Goal: Task Accomplishment & Management: Manage account settings

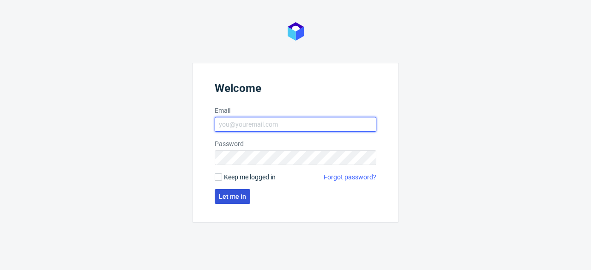
type input "[PERSON_NAME][EMAIL_ADDRESS][PERSON_NAME][DOMAIN_NAME]"
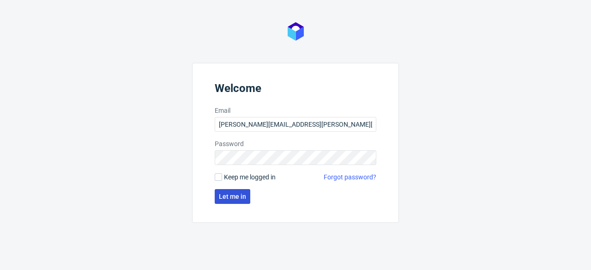
click at [229, 191] on button "Let me in" at bounding box center [233, 196] width 36 height 15
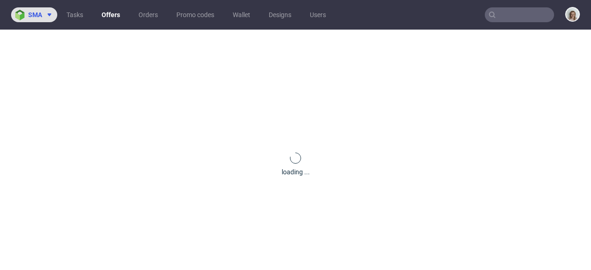
click at [46, 13] on icon at bounding box center [49, 14] width 7 height 7
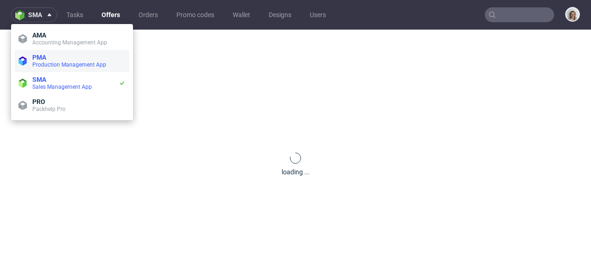
click at [44, 62] on span "Production Management App" at bounding box center [69, 64] width 74 height 6
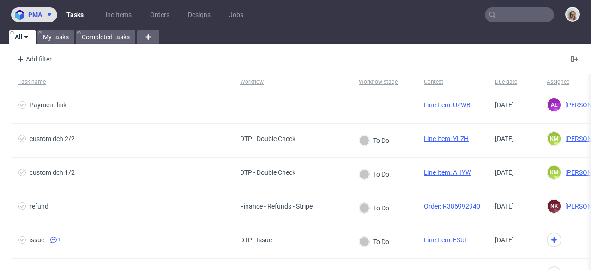
click at [40, 15] on span "pma" at bounding box center [35, 15] width 14 height 6
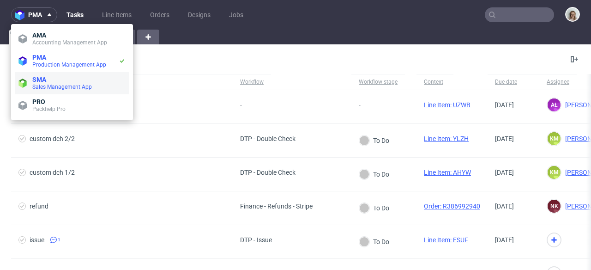
click at [41, 88] on span "Sales Management App" at bounding box center [62, 87] width 60 height 6
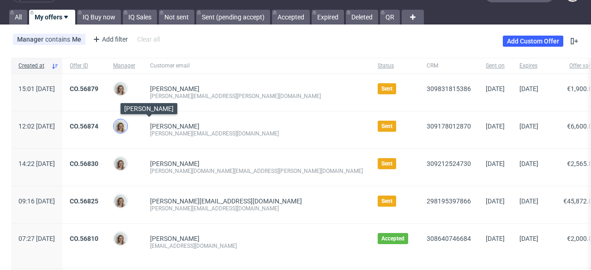
scroll to position [20, 0]
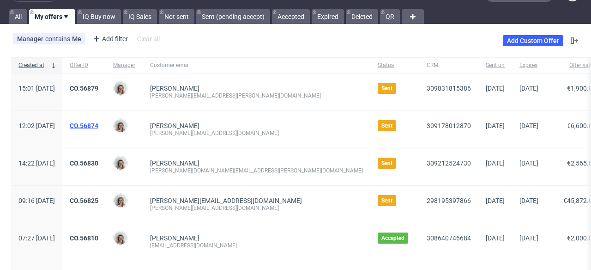
click at [106, 122] on div "CO.56874" at bounding box center [83, 129] width 43 height 37
click at [98, 123] on link "CO.56874" at bounding box center [84, 125] width 29 height 7
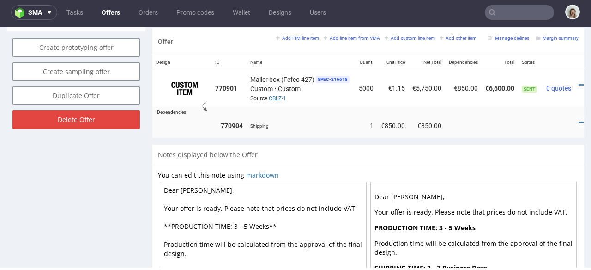
scroll to position [0, 26]
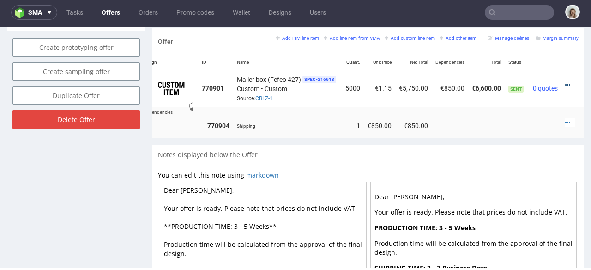
click at [565, 82] on icon at bounding box center [567, 85] width 5 height 6
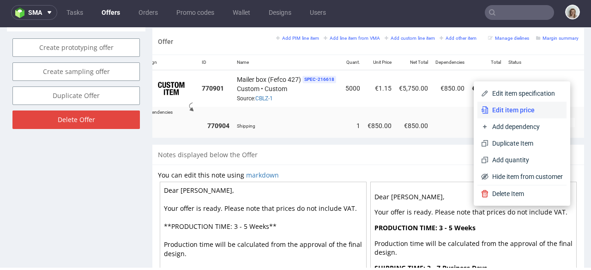
click at [522, 111] on span "Edit item price" at bounding box center [526, 109] width 74 height 9
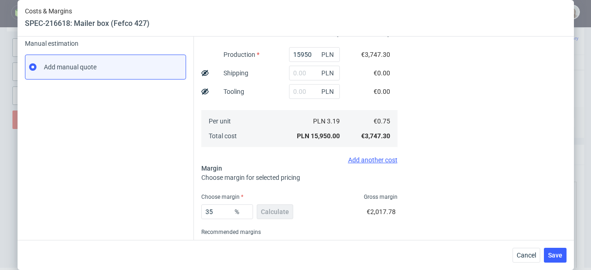
scroll to position [179, 0]
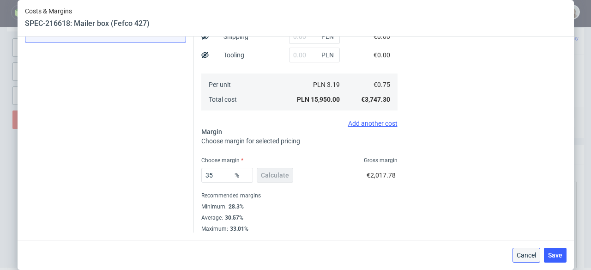
click at [519, 253] on button "Cancel" at bounding box center [527, 255] width 28 height 15
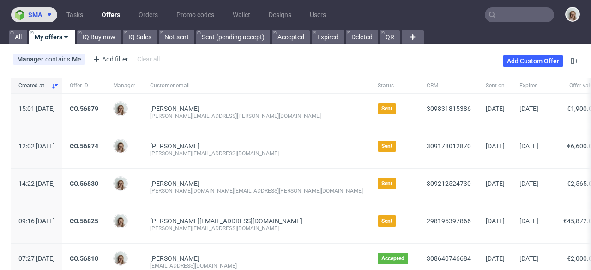
click at [31, 14] on span "sma" at bounding box center [35, 15] width 14 height 6
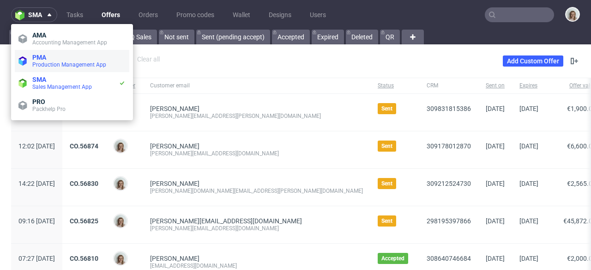
click at [55, 58] on span "PMA" at bounding box center [78, 57] width 93 height 7
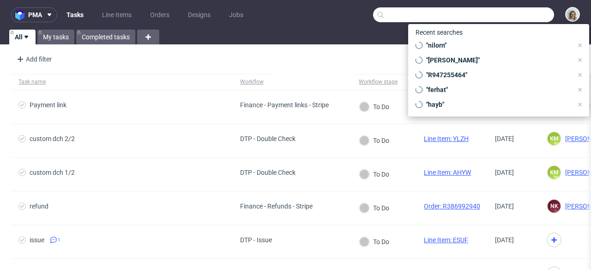
click at [499, 14] on input "text" at bounding box center [463, 14] width 181 height 15
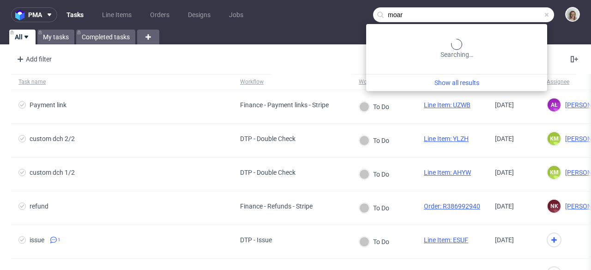
type input "moar"
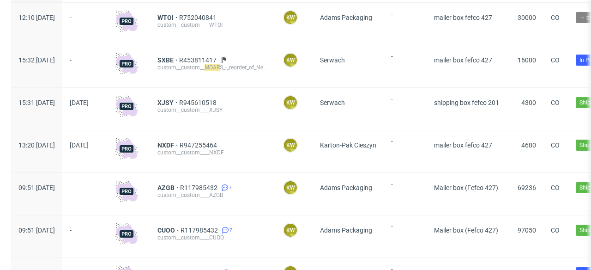
scroll to position [100, 0]
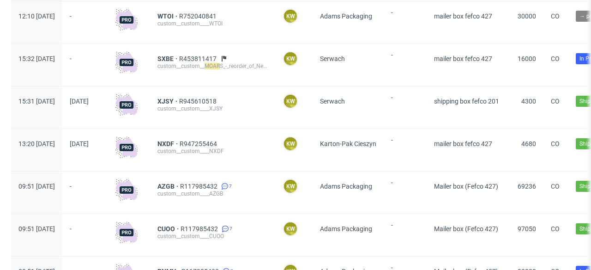
click at [228, 182] on div "AZGB R117985432 7 custom__custom____AZGB" at bounding box center [213, 192] width 126 height 42
click at [219, 185] on span "R117985432" at bounding box center [199, 185] width 39 height 7
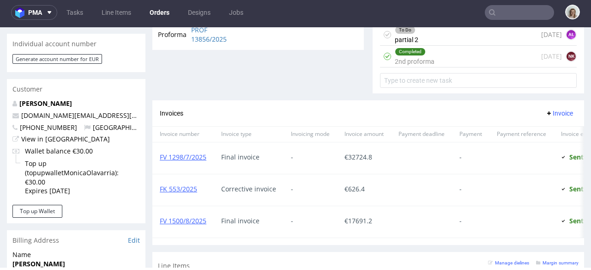
scroll to position [432, 0]
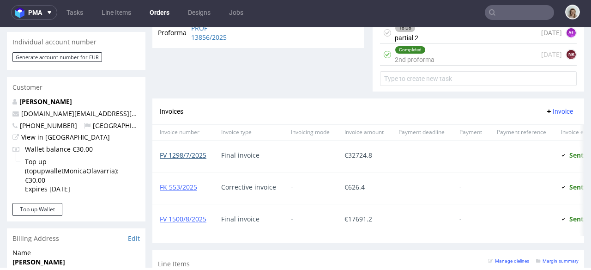
click at [196, 152] on link "FV 1298/7/2025" at bounding box center [183, 155] width 47 height 9
click at [183, 219] on link "FV 1500/8/2025" at bounding box center [183, 218] width 47 height 9
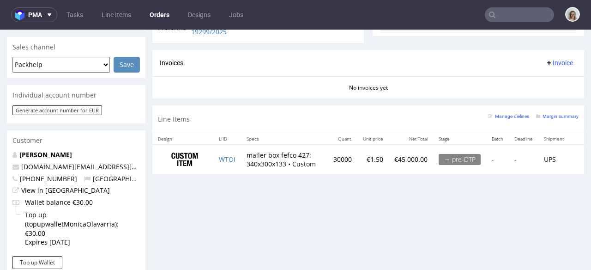
scroll to position [384, 0]
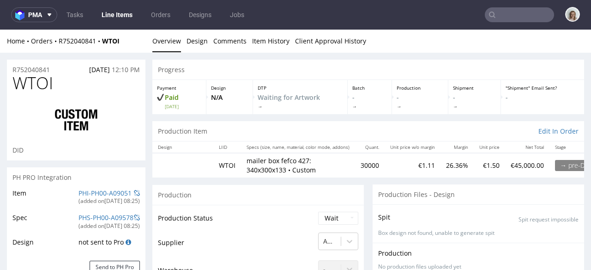
click at [6, 15] on nav "pma Tasks Line Items Orders Designs Jobs" at bounding box center [295, 15] width 591 height 30
click at [21, 15] on img at bounding box center [21, 15] width 13 height 11
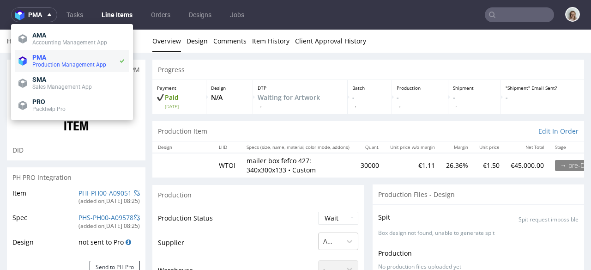
click at [40, 62] on span "Production Management App" at bounding box center [69, 64] width 74 height 6
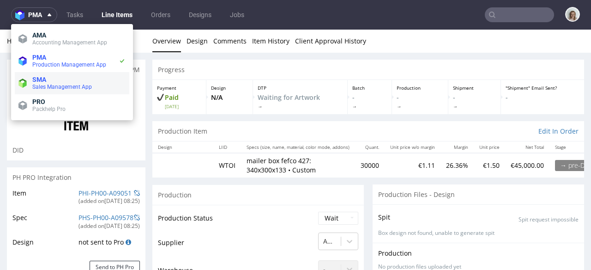
click at [40, 86] on span "Sales Management App" at bounding box center [62, 87] width 60 height 6
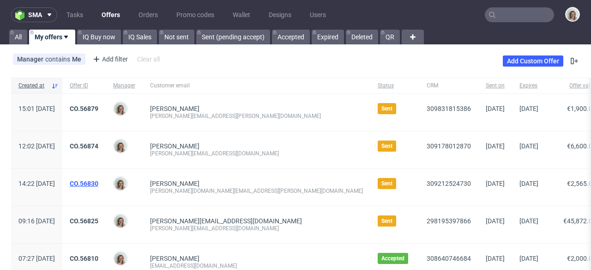
click at [98, 181] on link "CO.56830" at bounding box center [84, 183] width 29 height 7
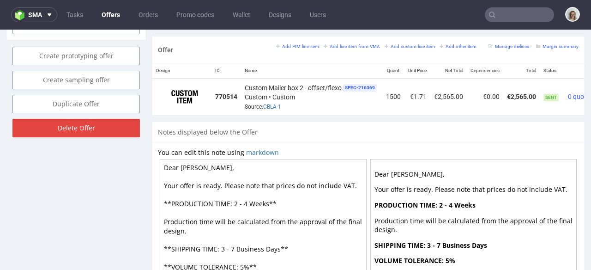
scroll to position [562, 0]
click at [352, 44] on small "Add line item from VMA" at bounding box center [352, 46] width 56 height 5
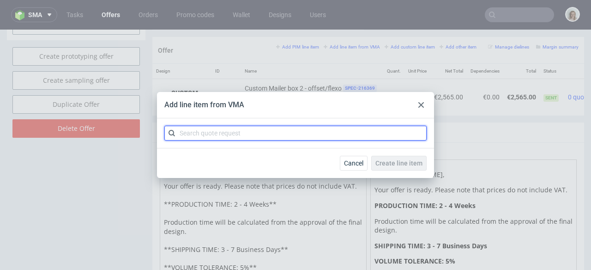
click at [268, 134] on input "text" at bounding box center [295, 133] width 262 height 15
paste input "CBLA-2"
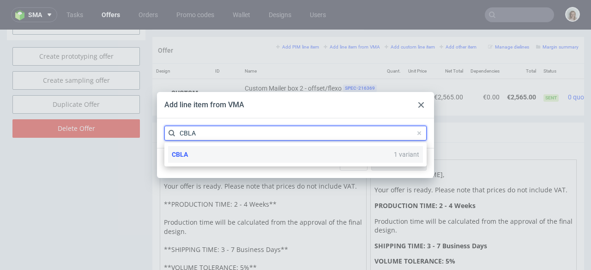
type input "CBLA"
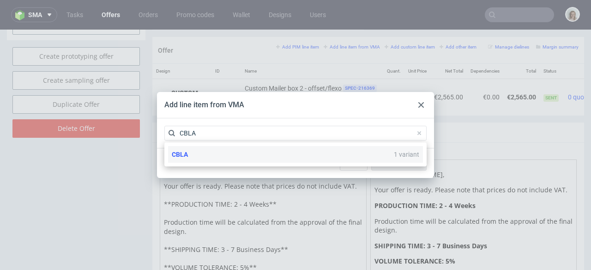
click at [257, 158] on div "CBLA 1 variant" at bounding box center [295, 154] width 255 height 17
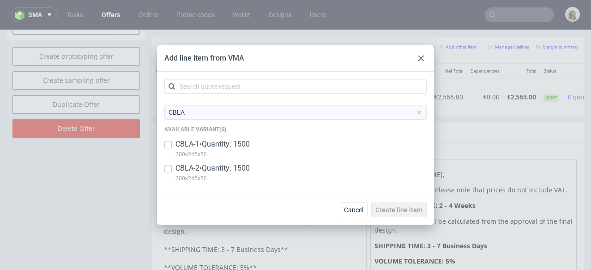
click at [247, 171] on p "CBLA-2 • Quantity: 1500" at bounding box center [213, 168] width 74 height 10
checkbox input "true"
click at [401, 214] on button "Create line item" at bounding box center [398, 209] width 55 height 15
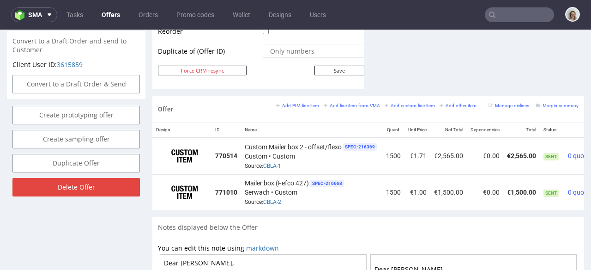
scroll to position [506, 0]
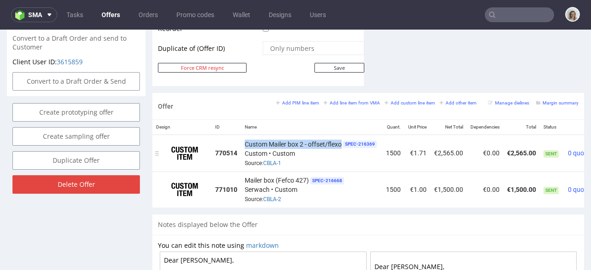
drag, startPoint x: 343, startPoint y: 134, endPoint x: 243, endPoint y: 130, distance: 99.8
click at [243, 135] on td "Custom Mailer box 2 - offset/flexo SPEC- 216369 Custom • Custom Source: CBLA-1" at bounding box center [311, 153] width 141 height 36
copy span "Custom Mailer box 2 - offset/flexo"
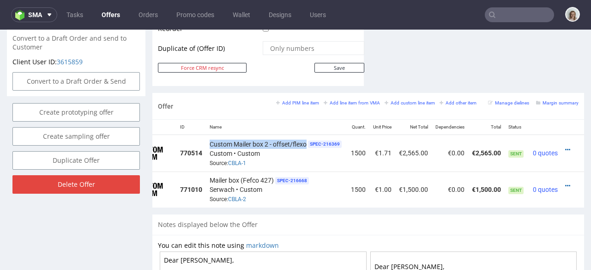
drag, startPoint x: 518, startPoint y: 201, endPoint x: 585, endPoint y: 231, distance: 73.8
click at [565, 181] on div at bounding box center [570, 185] width 10 height 9
click at [565, 182] on icon at bounding box center [567, 185] width 5 height 6
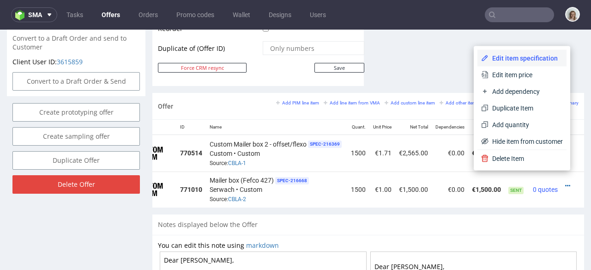
click at [534, 63] on li "Edit item specification" at bounding box center [522, 58] width 89 height 17
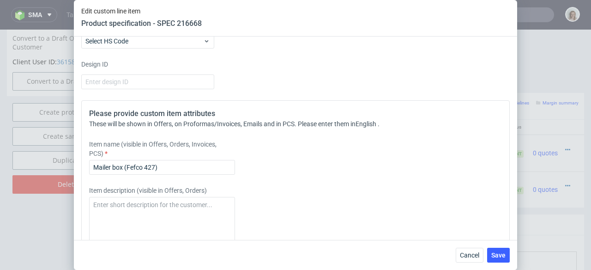
scroll to position [1409, 0]
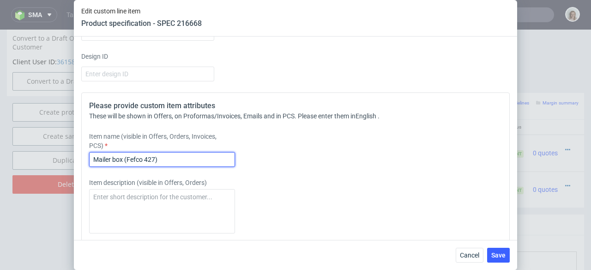
drag, startPoint x: 168, startPoint y: 155, endPoint x: 88, endPoint y: 155, distance: 80.4
click at [88, 155] on div "Please provide custom item attributes These will be shown in Offers, on Proform…" at bounding box center [295, 216] width 429 height 249
drag, startPoint x: 171, startPoint y: 161, endPoint x: 81, endPoint y: 158, distance: 90.6
click at [81, 158] on div "Supplier Custom Custom supplier Serwach Technical specification Instant price R…" at bounding box center [296, 137] width 444 height 203
paste input "Custom Mailer box 2 - offset/flexo"
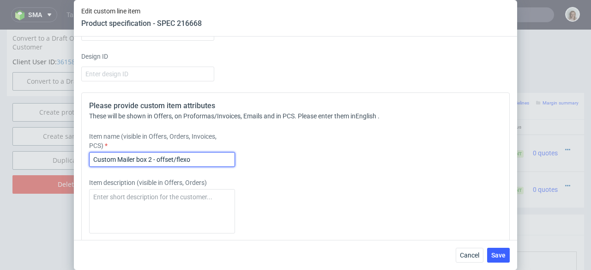
drag, startPoint x: 206, startPoint y: 160, endPoint x: 176, endPoint y: 157, distance: 30.2
click at [176, 157] on input "Custom Mailer box 2 - offset/flexo" at bounding box center [162, 159] width 146 height 15
drag, startPoint x: 214, startPoint y: 162, endPoint x: 78, endPoint y: 158, distance: 136.3
click at [78, 158] on div "Supplier Custom Custom supplier Serwach Technical specification Instant price R…" at bounding box center [296, 137] width 444 height 203
type input "Custom Mailer box 2 - offset outside"
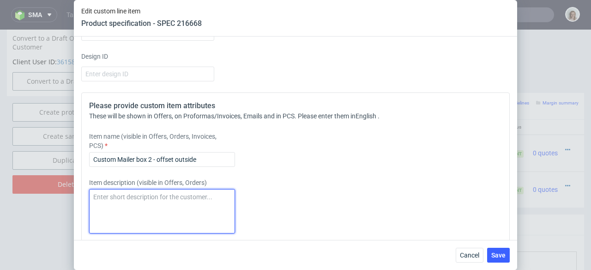
click at [89, 198] on textarea at bounding box center [162, 211] width 146 height 44
paste textarea "Custom Mailer box 2 - offset outside"
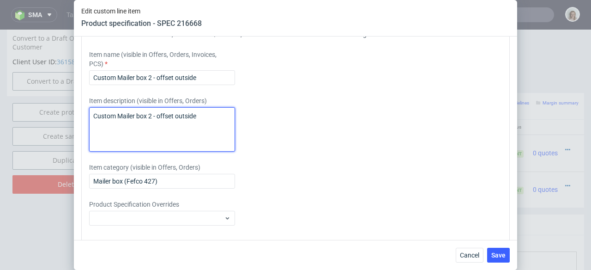
scroll to position [1491, 0]
type textarea "Custom Mailer box 2 - offset outside"
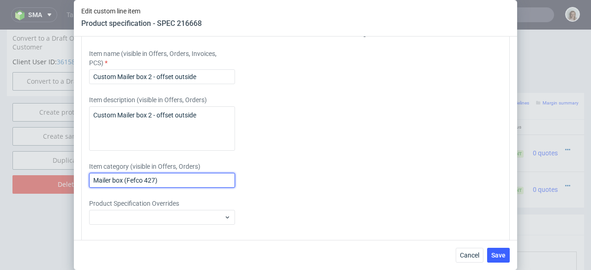
drag, startPoint x: 175, startPoint y: 180, endPoint x: 84, endPoint y: 180, distance: 91.0
click at [84, 180] on div "Please provide custom item attributes These will be shown in Offers, on Proform…" at bounding box center [295, 134] width 429 height 249
paste input "Custom Mailer box 2 - offset outside"
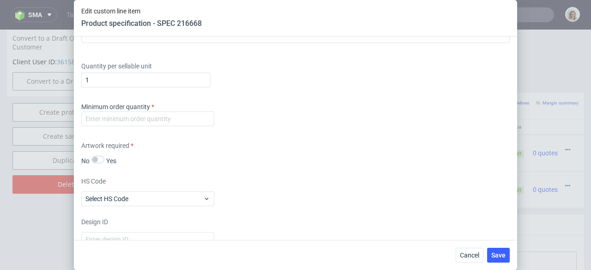
scroll to position [1242, 0]
type input "Custom Mailer box 2 - offset outside"
click at [109, 123] on input "number" at bounding box center [147, 119] width 133 height 15
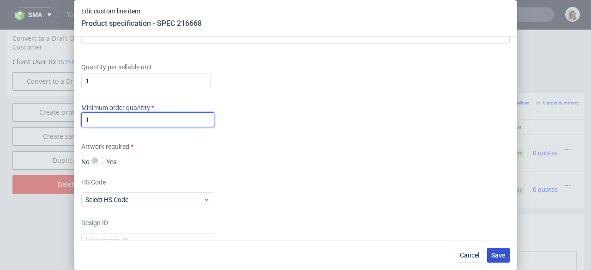
type input "1"
click at [498, 252] on span "Save" at bounding box center [499, 255] width 14 height 6
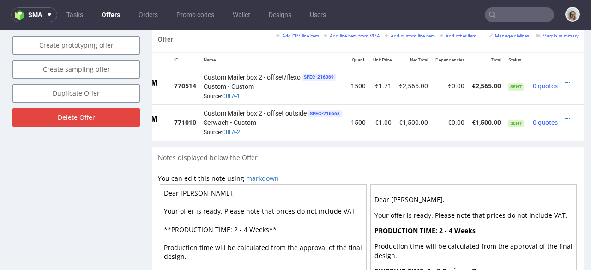
scroll to position [0, 56]
click at [565, 116] on icon at bounding box center [567, 119] width 5 height 6
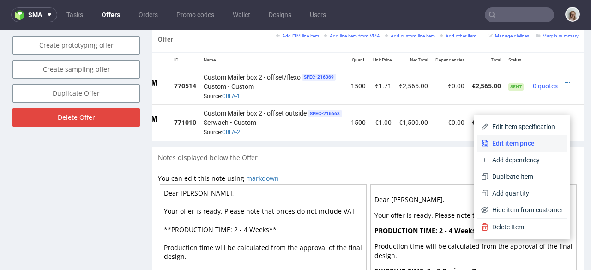
click at [534, 139] on span "Edit item price" at bounding box center [526, 143] width 74 height 9
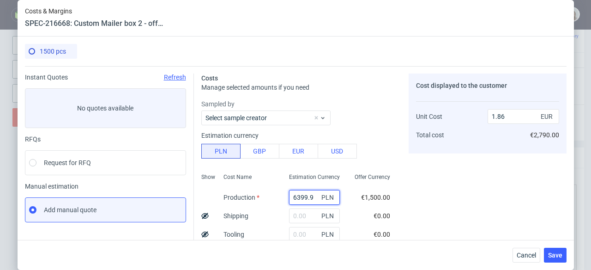
drag, startPoint x: 304, startPoint y: 194, endPoint x: 277, endPoint y: 192, distance: 27.4
click at [282, 192] on div "6399.9 PLN" at bounding box center [315, 197] width 66 height 18
paste input "4230"
type input "4230"
type input "1.23"
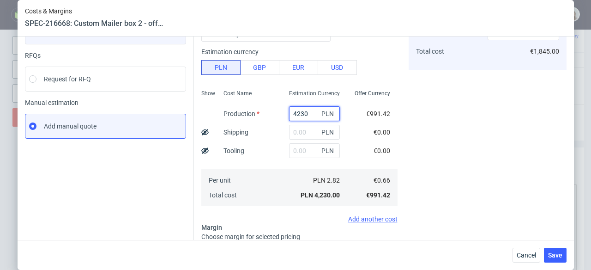
scroll to position [103, 0]
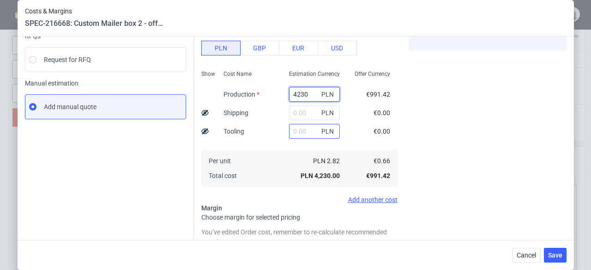
type input "4230"
click at [289, 130] on input "text" at bounding box center [314, 131] width 51 height 15
type input "2200"
type input "1.87"
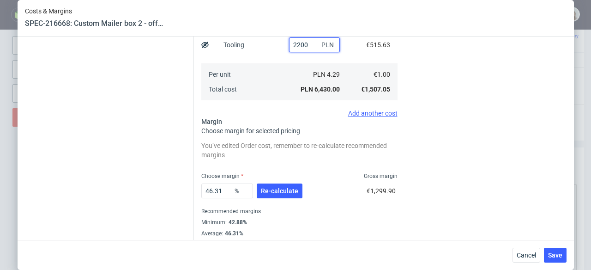
scroll to position [205, 0]
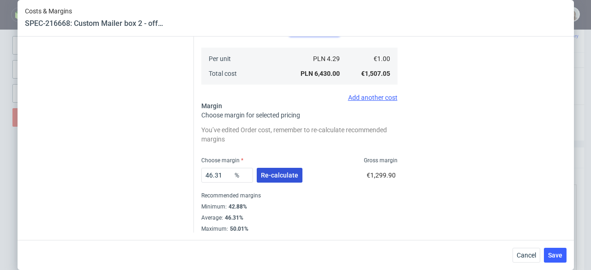
type input "2200"
click at [262, 182] on button "Re-calculate" at bounding box center [280, 175] width 46 height 15
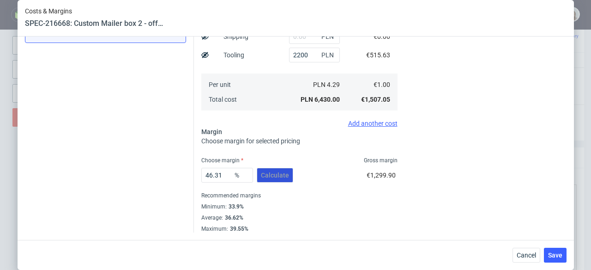
scroll to position [179, 0]
click at [567, 257] on button "Save" at bounding box center [555, 255] width 23 height 15
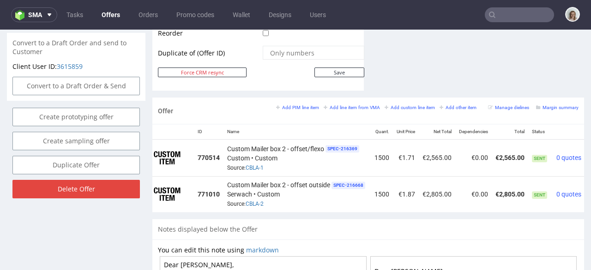
scroll to position [0, 56]
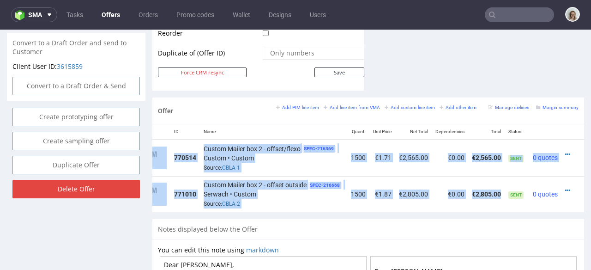
drag, startPoint x: 420, startPoint y: 211, endPoint x: 489, endPoint y: 180, distance: 75.1
click at [482, 198] on div "Design ID Name Quant. Unit Price Net Total Dependencies Total Status 770514 Cus…" at bounding box center [368, 168] width 432 height 88
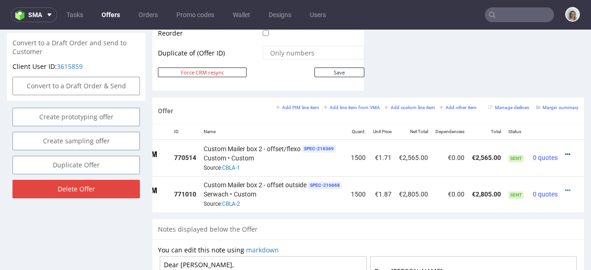
click at [565, 151] on icon at bounding box center [567, 154] width 5 height 6
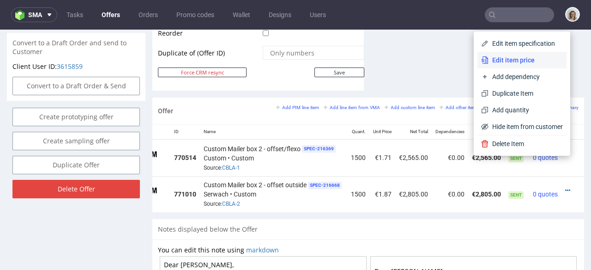
click at [512, 62] on span "Edit item price" at bounding box center [526, 59] width 74 height 9
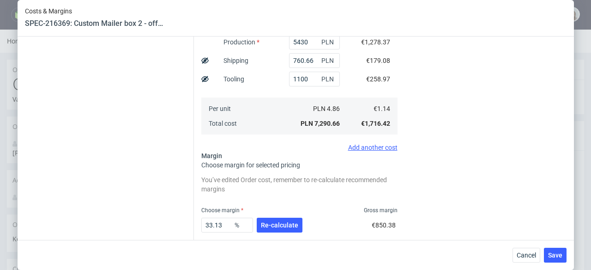
scroll to position [233, 0]
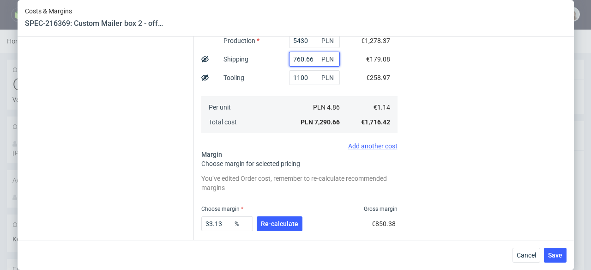
drag, startPoint x: 306, startPoint y: 57, endPoint x: 281, endPoint y: 55, distance: 24.6
click at [289, 55] on input "760.66" at bounding box center [314, 59] width 51 height 15
click at [536, 253] on span "Cancel" at bounding box center [526, 255] width 19 height 6
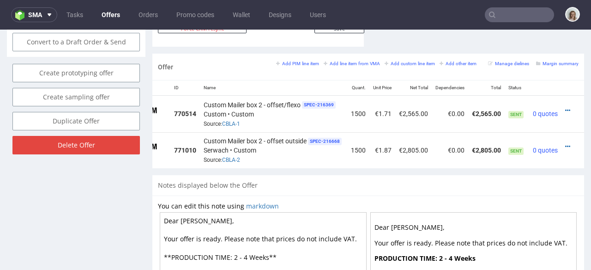
scroll to position [0, 56]
click at [565, 143] on icon at bounding box center [567, 146] width 5 height 6
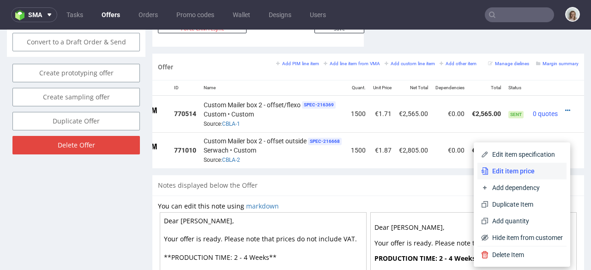
click at [512, 164] on li "Edit item price" at bounding box center [522, 171] width 89 height 17
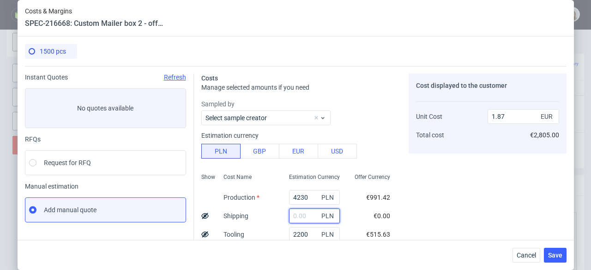
click at [299, 215] on input "text" at bounding box center [314, 215] width 51 height 15
paste input "760.66"
type input "760.66"
type input "2.09"
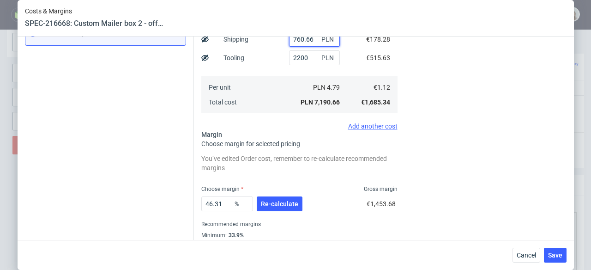
scroll to position [205, 0]
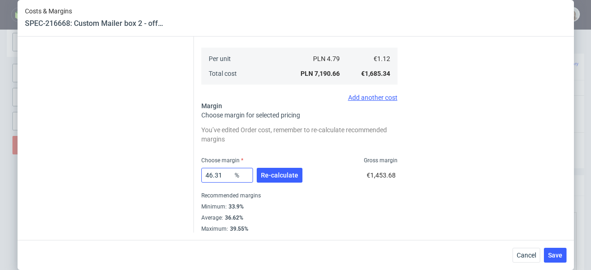
type input "760.66"
drag, startPoint x: 227, startPoint y: 175, endPoint x: 190, endPoint y: 172, distance: 37.0
click at [194, 172] on div "Costs Manage selected amounts if you need Sampled by Select sample creator Esti…" at bounding box center [380, 46] width 373 height 371
type input "33"
type input "1.67"
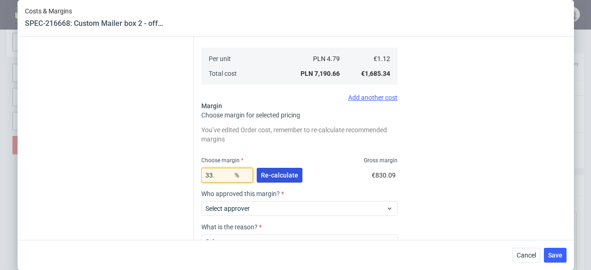
type input "33.9"
type input "1.7"
type input "33.9"
click at [273, 173] on span "Re-calculate" at bounding box center [279, 175] width 37 height 6
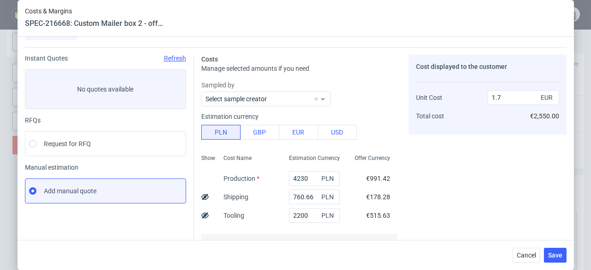
scroll to position [16, 0]
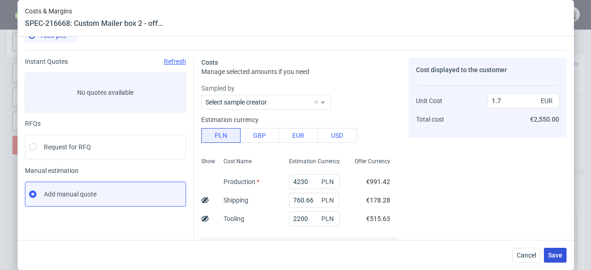
click at [555, 258] on span "Save" at bounding box center [555, 255] width 14 height 6
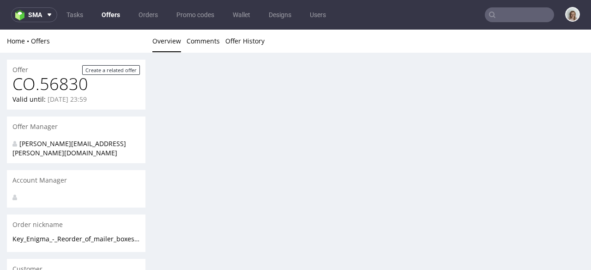
scroll to position [0, 0]
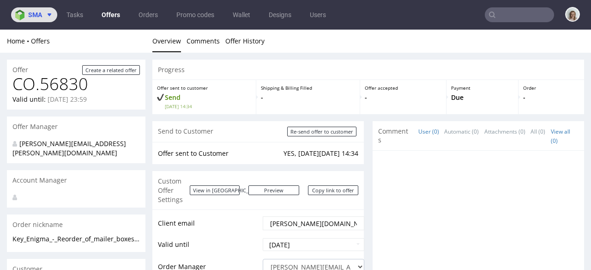
click at [45, 17] on span at bounding box center [47, 14] width 11 height 7
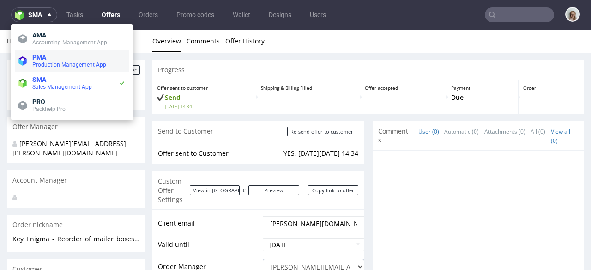
click at [38, 60] on span "PMA" at bounding box center [39, 57] width 14 height 7
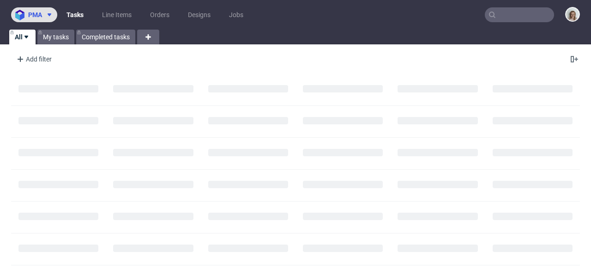
click at [47, 15] on icon at bounding box center [49, 14] width 7 height 7
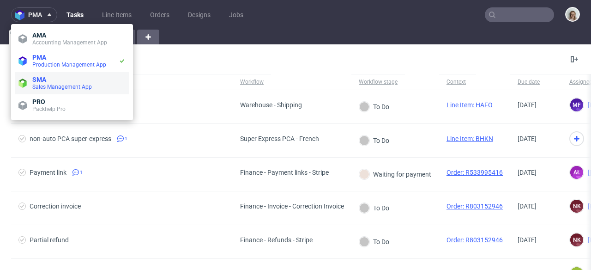
click at [51, 78] on span "SMA" at bounding box center [78, 79] width 93 height 7
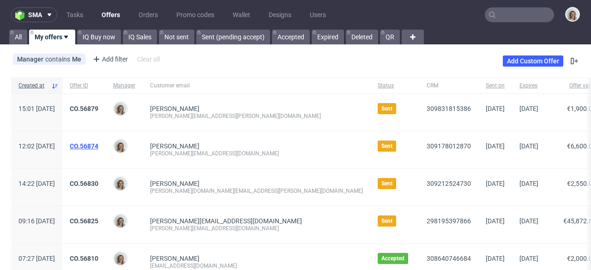
click at [98, 147] on link "CO.56874" at bounding box center [84, 145] width 29 height 7
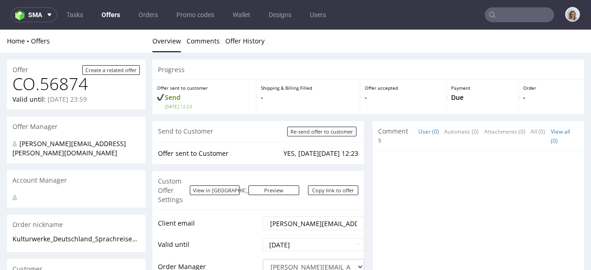
drag, startPoint x: 265, startPoint y: 214, endPoint x: 255, endPoint y: 209, distance: 11.0
click at [255, 215] on tr "Client email anna.g@kulturwerke-deutschland.de" at bounding box center [261, 226] width 207 height 22
drag, startPoint x: 300, startPoint y: 215, endPoint x: 244, endPoint y: 213, distance: 55.9
click at [244, 215] on tr "Client email hland.de" at bounding box center [261, 226] width 207 height 22
paste input "info@kulturwerke-deutsc"
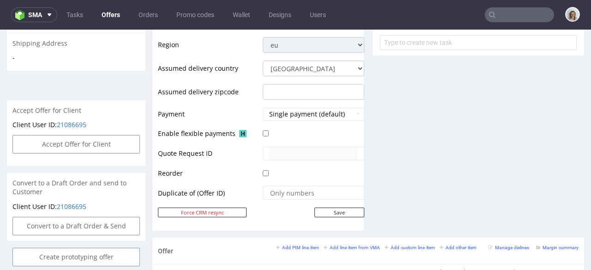
scroll to position [384, 0]
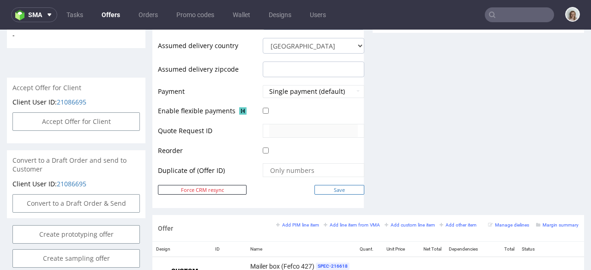
type input "info@kulturwerke-deutschland.de"
click at [327, 185] on input "Save" at bounding box center [340, 190] width 50 height 10
type input "In progress..."
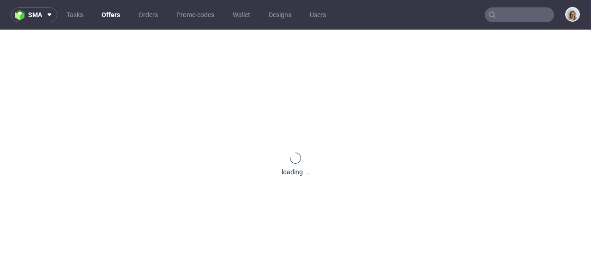
scroll to position [0, 0]
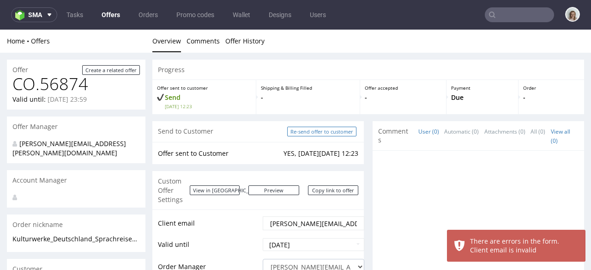
click at [328, 130] on input "Re-send offer to customer" at bounding box center [321, 132] width 69 height 10
type input "In progress..."
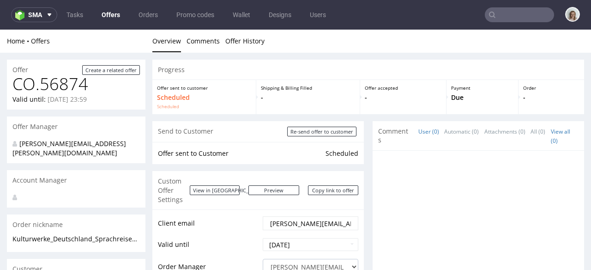
scroll to position [8, 0]
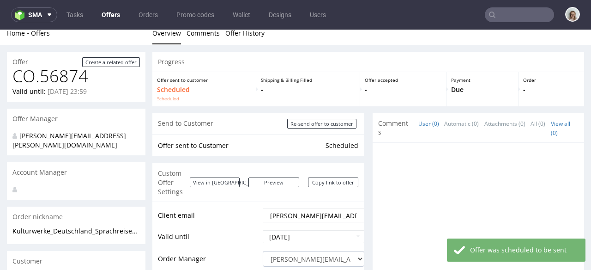
drag, startPoint x: 264, startPoint y: 207, endPoint x: 348, endPoint y: 207, distance: 83.6
click at [348, 208] on div "anna.g@kulturwerke-deutschland.de" at bounding box center [314, 215] width 102 height 14
drag, startPoint x: 266, startPoint y: 206, endPoint x: 362, endPoint y: 206, distance: 96.1
paste input "info"
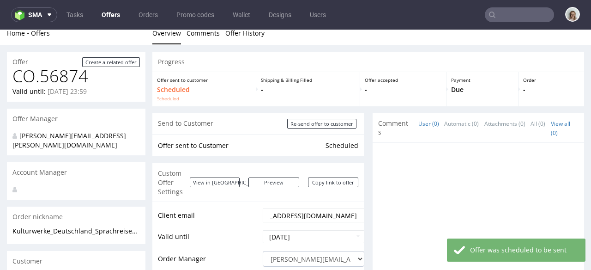
scroll to position [0, 18]
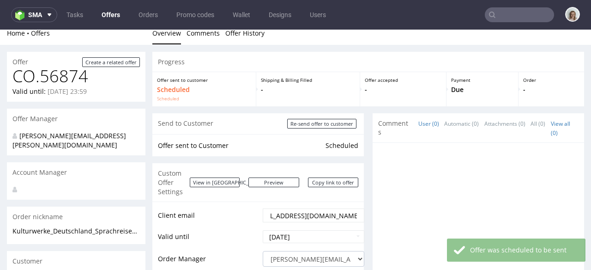
drag, startPoint x: 338, startPoint y: 207, endPoint x: 271, endPoint y: 199, distance: 67.5
click at [271, 207] on td "info@kulturwerke-deutschland.de" at bounding box center [313, 218] width 104 height 22
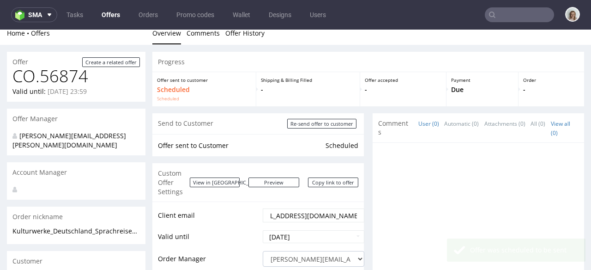
scroll to position [0, 0]
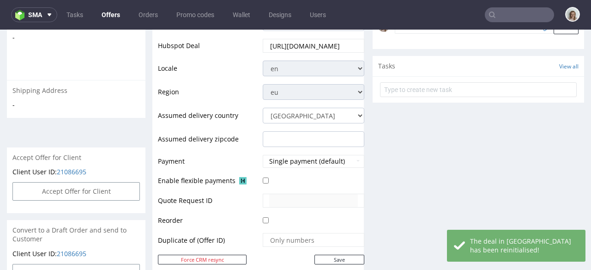
scroll to position [410, 0]
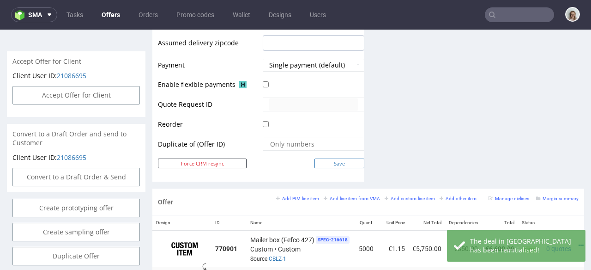
type input "info@kulturwerke-deutschland.de"
click at [348, 158] on input "Save" at bounding box center [340, 163] width 50 height 10
type input "In progress..."
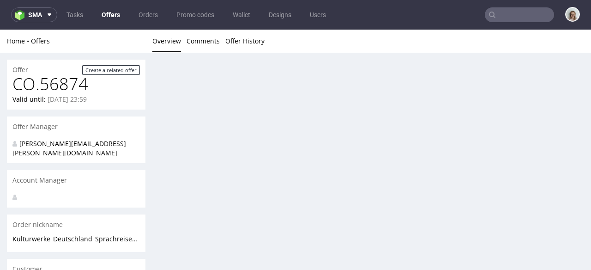
scroll to position [0, 0]
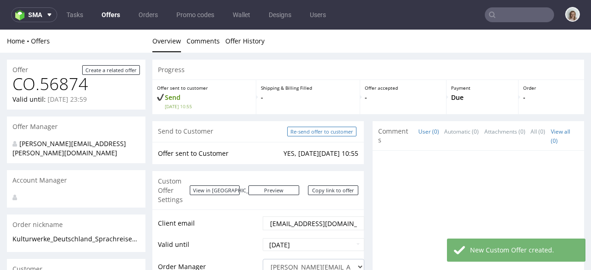
click at [326, 130] on input "Re-send offer to customer" at bounding box center [321, 132] width 69 height 10
type input "In progress..."
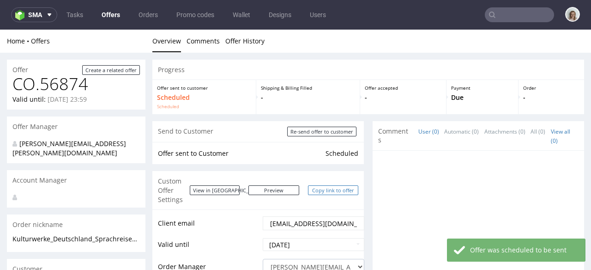
click at [315, 185] on link "Copy link to offer" at bounding box center [333, 190] width 51 height 10
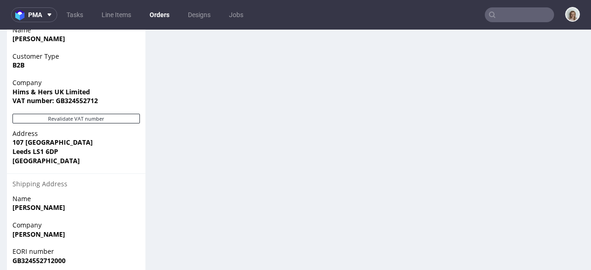
scroll to position [628, 0]
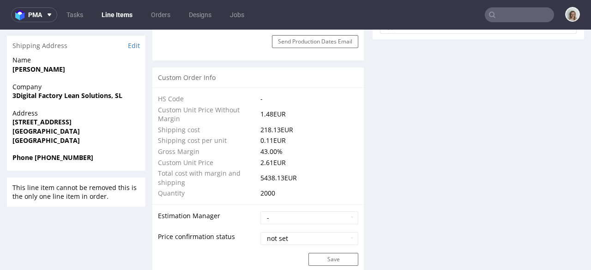
scroll to position [637, 0]
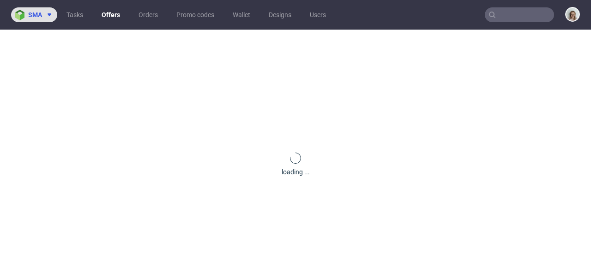
click at [37, 17] on span "sma" at bounding box center [35, 15] width 14 height 6
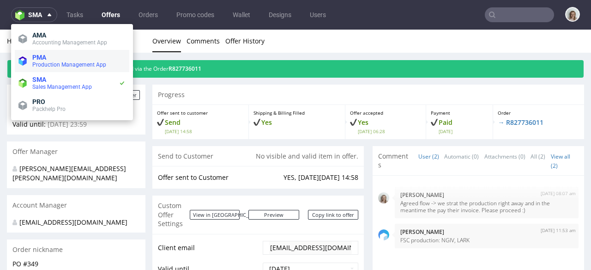
click at [41, 69] on li "PMA Production Management App" at bounding box center [72, 61] width 115 height 22
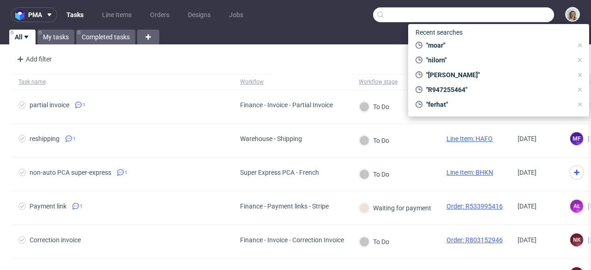
click at [506, 12] on input "text" at bounding box center [463, 14] width 181 height 15
paste input "R947255464"
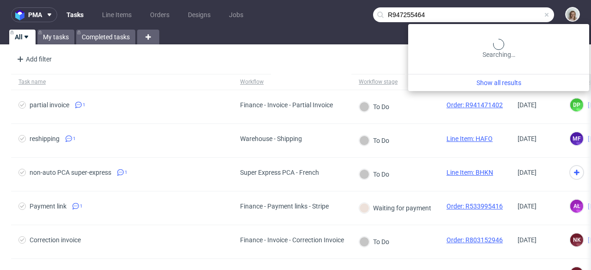
type input "R947255464"
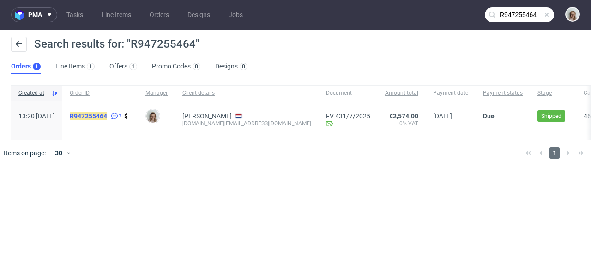
click at [107, 119] on mark "R947255464" at bounding box center [88, 115] width 37 height 7
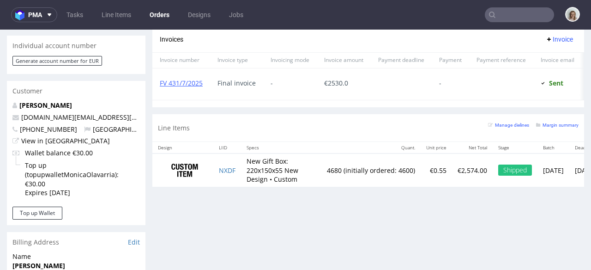
scroll to position [431, 0]
click at [241, 176] on td "NXDF" at bounding box center [227, 169] width 28 height 33
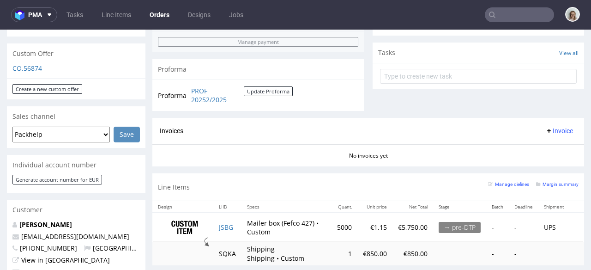
scroll to position [324, 0]
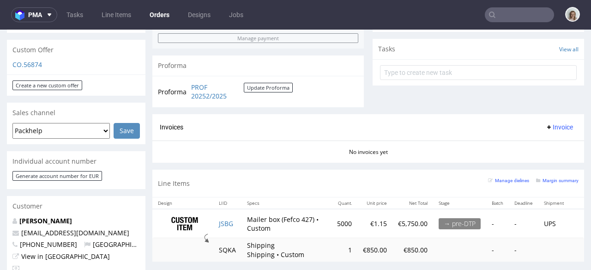
drag, startPoint x: 131, startPoint y: 213, endPoint x: 12, endPoint y: 213, distance: 119.2
click at [12, 216] on div "Matthias Dumbeck info@kulturwerke-deutschland.de +4993147087879 Germany View in…" at bounding box center [76, 247] width 139 height 62
copy span "info@kulturwerke-deutschland.de"
click at [493, 17] on input "text" at bounding box center [519, 14] width 69 height 15
paste input "[EMAIL_ADDRESS][DOMAIN_NAME]"
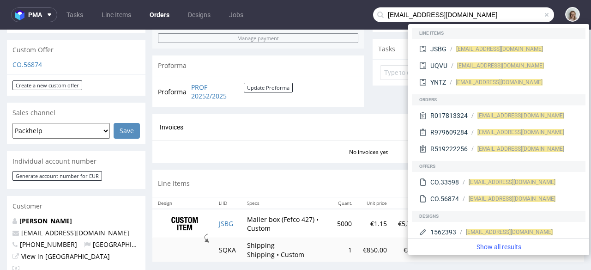
drag, startPoint x: 399, startPoint y: 13, endPoint x: 378, endPoint y: 13, distance: 21.3
click at [378, 13] on input "[EMAIL_ADDRESS][DOMAIN_NAME]" at bounding box center [463, 14] width 181 height 15
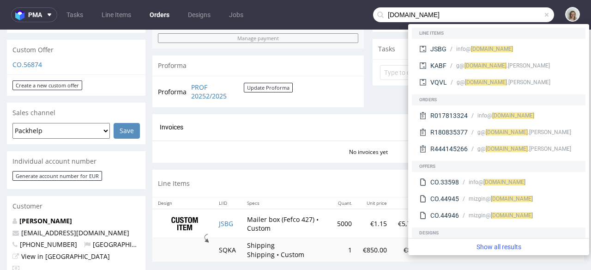
type input "kulturwerke-deutschland.de"
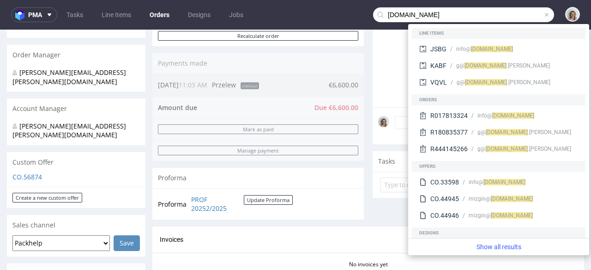
click at [395, 91] on div "JSBG 22nd Sep 25 | 11:04 am Angelina Marć reorder 1:1 R180835377" at bounding box center [481, 22] width 206 height 170
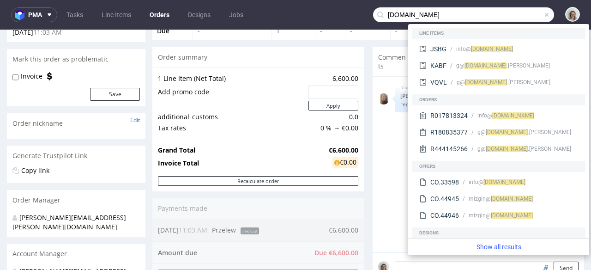
scroll to position [59, 0]
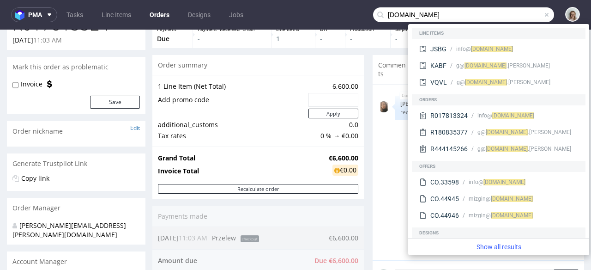
click at [393, 62] on span "Comments" at bounding box center [392, 70] width 29 height 18
click at [512, 16] on input "kulturwerke-deutschland.de" at bounding box center [463, 14] width 181 height 15
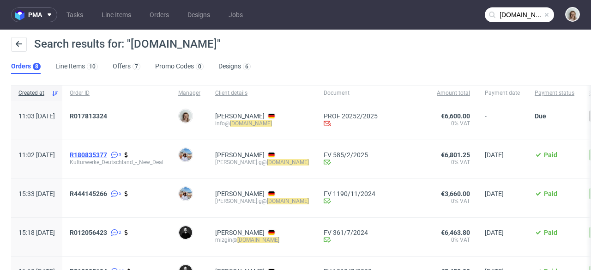
click at [107, 151] on span "R180835377" at bounding box center [88, 154] width 37 height 7
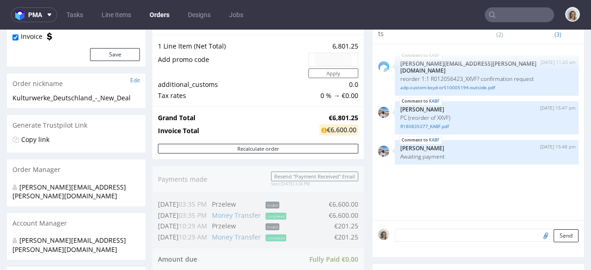
scroll to position [110, 0]
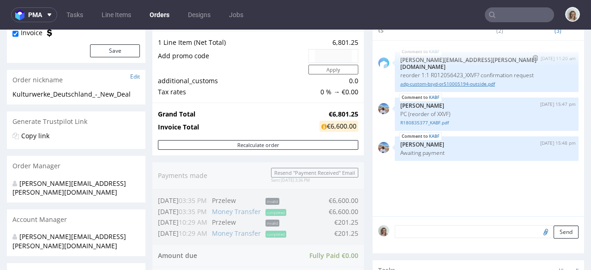
click at [426, 80] on link "adp-custom-bsyd-or510005194-outside.pdf" at bounding box center [487, 83] width 173 height 7
click at [446, 119] on link "R180835377_KABF.pdf" at bounding box center [487, 122] width 173 height 7
click at [510, 21] on input "text" at bounding box center [519, 14] width 69 height 15
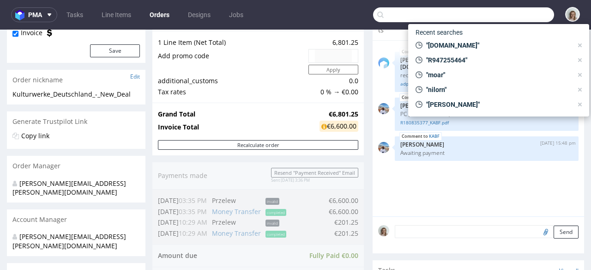
paste input "[EMAIL_ADDRESS][DOMAIN_NAME]"
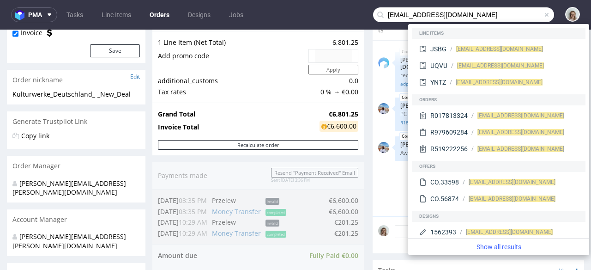
type input "[EMAIL_ADDRESS][DOMAIN_NAME]"
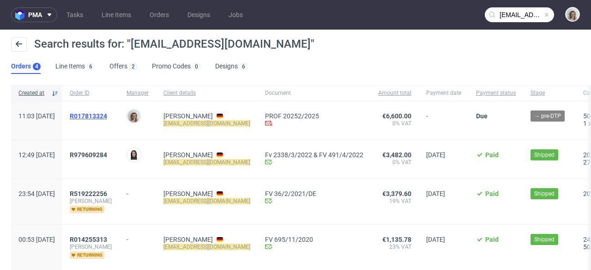
click at [107, 113] on span "R017813324" at bounding box center [88, 115] width 37 height 7
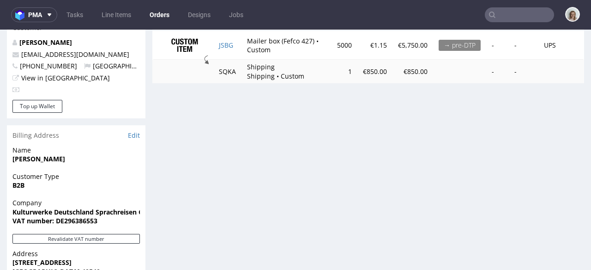
scroll to position [468, 0]
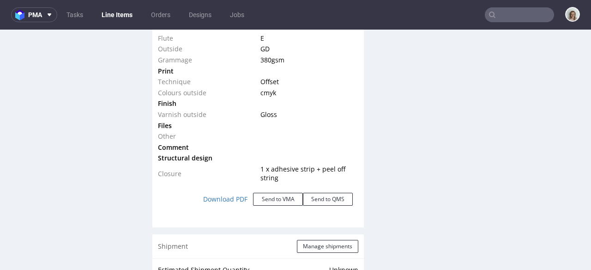
scroll to position [1066, 0]
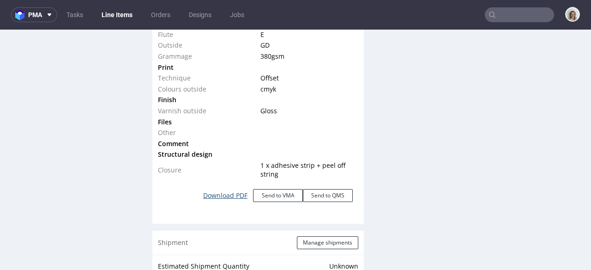
click at [204, 195] on link "Download PDF" at bounding box center [225, 195] width 55 height 20
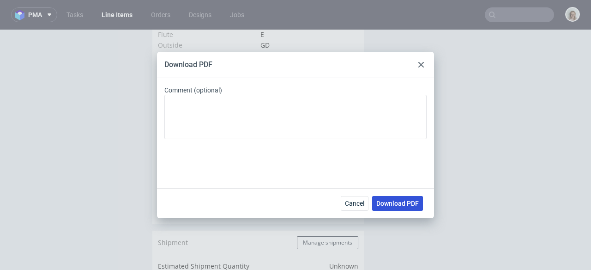
click at [387, 201] on span "Download PDF" at bounding box center [398, 203] width 43 height 6
click at [422, 75] on div "Download PDF" at bounding box center [295, 65] width 277 height 26
click at [422, 67] on icon at bounding box center [422, 65] width 6 height 6
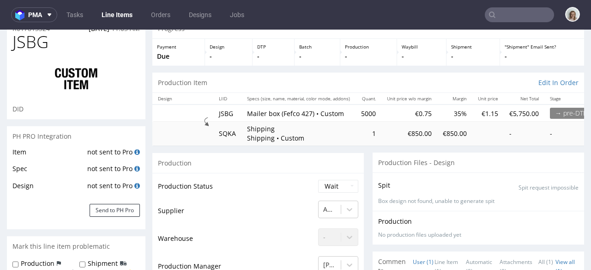
scroll to position [0, 0]
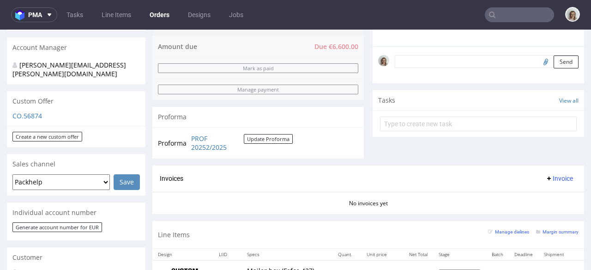
scroll to position [313, 0]
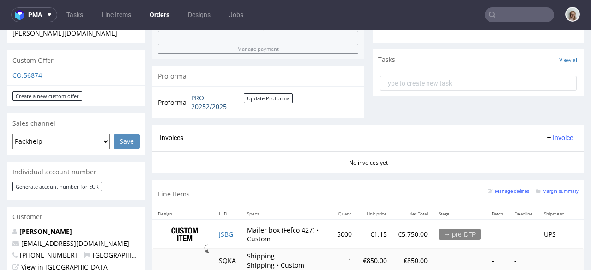
click at [220, 110] on link "PROF 20252/2025" at bounding box center [217, 102] width 53 height 18
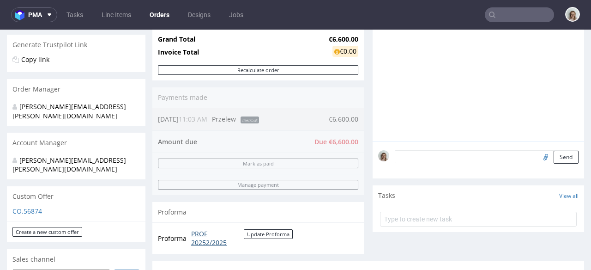
scroll to position [0, 0]
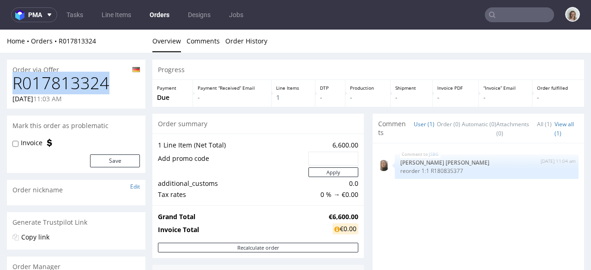
drag, startPoint x: 120, startPoint y: 84, endPoint x: 1, endPoint y: 83, distance: 118.7
copy h1 "R017813324"
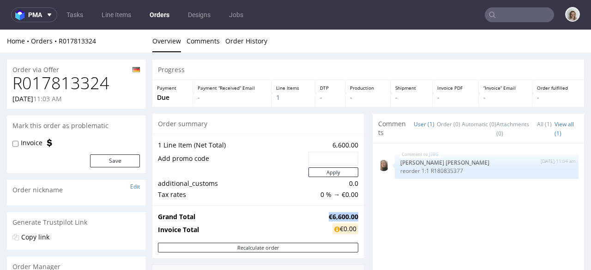
drag, startPoint x: 351, startPoint y: 184, endPoint x: 319, endPoint y: 185, distance: 31.9
click strong "€6,600.00"
copy strong "€6,600.00"
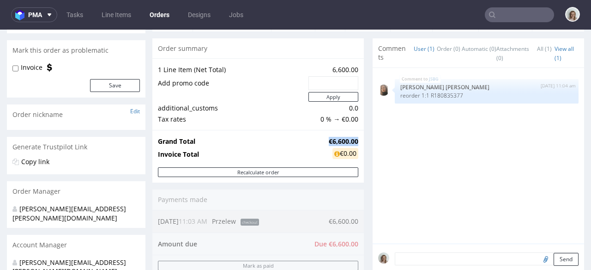
scroll to position [157, 0]
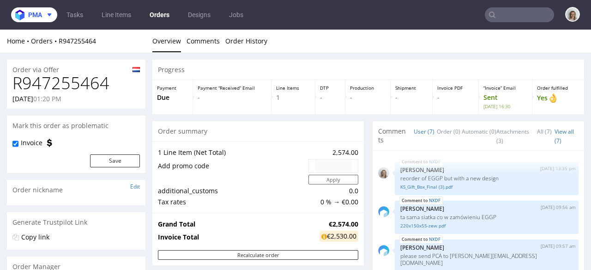
scroll to position [431, 0]
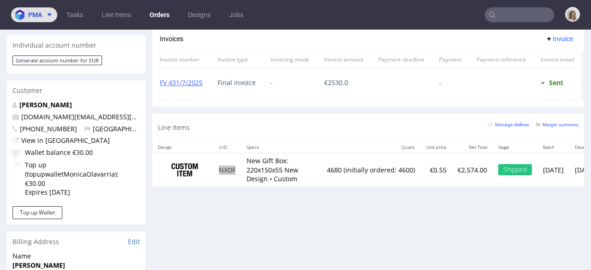
drag, startPoint x: 0, startPoint y: 0, endPoint x: 29, endPoint y: 20, distance: 35.5
click at [29, 18] on button "pma" at bounding box center [34, 14] width 46 height 15
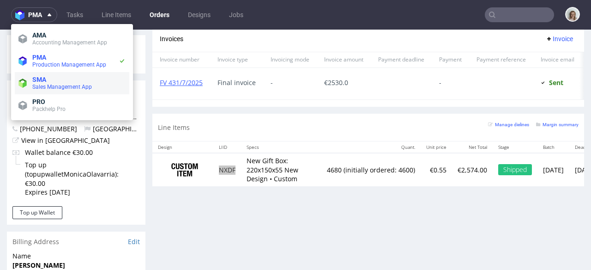
click at [40, 75] on li "SMA Sales Management App" at bounding box center [72, 83] width 115 height 22
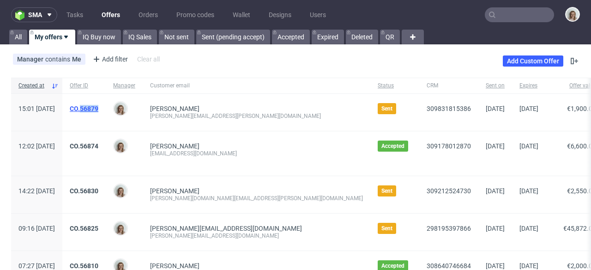
click at [98, 112] on span "CO.56879" at bounding box center [84, 112] width 29 height 15
click at [98, 109] on link "CO.56879" at bounding box center [84, 108] width 29 height 7
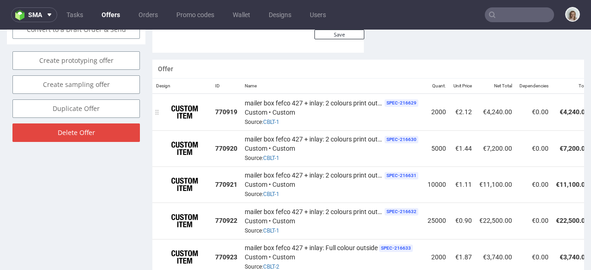
scroll to position [558, 0]
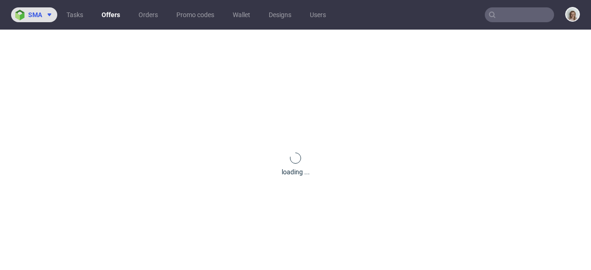
click at [18, 12] on img at bounding box center [21, 15] width 13 height 11
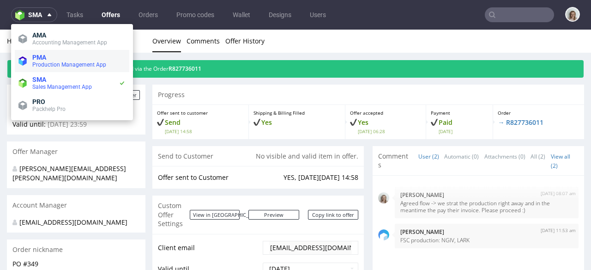
click at [56, 55] on span "PMA" at bounding box center [78, 57] width 93 height 7
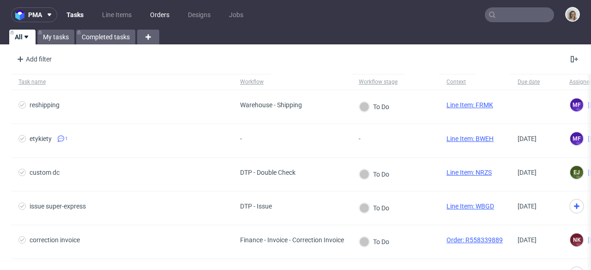
click at [159, 12] on link "Orders" at bounding box center [160, 14] width 30 height 15
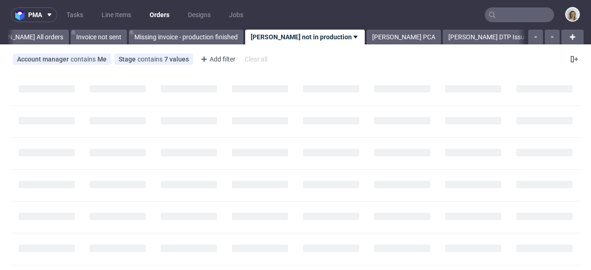
scroll to position [0, 51]
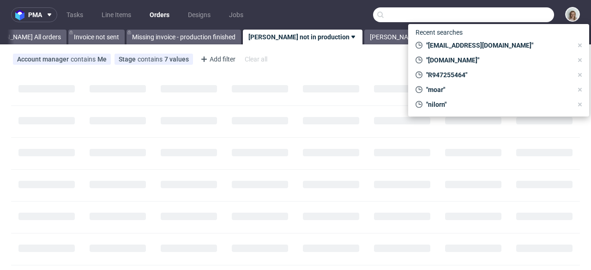
click at [534, 17] on input "text" at bounding box center [463, 14] width 181 height 15
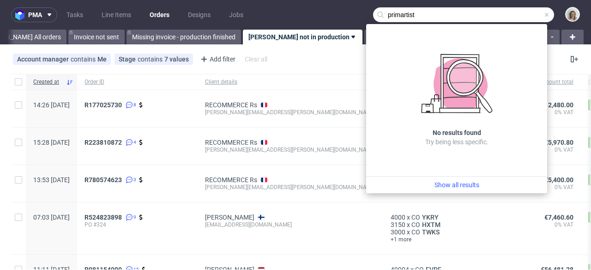
type input "primartist"
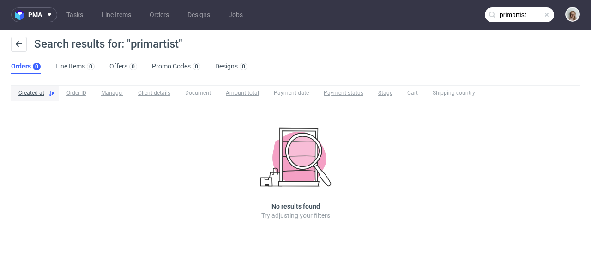
click at [548, 15] on span at bounding box center [546, 14] width 7 height 7
click at [544, 15] on input "text" at bounding box center [519, 14] width 69 height 15
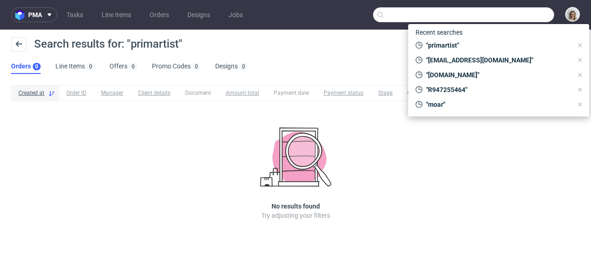
paste input "<"
type input "<"
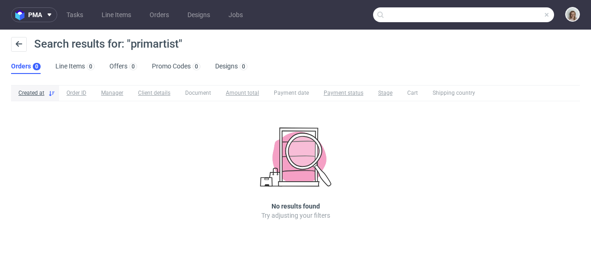
paste input "<"
type input "<"
paste input "<"
type input "<"
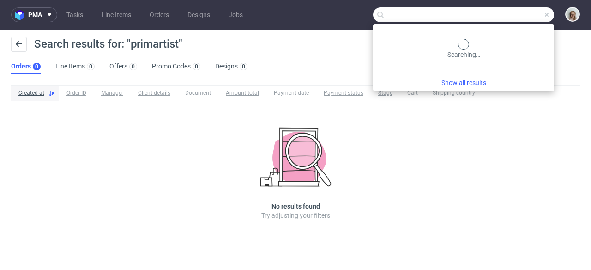
paste input "<"
type input "<"
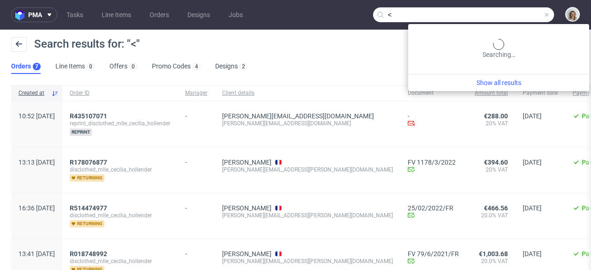
click at [506, 17] on input "<" at bounding box center [463, 14] width 181 height 15
paste input "[PERSON_NAME][EMAIL_ADDRESS][PERSON_NAME][DOMAIN_NAME]"
type input "[PERSON_NAME][EMAIL_ADDRESS][PERSON_NAME][DOMAIN_NAME]"
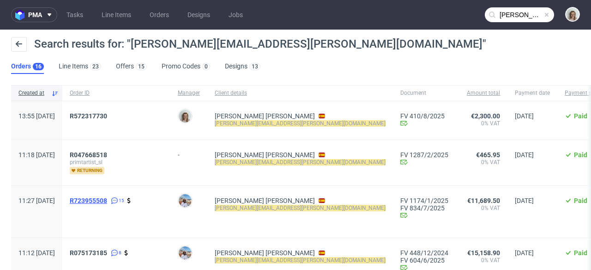
click at [107, 197] on span "R723955508" at bounding box center [88, 200] width 37 height 7
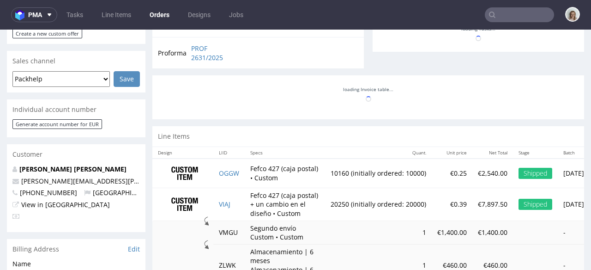
scroll to position [378, 0]
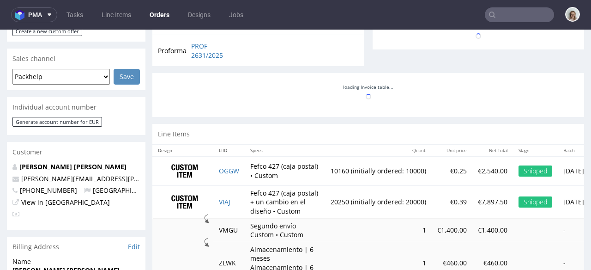
type input "[PERSON_NAME][EMAIL_ADDRESS][PERSON_NAME][DOMAIN_NAME]"
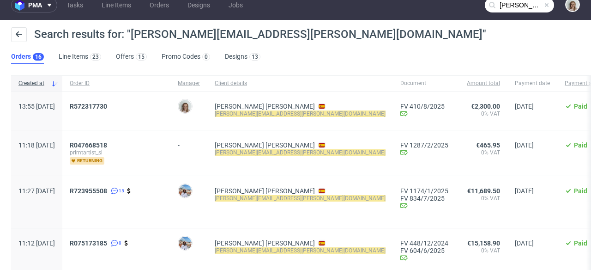
scroll to position [12, 0]
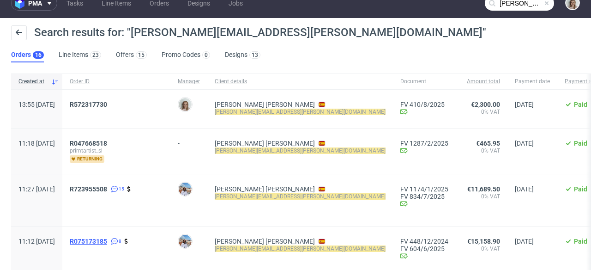
click at [107, 242] on span "R075173185" at bounding box center [88, 240] width 37 height 7
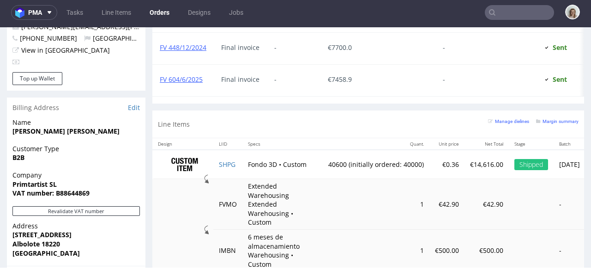
scroll to position [529, 0]
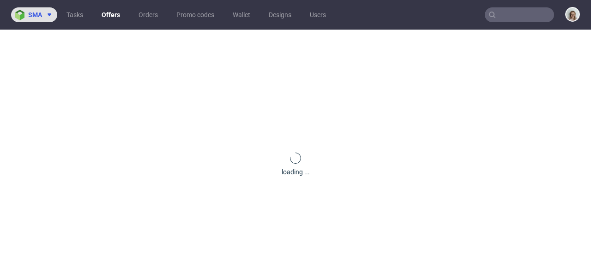
click at [35, 18] on button "sma" at bounding box center [34, 14] width 46 height 15
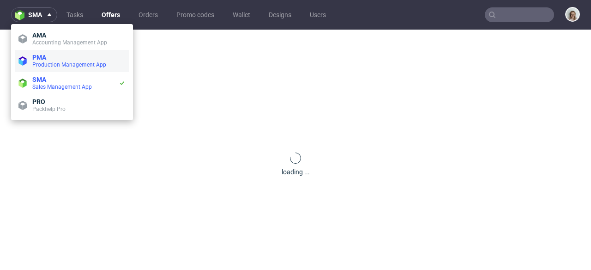
click at [37, 59] on span "PMA" at bounding box center [39, 57] width 14 height 7
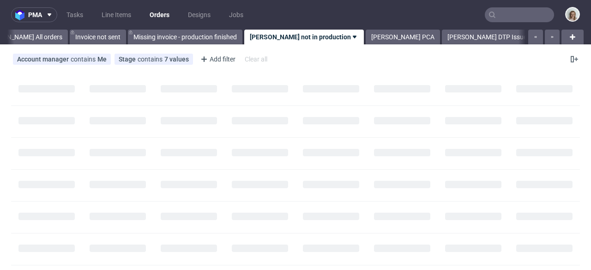
scroll to position [0, 51]
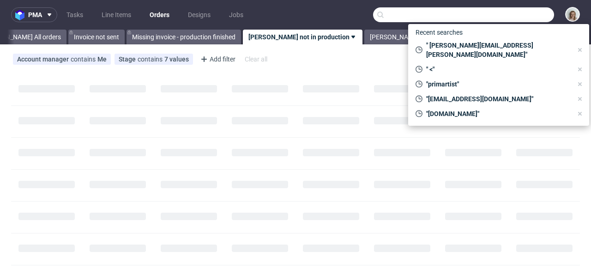
click at [527, 15] on input "text" at bounding box center [463, 14] width 181 height 15
paste input "CEXD"
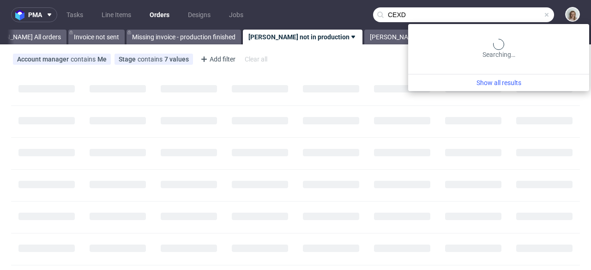
type input "CEXD"
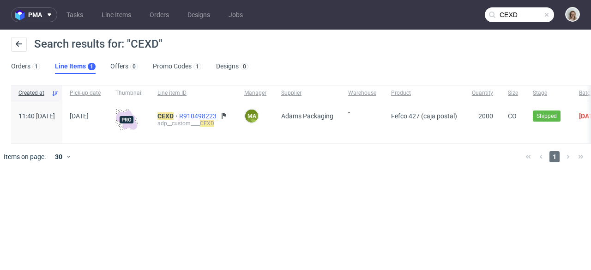
click at [211, 113] on span "R910498223" at bounding box center [198, 115] width 39 height 7
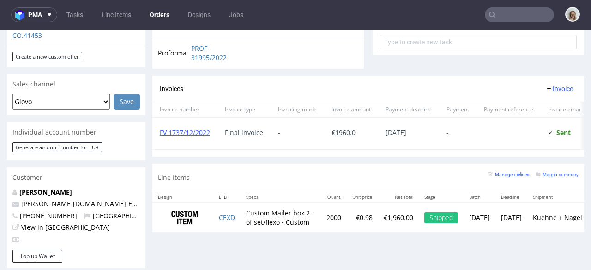
scroll to position [384, 0]
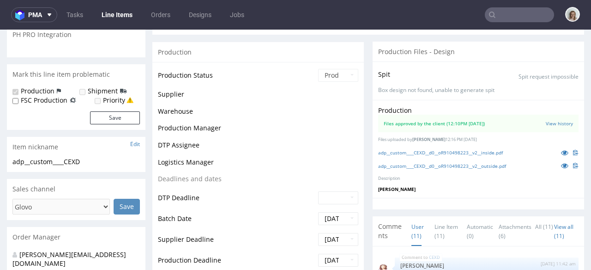
scroll to position [475, 0]
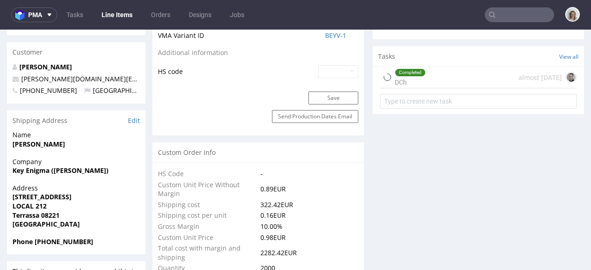
select select "in_progress"
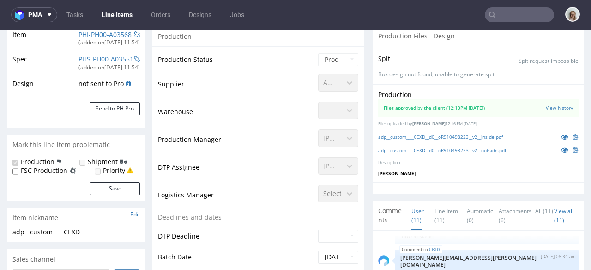
scroll to position [143, 0]
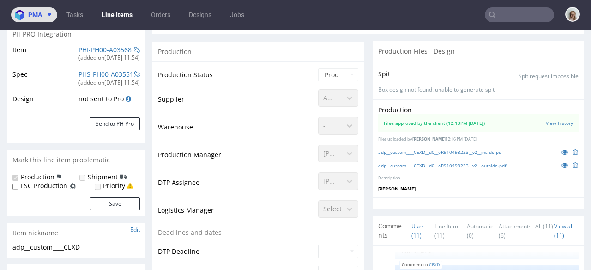
click at [37, 15] on span "pma" at bounding box center [35, 15] width 14 height 6
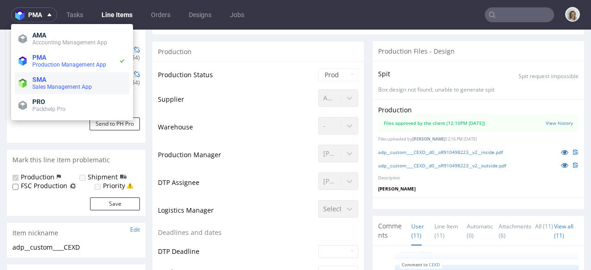
click at [33, 90] on span "Sales Management App" at bounding box center [78, 86] width 93 height 7
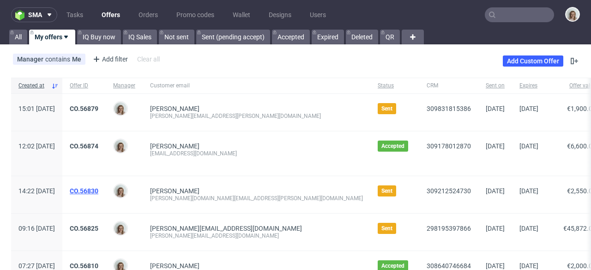
click at [98, 189] on link "CO.56830" at bounding box center [84, 190] width 29 height 7
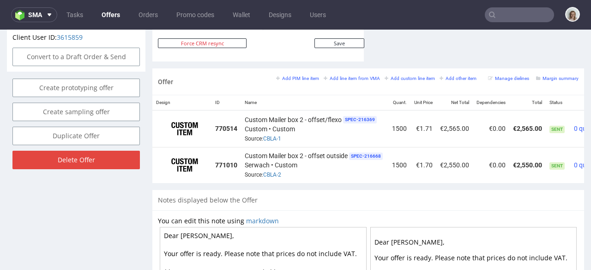
scroll to position [0, 56]
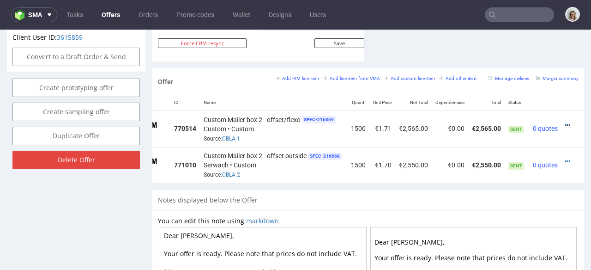
click at [565, 122] on icon at bounding box center [567, 125] width 5 height 6
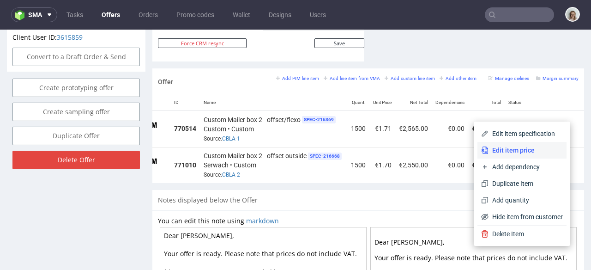
click at [508, 146] on span "Edit item price" at bounding box center [526, 150] width 74 height 9
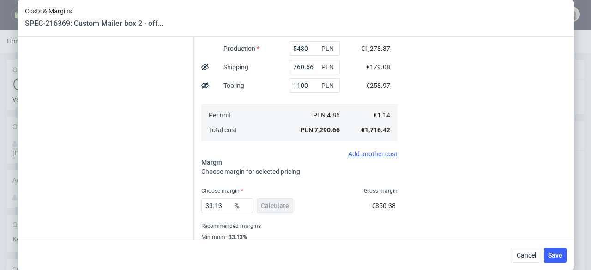
scroll to position [256, 0]
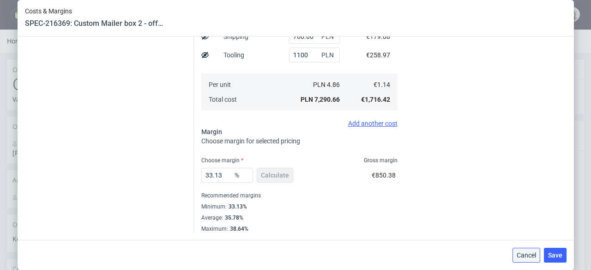
click at [517, 254] on button "Cancel" at bounding box center [527, 255] width 28 height 15
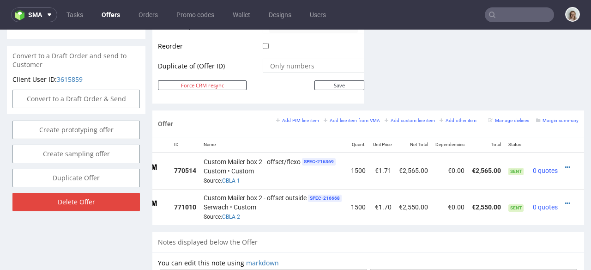
scroll to position [490, 0]
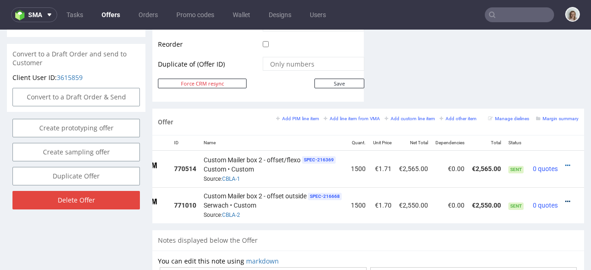
click at [565, 198] on icon at bounding box center [567, 201] width 5 height 6
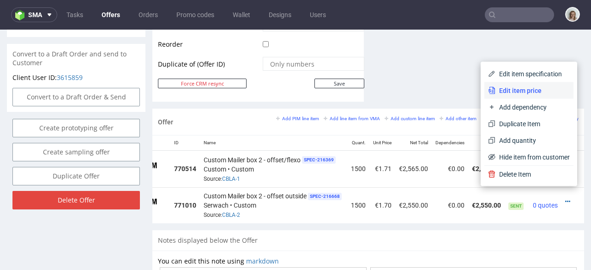
click at [501, 87] on span "Edit item price" at bounding box center [533, 90] width 74 height 9
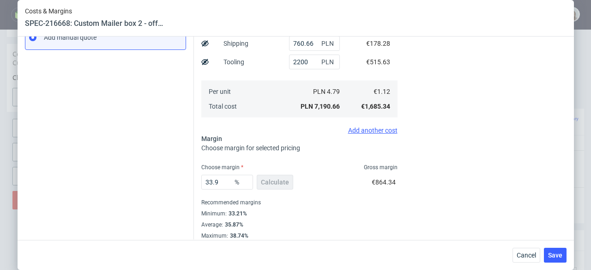
scroll to position [174, 0]
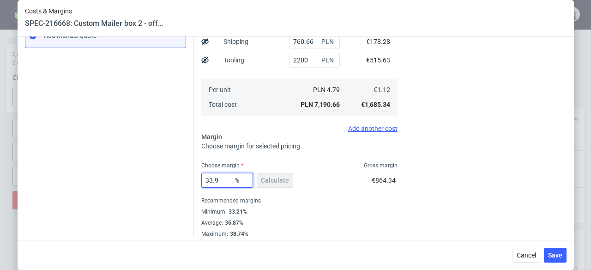
click at [218, 180] on input "33.9" at bounding box center [227, 180] width 52 height 15
type input "33.13"
type input "1.68"
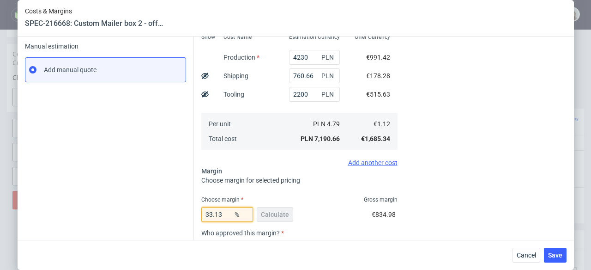
scroll to position [134, 0]
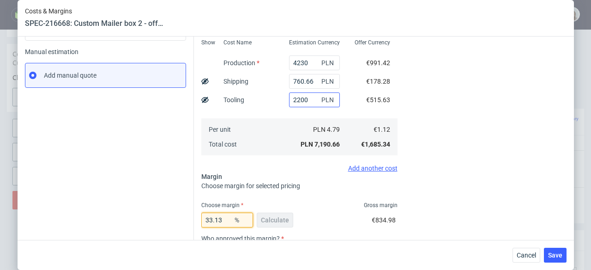
type input "33.13"
drag, startPoint x: 301, startPoint y: 98, endPoint x: 278, endPoint y: 97, distance: 23.6
click at [282, 97] on div "2200 PLN" at bounding box center [315, 100] width 66 height 18
type input "1.17"
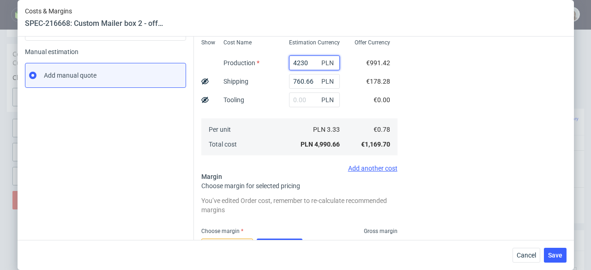
drag, startPoint x: 299, startPoint y: 65, endPoint x: 280, endPoint y: 62, distance: 19.1
click at [289, 62] on input "4230" at bounding box center [314, 62] width 51 height 15
paste input "995"
type input "4995"
type input "1.35"
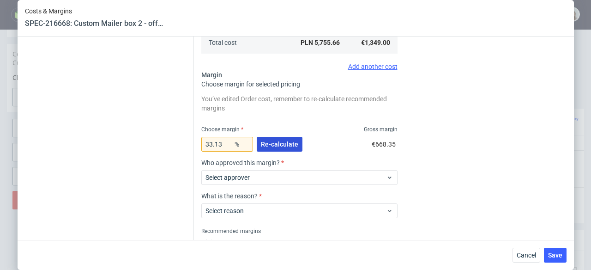
scroll to position [239, 0]
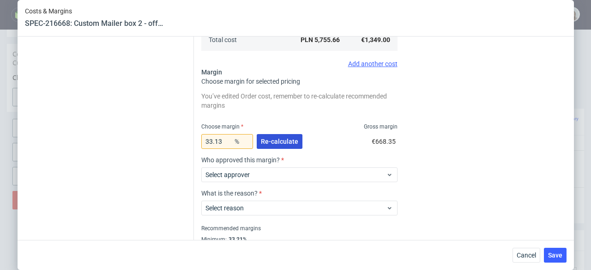
type input "4995"
click at [261, 141] on span "Re-calculate" at bounding box center [279, 141] width 37 height 6
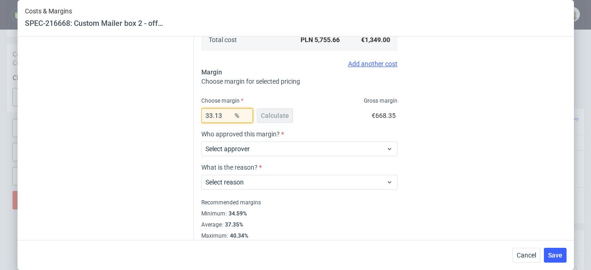
drag, startPoint x: 221, startPoint y: 116, endPoint x: 207, endPoint y: 114, distance: 14.4
click at [207, 114] on input "33.13" at bounding box center [227, 115] width 52 height 15
type input "34"
type input "1.36"
type input "3459"
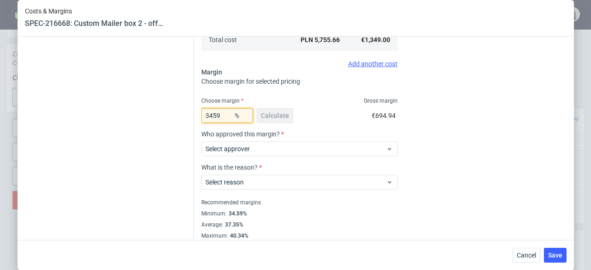
type input "-0.03"
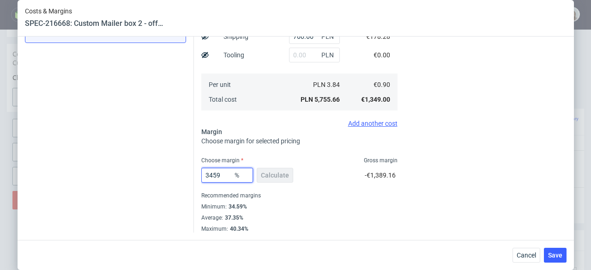
scroll to position [179, 0]
type input "3"
type input "0.93"
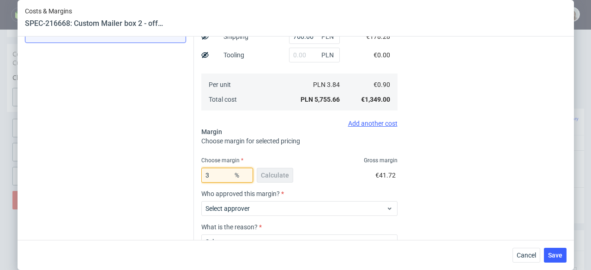
scroll to position [239, 0]
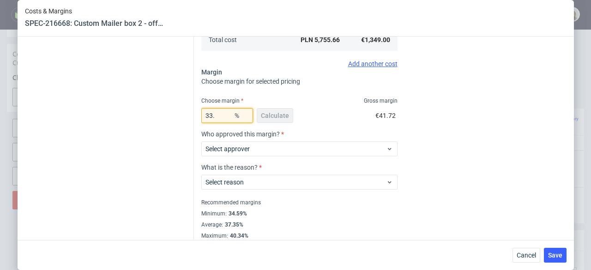
type input "33.1"
type input "1.35"
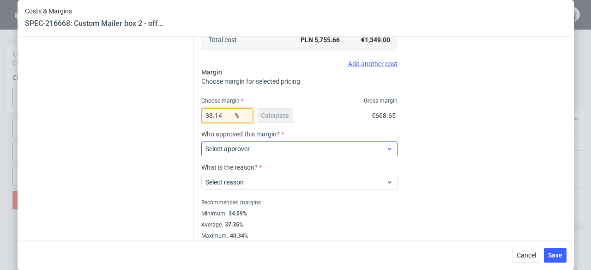
type input "33.14"
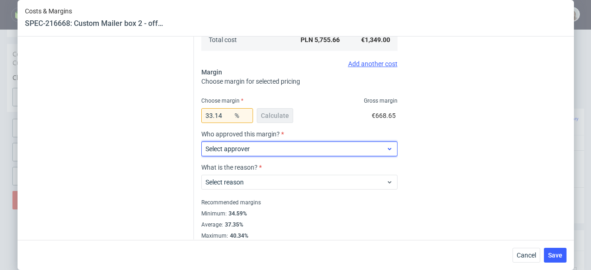
click at [243, 150] on label "Select approver" at bounding box center [228, 148] width 44 height 7
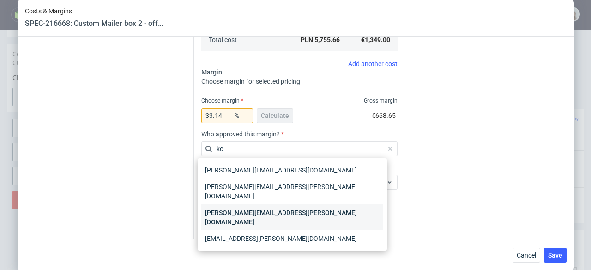
type input "ko"
click at [233, 204] on div "[PERSON_NAME][EMAIL_ADDRESS][PERSON_NAME][DOMAIN_NAME]" at bounding box center [292, 217] width 182 height 26
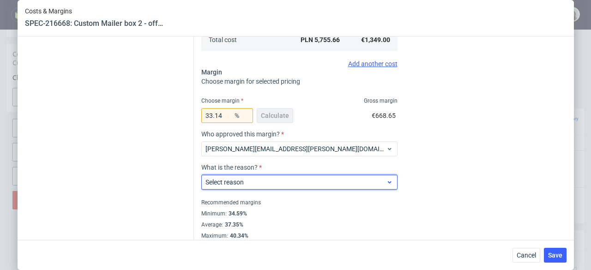
click at [240, 182] on label "Select reason" at bounding box center [225, 181] width 38 height 7
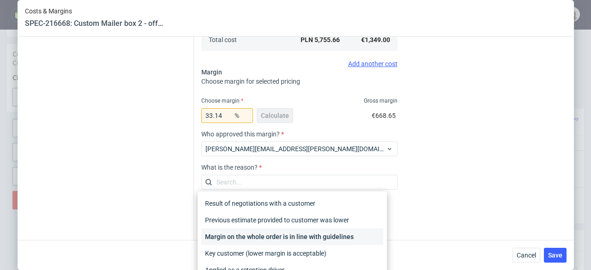
click at [251, 232] on div "Margin on the whole order is in line with guidelines" at bounding box center [292, 236] width 182 height 17
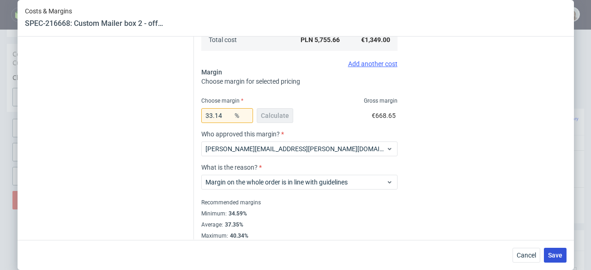
click at [554, 256] on span "Save" at bounding box center [555, 255] width 14 height 6
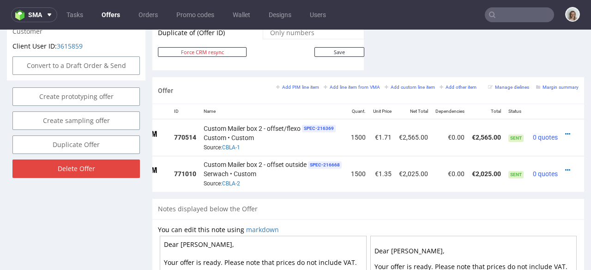
scroll to position [0, 56]
click at [565, 167] on icon at bounding box center [567, 170] width 5 height 6
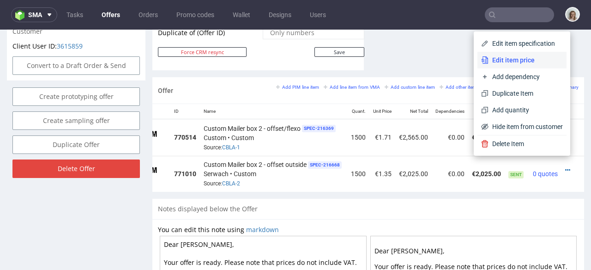
click at [504, 60] on span "Edit item price" at bounding box center [526, 59] width 74 height 9
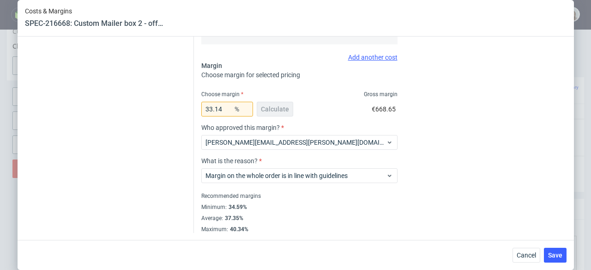
scroll to position [246, 0]
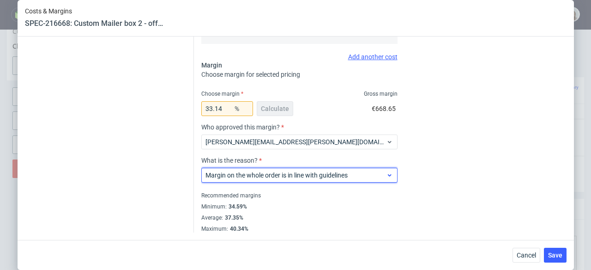
click at [366, 174] on span "Margin on the whole order is in line with guidelines" at bounding box center [296, 174] width 181 height 9
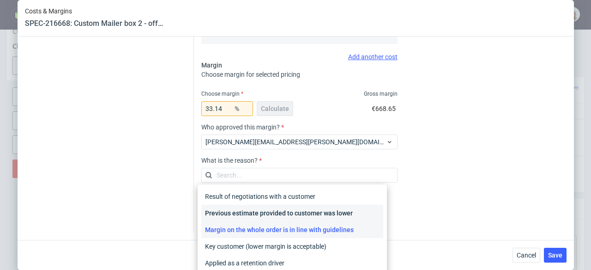
click at [347, 209] on div "Previous estimate provided to customer was lower" at bounding box center [292, 213] width 182 height 17
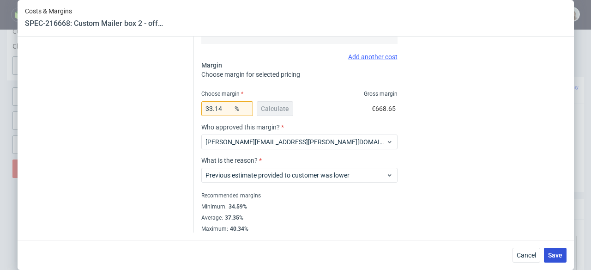
click at [552, 253] on span "Save" at bounding box center [555, 255] width 14 height 6
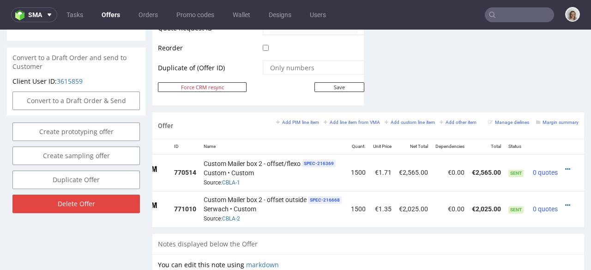
scroll to position [0, 56]
click at [565, 202] on icon at bounding box center [567, 205] width 5 height 6
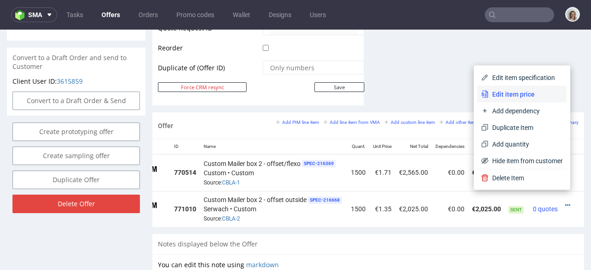
click at [491, 93] on span "Edit item price" at bounding box center [526, 94] width 74 height 9
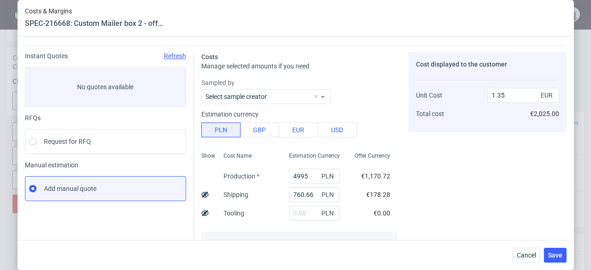
scroll to position [33, 0]
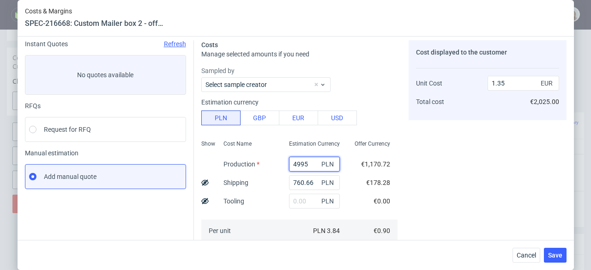
click at [289, 162] on input "4995" at bounding box center [314, 164] width 51 height 15
type input "3995"
type input "1.11"
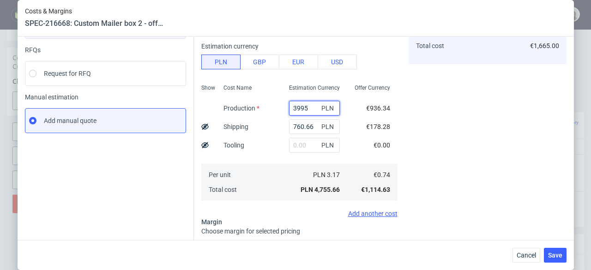
scroll to position [0, 0]
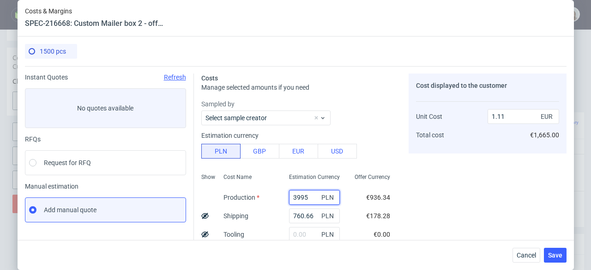
type input "995"
type input "0.41"
type input "4995"
type input "1.35"
type input "4995"
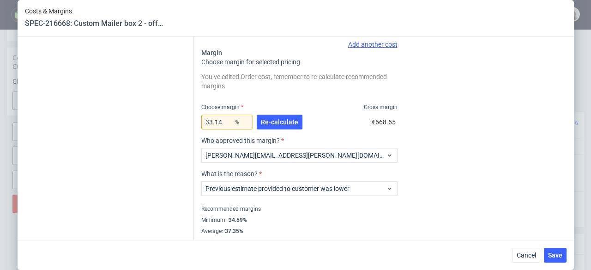
scroll to position [272, 0]
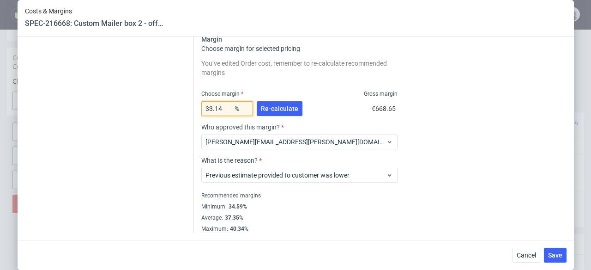
drag, startPoint x: 220, startPoint y: 108, endPoint x: 206, endPoint y: 106, distance: 14.4
click at [206, 106] on input "33.14" at bounding box center [227, 108] width 52 height 15
type input "34"
type input "1.36"
type input "34.59"
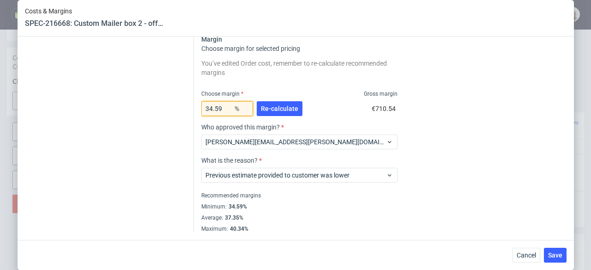
type input "1.38"
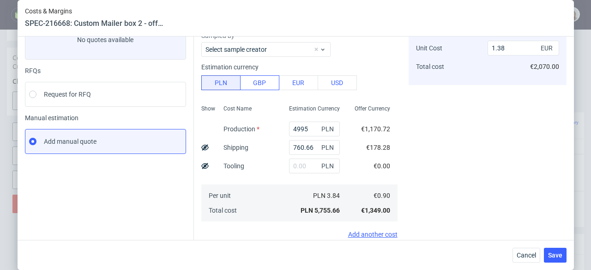
scroll to position [134, 0]
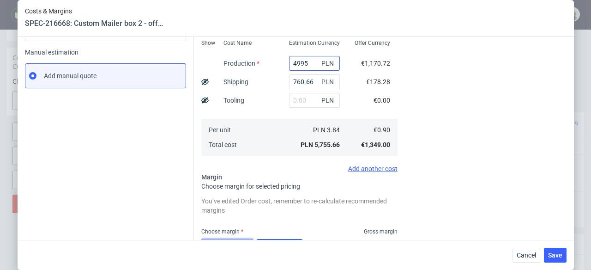
type input "34.59"
click at [289, 60] on input "4995" at bounding box center [314, 63] width 51 height 15
type input "3995"
type input "1.14"
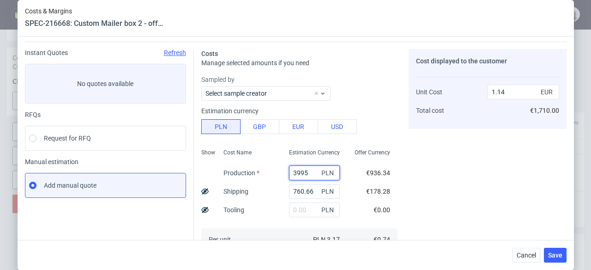
scroll to position [0, 0]
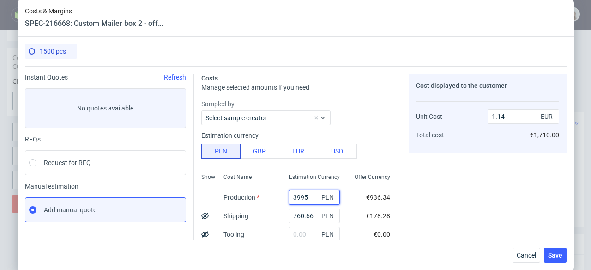
type input "995"
type input "0.42"
type input "4995"
type input "1.38"
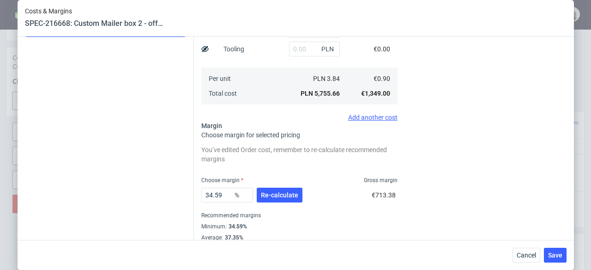
scroll to position [189, 0]
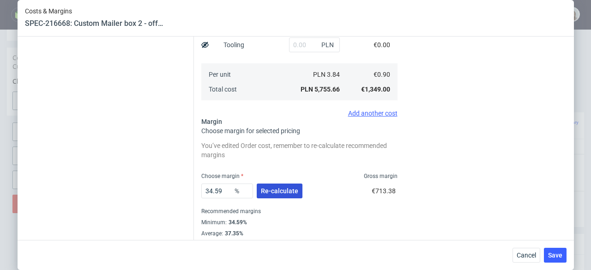
click at [270, 190] on span "Re-calculate" at bounding box center [279, 191] width 37 height 6
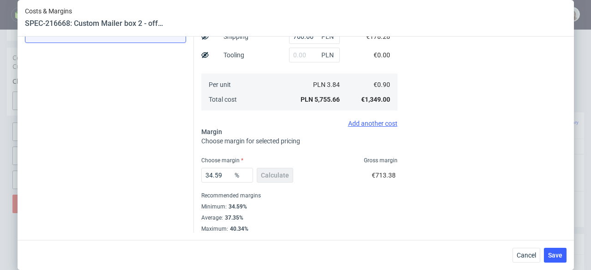
scroll to position [179, 0]
click at [558, 255] on span "Save" at bounding box center [555, 255] width 14 height 6
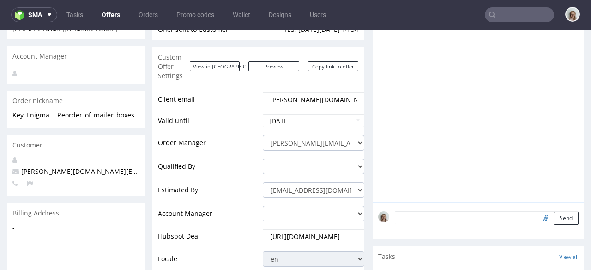
scroll to position [0, 0]
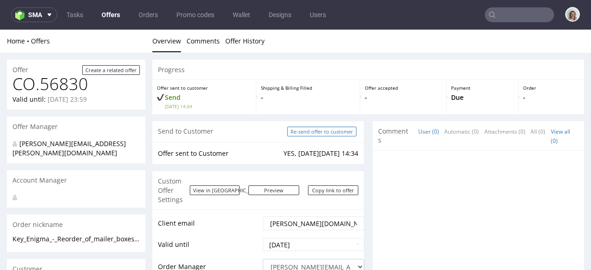
click at [325, 132] on input "Re-send offer to customer" at bounding box center [321, 132] width 69 height 10
type input "In progress..."
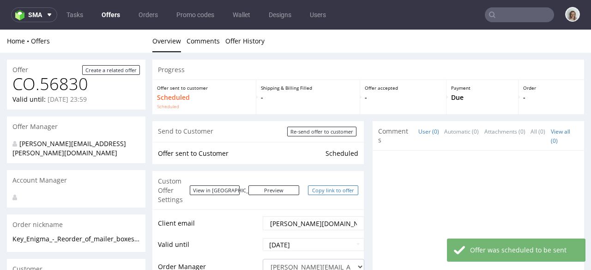
click at [318, 185] on link "Copy link to offer" at bounding box center [333, 190] width 51 height 10
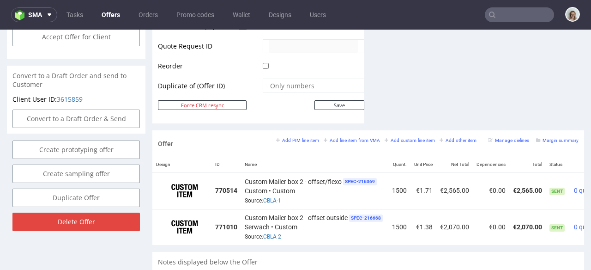
scroll to position [490, 0]
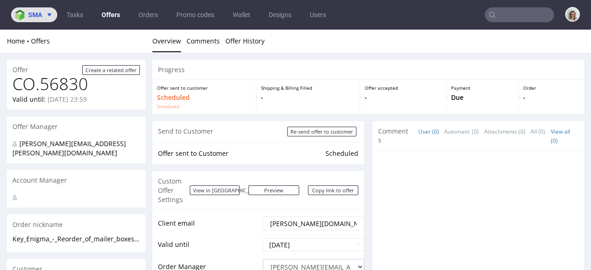
click at [50, 18] on button "sma" at bounding box center [34, 14] width 46 height 15
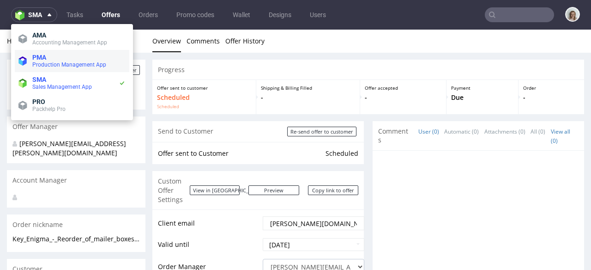
click at [41, 62] on span "Production Management App" at bounding box center [69, 64] width 74 height 6
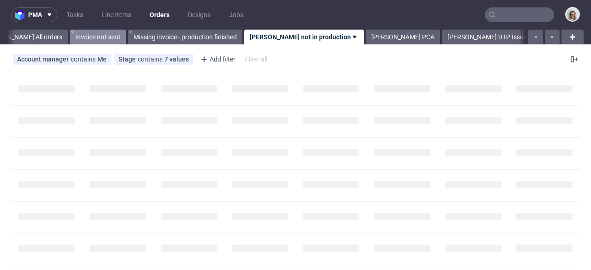
scroll to position [0, 51]
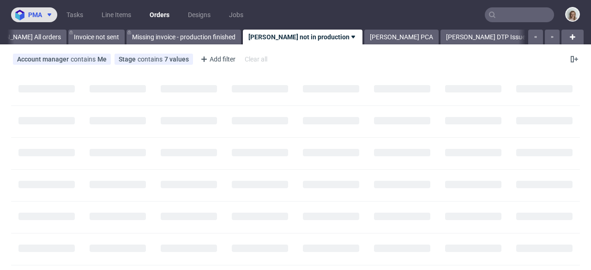
click at [49, 18] on icon at bounding box center [49, 14] width 7 height 7
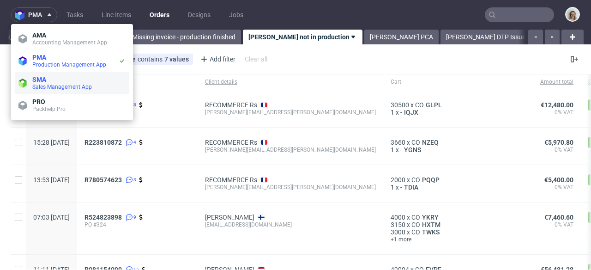
click at [37, 78] on span "SMA" at bounding box center [39, 79] width 14 height 7
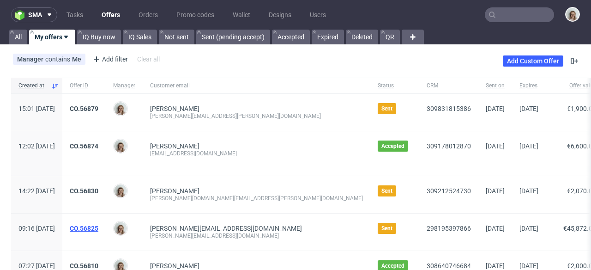
click at [98, 226] on link "CO.56825" at bounding box center [84, 228] width 29 height 7
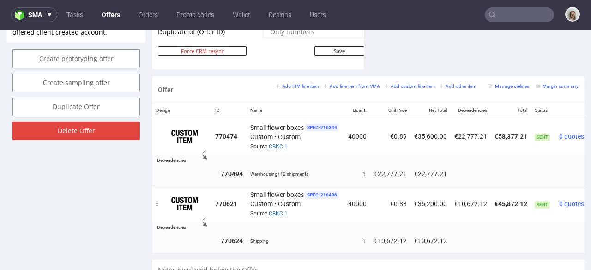
scroll to position [523, 0]
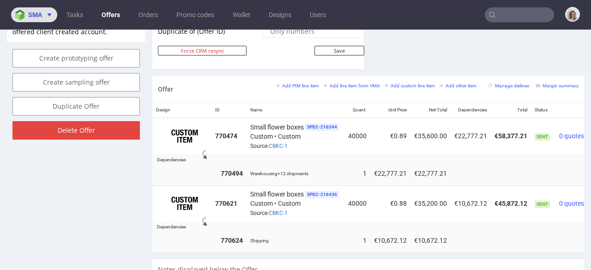
click at [49, 12] on icon at bounding box center [49, 14] width 7 height 7
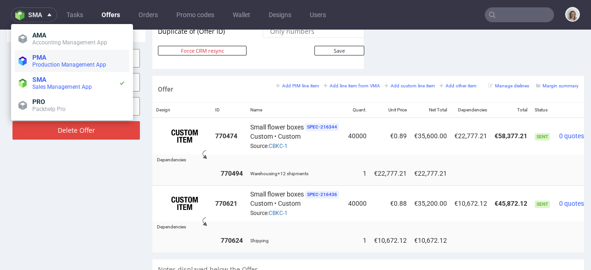
click at [51, 60] on span "PMA" at bounding box center [78, 57] width 93 height 7
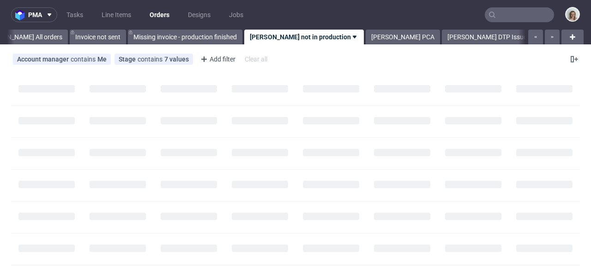
scroll to position [0, 51]
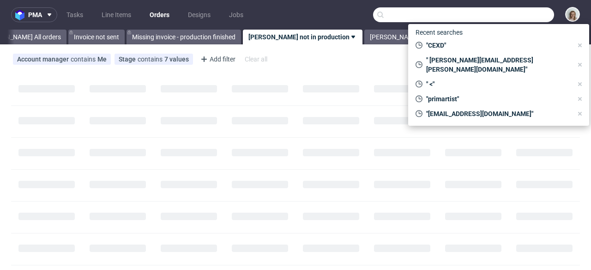
click at [501, 16] on input "text" at bounding box center [463, 14] width 181 height 15
paste input "[EMAIL_ADDRESS][DOMAIN_NAME]"
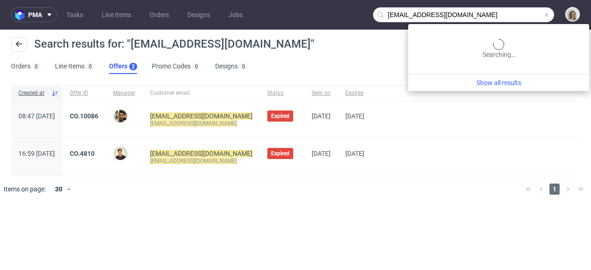
click at [510, 18] on input "[EMAIL_ADDRESS][DOMAIN_NAME]" at bounding box center [463, 14] width 181 height 15
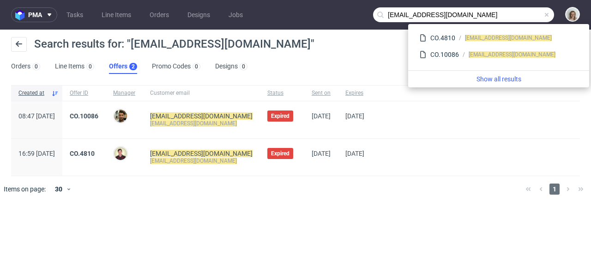
drag, startPoint x: 404, startPoint y: 14, endPoint x: 377, endPoint y: 13, distance: 26.3
click at [377, 13] on div "[EMAIL_ADDRESS][DOMAIN_NAME]" at bounding box center [463, 14] width 181 height 15
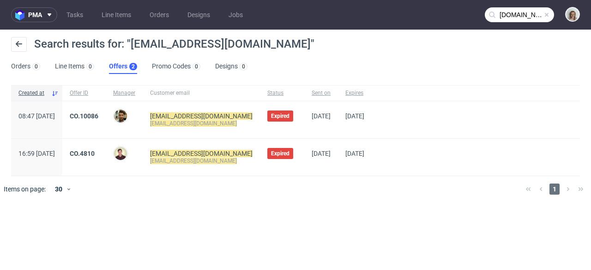
type input "[DOMAIN_NAME]"
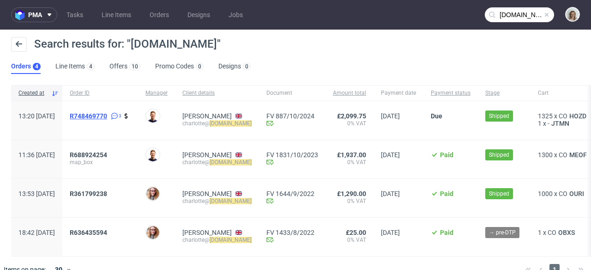
click at [107, 117] on span "R748469770" at bounding box center [88, 115] width 37 height 7
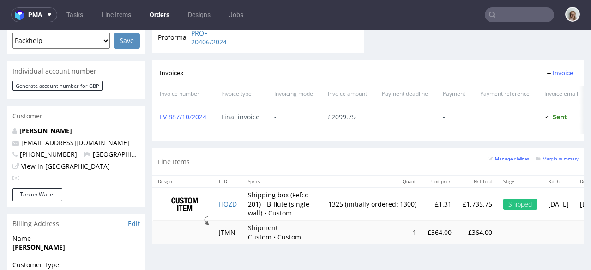
scroll to position [424, 0]
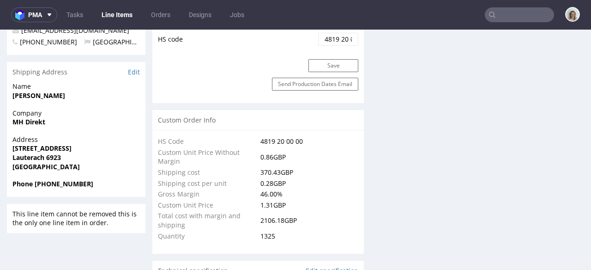
select select "in_progress"
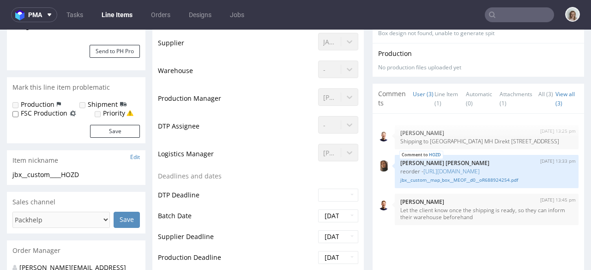
scroll to position [179, 0]
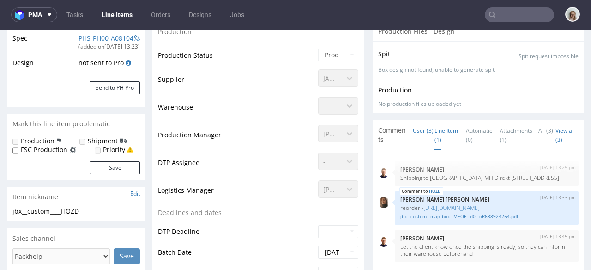
click at [436, 129] on link "Line Item (1)" at bounding box center [447, 135] width 24 height 29
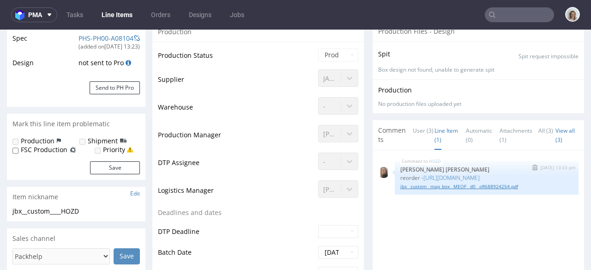
click at [420, 190] on link "jbx__custom__map_box__MEOF__d0__oR688924254.pdf" at bounding box center [487, 186] width 173 height 7
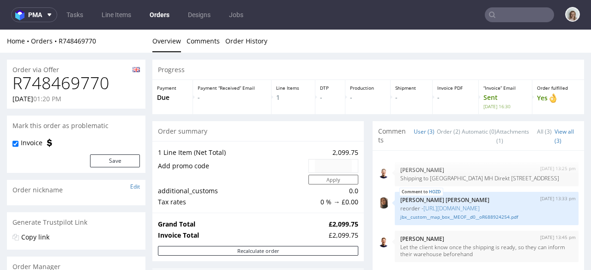
type input "[DOMAIN_NAME]"
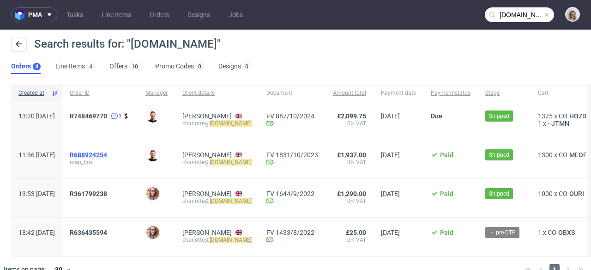
click at [104, 155] on span "R688924254" at bounding box center [88, 154] width 37 height 7
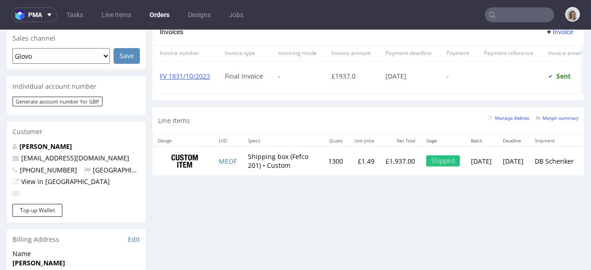
scroll to position [412, 0]
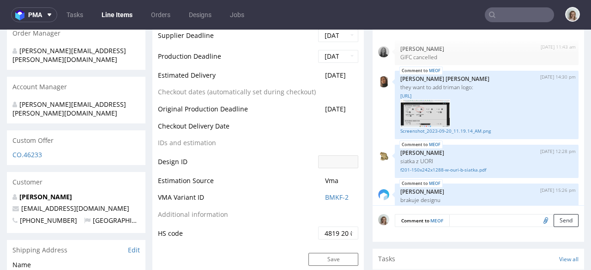
scroll to position [149, 0]
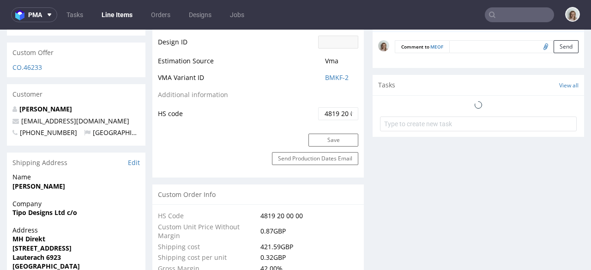
select select "in_progress"
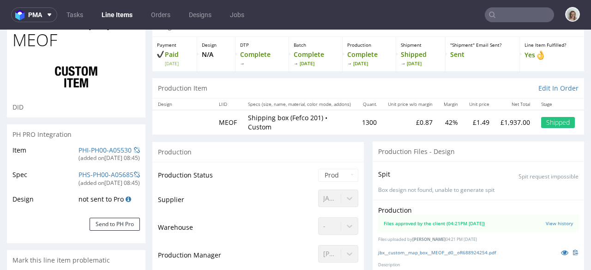
scroll to position [144, 0]
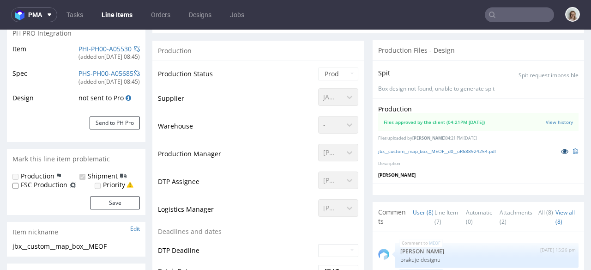
click at [557, 146] on link at bounding box center [565, 151] width 17 height 10
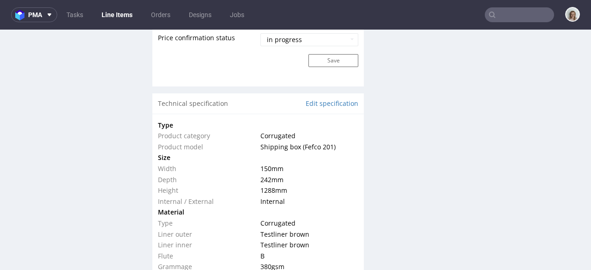
scroll to position [839, 0]
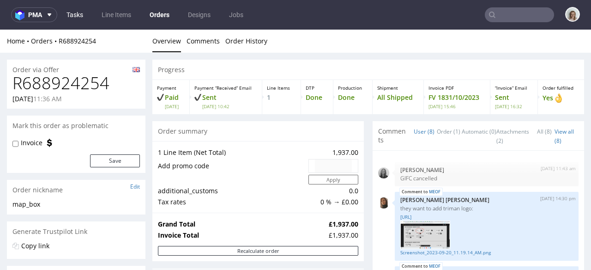
scroll to position [149, 0]
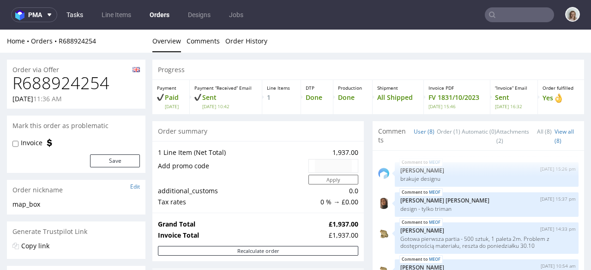
type input "stendigcalendars.com"
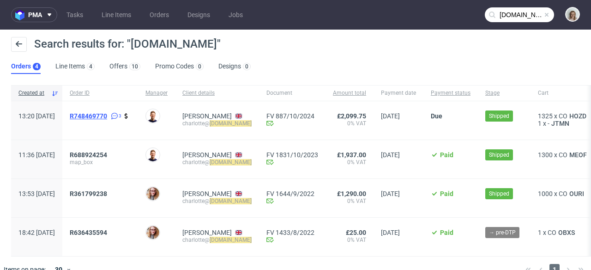
click at [107, 116] on span "R748469770" at bounding box center [88, 115] width 37 height 7
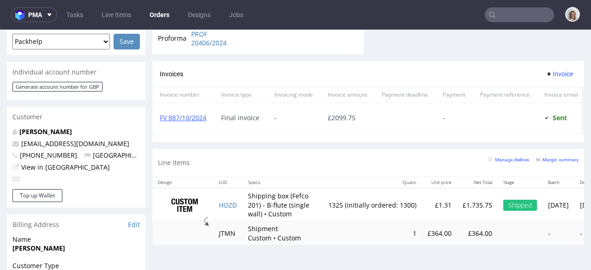
scroll to position [419, 0]
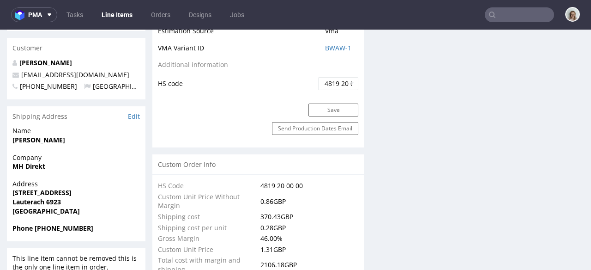
select select "in_progress"
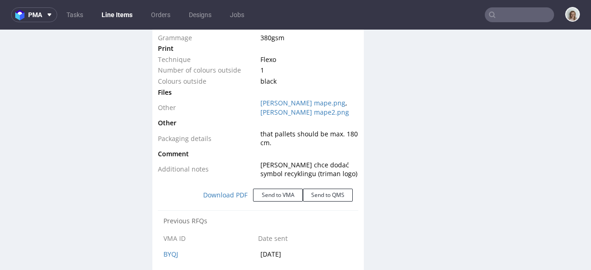
scroll to position [1083, 0]
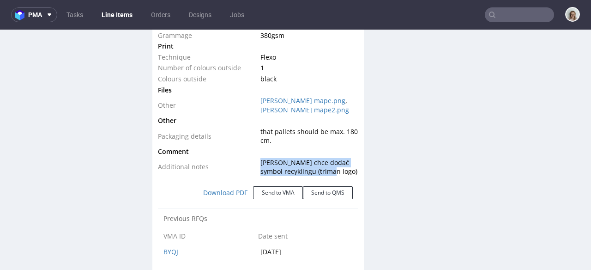
drag, startPoint x: 329, startPoint y: 171, endPoint x: 259, endPoint y: 161, distance: 71.0
click at [259, 161] on td "Klient chce dodać symbol recyklingu (triman logo)" at bounding box center [308, 167] width 100 height 20
copy span "Klient chce dodać symbol recyklingu (triman logo)"
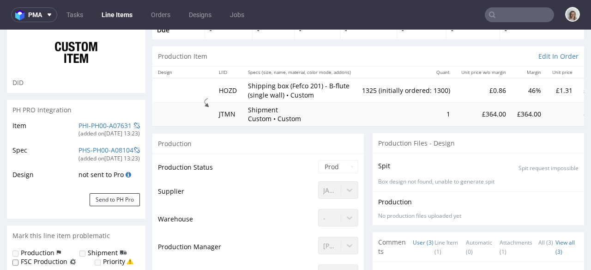
scroll to position [0, 0]
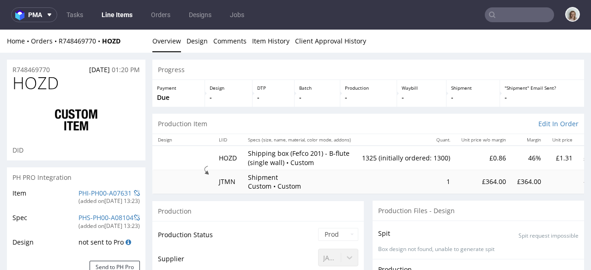
click at [492, 12] on input "text" at bounding box center [519, 14] width 69 height 15
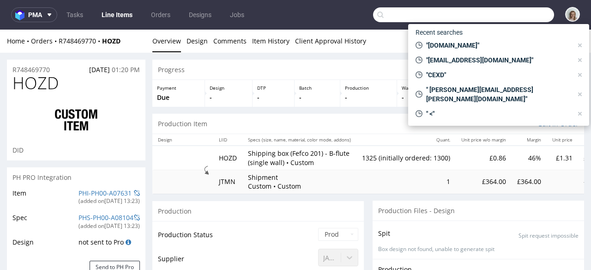
paste input "export@inserbo.com"
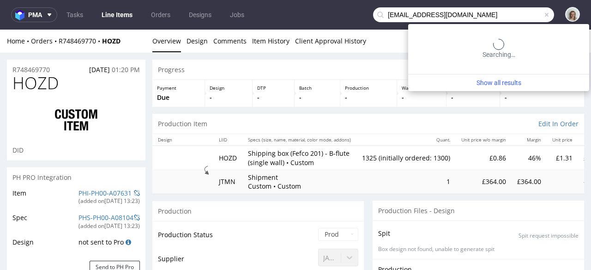
type input "export@inserbo.com"
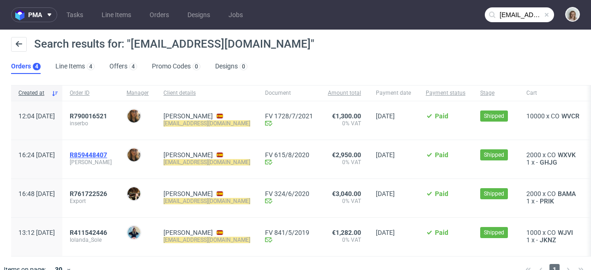
click at [107, 153] on span "R859448407" at bounding box center [88, 154] width 37 height 7
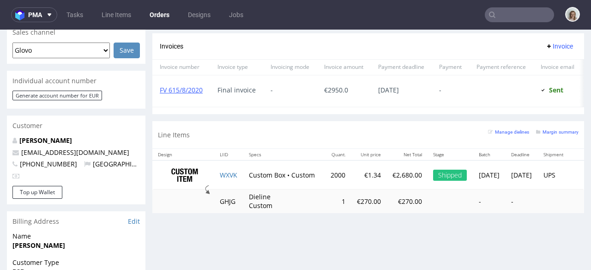
scroll to position [443, 0]
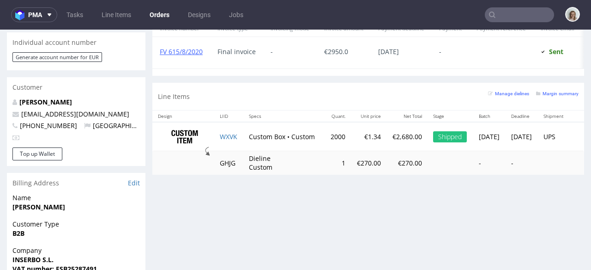
type input "export@inserbo.com"
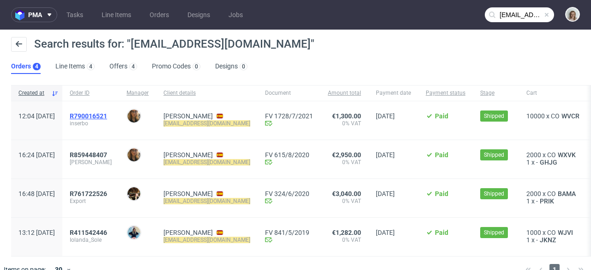
click at [107, 118] on span "R790016521" at bounding box center [88, 115] width 37 height 7
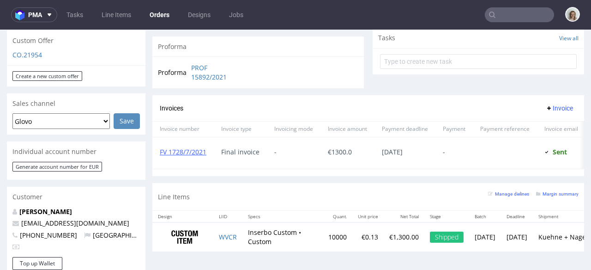
scroll to position [356, 0]
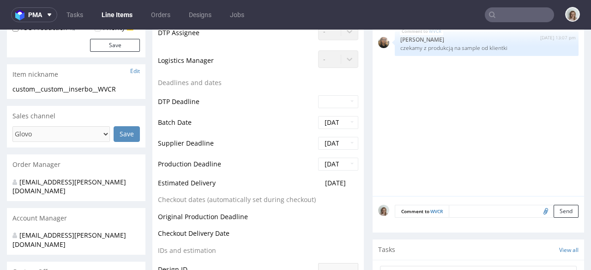
select select "done"
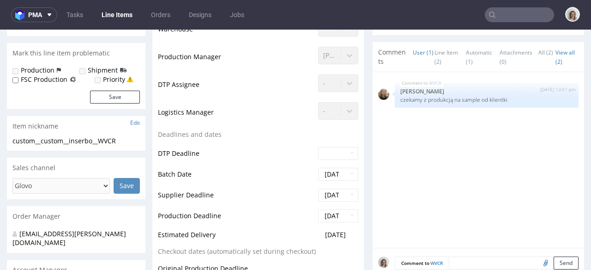
scroll to position [231, 0]
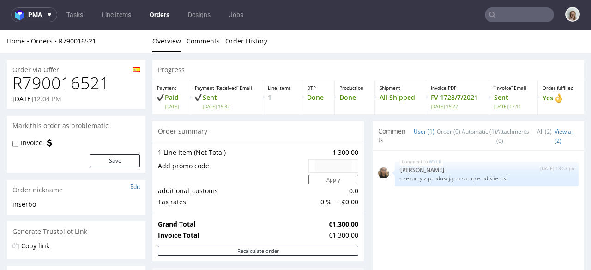
type input "export@inserbo.com"
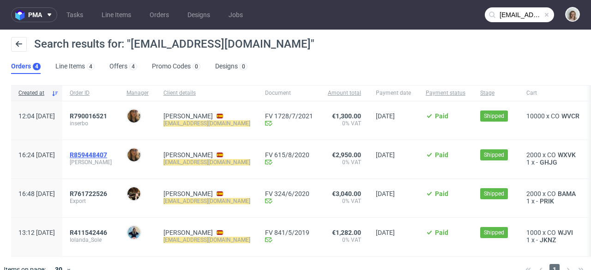
click at [107, 155] on span "R859448407" at bounding box center [88, 154] width 37 height 7
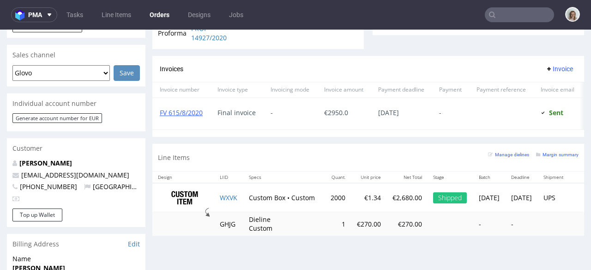
scroll to position [386, 0]
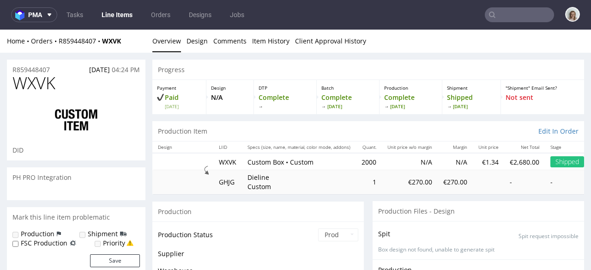
scroll to position [204, 0]
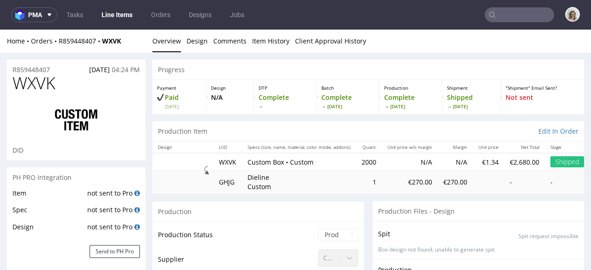
select select "done"
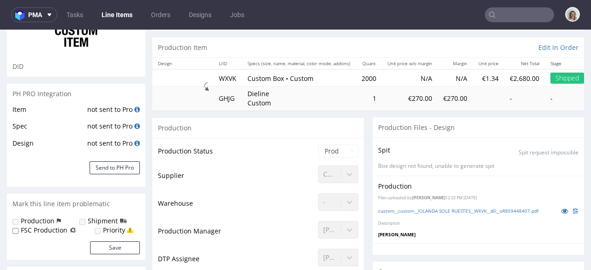
scroll to position [85, 0]
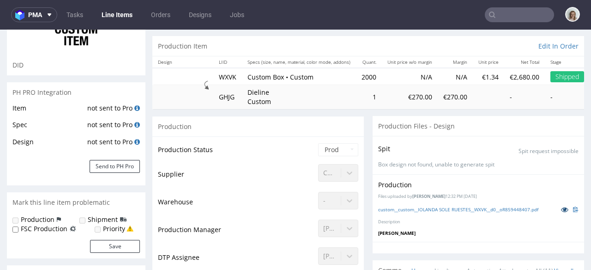
click at [561, 210] on icon at bounding box center [564, 209] width 7 height 6
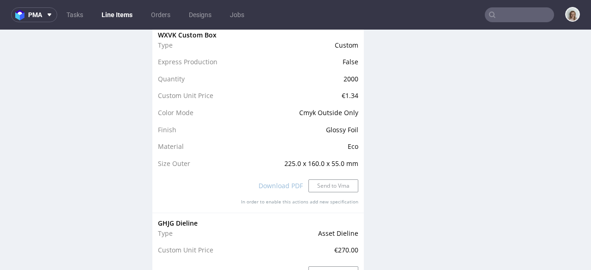
scroll to position [970, 0]
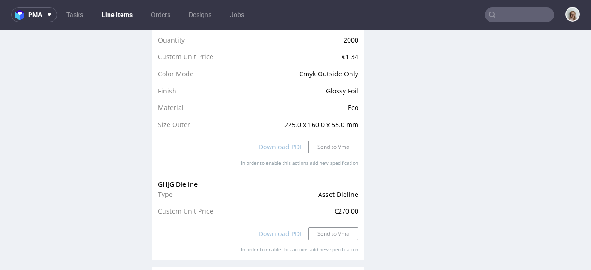
click at [276, 146] on div "Download PDF Send to Vma" at bounding box center [258, 147] width 201 height 20
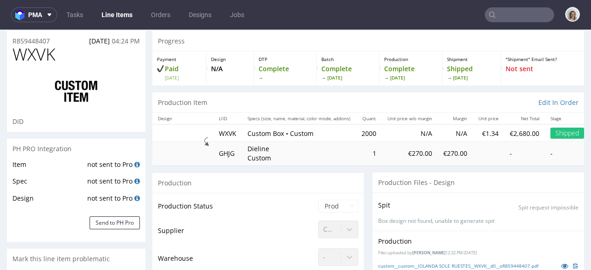
scroll to position [0, 0]
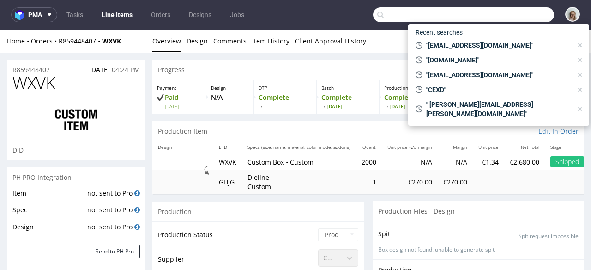
click at [523, 15] on input "text" at bounding box center [463, 14] width 181 height 15
paste input "Screenshot 2025-09-22 at 13.56.02"
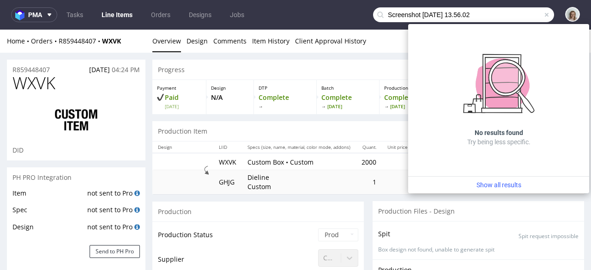
type input "Screenshot 2025-09-22 at 13.56.02"
drag, startPoint x: 506, startPoint y: 16, endPoint x: 283, endPoint y: 14, distance: 222.7
click at [283, 14] on nav "pma Tasks Line Items Orders Designs Jobs Screenshot 2025-09-22 at 13.56.02" at bounding box center [295, 15] width 591 height 30
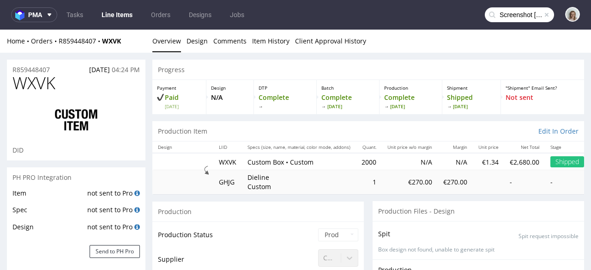
click at [498, 13] on input "Screenshot 2025-09-22 at 13.56.02" at bounding box center [519, 14] width 69 height 15
drag, startPoint x: 540, startPoint y: 13, endPoint x: 501, endPoint y: 2, distance: 40.2
click at [543, 12] on span at bounding box center [546, 14] width 7 height 7
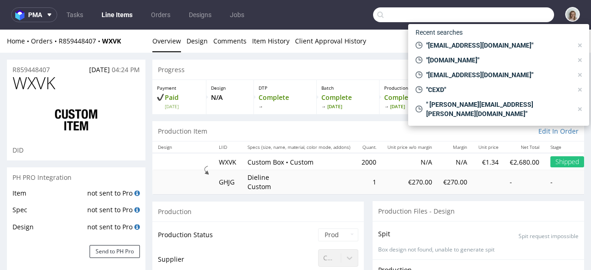
click at [494, 18] on input "text" at bounding box center [463, 14] width 181 height 15
paste input "export@inserbo.com"
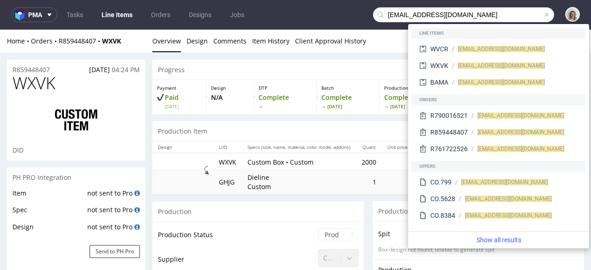
drag, startPoint x: 403, startPoint y: 16, endPoint x: 376, endPoint y: 20, distance: 28.0
click at [376, 20] on input "export@inserbo.com" at bounding box center [463, 14] width 181 height 15
click at [476, 10] on input "export@inserbo.com" at bounding box center [463, 14] width 181 height 15
drag, startPoint x: 405, startPoint y: 11, endPoint x: 383, endPoint y: 12, distance: 22.6
click at [382, 12] on input "export@inserbo.com" at bounding box center [463, 14] width 181 height 15
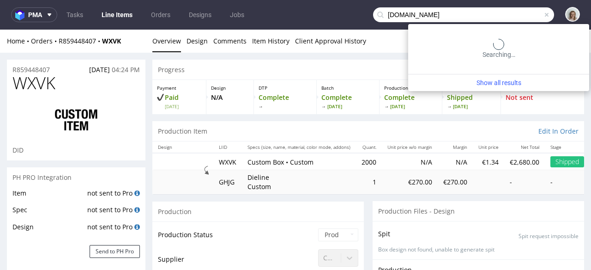
type input "inserbo.com"
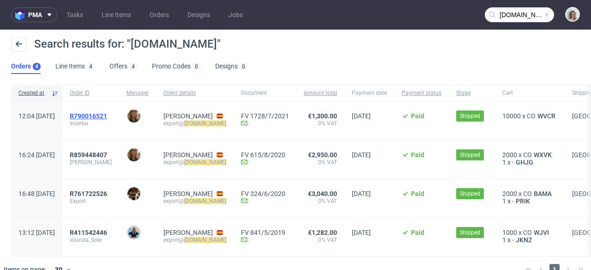
click at [107, 114] on span "R790016521" at bounding box center [88, 115] width 37 height 7
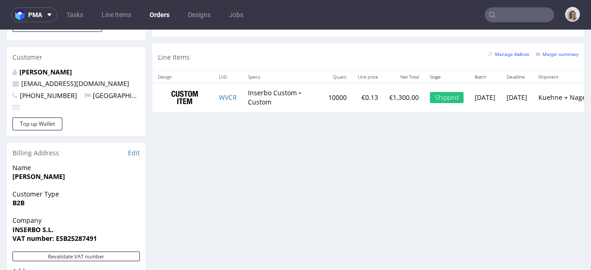
scroll to position [480, 0]
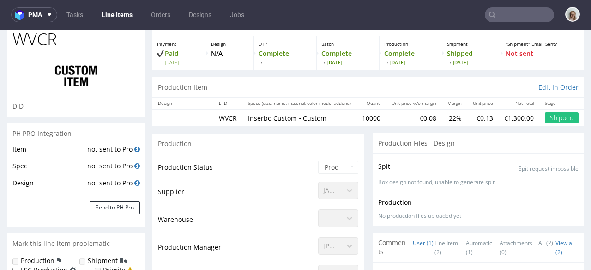
select select "done"
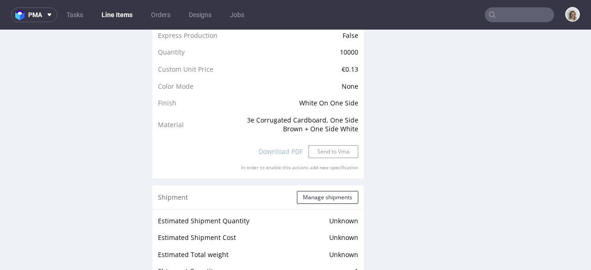
scroll to position [904, 0]
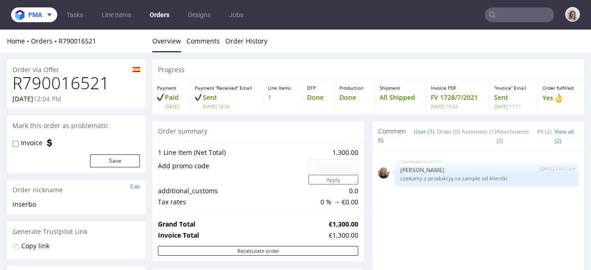
click at [32, 22] on button "pma" at bounding box center [34, 14] width 46 height 15
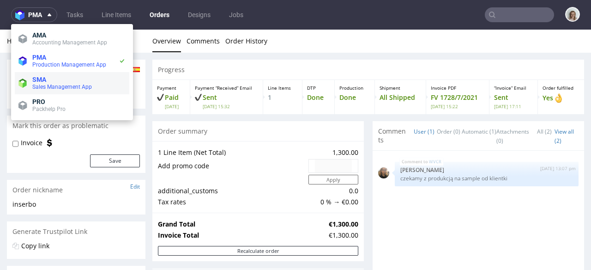
click at [82, 84] on span "Sales Management App" at bounding box center [62, 87] width 60 height 6
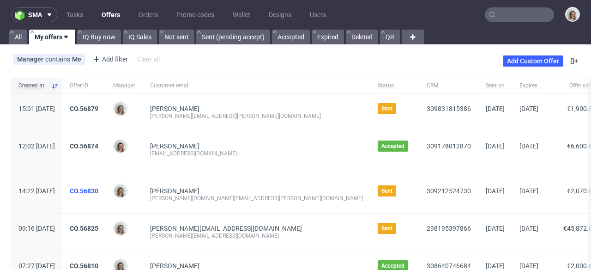
click at [98, 190] on link "CO.56830" at bounding box center [84, 190] width 29 height 7
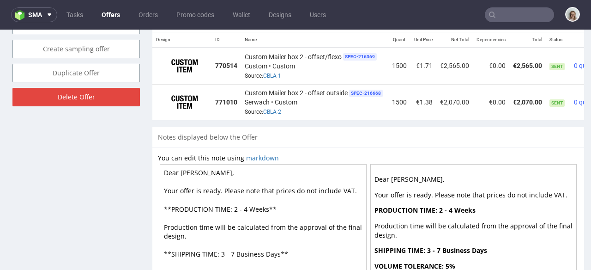
scroll to position [0, 56]
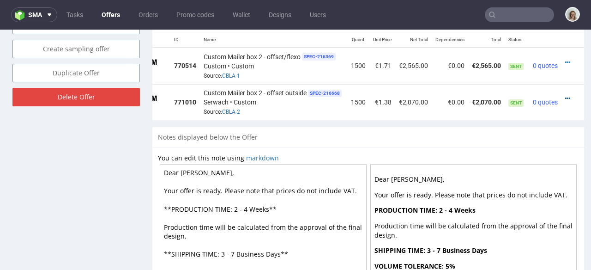
click at [565, 95] on icon at bounding box center [567, 98] width 5 height 6
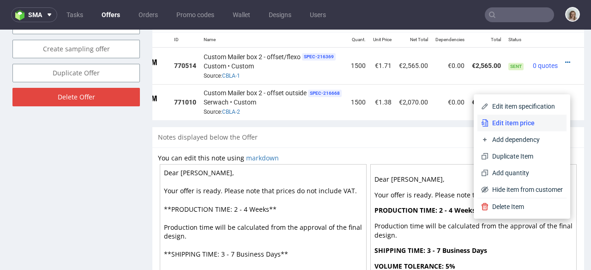
click at [512, 124] on span "Edit item price" at bounding box center [526, 122] width 74 height 9
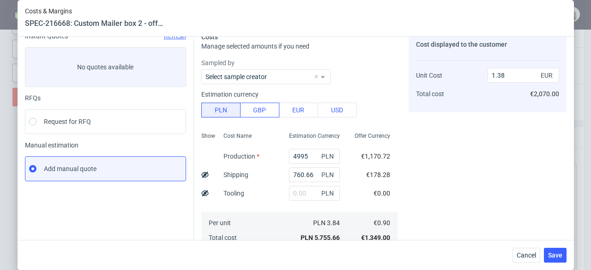
scroll to position [69, 0]
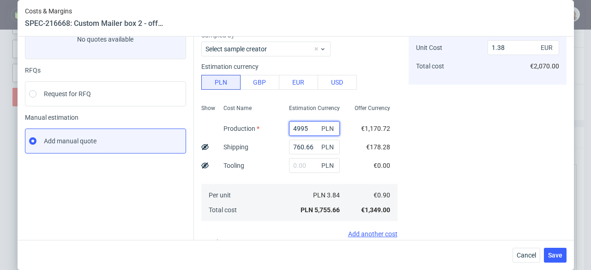
click at [296, 126] on input "4995" at bounding box center [314, 128] width 51 height 15
type input "495"
type input "0.3"
type input "4905"
type input "1.35"
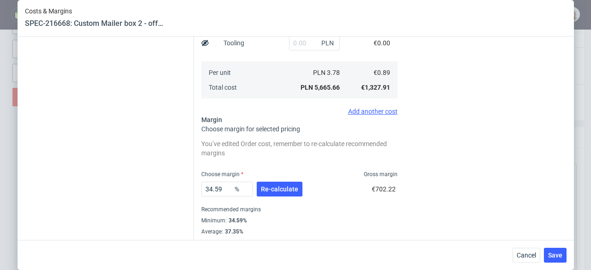
scroll to position [195, 0]
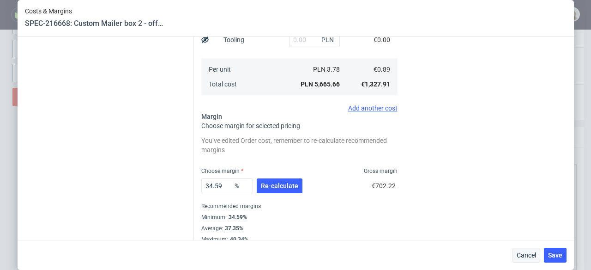
type input "4905"
click at [524, 261] on button "Cancel" at bounding box center [527, 255] width 28 height 15
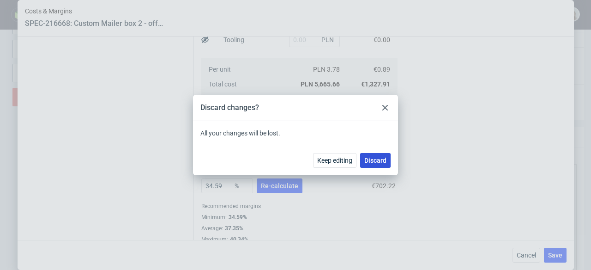
click at [382, 161] on span "Discard" at bounding box center [376, 160] width 22 height 6
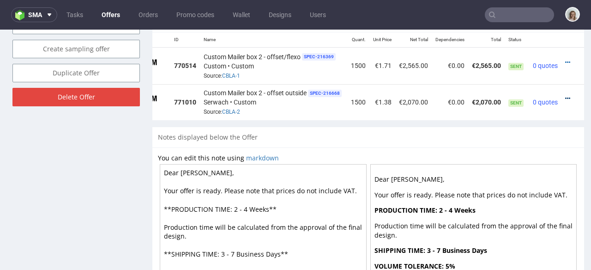
click at [565, 95] on icon at bounding box center [567, 98] width 5 height 6
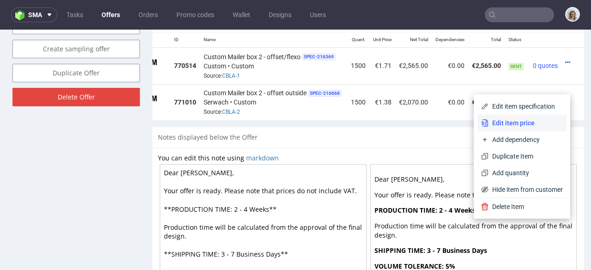
click at [511, 116] on li "Edit item price" at bounding box center [522, 123] width 89 height 17
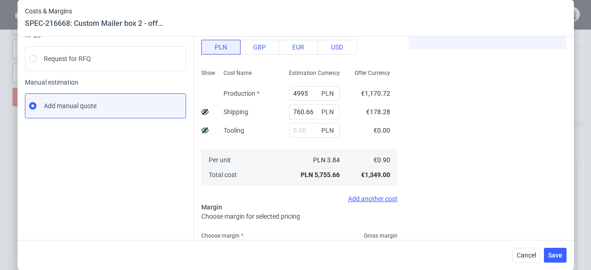
scroll to position [72, 0]
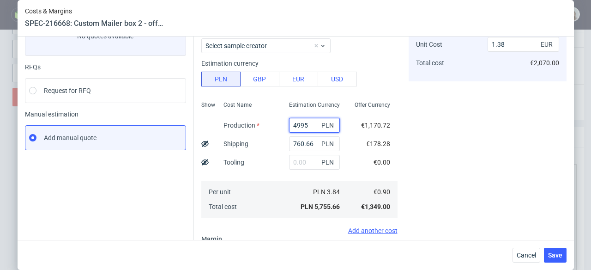
click at [294, 122] on input "4995" at bounding box center [314, 125] width 51 height 15
type input "495"
type input "0.3"
type input "4905"
type input "1.35"
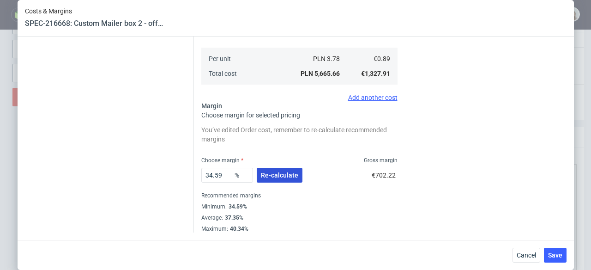
type input "4905"
click at [286, 172] on span "Re-calculate" at bounding box center [279, 175] width 37 height 6
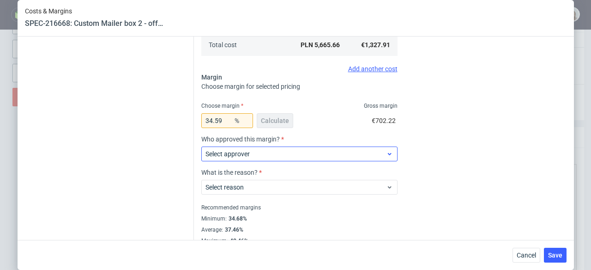
scroll to position [246, 0]
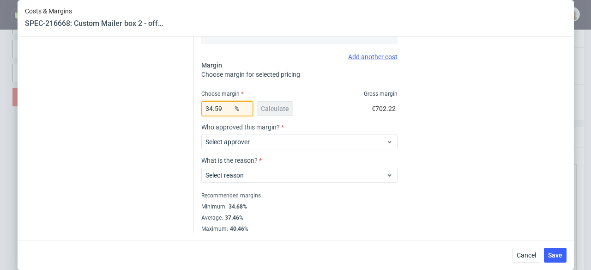
click at [224, 106] on input "34.59" at bounding box center [227, 108] width 52 height 15
type input "34"
type input "1.34"
type input "3468"
type input "-0.03"
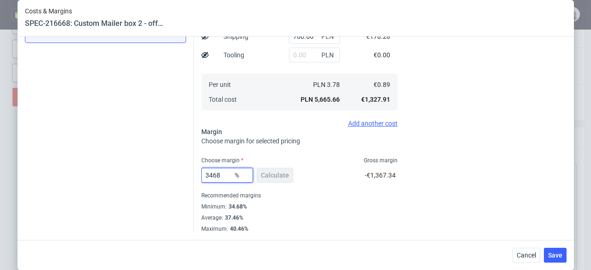
scroll to position [179, 0]
type input "34.68"
type input "1.36"
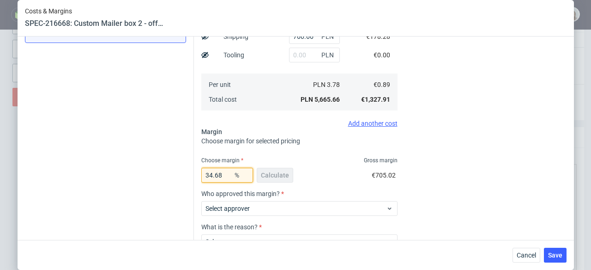
scroll to position [246, 0]
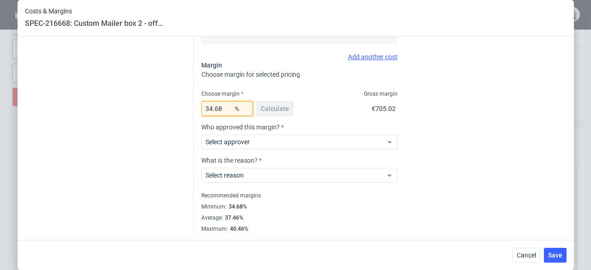
click at [224, 108] on input "34.68" at bounding box center [227, 108] width 52 height 15
type input "34.6"
type input "1.35"
type input "34.69"
type input "1.36"
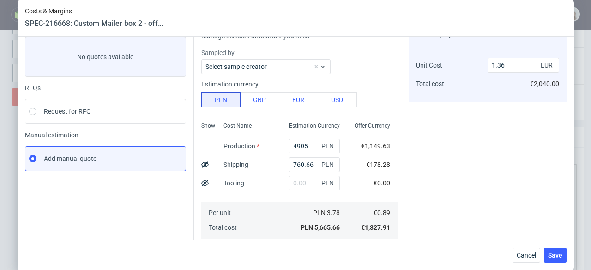
scroll to position [179, 0]
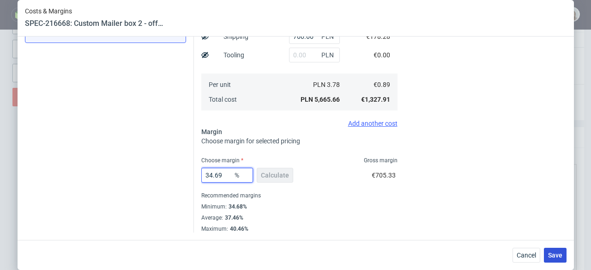
type input "34.69"
click at [559, 258] on span "Save" at bounding box center [555, 255] width 14 height 6
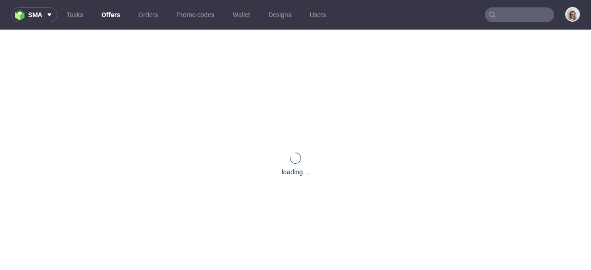
scroll to position [0, 0]
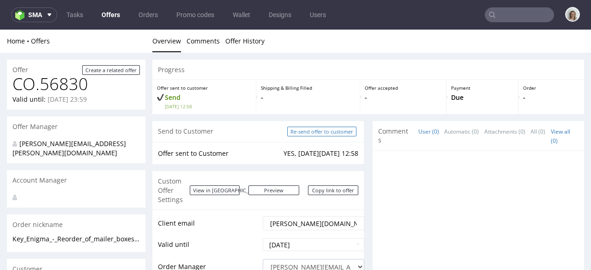
click at [337, 132] on input "Re-send offer to customer" at bounding box center [321, 132] width 69 height 10
type input "In progress..."
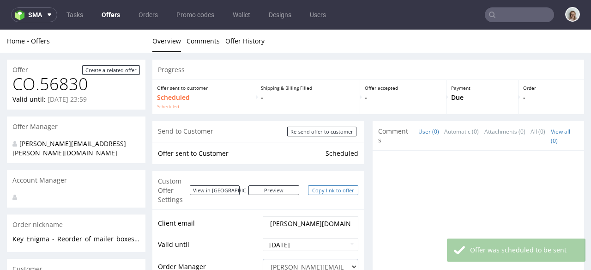
click at [321, 185] on link "Copy link to offer" at bounding box center [333, 190] width 51 height 10
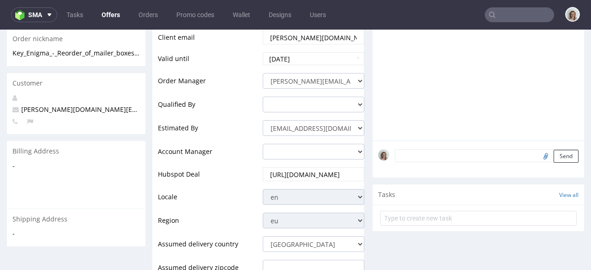
scroll to position [185, 0]
drag, startPoint x: 116, startPoint y: 108, endPoint x: 17, endPoint y: 103, distance: 99.5
click at [17, 103] on div "[PERSON_NAME][DOMAIN_NAME][EMAIL_ADDRESS][PERSON_NAME][DOMAIN_NAME]" at bounding box center [76, 114] width 139 height 41
copy span "[PERSON_NAME][DOMAIN_NAME][EMAIL_ADDRESS][PERSON_NAME][DOMAIN_NAME]"
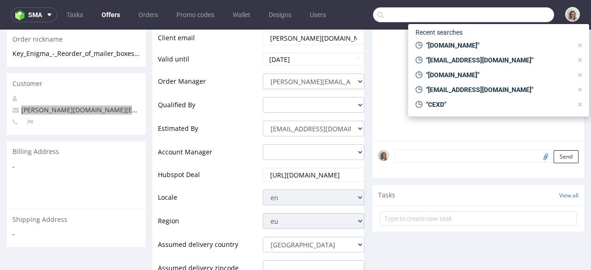
click at [501, 18] on input "text" at bounding box center [463, 14] width 181 height 15
paste input "[PERSON_NAME][DOMAIN_NAME][EMAIL_ADDRESS][PERSON_NAME][DOMAIN_NAME]"
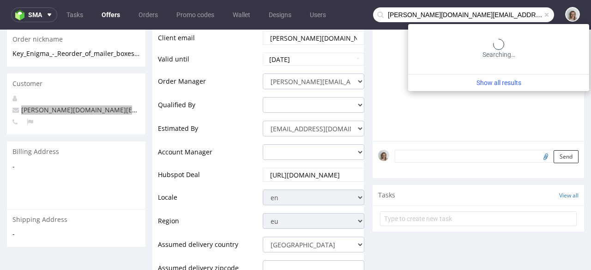
type input "[PERSON_NAME][DOMAIN_NAME][EMAIL_ADDRESS][PERSON_NAME][DOMAIN_NAME]"
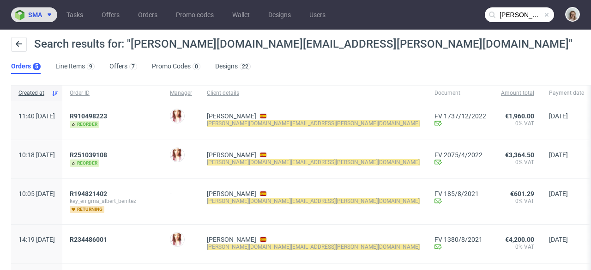
click at [45, 17] on span at bounding box center [47, 14] width 11 height 7
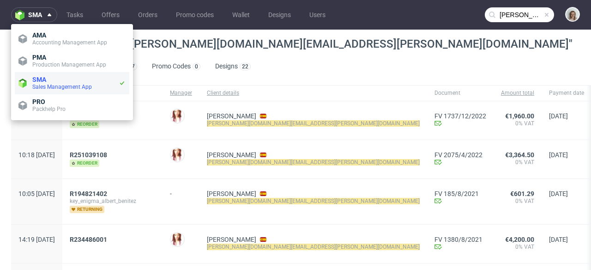
click at [51, 75] on li "SMA Sales Management App" at bounding box center [72, 83] width 115 height 22
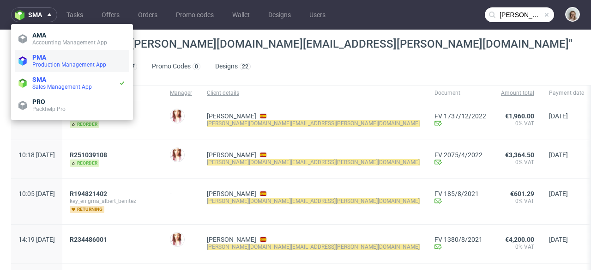
click at [53, 65] on span "Production Management App" at bounding box center [69, 64] width 74 height 6
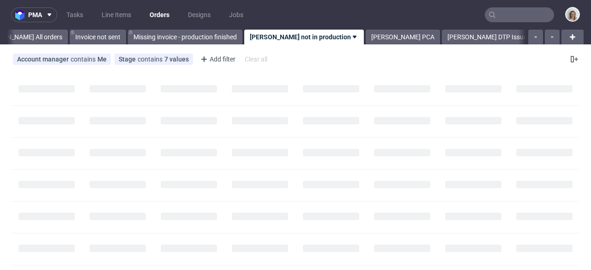
scroll to position [0, 51]
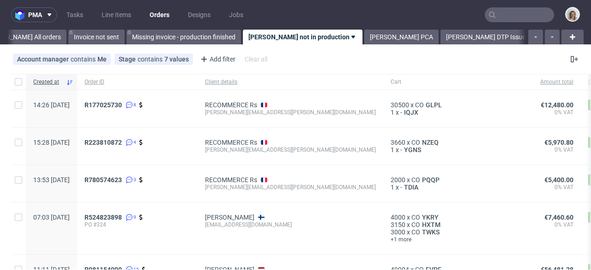
click at [502, 15] on input "text" at bounding box center [519, 14] width 69 height 15
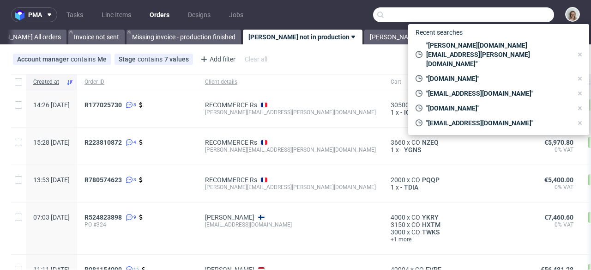
paste input "[PERSON_NAME][DOMAIN_NAME][EMAIL_ADDRESS][PERSON_NAME][DOMAIN_NAME]"
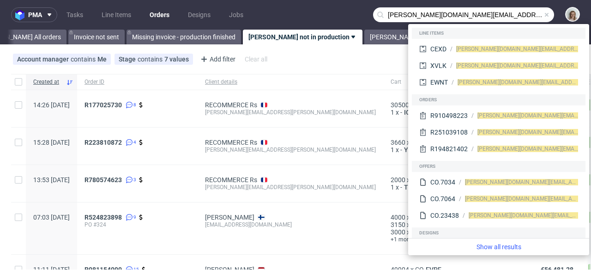
type input "[PERSON_NAME][DOMAIN_NAME][EMAIL_ADDRESS][PERSON_NAME][DOMAIN_NAME]"
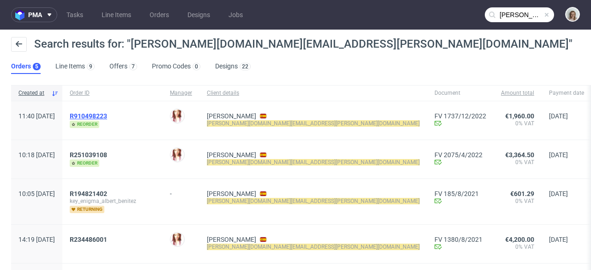
click at [102, 113] on span "R910498223" at bounding box center [88, 115] width 37 height 7
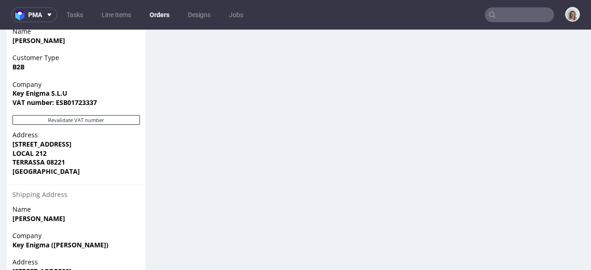
scroll to position [691, 0]
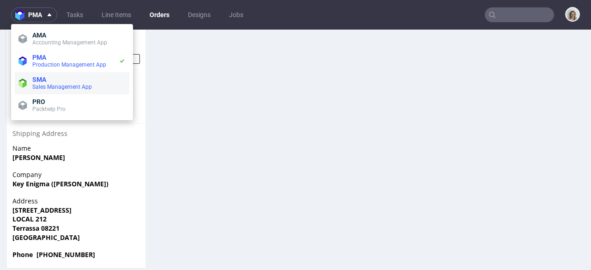
scroll to position [475, 0]
click at [54, 82] on span "SMA" at bounding box center [78, 79] width 93 height 7
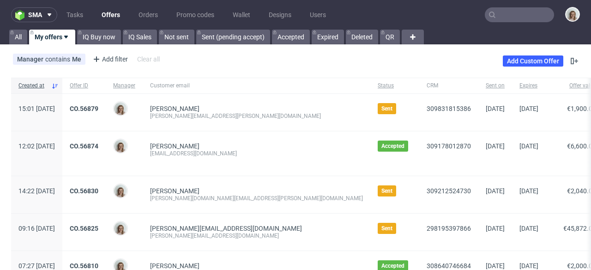
click at [523, 13] on input "text" at bounding box center [519, 14] width 69 height 15
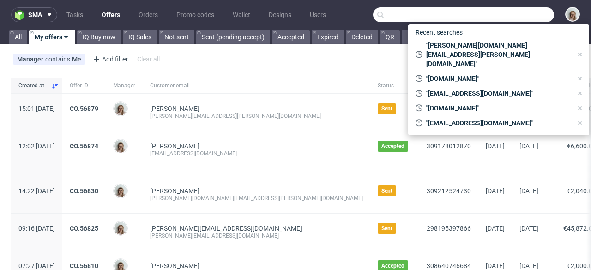
paste input "<[EMAIL_ADDRESS][DOMAIN_NAME]"
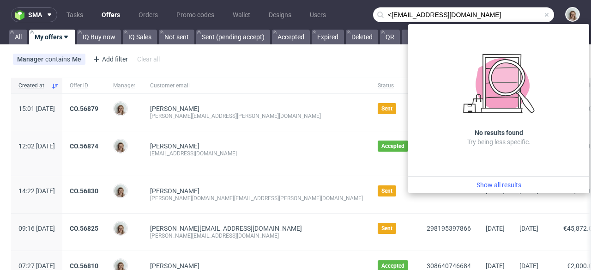
drag, startPoint x: 385, startPoint y: 14, endPoint x: 369, endPoint y: 14, distance: 16.6
click at [373, 14] on input "<[EMAIL_ADDRESS][DOMAIN_NAME]" at bounding box center [463, 14] width 181 height 15
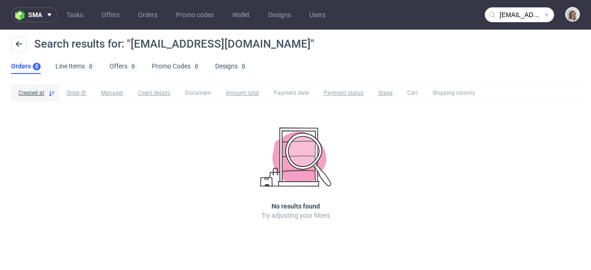
click at [495, 16] on icon at bounding box center [492, 14] width 7 height 7
click at [504, 16] on input "[EMAIL_ADDRESS][DOMAIN_NAME]" at bounding box center [519, 14] width 69 height 15
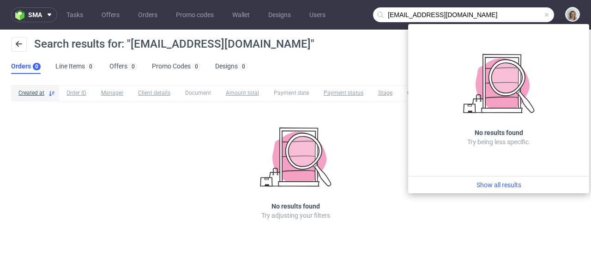
drag, startPoint x: 402, startPoint y: 14, endPoint x: 376, endPoint y: 12, distance: 26.4
click at [376, 12] on input "[EMAIL_ADDRESS][DOMAIN_NAME]" at bounding box center [463, 14] width 181 height 15
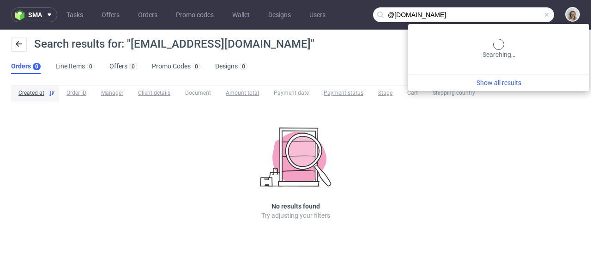
type input "@[DOMAIN_NAME]"
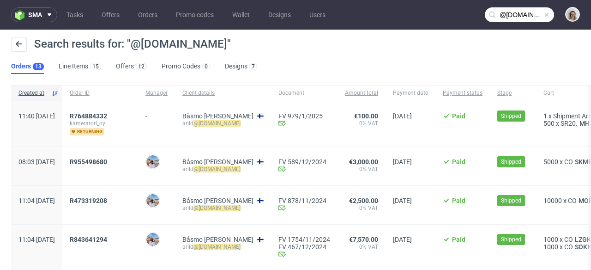
click at [543, 16] on span at bounding box center [546, 14] width 7 height 7
click at [521, 15] on input "text" at bounding box center [519, 14] width 69 height 15
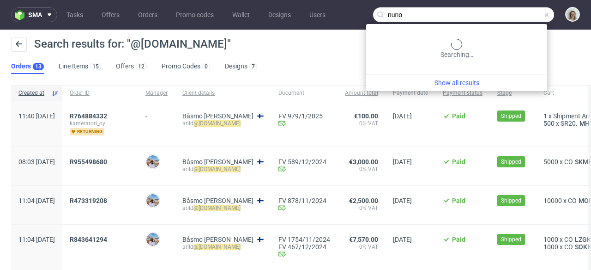
type input "nuno"
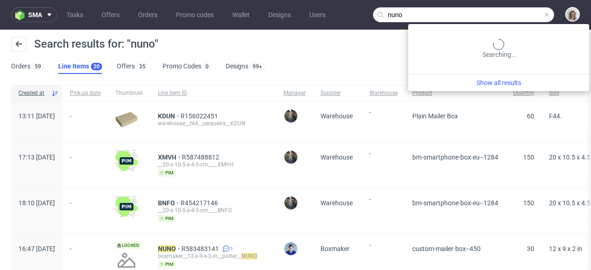
drag, startPoint x: 522, startPoint y: 16, endPoint x: 415, endPoint y: 13, distance: 106.3
click at [415, 13] on input "nuno" at bounding box center [463, 14] width 181 height 15
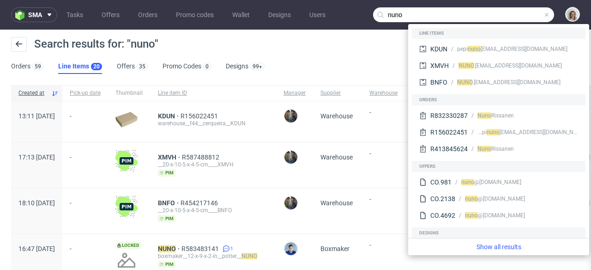
drag, startPoint x: 415, startPoint y: 13, endPoint x: 389, endPoint y: 11, distance: 26.9
click at [389, 11] on input "nuno" at bounding box center [463, 14] width 181 height 15
click at [410, 15] on input "nuno" at bounding box center [463, 14] width 181 height 15
click at [463, 146] on div "R413845624" at bounding box center [449, 148] width 37 height 9
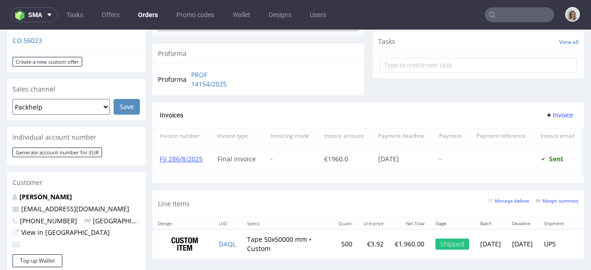
scroll to position [339, 0]
drag, startPoint x: 73, startPoint y: 198, endPoint x: 6, endPoint y: 197, distance: 67.0
click at [7, 197] on div "[PERSON_NAME] [EMAIL_ADDRESS][DOMAIN_NAME] [PHONE_NUMBER] [GEOGRAPHIC_DATA] Vie…" at bounding box center [76, 223] width 139 height 62
copy span "[EMAIL_ADDRESS][DOMAIN_NAME]"
click at [504, 4] on nav "sma Tasks Offers Orders Promo codes Wallet Designs Users" at bounding box center [295, 15] width 591 height 30
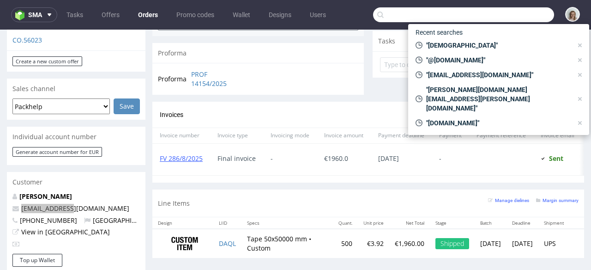
click at [503, 9] on input "text" at bounding box center [463, 14] width 181 height 15
paste input "[EMAIL_ADDRESS][DOMAIN_NAME]"
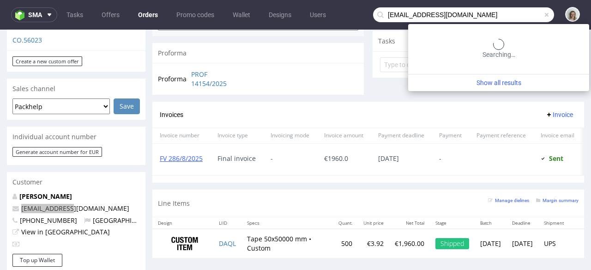
type input "[EMAIL_ADDRESS][DOMAIN_NAME]"
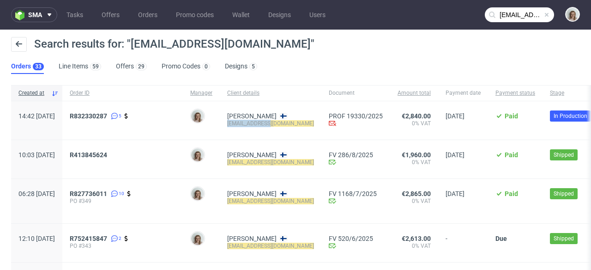
drag, startPoint x: 295, startPoint y: 124, endPoint x: 254, endPoint y: 123, distance: 41.1
click at [254, 124] on div "[PERSON_NAME] [EMAIL_ADDRESS][DOMAIN_NAME]" at bounding box center [271, 120] width 102 height 38
copy mark "[EMAIL_ADDRESS][DOMAIN_NAME]"
click at [42, 18] on span "sma" at bounding box center [35, 15] width 14 height 6
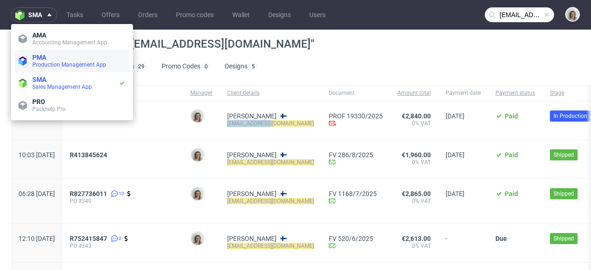
click at [42, 61] on span "Production Management App" at bounding box center [69, 64] width 74 height 6
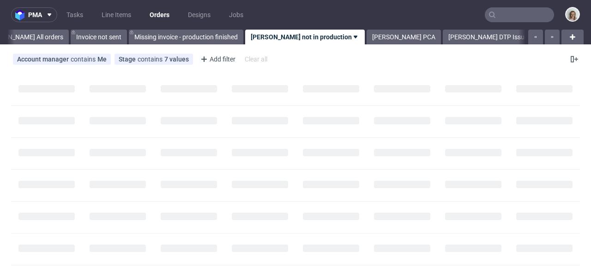
scroll to position [0, 51]
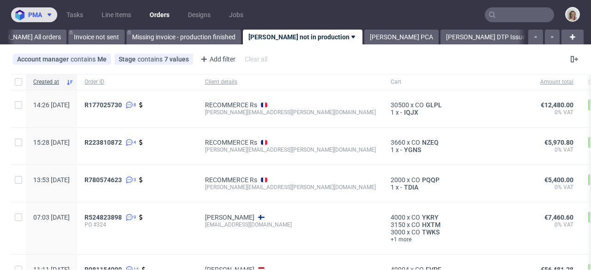
click at [19, 12] on img at bounding box center [21, 15] width 13 height 11
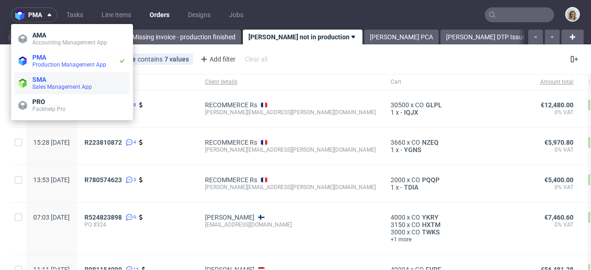
click at [31, 75] on li "SMA Sales Management App" at bounding box center [72, 83] width 115 height 22
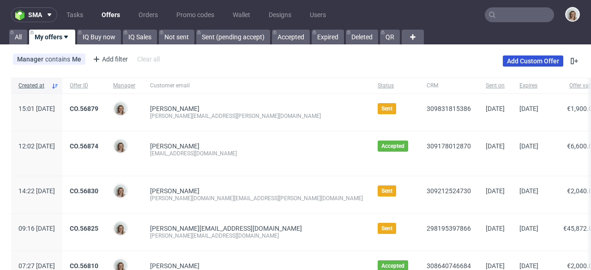
click at [522, 61] on link "Add Custom Offer" at bounding box center [533, 60] width 61 height 11
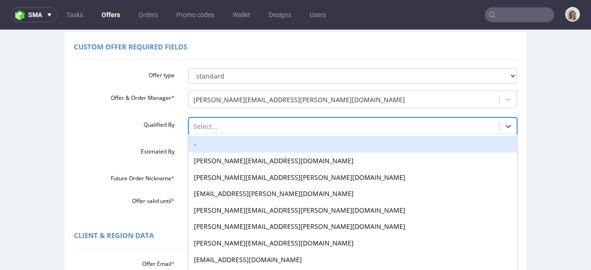
click at [209, 130] on div "-, 1 of 16. 16 results available. Use Up and Down to choose options, press Ente…" at bounding box center [352, 123] width 329 height 13
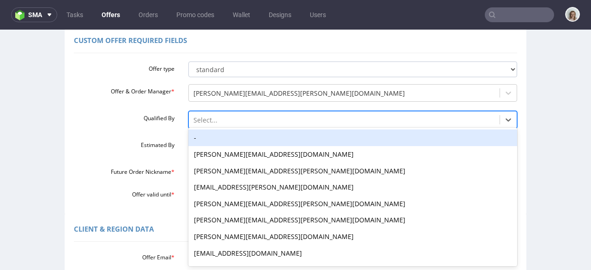
click at [206, 138] on div "-" at bounding box center [352, 137] width 329 height 17
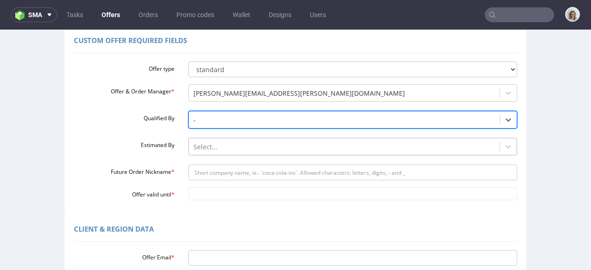
click at [203, 145] on div "Select..." at bounding box center [352, 144] width 329 height 13
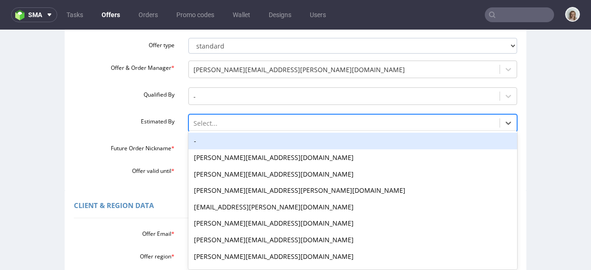
scroll to position [103, 0]
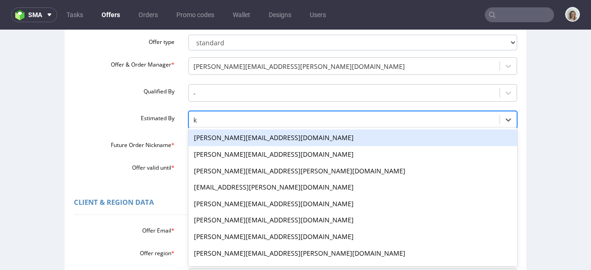
type input "kl"
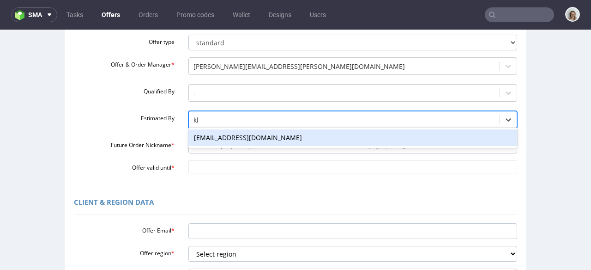
click at [201, 140] on div "[EMAIL_ADDRESS][DOMAIN_NAME]" at bounding box center [352, 137] width 329 height 17
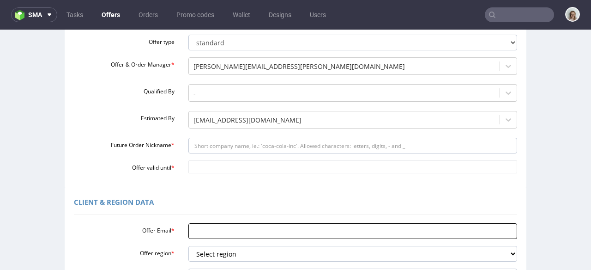
click at [201, 225] on input "Offer Email *" at bounding box center [352, 231] width 329 height 16
paste input "[EMAIL_ADDRESS][DOMAIN_NAME]"
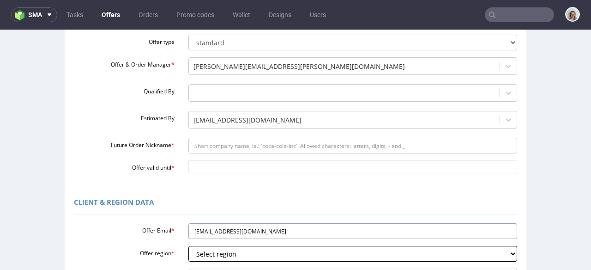
type input "[EMAIL_ADDRESS][DOMAIN_NAME]"
click at [197, 250] on select "Select region eu gb de pl fr it es" at bounding box center [352, 254] width 329 height 16
select select "eu"
click at [188, 246] on select "Select region eu gb de pl fr it es" at bounding box center [352, 254] width 329 height 16
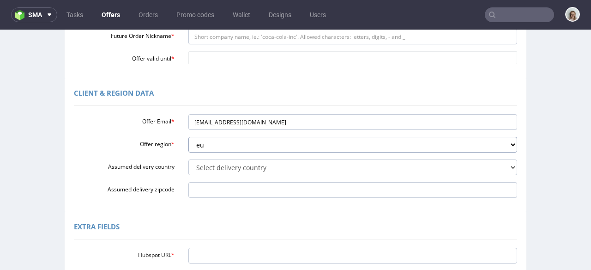
scroll to position [220, 0]
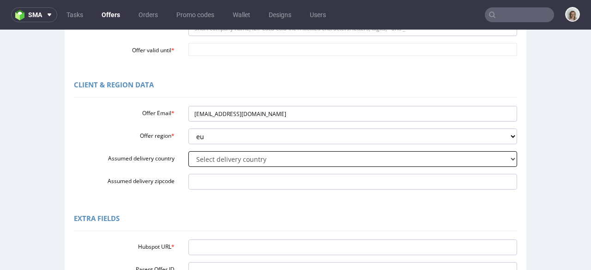
click at [195, 160] on select "Select delivery country [GEOGRAPHIC_DATA] [GEOGRAPHIC_DATA] [GEOGRAPHIC_DATA] […" at bounding box center [352, 159] width 329 height 16
select select "70"
click at [188, 151] on select "Select delivery country [GEOGRAPHIC_DATA] [GEOGRAPHIC_DATA] [GEOGRAPHIC_DATA] […" at bounding box center [352, 159] width 329 height 16
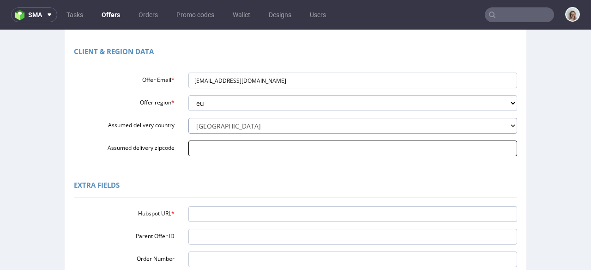
scroll to position [271, 0]
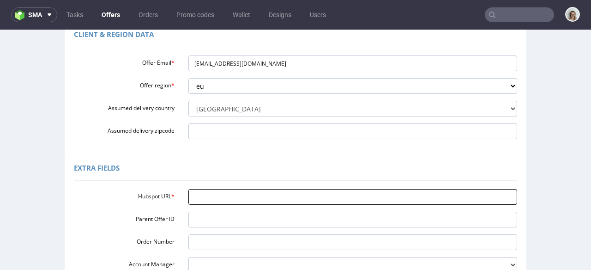
click at [206, 191] on input "Hubspot URL *" at bounding box center [352, 197] width 329 height 16
paste input "[URL][DOMAIN_NAME]"
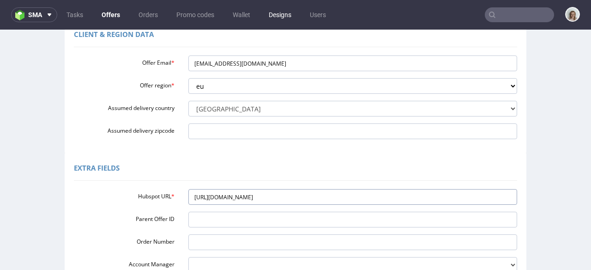
type input "[URL][DOMAIN_NAME]"
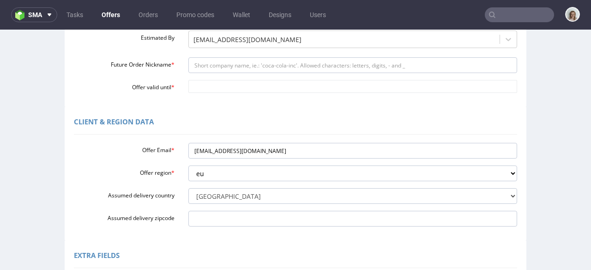
scroll to position [183, 0]
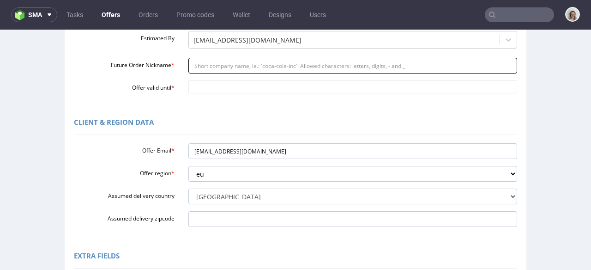
click at [219, 62] on input "Future Order Nickname *" at bounding box center [352, 66] width 329 height 16
paste input "Valoico_-_New_order_of_easy120_box_after_some_changes"
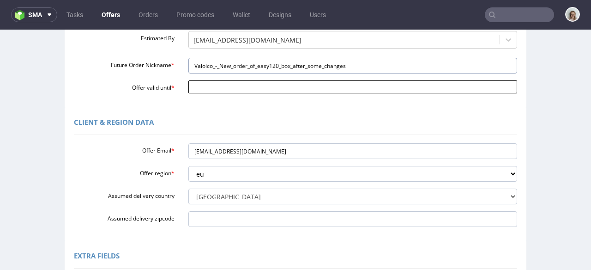
type input "Valoico_-_New_order_of_easy120_box_after_some_changes"
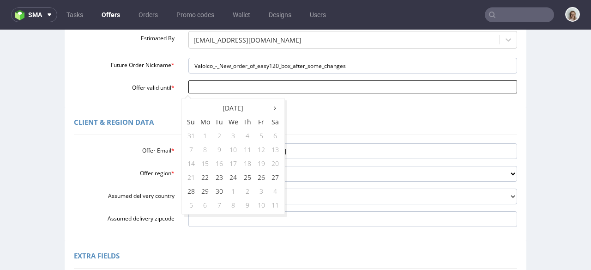
click at [213, 88] on input "Offer valid until *" at bounding box center [352, 86] width 329 height 13
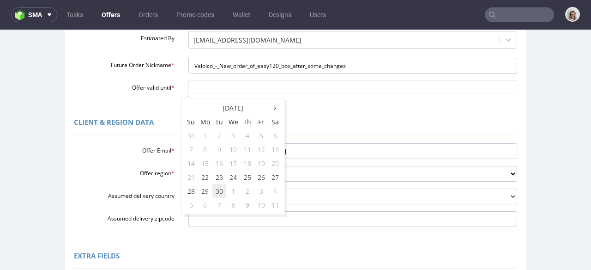
click at [217, 186] on td "30" at bounding box center [220, 191] width 14 height 14
type input "[DATE]"
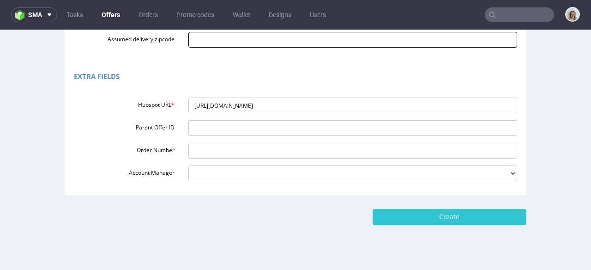
scroll to position [377, 0]
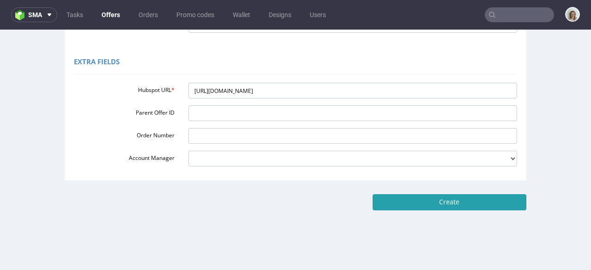
click at [408, 202] on input "Create" at bounding box center [450, 202] width 154 height 16
type input "Please wait..."
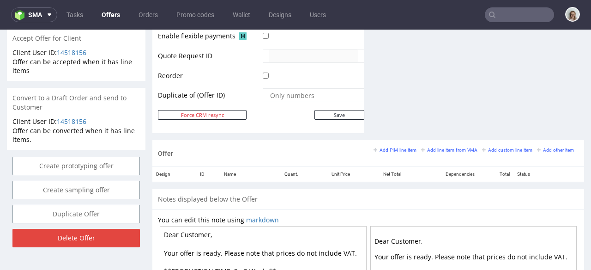
scroll to position [470, 0]
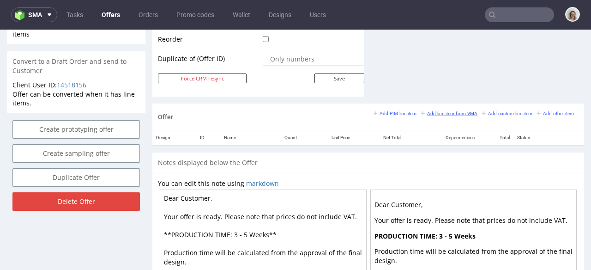
click at [422, 114] on small "Add line item from VMA" at bounding box center [449, 113] width 56 height 5
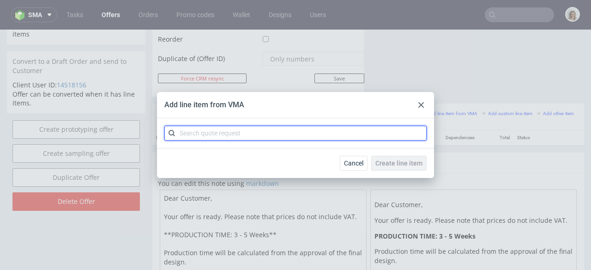
click at [277, 131] on input "text" at bounding box center [295, 133] width 262 height 15
paste input "CBLN-1"
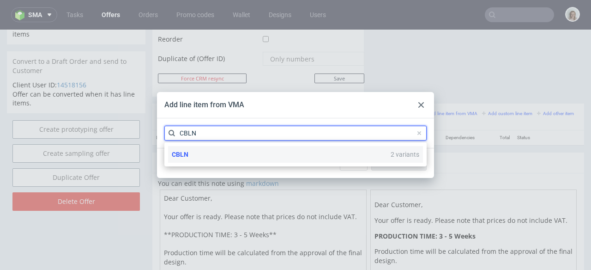
type input "CBLN"
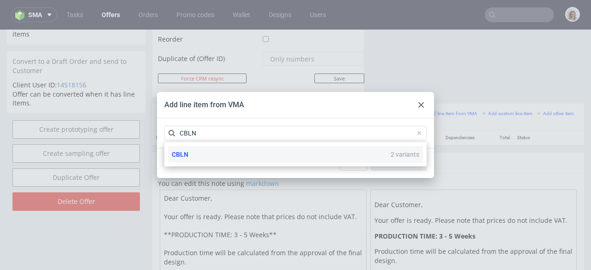
click at [239, 155] on div "CBLN 2 variants" at bounding box center [295, 154] width 255 height 17
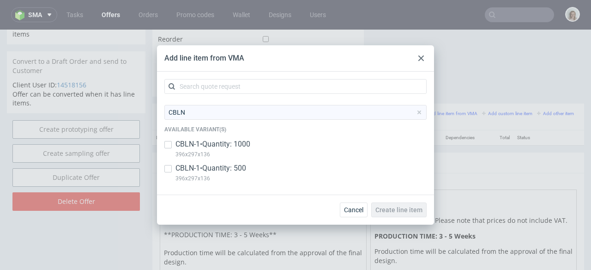
click at [233, 147] on p "CBLN-1 • Quantity: 1000" at bounding box center [213, 144] width 75 height 10
checkbox input "true"
click at [228, 169] on p "CBLN-1 • Quantity: 500" at bounding box center [211, 168] width 71 height 10
checkbox input "true"
click at [396, 209] on span "Create line item" at bounding box center [399, 210] width 47 height 6
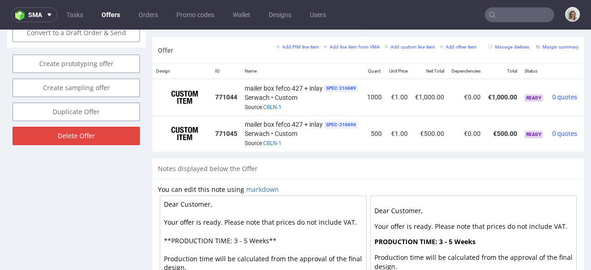
scroll to position [0, 34]
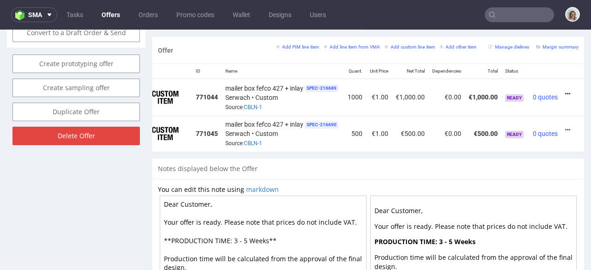
click at [565, 91] on icon at bounding box center [567, 94] width 5 height 6
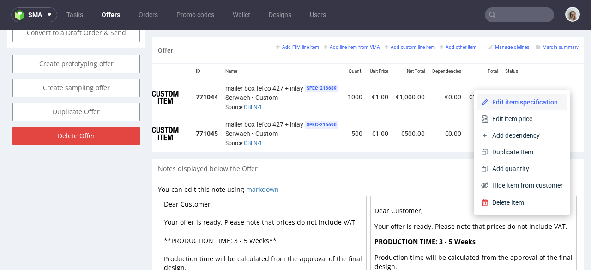
click at [526, 100] on span "Edit item specification" at bounding box center [526, 101] width 74 height 9
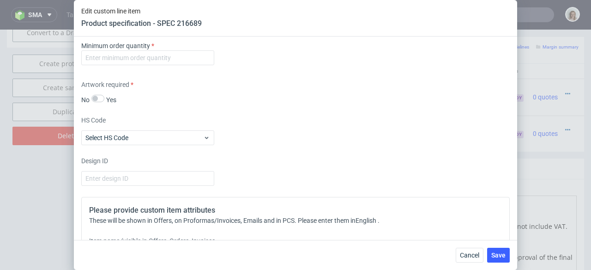
scroll to position [1538, 0]
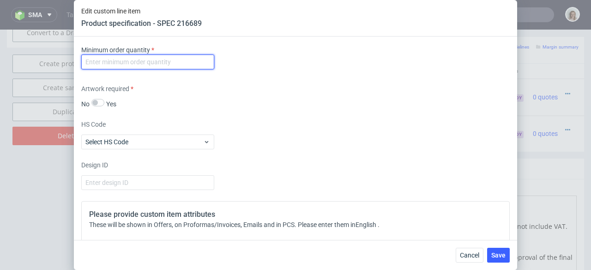
click at [196, 61] on input "number" at bounding box center [147, 62] width 133 height 15
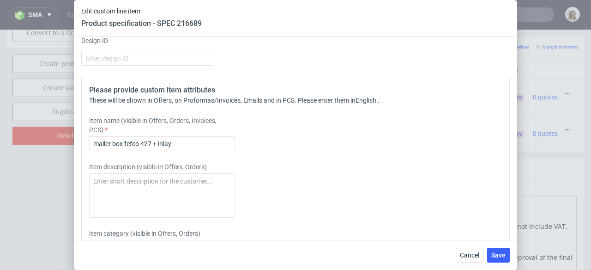
scroll to position [1680, 0]
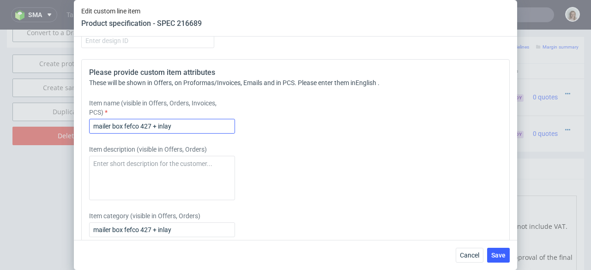
type input "0"
drag, startPoint x: 183, startPoint y: 129, endPoint x: 89, endPoint y: 126, distance: 93.8
click at [89, 126] on input "mailer box fefco 427 + inlay" at bounding box center [162, 126] width 146 height 15
paste input "“easy120” box"
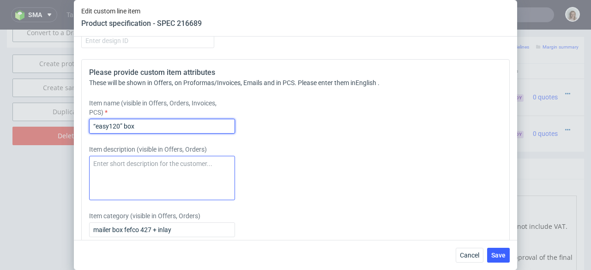
type input "“easy120” box"
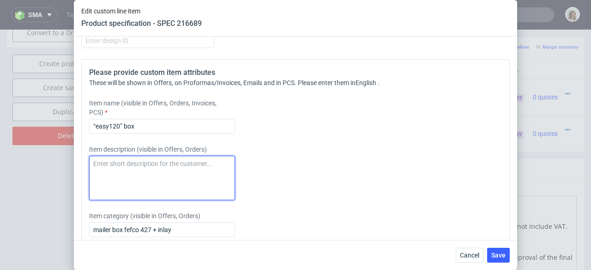
click at [108, 167] on textarea at bounding box center [162, 178] width 146 height 44
paste textarea "“easy120” box"
click at [122, 163] on textarea "“easy120” box with inlay" at bounding box center [162, 178] width 146 height 44
drag, startPoint x: 169, startPoint y: 166, endPoint x: 88, endPoint y: 164, distance: 81.3
click at [88, 164] on div "Please provide custom item attributes These will be shown in Offers, on Proform…" at bounding box center [295, 183] width 429 height 249
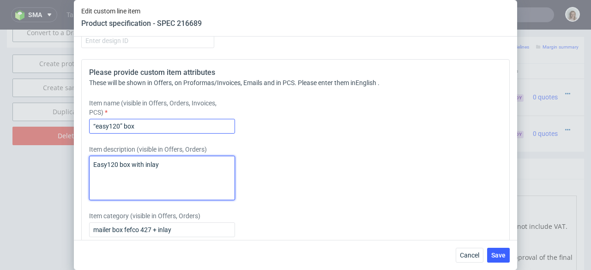
type textarea "Easy120 box with inlay"
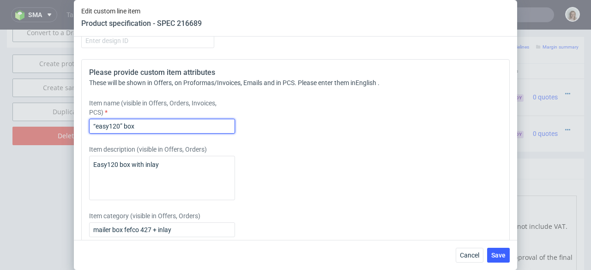
drag, startPoint x: 147, startPoint y: 121, endPoint x: 131, endPoint y: 119, distance: 16.3
click at [96, 120] on input "“easy120” box" at bounding box center [162, 126] width 146 height 15
drag, startPoint x: 147, startPoint y: 119, endPoint x: 83, endPoint y: 125, distance: 64.0
click at [83, 125] on div "Please provide custom item attributes These will be shown in Offers, on Proform…" at bounding box center [295, 183] width 429 height 249
drag, startPoint x: 149, startPoint y: 130, endPoint x: 80, endPoint y: 119, distance: 69.2
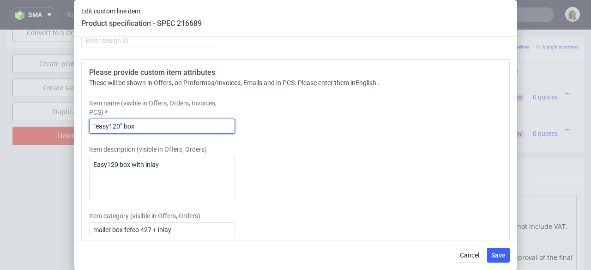
click at [80, 120] on div "Supplier Custom Custom supplier [PERSON_NAME] Technical specification Instant p…" at bounding box center [296, 137] width 444 height 203
paste input "Easy120 box with inlay"
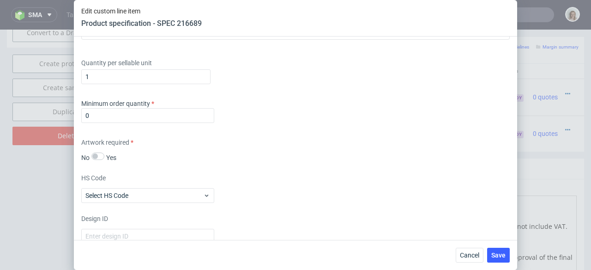
scroll to position [1401, 0]
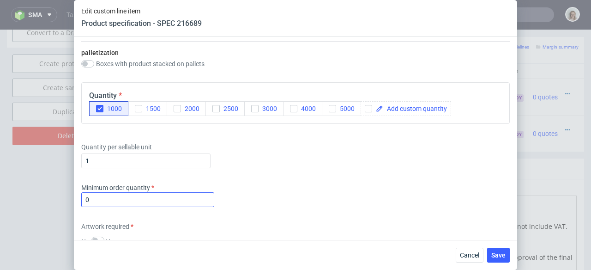
type input "Easy120 box with inlay"
click at [187, 204] on input "0" at bounding box center [147, 199] width 133 height 15
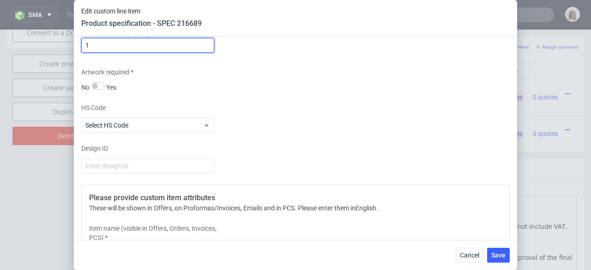
scroll to position [1601, 0]
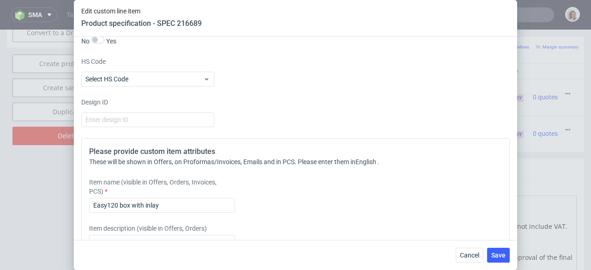
type input "1"
drag, startPoint x: 165, startPoint y: 213, endPoint x: 164, endPoint y: 221, distance: 8.5
click at [164, 221] on div "Please provide custom item attributes These will be shown in Offers, on Proform…" at bounding box center [295, 262] width 429 height 249
drag, startPoint x: 178, startPoint y: 209, endPoint x: 84, endPoint y: 206, distance: 94.3
click at [84, 206] on div "Please provide custom item attributes These will be shown in Offers, on Proform…" at bounding box center [295, 262] width 429 height 249
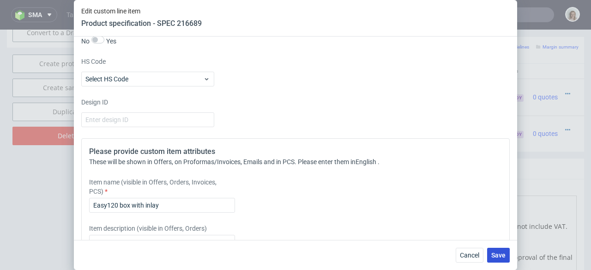
click at [489, 254] on button "Save" at bounding box center [498, 255] width 23 height 15
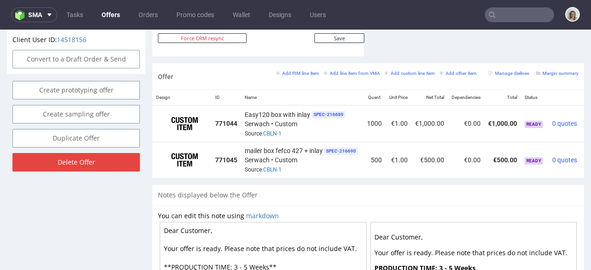
scroll to position [0, 34]
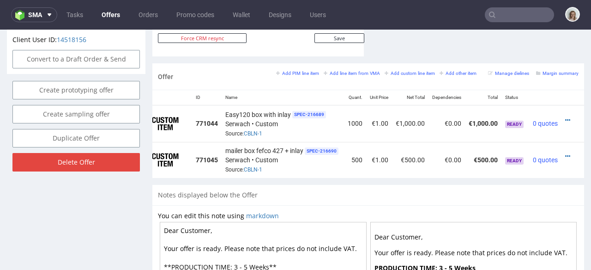
click at [565, 152] on div at bounding box center [570, 156] width 10 height 9
click at [565, 153] on icon at bounding box center [567, 156] width 5 height 6
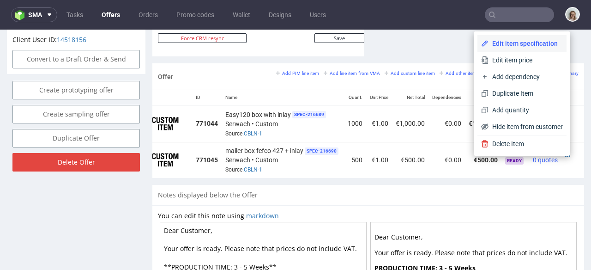
click at [525, 41] on span "Edit item specification" at bounding box center [526, 43] width 74 height 9
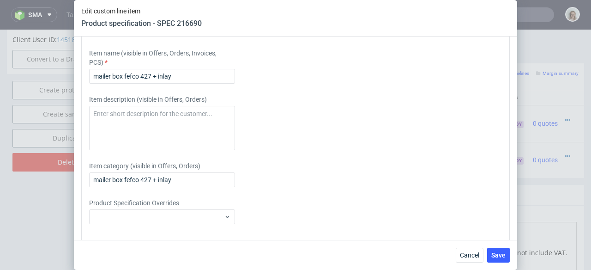
scroll to position [1725, 0]
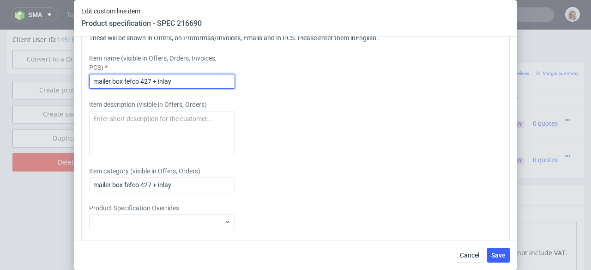
drag, startPoint x: 183, startPoint y: 82, endPoint x: 67, endPoint y: 81, distance: 116.4
click at [67, 81] on div "Edit custom line item Product specification - SPEC 216690 Supplier Custom Custo…" at bounding box center [295, 135] width 591 height 270
paste input "Easy120 box with"
type input "Easy120 box with inlay"
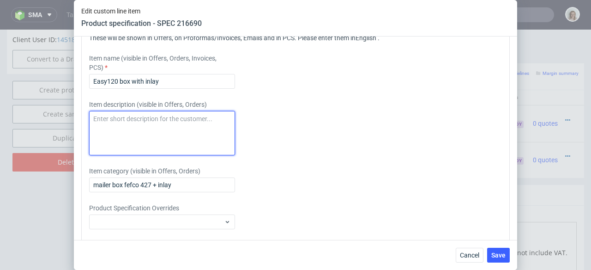
click at [100, 121] on textarea at bounding box center [162, 133] width 146 height 44
paste textarea "Easy120 box with inlay"
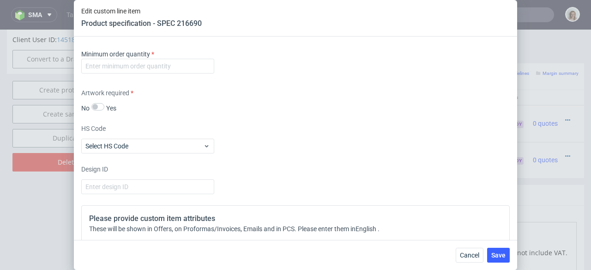
scroll to position [1538, 0]
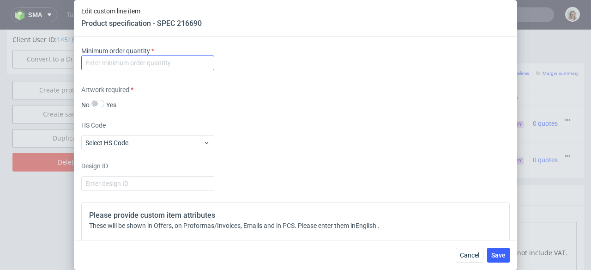
type textarea "Easy120 box with inlay"
click at [107, 62] on input "number" at bounding box center [147, 62] width 133 height 15
type input "1"
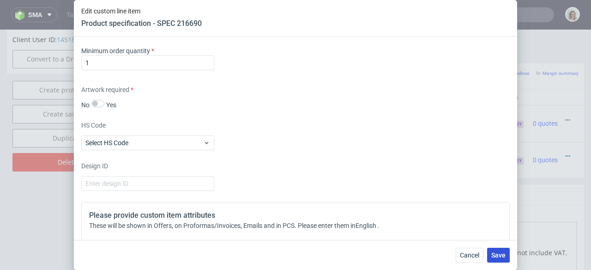
click at [499, 256] on span "Save" at bounding box center [499, 255] width 14 height 6
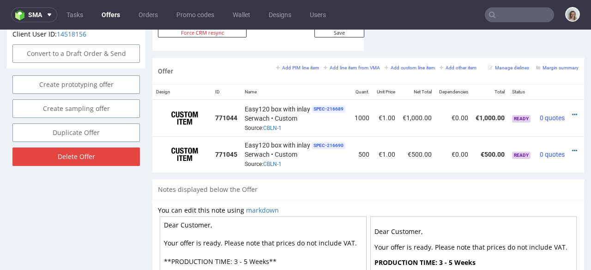
scroll to position [0, 20]
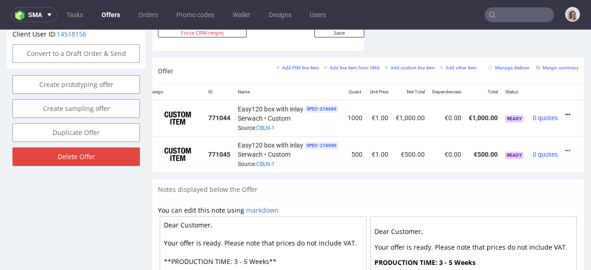
click at [565, 111] on icon at bounding box center [567, 114] width 5 height 6
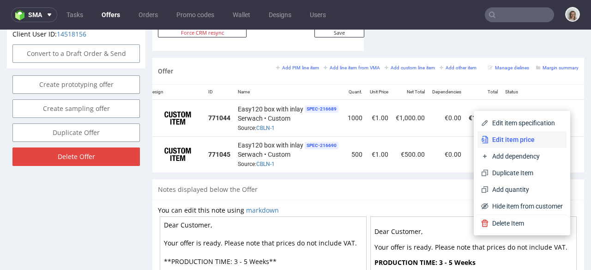
click at [496, 143] on span "Edit item price" at bounding box center [526, 139] width 74 height 9
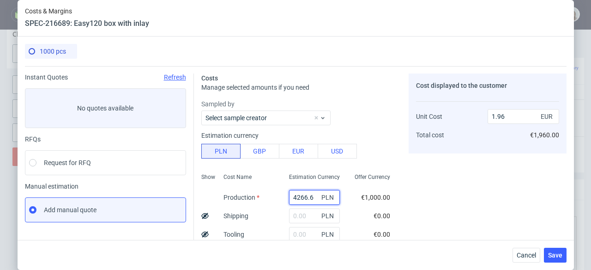
drag, startPoint x: 305, startPoint y: 196, endPoint x: 278, endPoint y: 195, distance: 27.3
click at [282, 195] on div "4266.6 PLN" at bounding box center [315, 197] width 66 height 18
paste input "10780"
type input "10780"
type input "4.96"
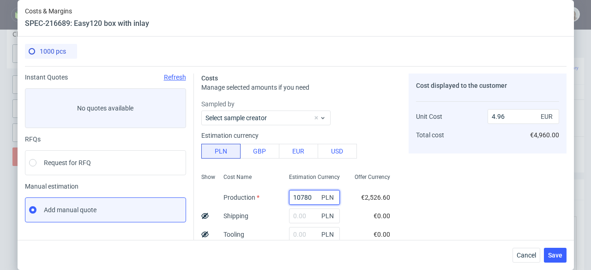
type input "10780"
click at [292, 233] on input "text" at bounding box center [314, 234] width 51 height 15
type input "38"
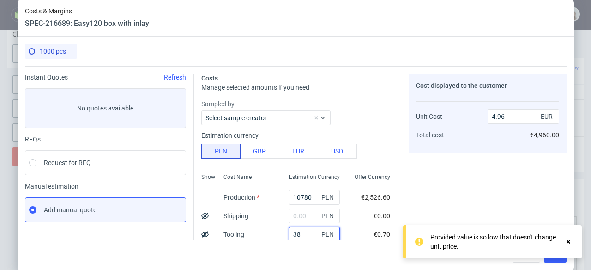
type input "4.97"
type input "3800"
type input "6.7"
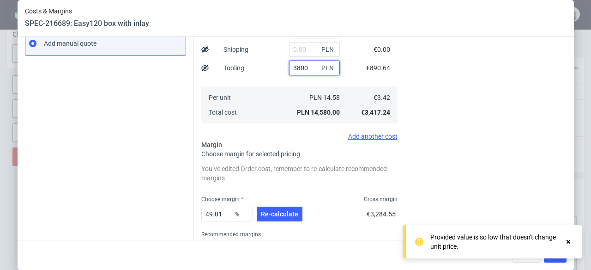
scroll to position [171, 0]
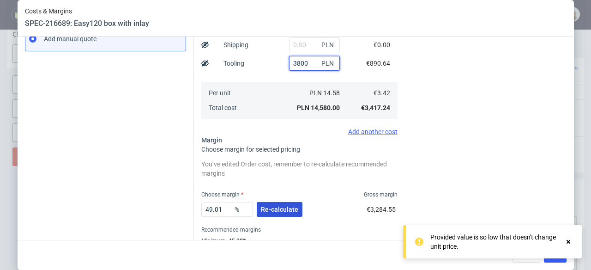
type input "3800"
click at [269, 207] on span "Re-calculate" at bounding box center [279, 209] width 37 height 6
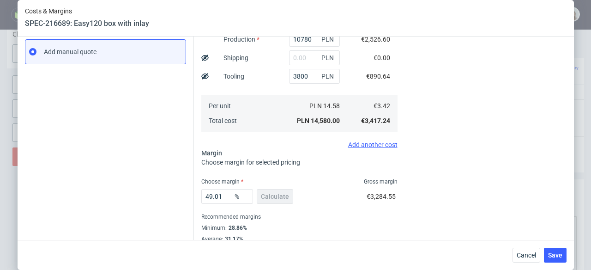
scroll to position [179, 0]
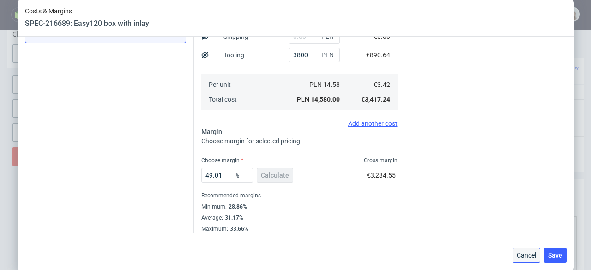
click at [534, 257] on span "Cancel" at bounding box center [526, 255] width 19 height 6
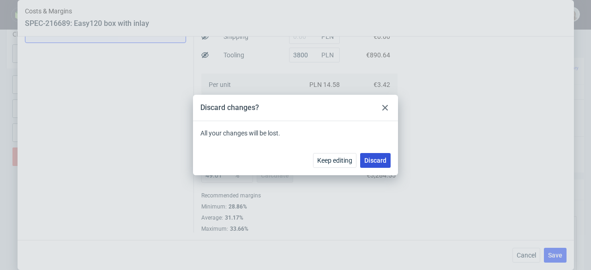
click at [387, 155] on button "Discard" at bounding box center [375, 160] width 30 height 15
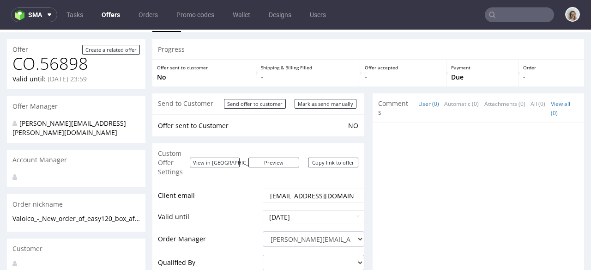
scroll to position [0, 0]
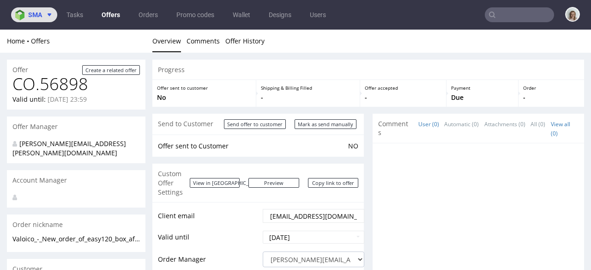
click at [43, 13] on span at bounding box center [47, 14] width 11 height 7
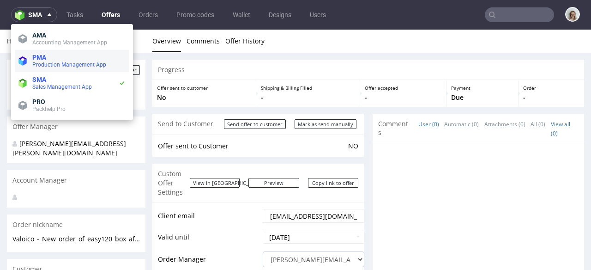
click at [45, 50] on li "PMA Production Management App" at bounding box center [72, 61] width 115 height 22
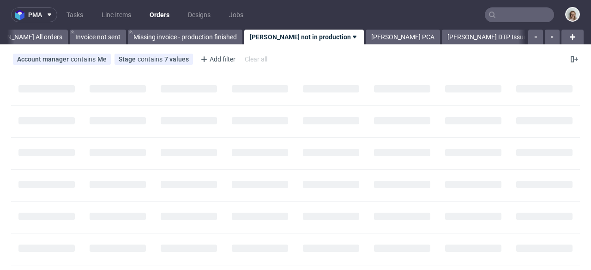
scroll to position [0, 51]
click at [43, 14] on span at bounding box center [47, 14] width 11 height 7
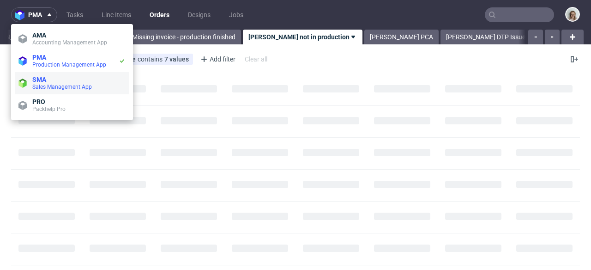
click at [46, 80] on span "SMA" at bounding box center [39, 79] width 14 height 7
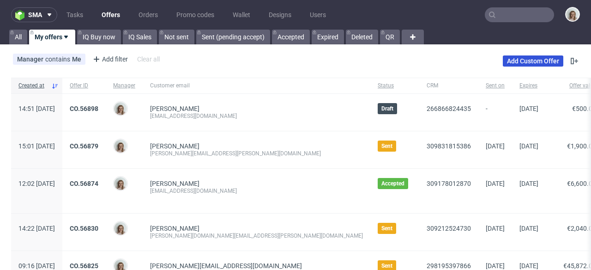
click at [511, 63] on link "Add Custom Offer" at bounding box center [533, 60] width 61 height 11
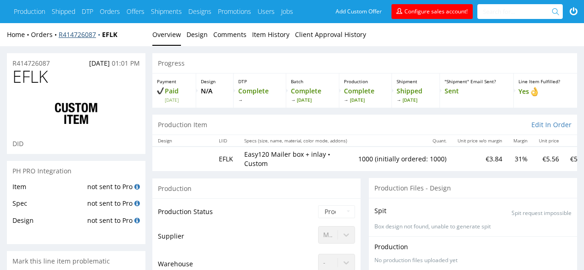
click at [67, 36] on link "R414726087" at bounding box center [80, 34] width 43 height 9
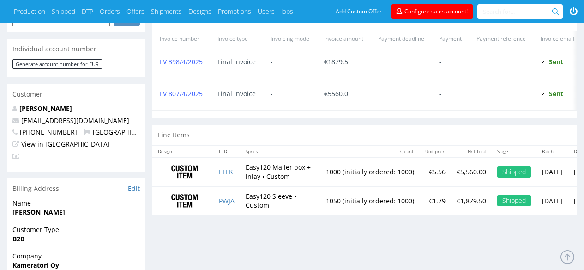
scroll to position [527, 0]
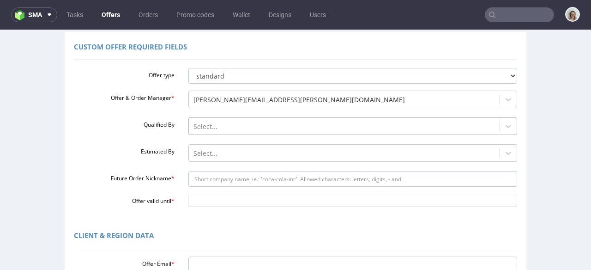
click at [199, 130] on div "Select..." at bounding box center [352, 123] width 329 height 13
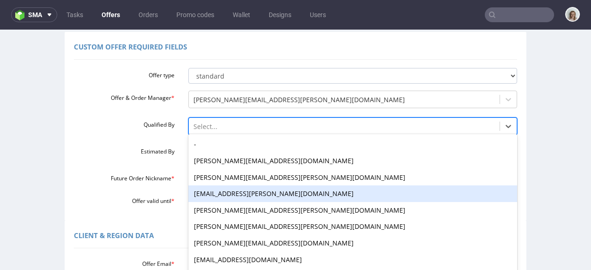
scroll to position [76, 0]
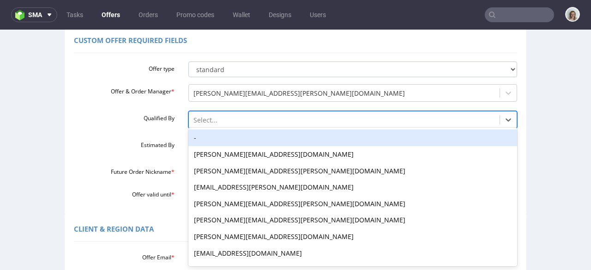
click at [200, 137] on div "-" at bounding box center [352, 137] width 329 height 17
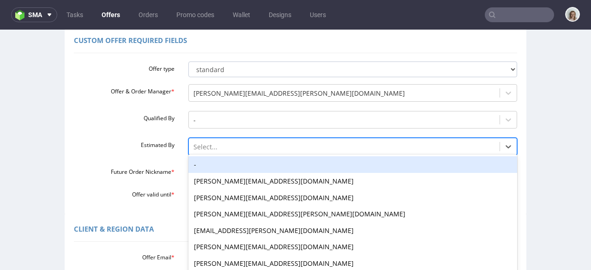
scroll to position [103, 0]
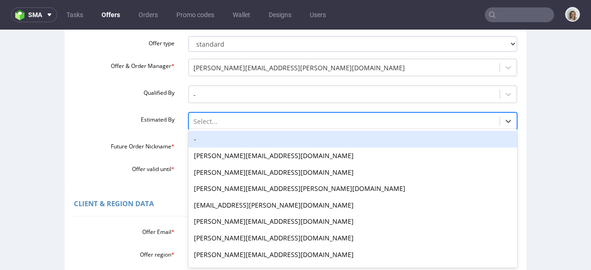
click at [199, 125] on div "-, 1 of 27. 27 results available. Use Up and Down to choose options, press Ente…" at bounding box center [352, 118] width 329 height 13
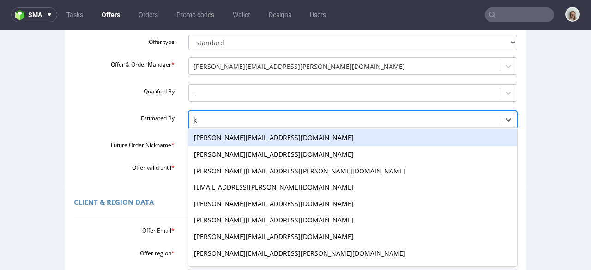
type input "kl"
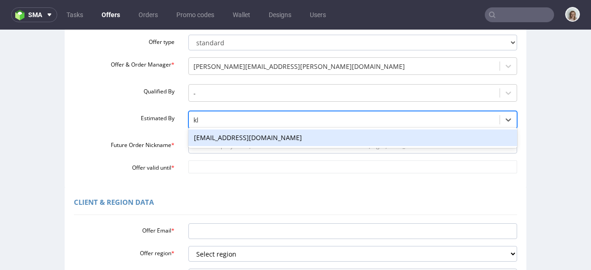
click at [209, 140] on div "klaudia.wisniewska@packhelp.com" at bounding box center [352, 137] width 329 height 17
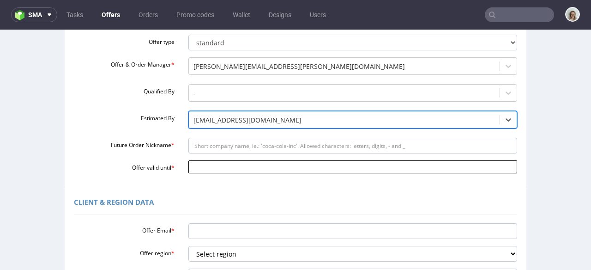
click at [203, 162] on body "Production Shipped DTP Orders Offers Shipments Designs Promotions Users Jobs Ad…" at bounding box center [295, 236] width 591 height 618
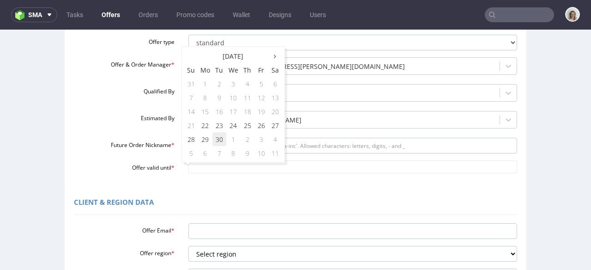
click at [219, 138] on td "30" at bounding box center [220, 139] width 14 height 14
type input "2025-09-30"
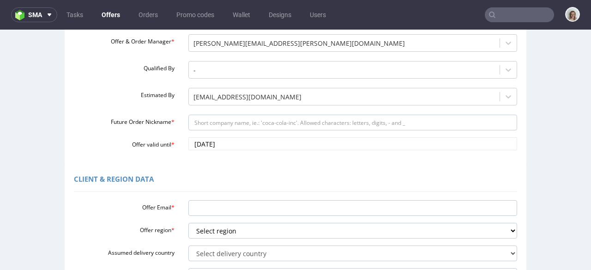
scroll to position [129, 0]
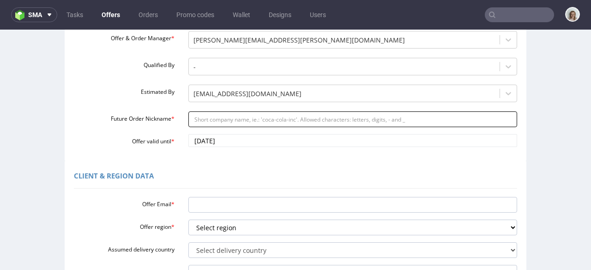
click at [217, 121] on input "Future Order Nickname *" at bounding box center [352, 119] width 329 height 16
paste input "Purish_GmbH_-_Christmas_boxes"
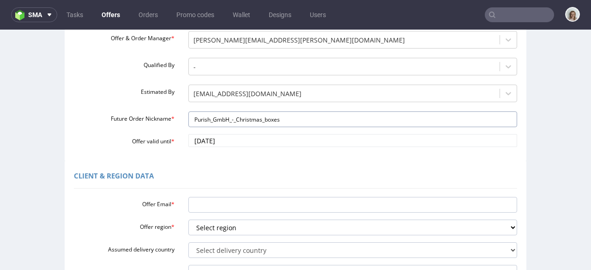
type input "Purish_GmbH_-_Christmas_boxes"
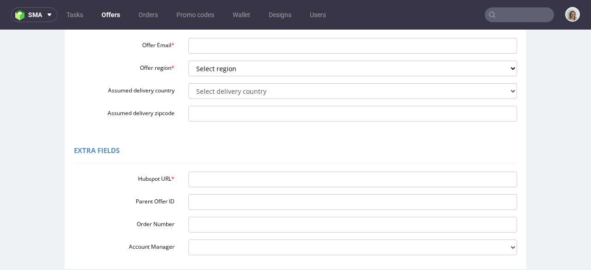
scroll to position [300, 0]
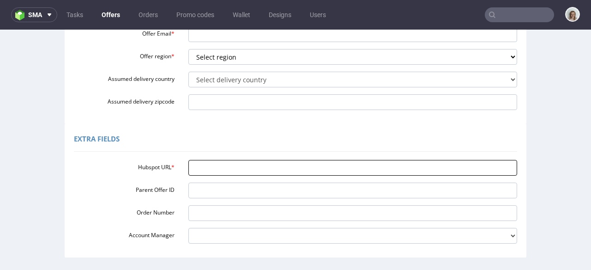
click at [199, 172] on input "Hubspot URL *" at bounding box center [352, 168] width 329 height 16
paste input "https://app-eu1.hubspot.com/contacts/25600958/record/0-3/313160960197/"
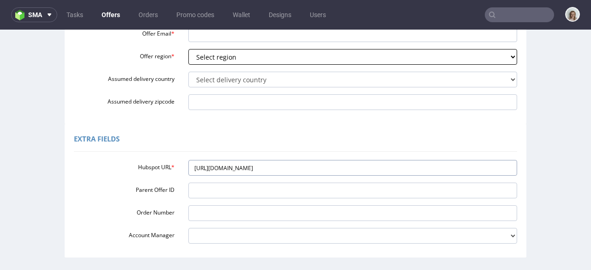
type input "https://app-eu1.hubspot.com/contacts/25600958/record/0-3/313160960197/"
click at [211, 60] on select "Select region eu gb de pl fr it es" at bounding box center [352, 57] width 329 height 16
select select "eu"
click at [188, 49] on select "Select region eu gb de pl fr it es" at bounding box center [352, 57] width 329 height 16
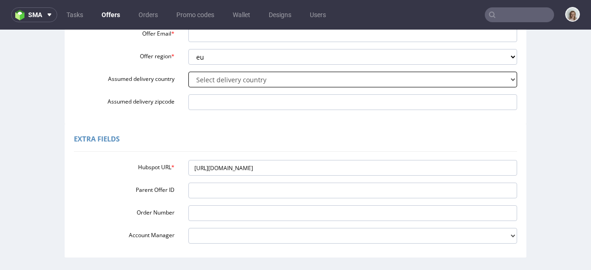
click at [233, 75] on select "Select delivery country Andorra Afghanistan Anguilla Albania Armenia Antarctica…" at bounding box center [352, 80] width 329 height 16
select select "57"
click at [188, 72] on select "Select delivery country Andorra Afghanistan Anguilla Albania Armenia Antarctica…" at bounding box center [352, 80] width 329 height 16
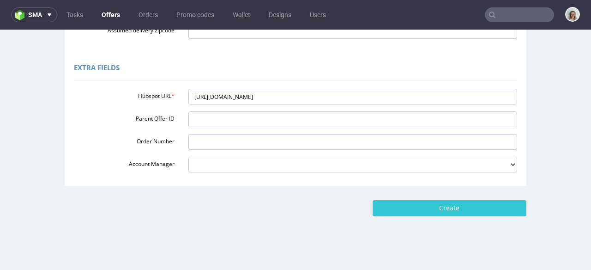
scroll to position [377, 0]
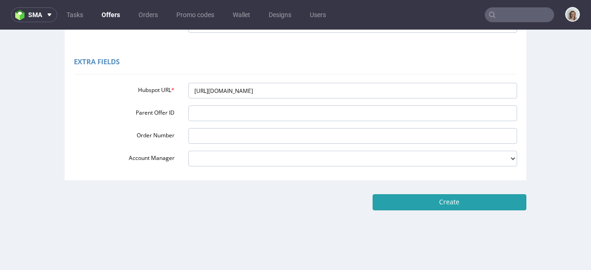
click at [401, 202] on input "Create" at bounding box center [450, 202] width 154 height 16
type input "Please wait..."
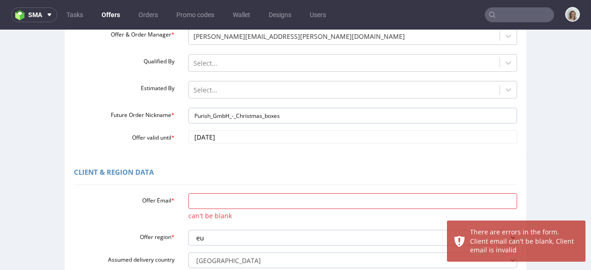
scroll to position [134, 0]
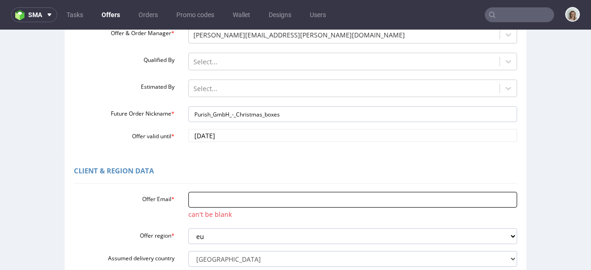
click at [201, 199] on input "Offer Email *" at bounding box center [352, 200] width 329 height 16
paste input "[PERSON_NAME][EMAIL_ADDRESS][DOMAIN_NAME]"
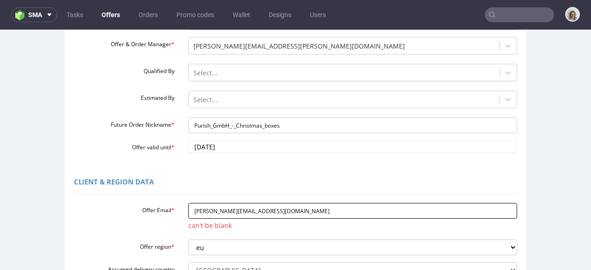
scroll to position [123, 0]
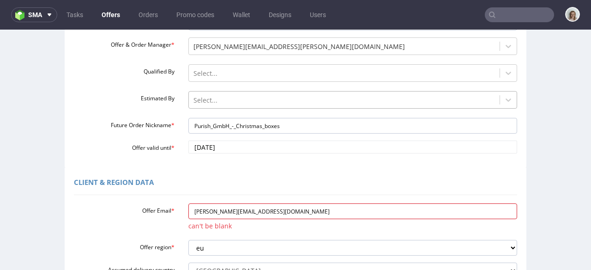
type input "[PERSON_NAME][EMAIL_ADDRESS][DOMAIN_NAME]"
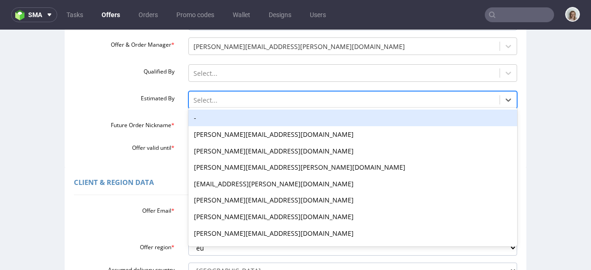
click at [216, 97] on div at bounding box center [345, 100] width 302 height 11
type input "kl"
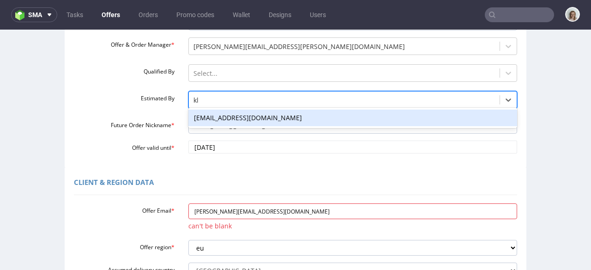
click at [215, 112] on div "klaudia.wisniewska@packhelp.com" at bounding box center [352, 117] width 329 height 17
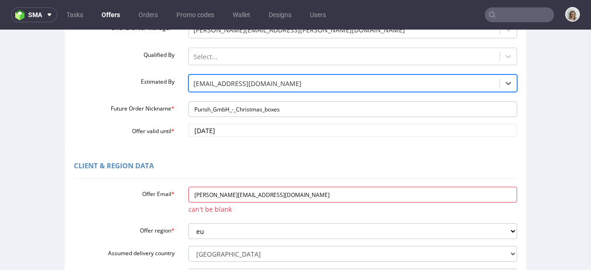
scroll to position [142, 0]
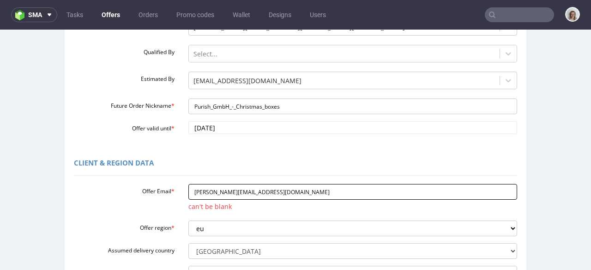
click at [188, 191] on input "[PERSON_NAME][EMAIL_ADDRESS][DOMAIN_NAME]" at bounding box center [352, 192] width 329 height 16
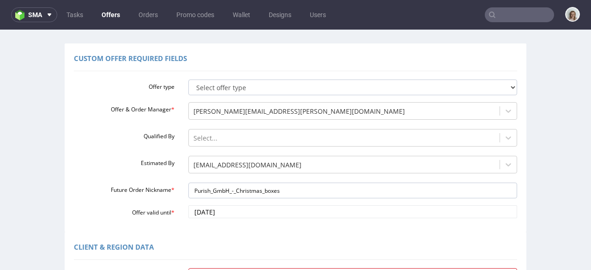
scroll to position [20, 0]
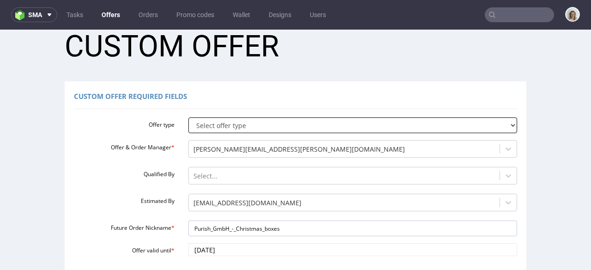
click at [214, 122] on select "Select offer type standard prototyping sampling" at bounding box center [352, 125] width 329 height 16
select select "0"
click at [188, 117] on select "Select offer type standard prototyping sampling" at bounding box center [352, 125] width 329 height 16
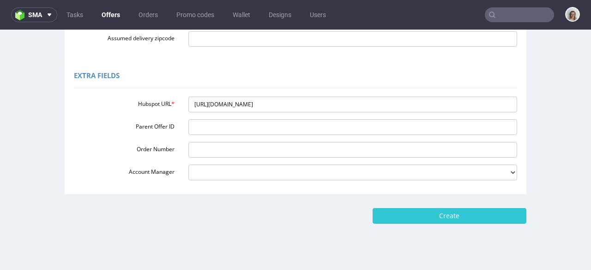
scroll to position [400, 0]
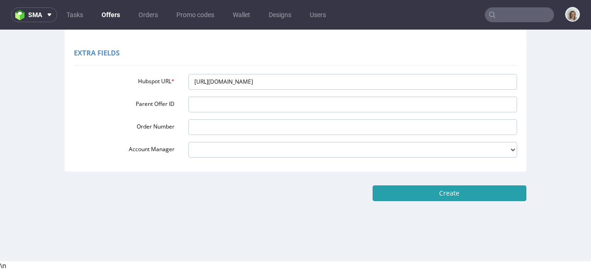
click at [438, 191] on input "Create" at bounding box center [450, 193] width 154 height 16
type input "Please wait..."
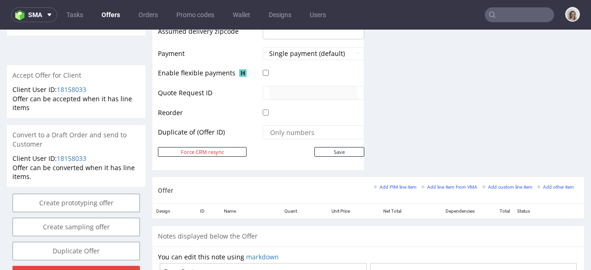
scroll to position [398, 0]
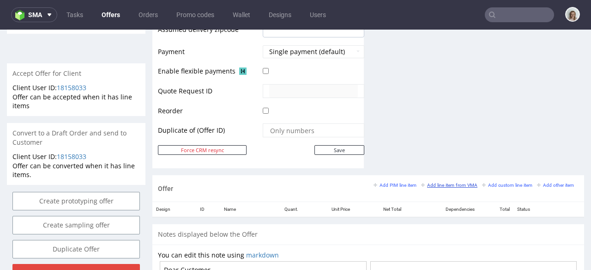
click at [443, 185] on small "Add line item from VMA" at bounding box center [449, 184] width 56 height 5
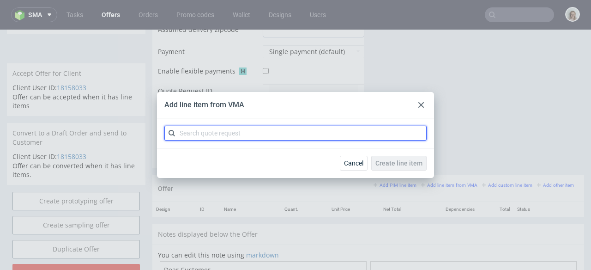
click at [264, 135] on input "text" at bounding box center [295, 133] width 262 height 15
paste input "CBMH"
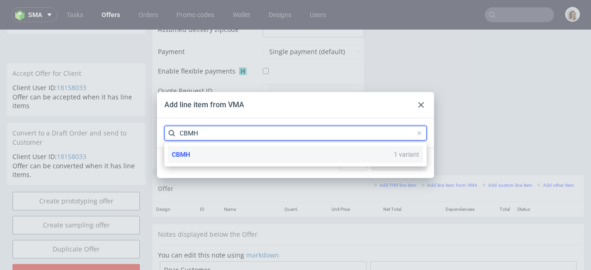
type input "CBMH"
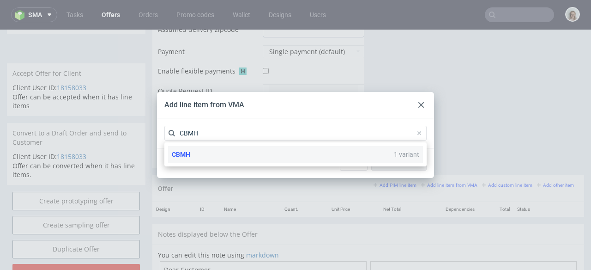
click at [256, 148] on div "CBMH 1 variant" at bounding box center [295, 154] width 255 height 17
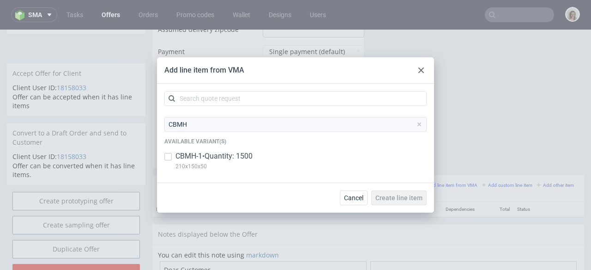
click at [246, 158] on p "CBMH-1 • Quantity: 1500" at bounding box center [214, 156] width 77 height 10
checkbox input "true"
click at [429, 198] on div "Cancel Create line item" at bounding box center [295, 197] width 277 height 30
click at [419, 197] on span "Create line item" at bounding box center [399, 198] width 47 height 6
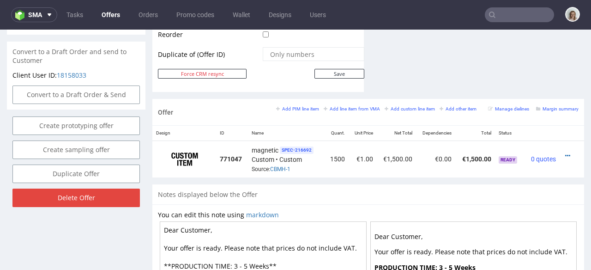
scroll to position [494, 0]
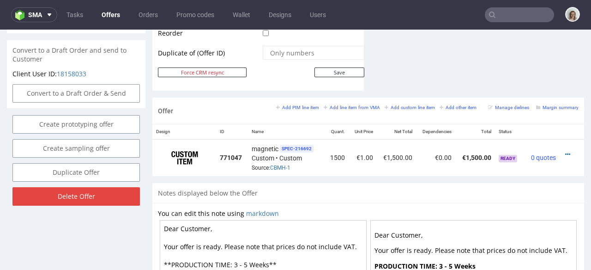
drag, startPoint x: 180, startPoint y: 217, endPoint x: 217, endPoint y: 215, distance: 37.0
type textarea "Dear Gianluca, Your offer is ready. Please note that prices do not include VAT.…"
click at [565, 151] on icon at bounding box center [567, 154] width 5 height 6
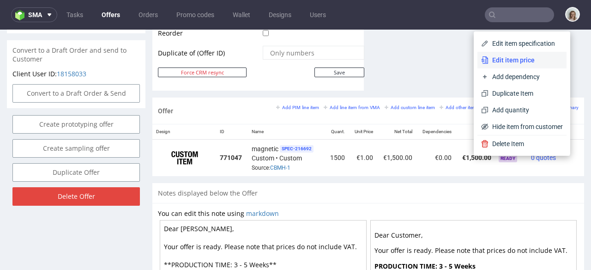
click at [513, 57] on span "Edit item price" at bounding box center [526, 59] width 74 height 9
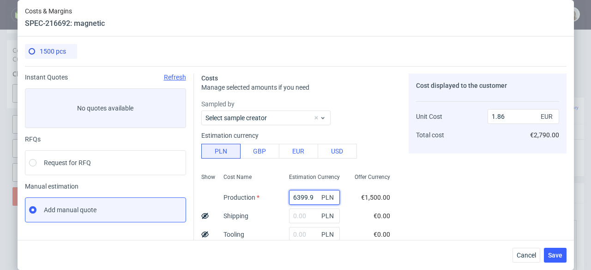
drag, startPoint x: 305, startPoint y: 195, endPoint x: 268, endPoint y: 195, distance: 37.0
click at [268, 195] on div "Show Cost Name Production Shipping Tooling Per unit Total cost Estimation Curre…" at bounding box center [299, 231] width 196 height 122
paste input "13450"
type input "13450"
type input "3.91"
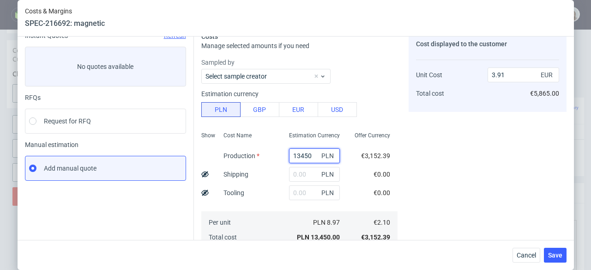
scroll to position [44, 0]
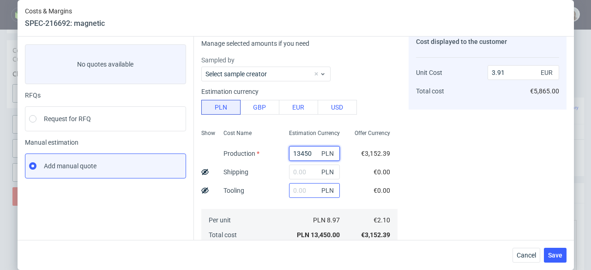
type input "13450"
click at [293, 189] on input "text" at bounding box center [314, 190] width 51 height 15
type input "1300"
type input "4.29"
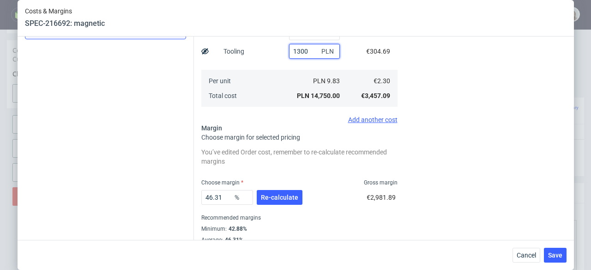
scroll to position [184, 0]
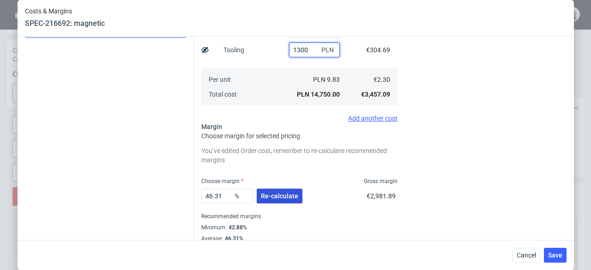
type input "1300"
click at [275, 196] on span "Re-calculate" at bounding box center [279, 196] width 37 height 6
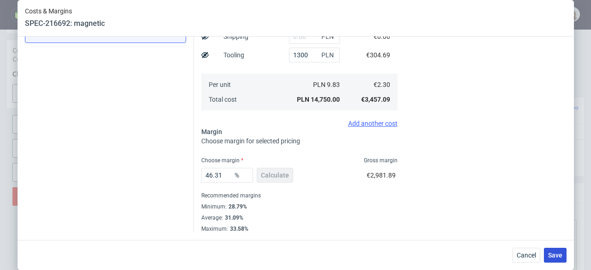
click at [558, 257] on span "Save" at bounding box center [555, 255] width 14 height 6
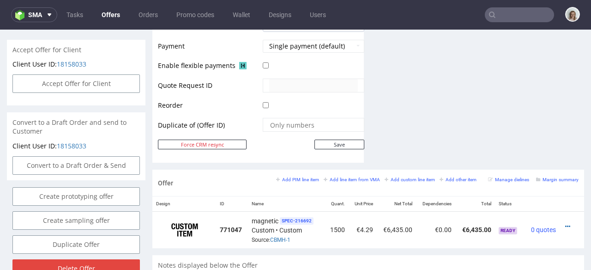
scroll to position [424, 0]
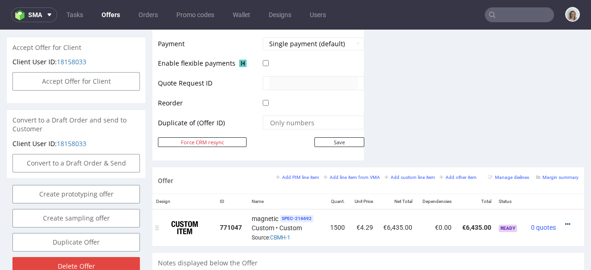
click at [565, 221] on icon at bounding box center [567, 224] width 5 height 6
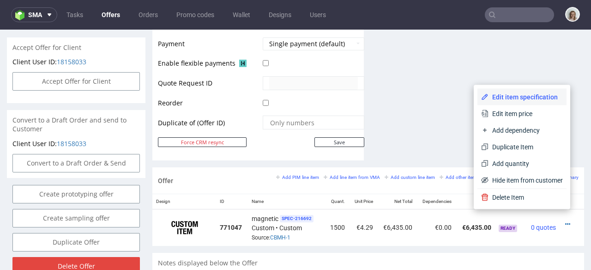
click at [527, 103] on li "Edit item specification" at bounding box center [522, 97] width 89 height 17
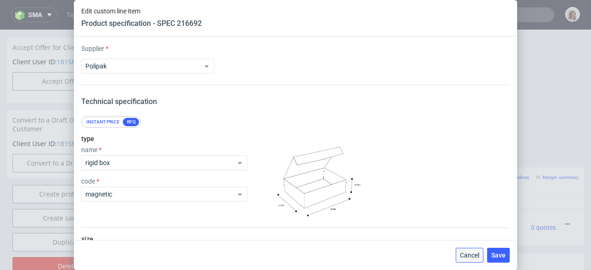
click at [463, 259] on button "Cancel" at bounding box center [470, 255] width 28 height 15
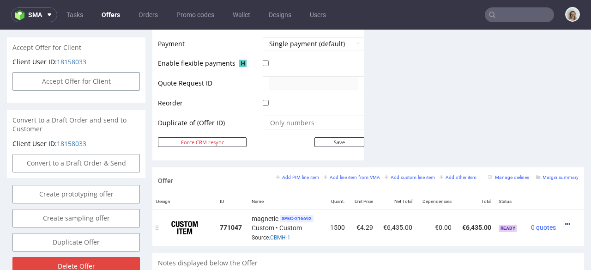
click at [565, 221] on icon at bounding box center [567, 224] width 5 height 6
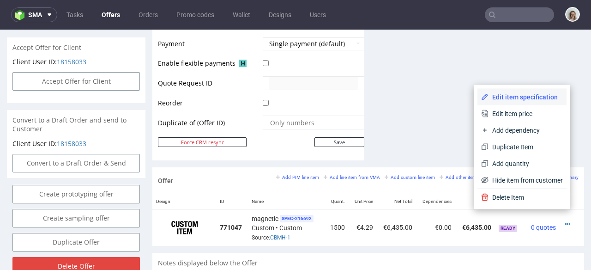
click at [513, 95] on span "Edit item specification" at bounding box center [526, 96] width 74 height 9
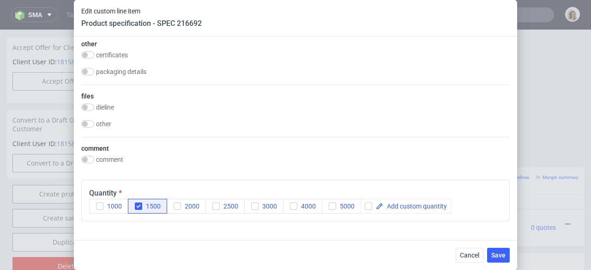
scroll to position [1636, 0]
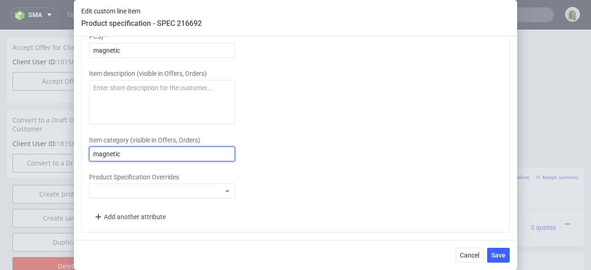
drag, startPoint x: 144, startPoint y: 156, endPoint x: 63, endPoint y: 150, distance: 81.0
click at [63, 150] on div "Edit custom line item Product specification - SPEC 216692 Supplier Polipak Tech…" at bounding box center [295, 135] width 591 height 270
drag, startPoint x: 203, startPoint y: 156, endPoint x: 80, endPoint y: 156, distance: 122.9
click at [80, 156] on div "Supplier Polipak Technical specification Instant price RFQ type name rigid box …" at bounding box center [296, 137] width 444 height 203
type input "Rigid boxes - white no print"
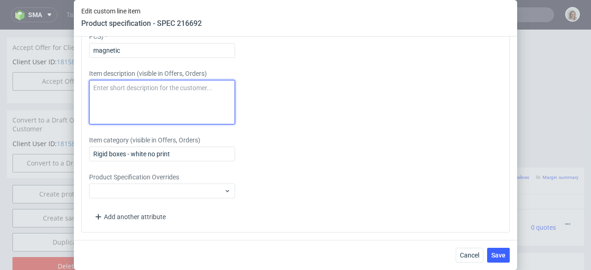
click at [125, 99] on textarea at bounding box center [162, 102] width 146 height 44
paste textarea "Rigid boxes - white no print"
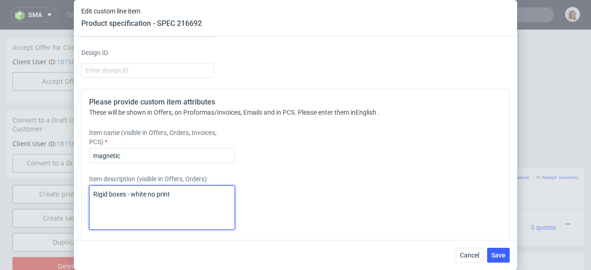
scroll to position [1529, 0]
type textarea "Rigid boxes - white no print"
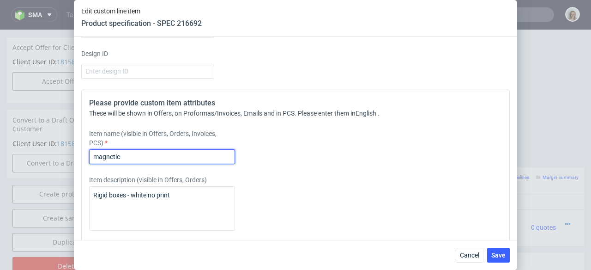
drag, startPoint x: 128, startPoint y: 159, endPoint x: 81, endPoint y: 158, distance: 46.7
click at [81, 158] on div "Supplier Polipak Technical specification Instant price RFQ type name rigid box …" at bounding box center [296, 137] width 444 height 203
paste input "Rigid boxes - white no print"
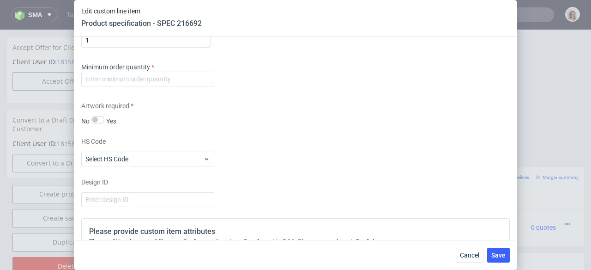
scroll to position [1391, 0]
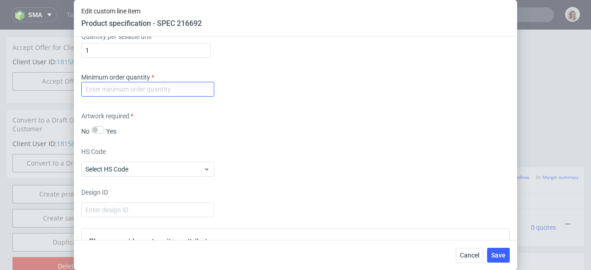
type input "Rigid boxes - white no print"
click at [110, 84] on input "number" at bounding box center [147, 89] width 133 height 15
type input "1"
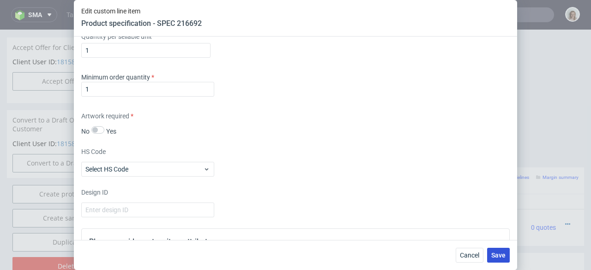
click at [499, 253] on span "Save" at bounding box center [499, 255] width 14 height 6
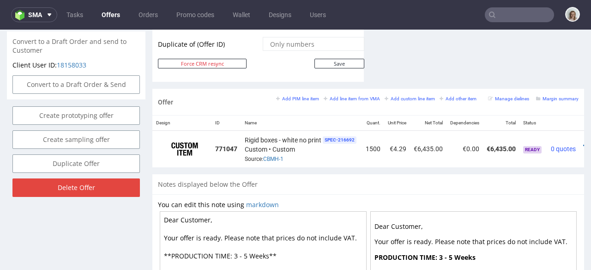
scroll to position [0, 32]
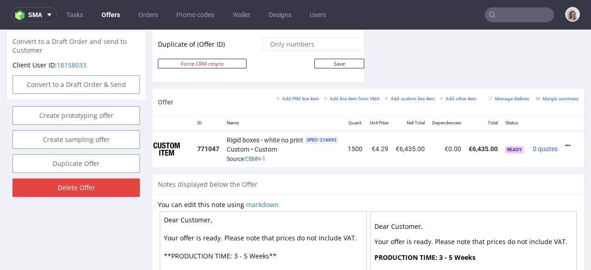
click at [565, 142] on icon at bounding box center [567, 145] width 5 height 6
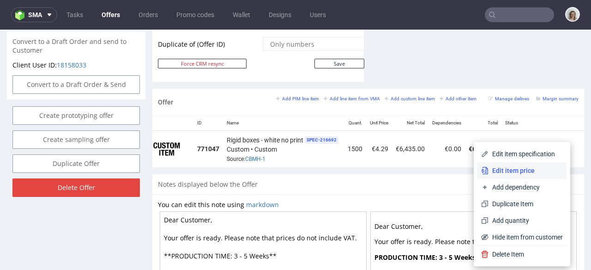
click at [491, 171] on span "Edit item price" at bounding box center [526, 170] width 74 height 9
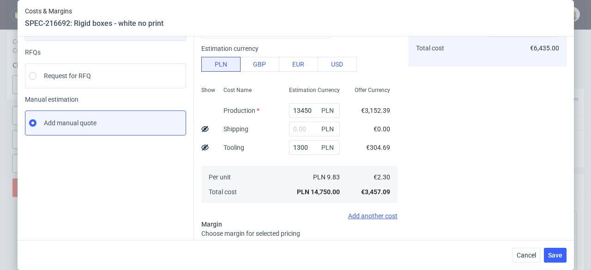
scroll to position [179, 0]
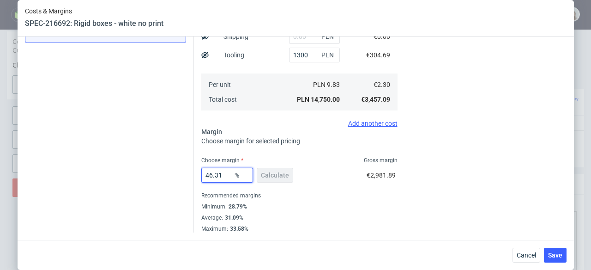
drag, startPoint x: 221, startPoint y: 176, endPoint x: 191, endPoint y: 176, distance: 30.5
click at [194, 176] on div "Costs Manage selected amounts if you need Sampled by Select sample creator Esti…" at bounding box center [380, 60] width 373 height 346
type input "32"
type input "3.39"
type input "32"
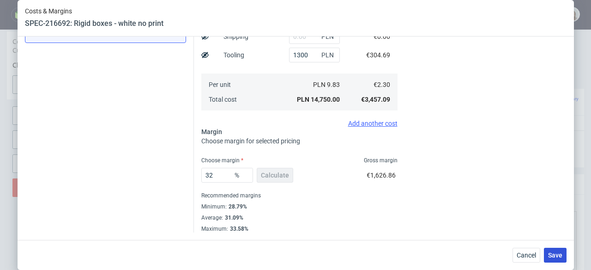
click at [562, 252] on span "Save" at bounding box center [555, 255] width 14 height 6
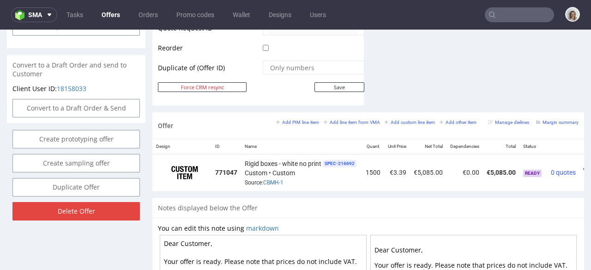
scroll to position [0, 32]
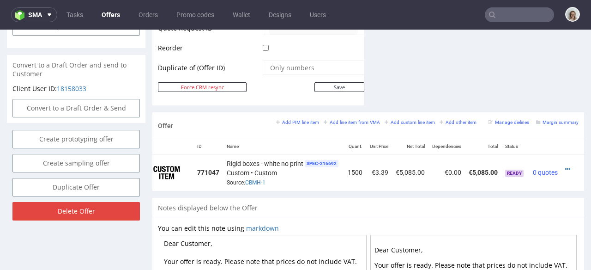
click at [565, 164] on div at bounding box center [570, 168] width 10 height 9
click at [565, 166] on icon at bounding box center [567, 169] width 5 height 6
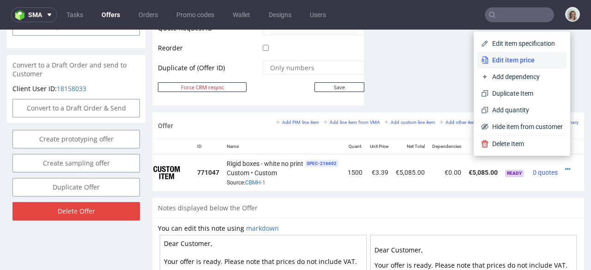
click at [512, 65] on li "Edit item price" at bounding box center [522, 60] width 89 height 17
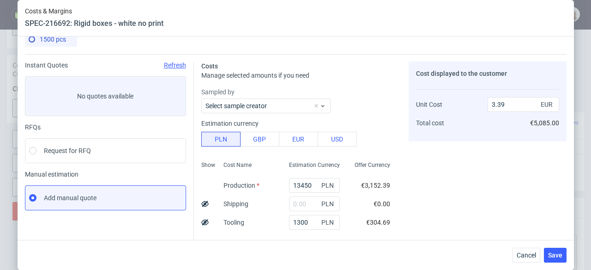
scroll to position [12, 0]
click at [289, 207] on input "text" at bounding box center [314, 203] width 51 height 15
paste input "1174,70"
type input "1174.7"
type input "3.65"
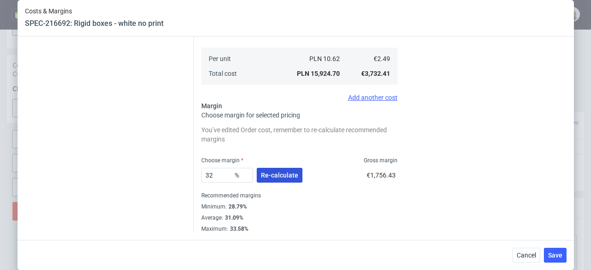
type input "1174.7"
click at [281, 180] on button "Re-calculate" at bounding box center [280, 175] width 46 height 15
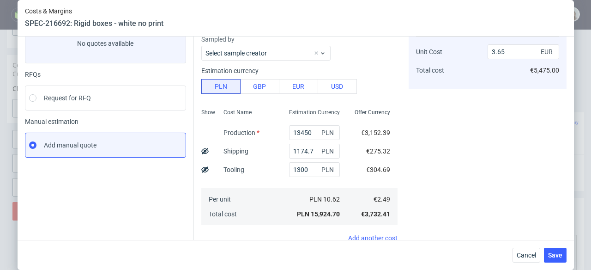
scroll to position [62, 0]
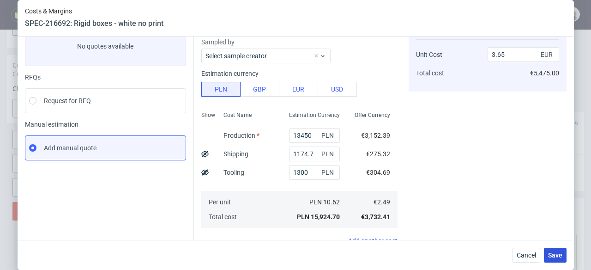
click at [557, 255] on span "Save" at bounding box center [555, 255] width 14 height 6
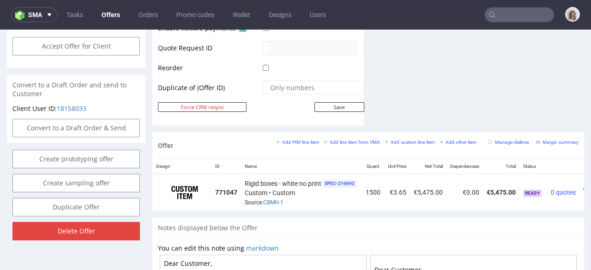
scroll to position [461, 0]
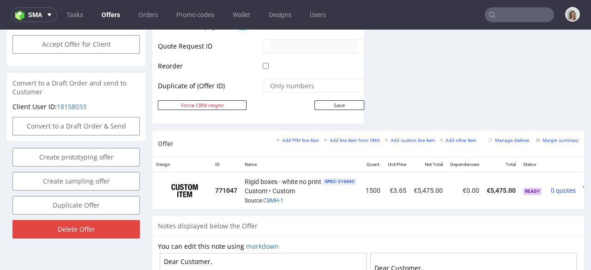
click at [353, 130] on div "Offer Add PIM line item Add line item from VMA Add custom line item Add other i…" at bounding box center [368, 143] width 432 height 26
click at [353, 138] on small "Add line item from VMA" at bounding box center [352, 140] width 56 height 5
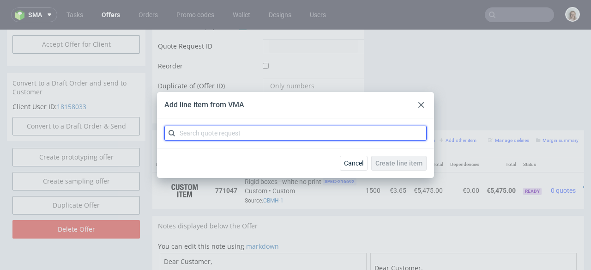
click at [275, 137] on input "text" at bounding box center [295, 133] width 262 height 15
paste input "CBMK"
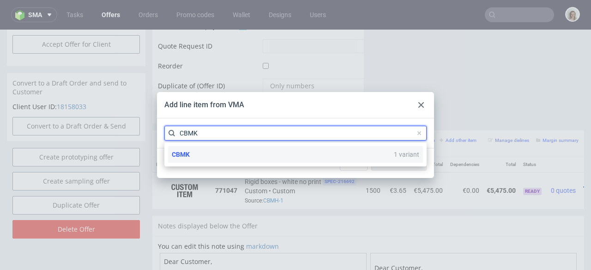
type input "CBMK"
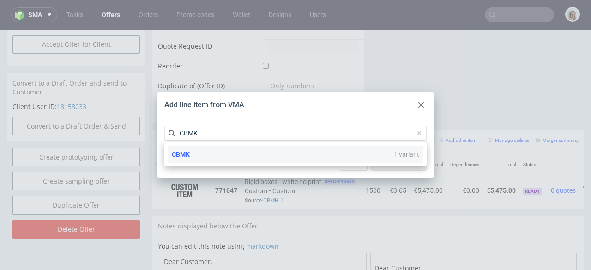
click at [273, 152] on div "CBMK 1 variant" at bounding box center [295, 154] width 255 height 17
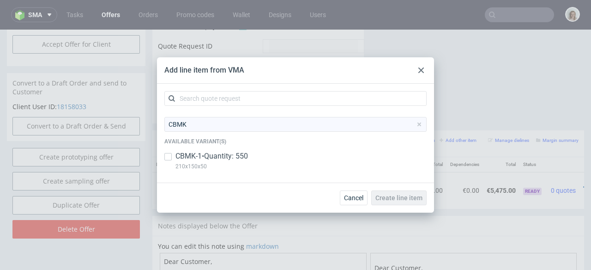
click at [253, 156] on div "CBMK-1 • Quantity: 550 210x150x50" at bounding box center [295, 163] width 262 height 24
checkbox input "true"
click at [413, 193] on button "Create line item" at bounding box center [398, 197] width 55 height 15
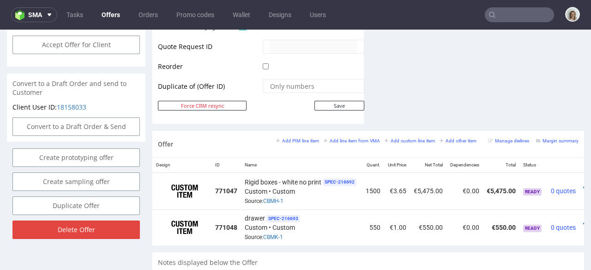
scroll to position [0, 32]
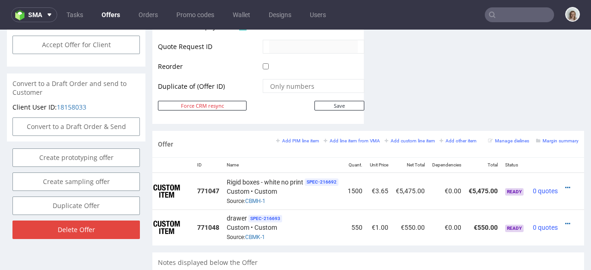
click at [565, 219] on div at bounding box center [570, 223] width 10 height 9
click at [565, 220] on icon at bounding box center [567, 223] width 5 height 6
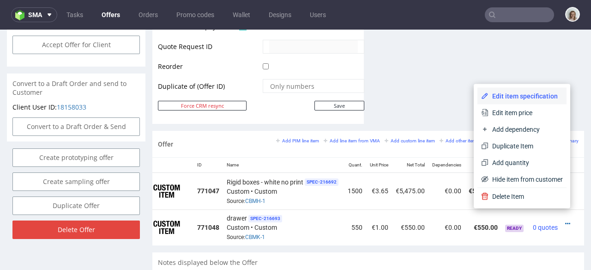
click at [490, 94] on span "Edit item specification" at bounding box center [526, 95] width 74 height 9
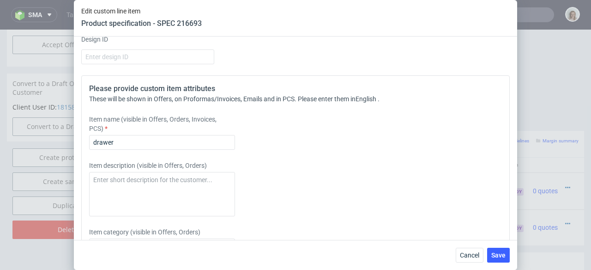
scroll to position [1660, 0]
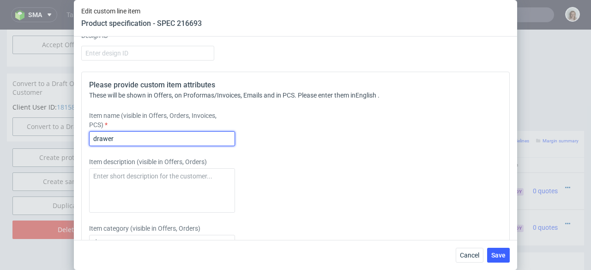
drag, startPoint x: 122, startPoint y: 139, endPoint x: 86, endPoint y: 138, distance: 36.1
click at [86, 138] on div "Please provide custom item attributes These will be shown in Offers, on Proform…" at bounding box center [295, 196] width 429 height 249
drag, startPoint x: 207, startPoint y: 138, endPoint x: 78, endPoint y: 138, distance: 128.9
click at [78, 138] on div "Supplier Polipak Technical specification Instant price RFQ type name rigid box …" at bounding box center [296, 137] width 444 height 203
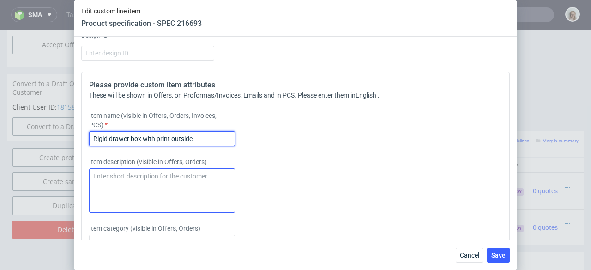
type input "Rigid drawer box with print outside"
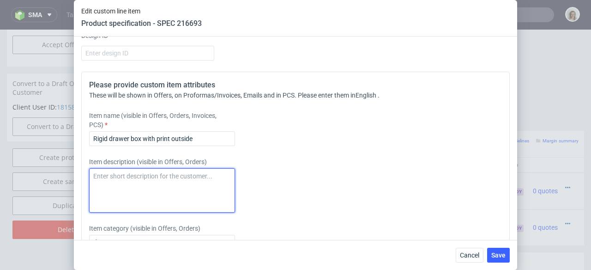
click at [104, 181] on textarea at bounding box center [162, 190] width 146 height 44
paste textarea "Rigid drawer box with print outside"
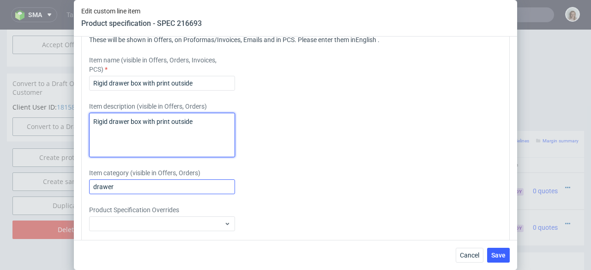
scroll to position [1717, 0]
type textarea "Rigid drawer box with print outside"
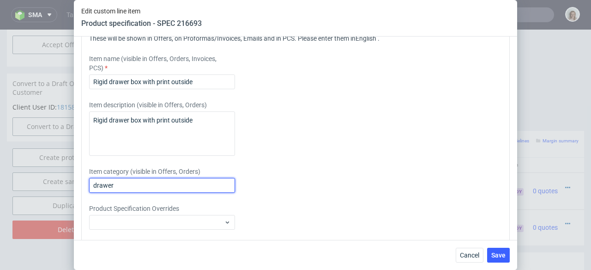
drag, startPoint x: 120, startPoint y: 188, endPoint x: 90, endPoint y: 188, distance: 30.0
click at [90, 188] on input "drawer" at bounding box center [162, 185] width 146 height 15
paste input "Rigid drawer box with print outside"
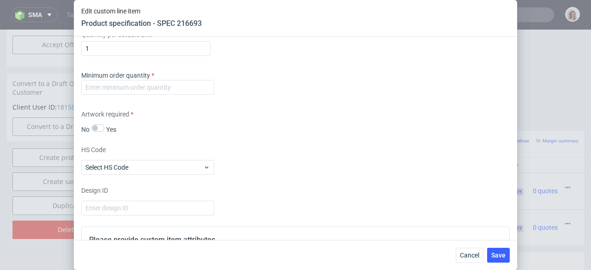
scroll to position [1504, 0]
type input "Rigid drawer box with print outside"
click at [124, 91] on input "number" at bounding box center [147, 88] width 133 height 15
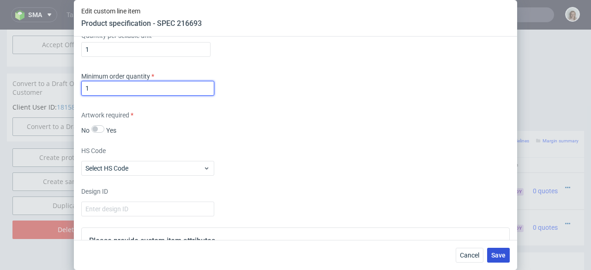
type input "1"
click at [493, 260] on button "Save" at bounding box center [498, 255] width 23 height 15
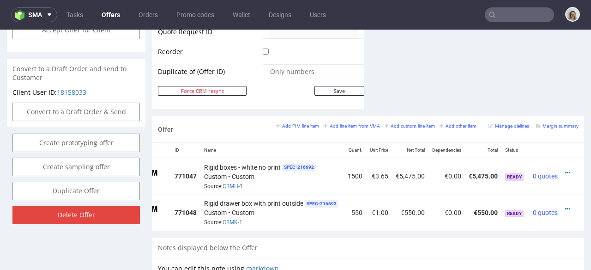
scroll to position [0, 54]
click at [565, 206] on icon at bounding box center [567, 209] width 5 height 6
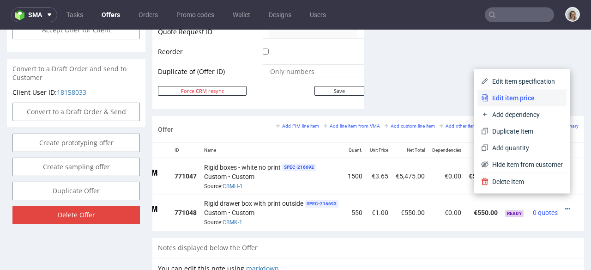
click at [499, 103] on li "Edit item price" at bounding box center [522, 98] width 89 height 17
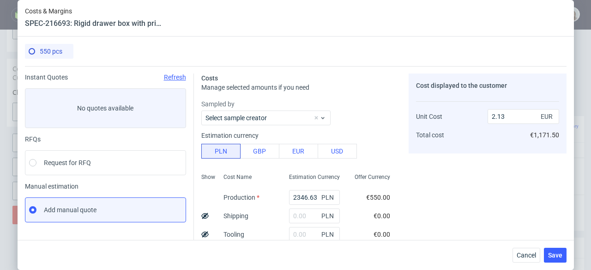
click at [320, 198] on span "PLN" at bounding box center [329, 197] width 18 height 13
drag, startPoint x: 308, startPoint y: 197, endPoint x: 278, endPoint y: 195, distance: 30.1
click at [282, 195] on div "2346.63 PLN" at bounding box center [315, 197] width 66 height 18
paste input "6980"
type input "6980"
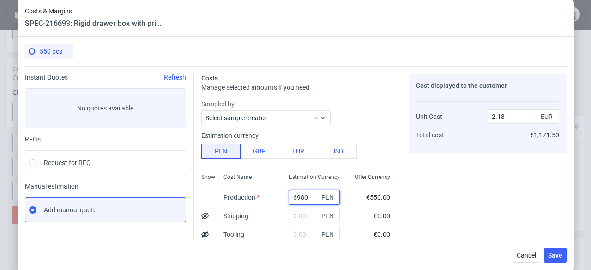
type input "6.33"
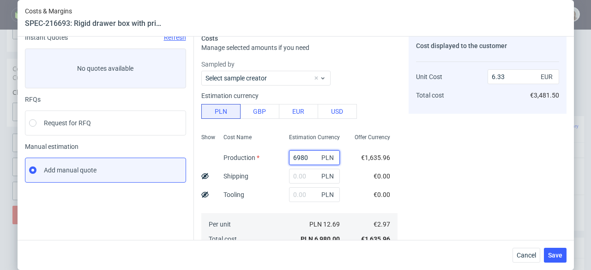
scroll to position [40, 0]
type input "6980"
click at [289, 196] on input "text" at bounding box center [314, 194] width 51 height 15
type input "1300"
type input "7.5"
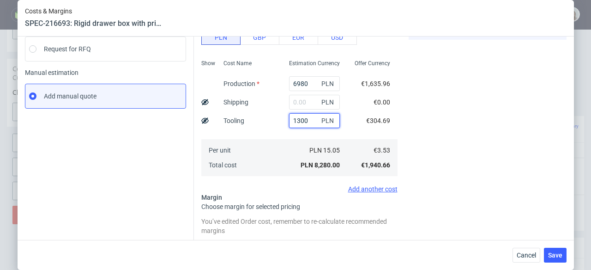
scroll to position [116, 0]
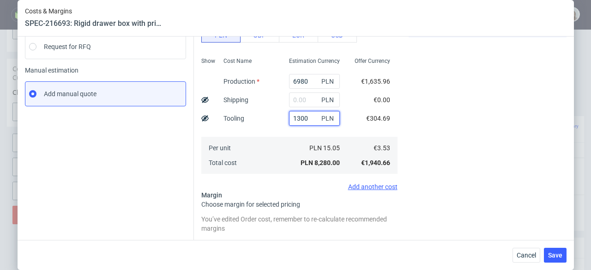
type input "1300"
click at [289, 98] on input "text" at bounding box center [314, 99] width 51 height 15
paste input "761,85"
type input "761.85"
type input "8.19"
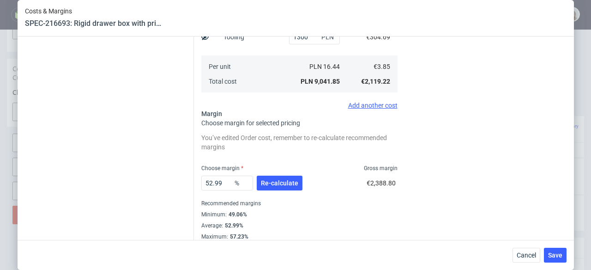
scroll to position [205, 0]
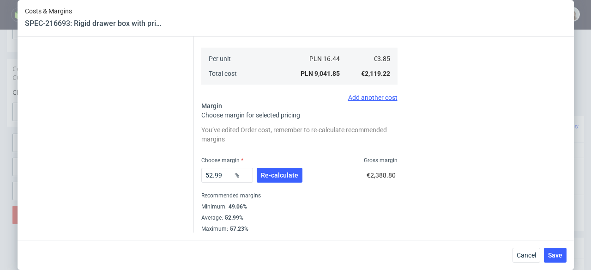
type input "761.85"
click at [273, 166] on div "52.99 % Re-calculate" at bounding box center [252, 177] width 103 height 26
click at [273, 170] on button "Re-calculate" at bounding box center [280, 175] width 46 height 15
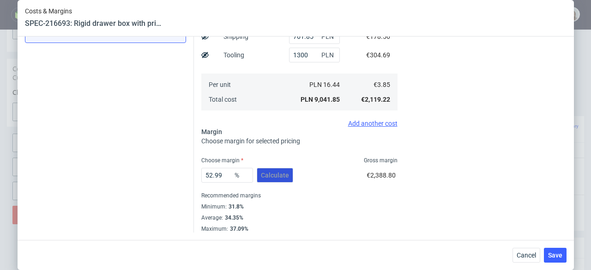
scroll to position [179, 0]
drag, startPoint x: 225, startPoint y: 175, endPoint x: 195, endPoint y: 172, distance: 30.6
click at [195, 172] on div "Costs Manage selected amounts if you need Sampled by Select sample creator Esti…" at bounding box center [380, 60] width 373 height 346
type input "32"
type input "5.66"
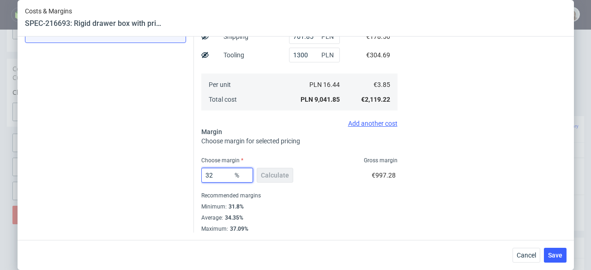
type input "32"
click at [293, 204] on div "Minimum : 31.8%" at bounding box center [299, 206] width 196 height 11
click at [555, 252] on span "Save" at bounding box center [555, 255] width 14 height 6
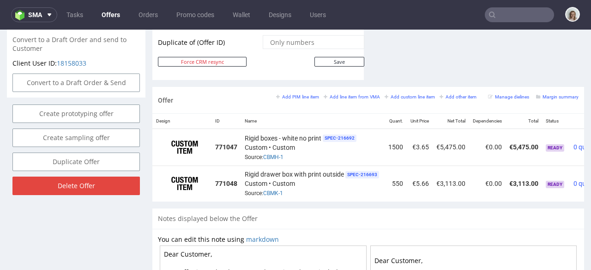
scroll to position [0, 54]
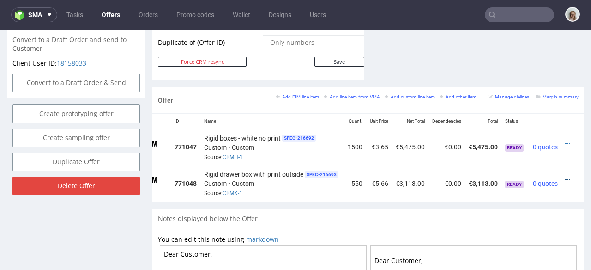
click at [565, 176] on icon at bounding box center [567, 179] width 5 height 6
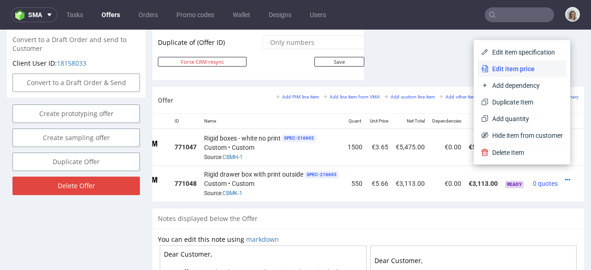
click at [524, 71] on span "Edit item price" at bounding box center [526, 68] width 74 height 9
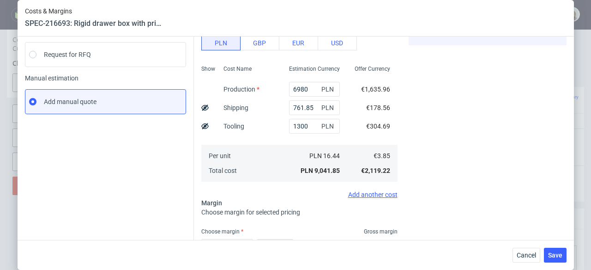
scroll to position [179, 0]
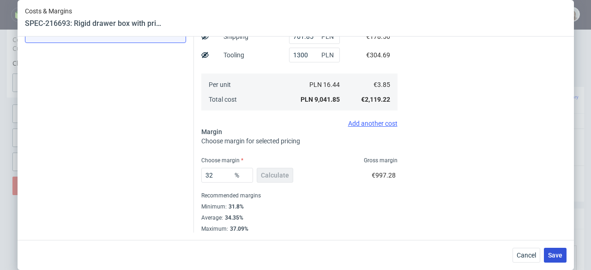
click at [550, 253] on button "Save" at bounding box center [555, 255] width 23 height 15
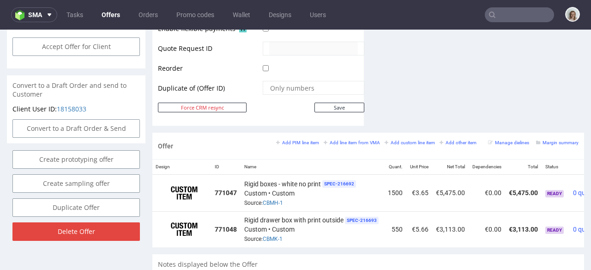
scroll to position [0, 54]
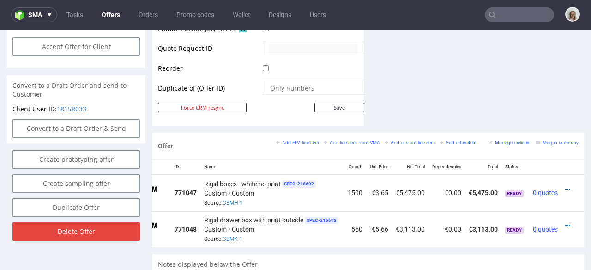
click at [565, 186] on icon at bounding box center [567, 189] width 5 height 6
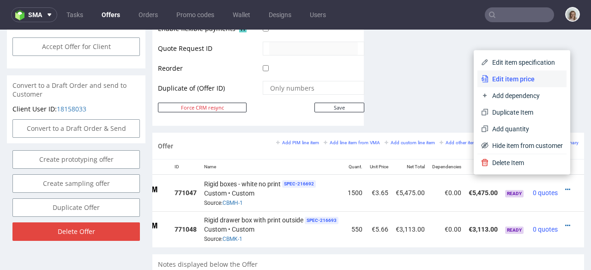
click at [507, 80] on span "Edit item price" at bounding box center [526, 78] width 74 height 9
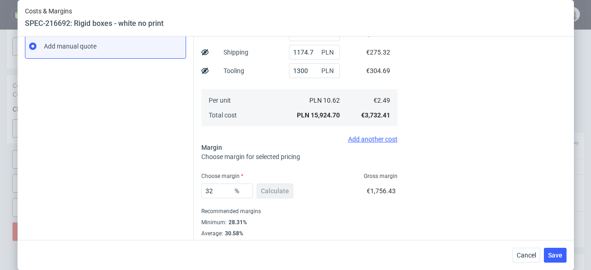
scroll to position [179, 0]
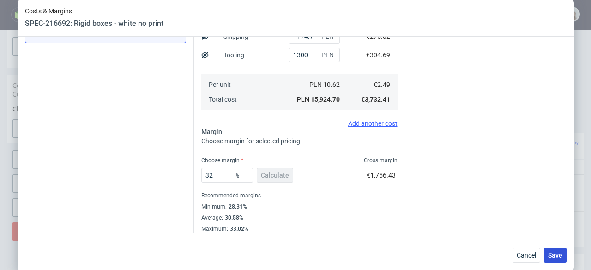
click at [559, 255] on span "Save" at bounding box center [555, 255] width 14 height 6
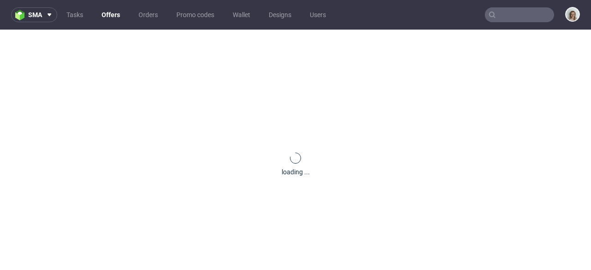
scroll to position [0, 0]
click at [28, 15] on span "sma" at bounding box center [35, 15] width 14 height 6
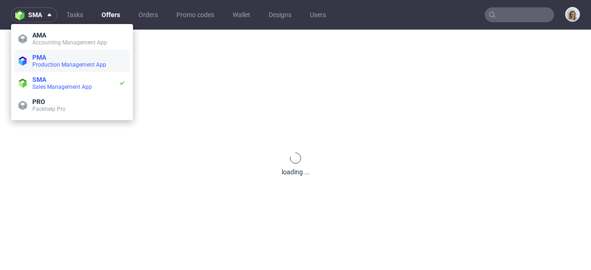
click at [33, 63] on span "Production Management App" at bounding box center [69, 64] width 74 height 6
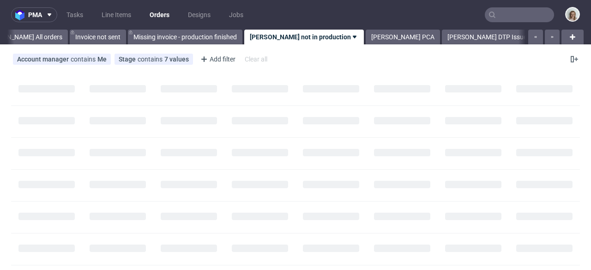
scroll to position [0, 51]
click at [515, 17] on input "text" at bounding box center [519, 14] width 69 height 15
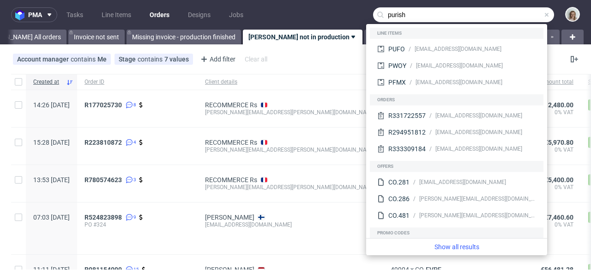
type input "purish"
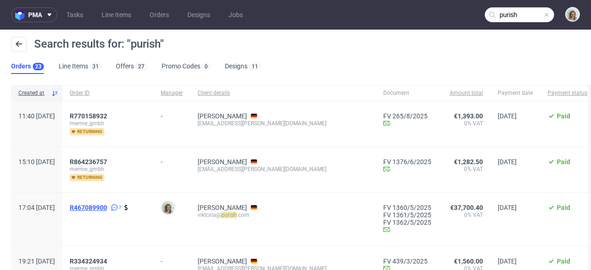
click at [107, 208] on span "R467089900" at bounding box center [88, 207] width 37 height 7
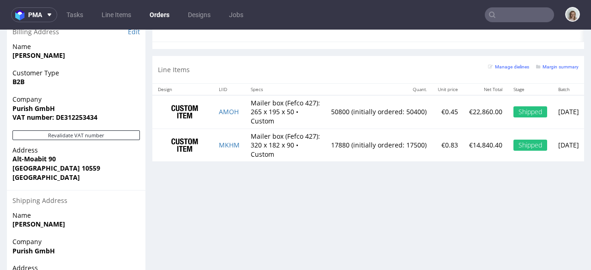
scroll to position [608, 0]
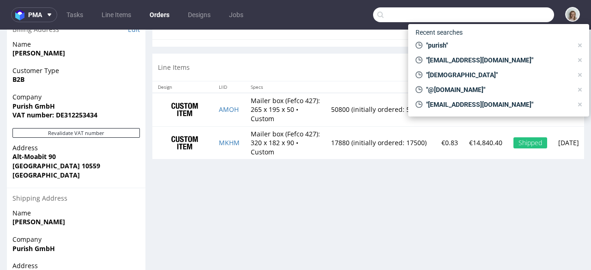
click at [525, 12] on input "text" at bounding box center [463, 14] width 181 height 15
paste input "[PERSON_NAME][EMAIL_ADDRESS][DOMAIN_NAME]"
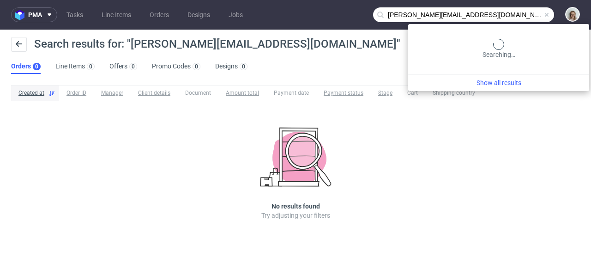
click at [500, 16] on input "[PERSON_NAME][EMAIL_ADDRESS][DOMAIN_NAME]" at bounding box center [463, 14] width 181 height 15
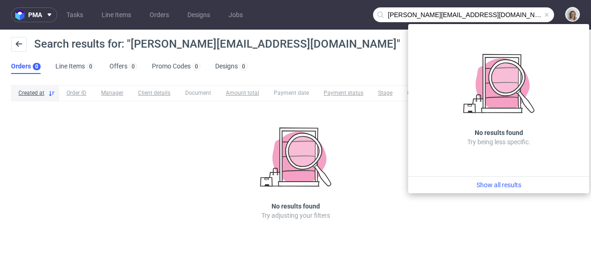
drag, startPoint x: 398, startPoint y: 15, endPoint x: 384, endPoint y: 14, distance: 13.9
click at [384, 14] on input "[PERSON_NAME][EMAIL_ADDRESS][DOMAIN_NAME]" at bounding box center [463, 14] width 181 height 15
type input "@[DOMAIN_NAME]"
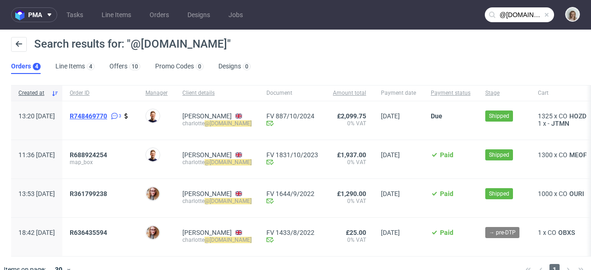
click at [107, 116] on span "R748469770" at bounding box center [88, 115] width 37 height 7
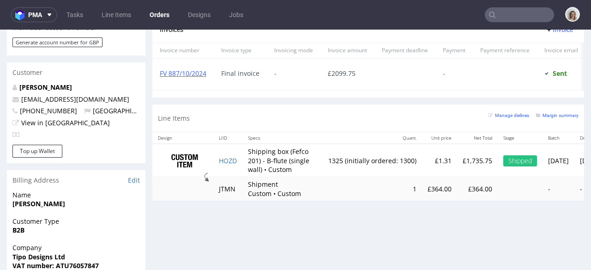
scroll to position [491, 0]
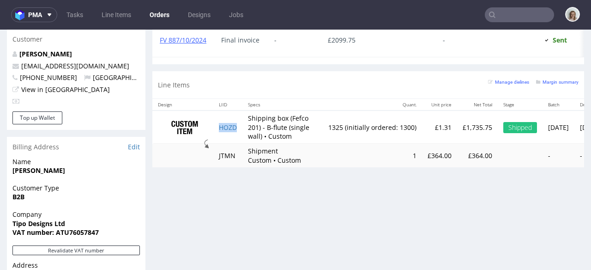
click at [239, 135] on td "HOZD" at bounding box center [227, 126] width 29 height 33
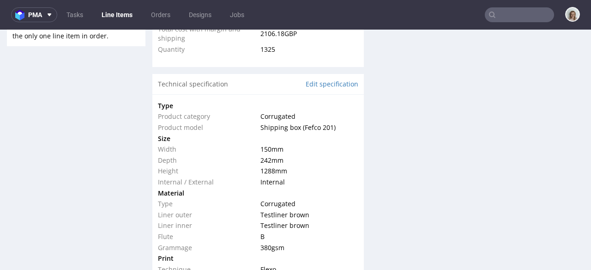
select select "in_progress"
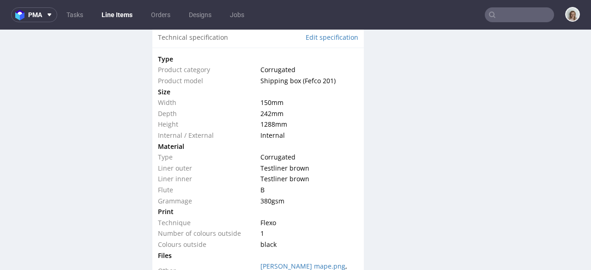
scroll to position [955, 0]
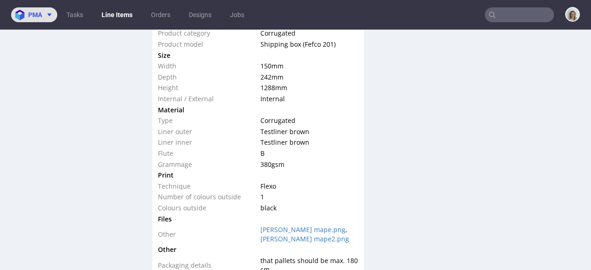
click at [19, 12] on img at bounding box center [21, 15] width 13 height 11
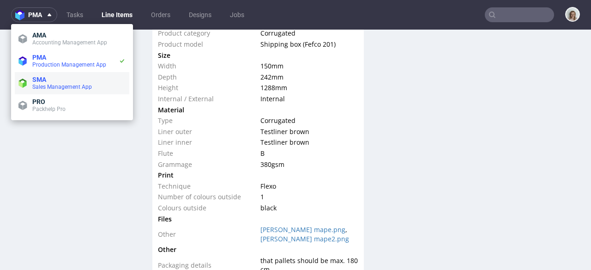
click at [31, 80] on span "SMA Sales Management App" at bounding box center [77, 83] width 97 height 15
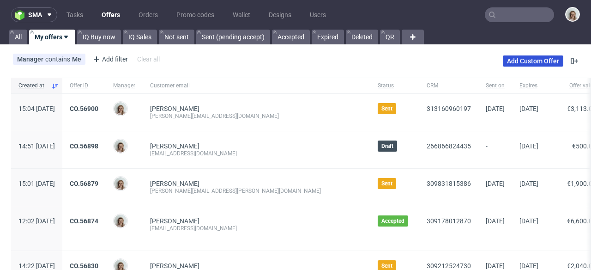
click at [534, 59] on link "Add Custom Offer" at bounding box center [533, 60] width 61 height 11
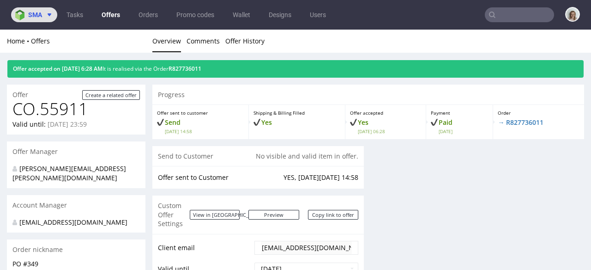
click at [48, 22] on button "sma" at bounding box center [34, 14] width 46 height 15
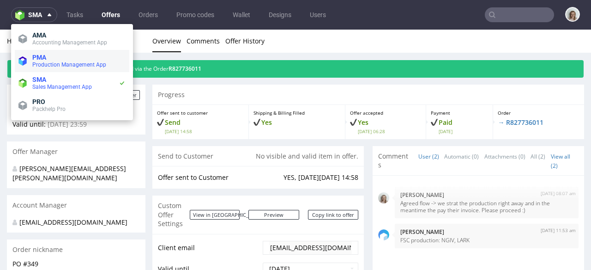
click at [49, 55] on span "PMA" at bounding box center [78, 57] width 93 height 7
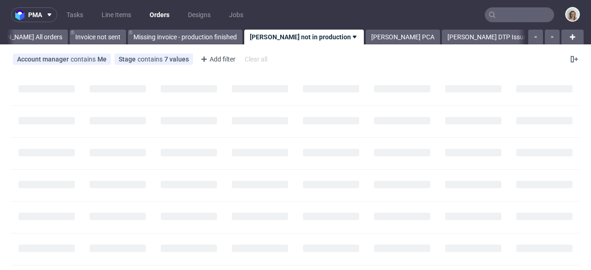
scroll to position [0, 51]
click at [503, 20] on input "text" at bounding box center [519, 14] width 69 height 15
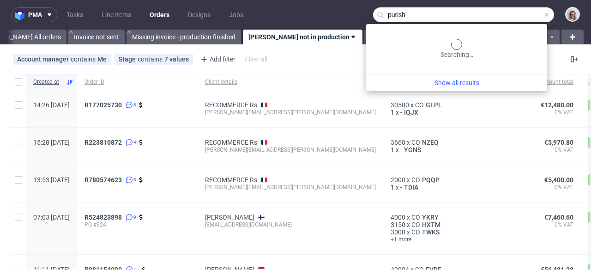
type input "purish"
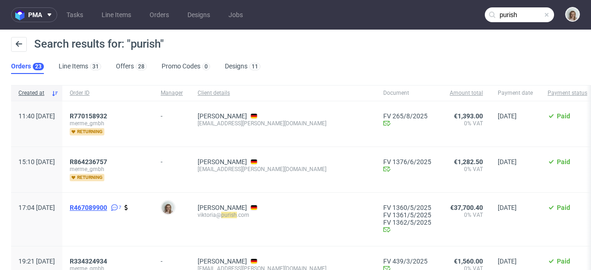
click at [107, 208] on span "R467089900" at bounding box center [88, 207] width 37 height 7
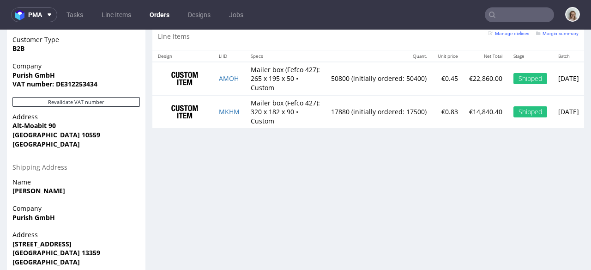
scroll to position [639, 0]
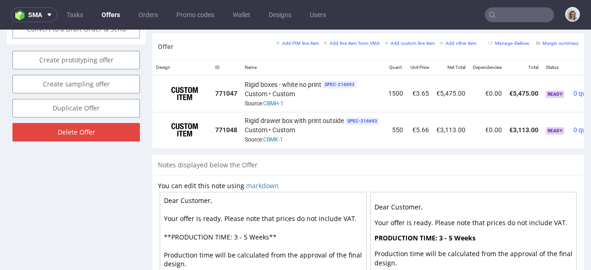
scroll to position [0, 54]
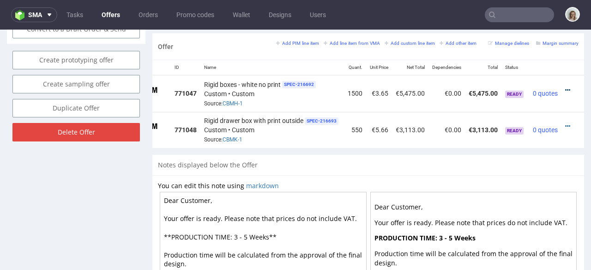
click at [565, 87] on icon at bounding box center [567, 90] width 5 height 6
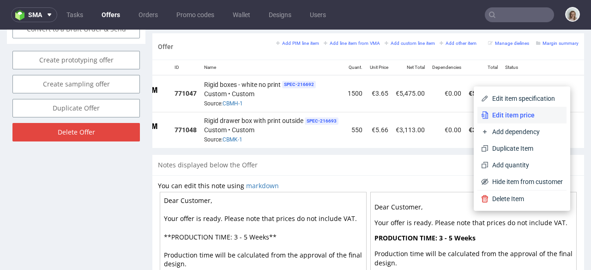
click at [521, 116] on span "Edit item price" at bounding box center [526, 114] width 74 height 9
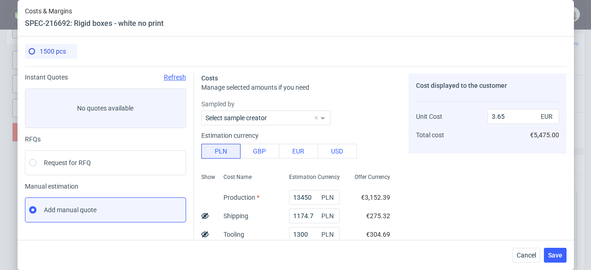
scroll to position [179, 0]
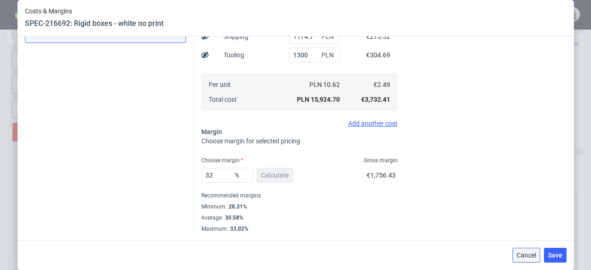
click at [526, 257] on span "Cancel" at bounding box center [526, 255] width 19 height 6
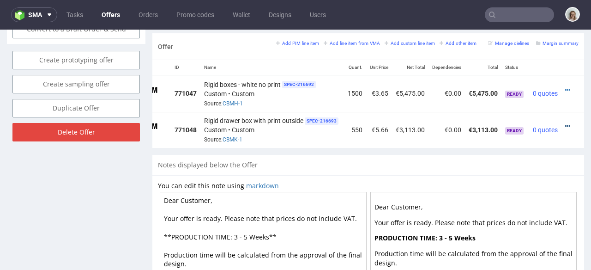
click at [565, 123] on icon at bounding box center [567, 126] width 5 height 6
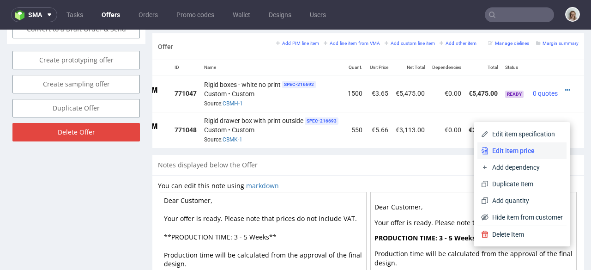
click at [506, 146] on span "Edit item price" at bounding box center [526, 150] width 74 height 9
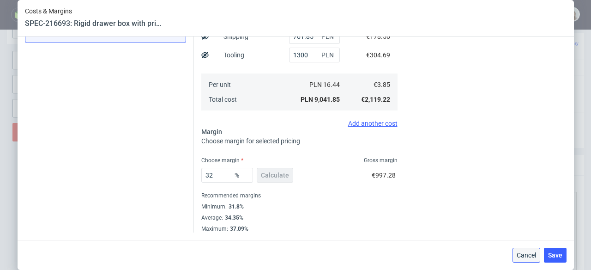
click at [529, 254] on span "Cancel" at bounding box center [526, 255] width 19 height 6
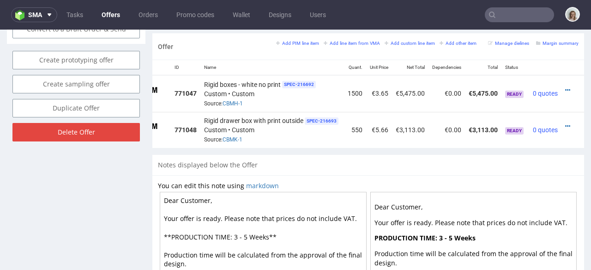
drag, startPoint x: 180, startPoint y: 195, endPoint x: 235, endPoint y: 197, distance: 55.0
click at [235, 197] on textarea "Dear Customer, Your offer is ready. Please note that prices do not include VAT.…" at bounding box center [263, 273] width 207 height 162
type textarea "Dear [PERSON_NAME], Your offer is ready. Please note that prices do not include…"
click at [562, 80] on td at bounding box center [573, 93] width 23 height 36
click at [565, 87] on icon at bounding box center [567, 90] width 5 height 6
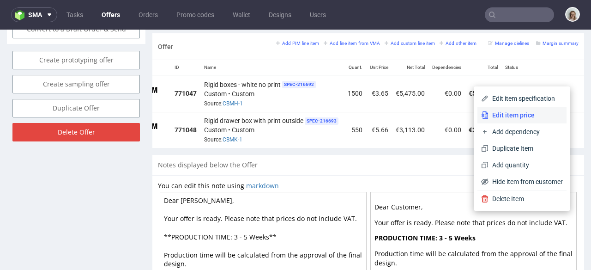
click at [514, 110] on span "Edit item price" at bounding box center [526, 114] width 74 height 9
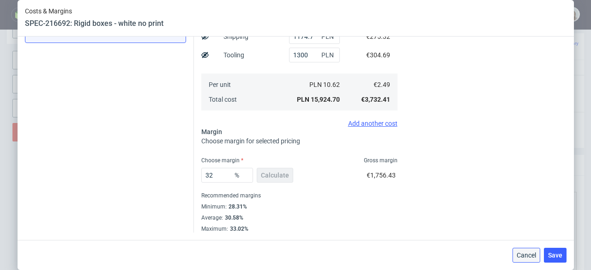
click at [535, 258] on span "Cancel" at bounding box center [526, 255] width 19 height 6
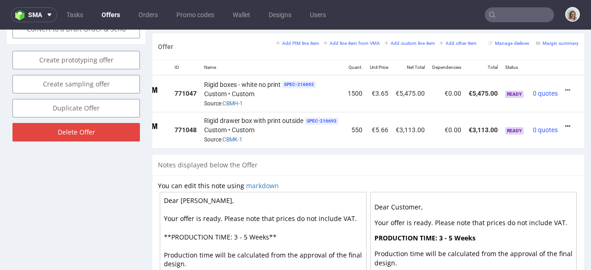
click at [565, 123] on icon at bounding box center [567, 126] width 5 height 6
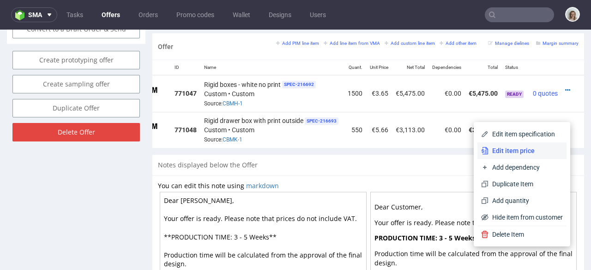
click at [517, 147] on span "Edit item price" at bounding box center [526, 150] width 74 height 9
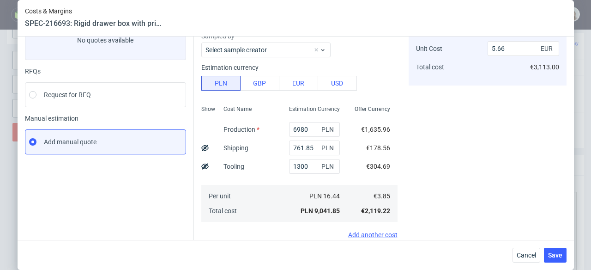
scroll to position [70, 0]
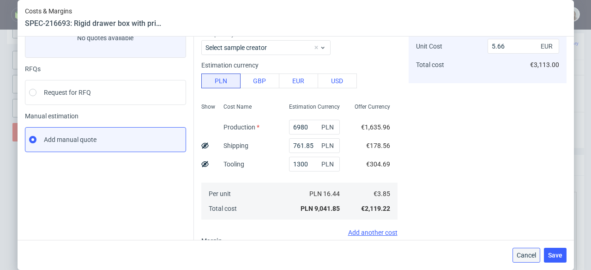
click at [536, 255] on span "Cancel" at bounding box center [526, 255] width 19 height 6
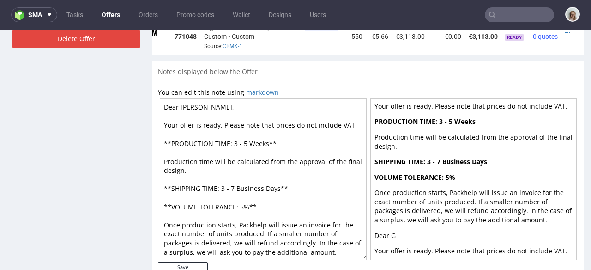
scroll to position [675, 0]
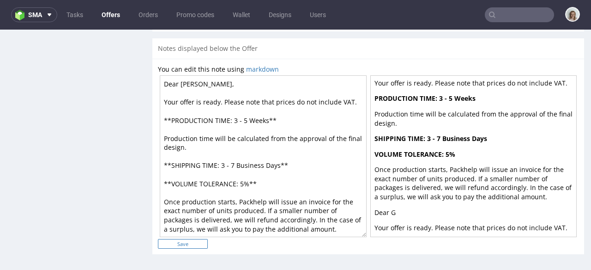
click at [196, 241] on input "Save" at bounding box center [183, 244] width 50 height 10
type input "In progress..."
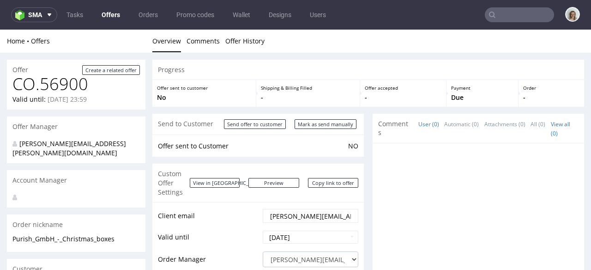
scroll to position [0, 0]
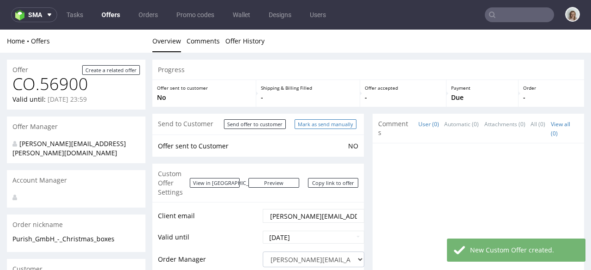
click at [328, 122] on input "Mark as send manually" at bounding box center [326, 124] width 62 height 10
type input "In progress..."
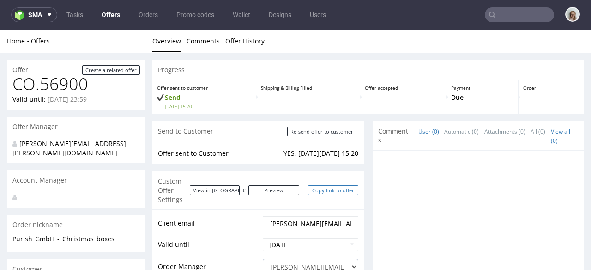
click at [325, 185] on link "Copy link to offer" at bounding box center [333, 190] width 51 height 10
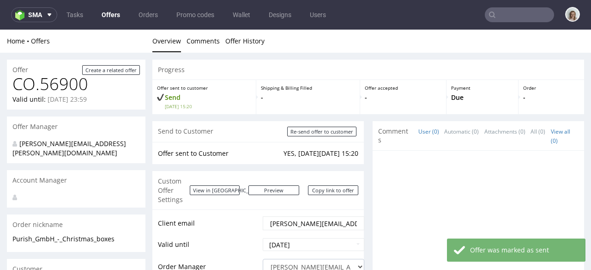
drag, startPoint x: 325, startPoint y: 185, endPoint x: 248, endPoint y: 135, distance: 91.9
click at [317, 185] on link "Copy link to offer" at bounding box center [333, 190] width 51 height 10
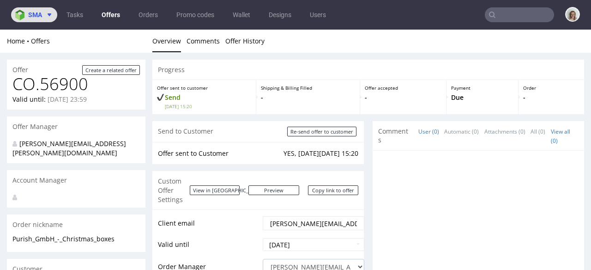
click at [38, 15] on span "sma" at bounding box center [35, 15] width 14 height 6
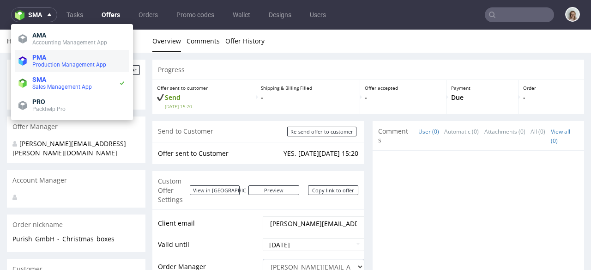
click at [42, 54] on span "PMA" at bounding box center [39, 57] width 14 height 7
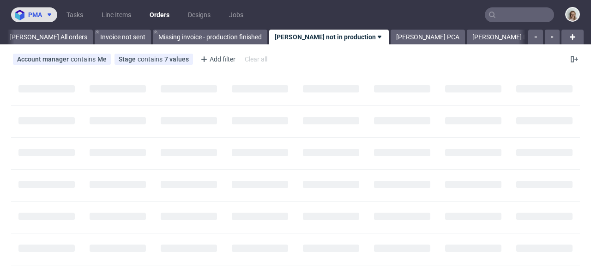
scroll to position [0, 51]
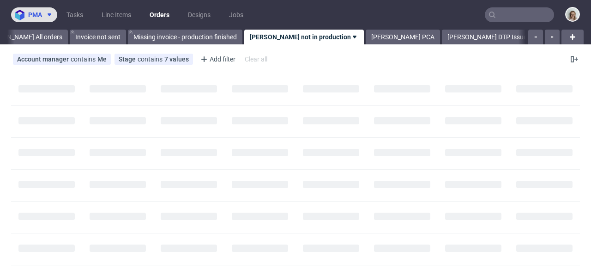
click at [43, 9] on button "pma" at bounding box center [34, 14] width 46 height 15
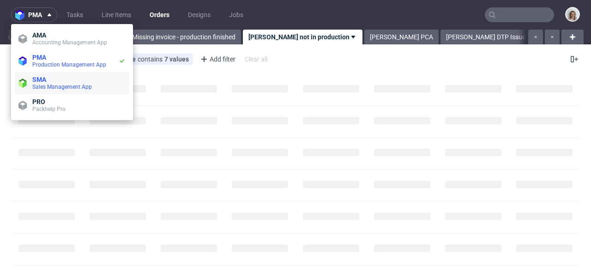
click at [48, 73] on li "SMA Sales Management App" at bounding box center [72, 83] width 115 height 22
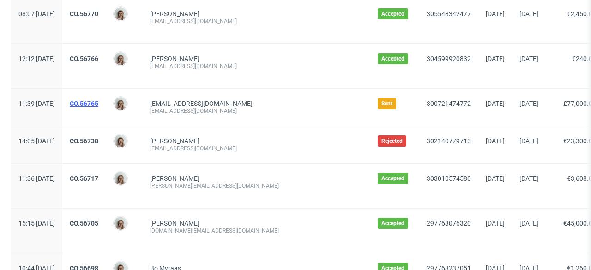
click at [98, 105] on link "CO.56765" at bounding box center [84, 103] width 29 height 7
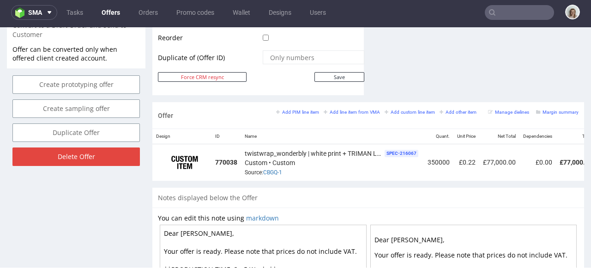
scroll to position [0, 105]
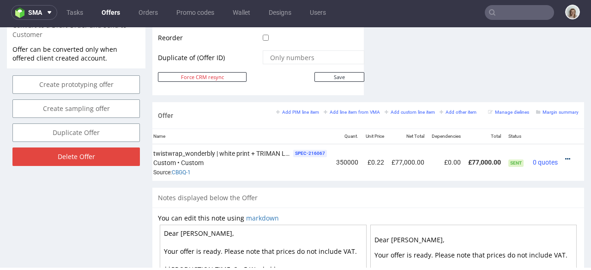
click at [565, 156] on icon at bounding box center [567, 159] width 5 height 6
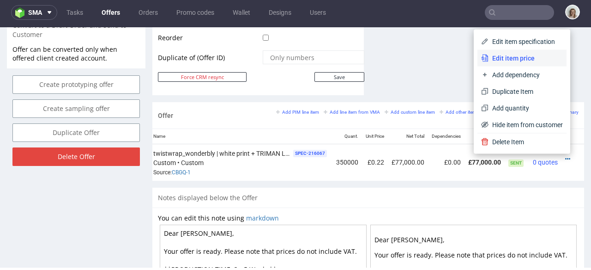
click at [506, 61] on span "Edit item price" at bounding box center [526, 58] width 74 height 9
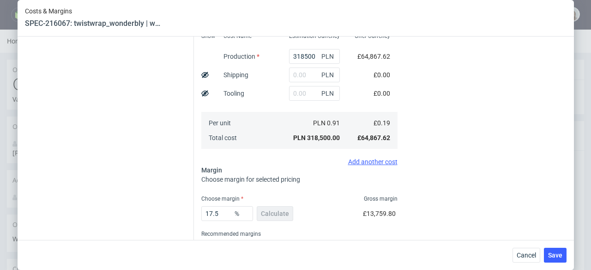
scroll to position [219, 0]
drag, startPoint x: 517, startPoint y: 251, endPoint x: 517, endPoint y: 221, distance: 30.0
click at [517, 251] on button "Cancel" at bounding box center [527, 255] width 28 height 15
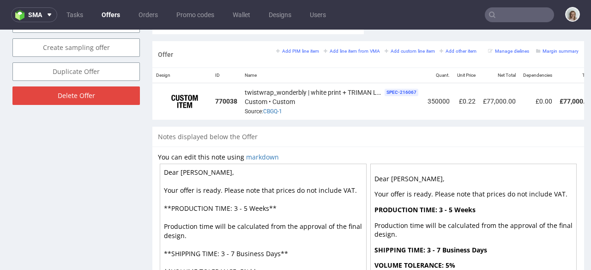
scroll to position [0, 105]
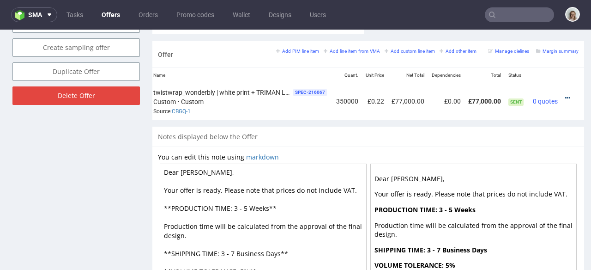
click at [565, 95] on icon at bounding box center [567, 98] width 5 height 6
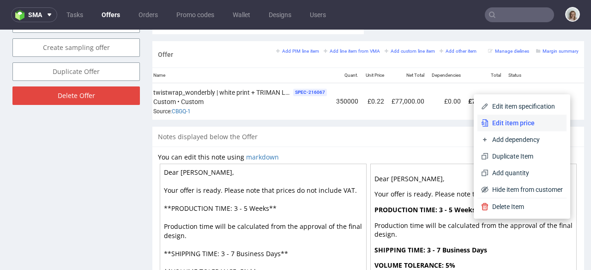
click at [505, 122] on span "Edit item price" at bounding box center [526, 122] width 74 height 9
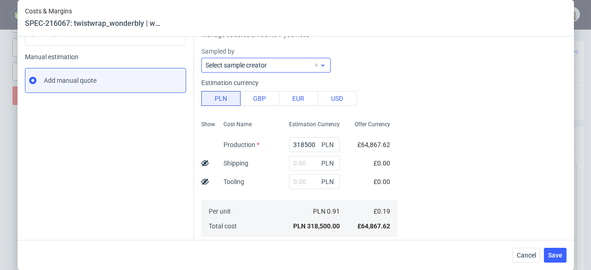
scroll to position [131, 0]
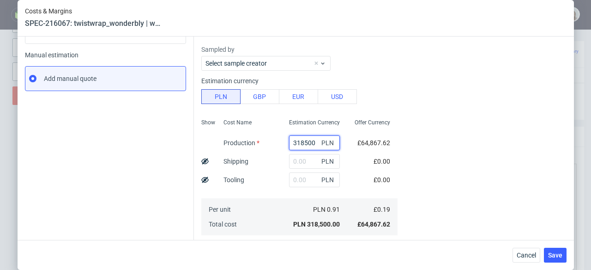
drag, startPoint x: 306, startPoint y: 141, endPoint x: 267, endPoint y: 140, distance: 39.3
click at [267, 140] on div "Show Cost Name Production Shipping Tooling Per unit Total cost Estimation Curre…" at bounding box center [299, 176] width 196 height 122
type input "9"
type input "0"
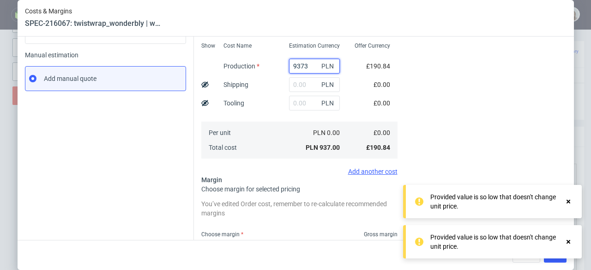
type input "93730"
type input "0.07"
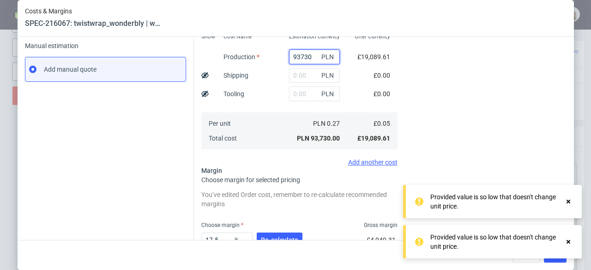
scroll to position [142, 0]
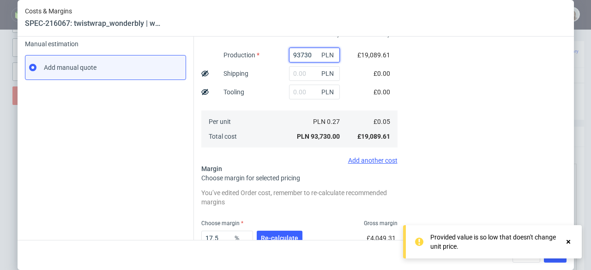
type input "93730"
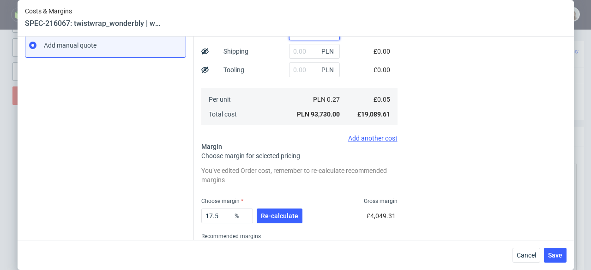
scroll to position [168, 0]
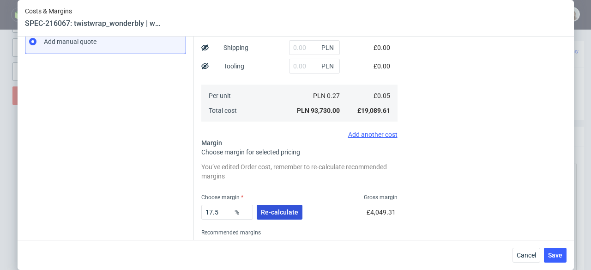
click at [284, 209] on span "Re-calculate" at bounding box center [279, 212] width 37 height 6
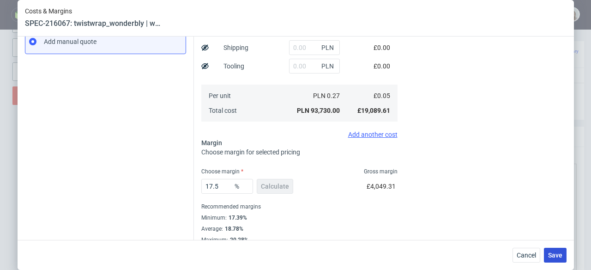
click at [559, 250] on button "Save" at bounding box center [555, 255] width 23 height 15
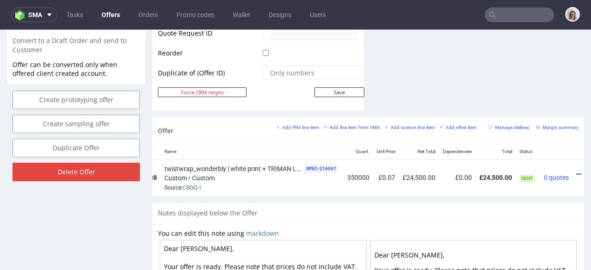
scroll to position [0, 105]
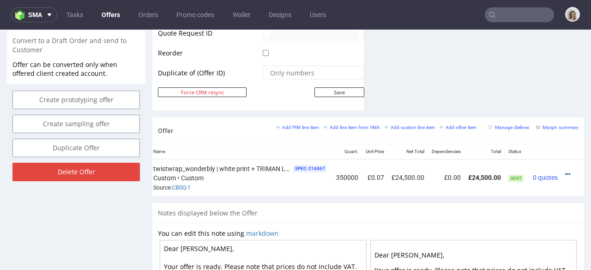
click at [565, 171] on icon at bounding box center [567, 174] width 5 height 6
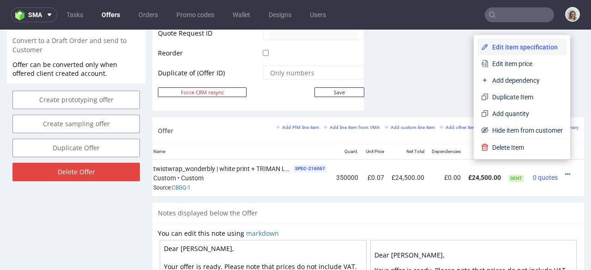
click at [515, 45] on span "Edit item specification" at bounding box center [526, 47] width 74 height 9
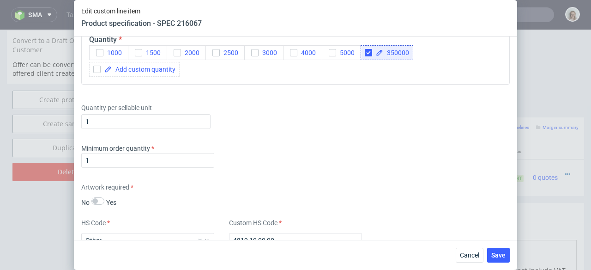
scroll to position [1180, 0]
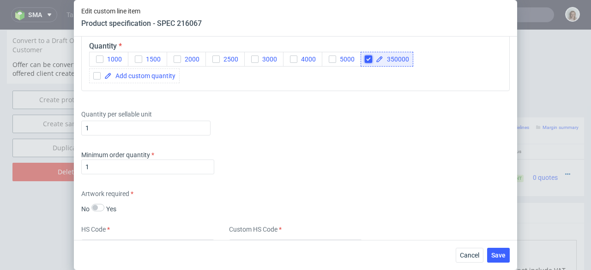
click at [369, 58] on input "checkbox" at bounding box center [368, 58] width 7 height 7
checkbox input "false"
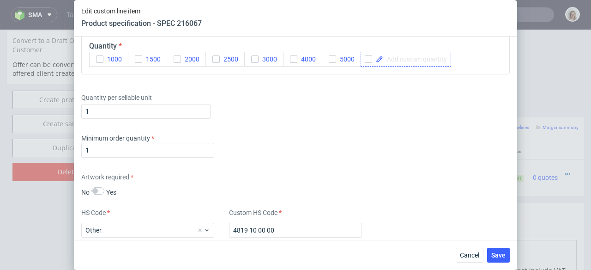
click at [403, 58] on span at bounding box center [415, 59] width 64 height 6
checkbox input "true"
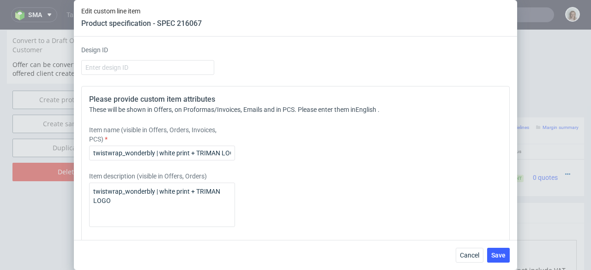
scroll to position [1401, 0]
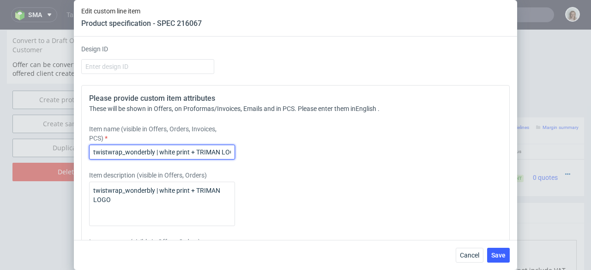
click at [124, 154] on input "twistwrap_wonderbly | white print + TRIMAN LOGO" at bounding box center [162, 152] width 146 height 15
type input "UK: twistwrap_wonderbly | white print + TRIMAN LOGO"
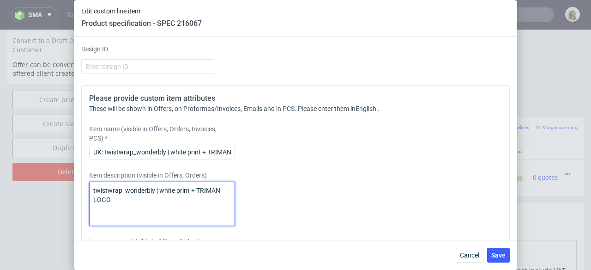
click at [91, 191] on textarea "twistwrap_wonderbly | white print + TRIMAN LOGO" at bounding box center [162, 204] width 146 height 44
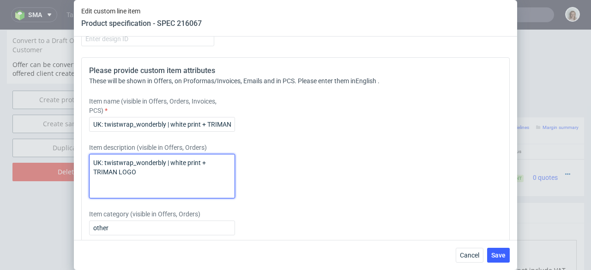
scroll to position [1503, 0]
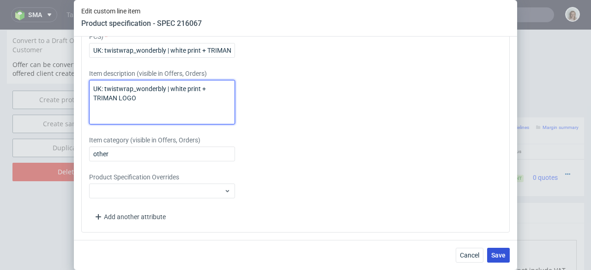
type textarea "UK: twistwrap_wonderbly | white print + TRIMAN LOGO"
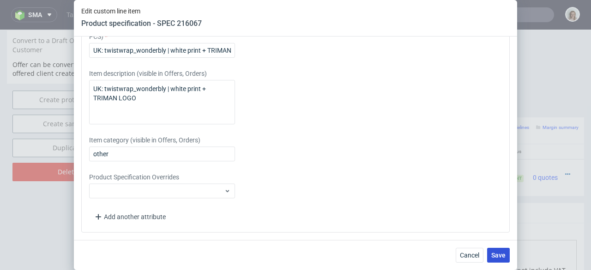
click at [499, 253] on span "Save" at bounding box center [499, 255] width 14 height 6
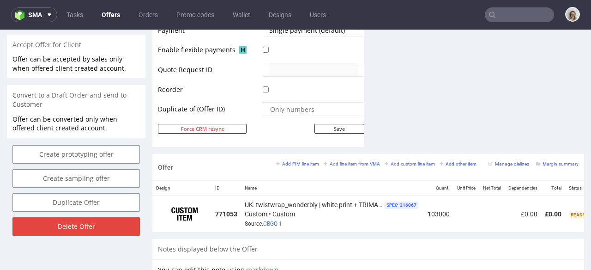
scroll to position [0, 117]
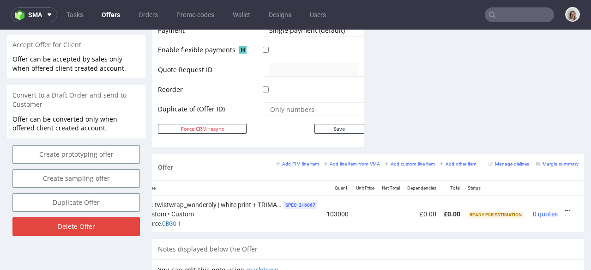
click at [565, 211] on icon at bounding box center [567, 210] width 5 height 6
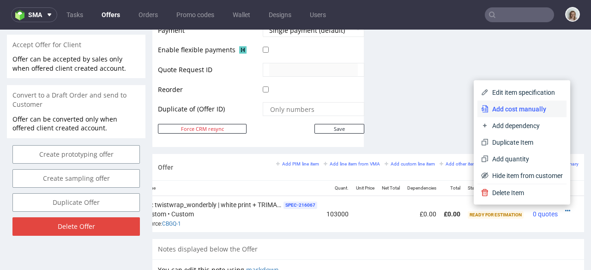
click at [513, 107] on span "Add cost manually" at bounding box center [526, 108] width 74 height 9
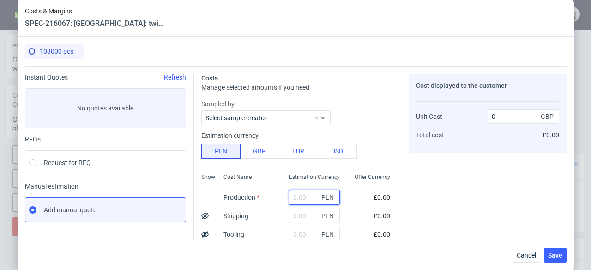
click at [297, 198] on input "text" at bounding box center [314, 197] width 51 height 15
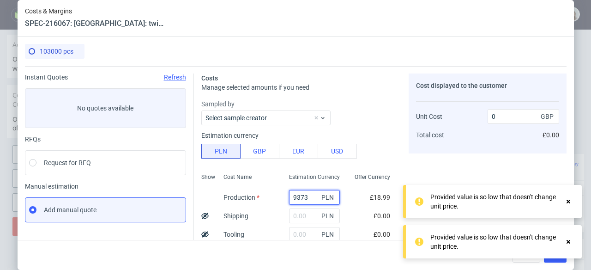
type input "93730"
type input "0.19"
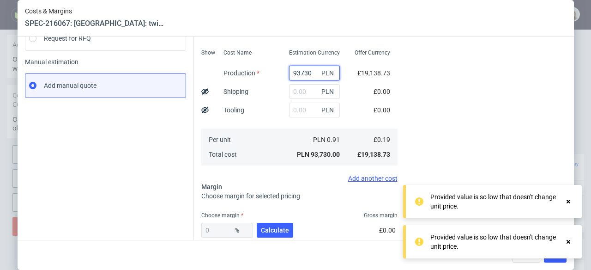
scroll to position [179, 0]
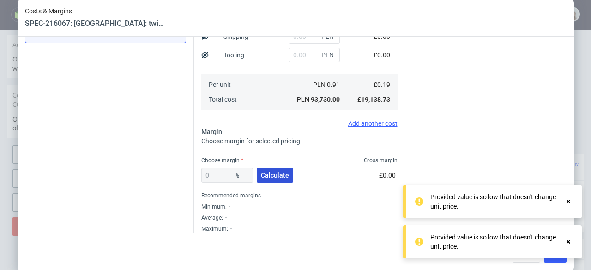
type input "93730"
click at [275, 173] on span "Calculate" at bounding box center [275, 175] width 28 height 6
type input "18.78"
type input "0.23"
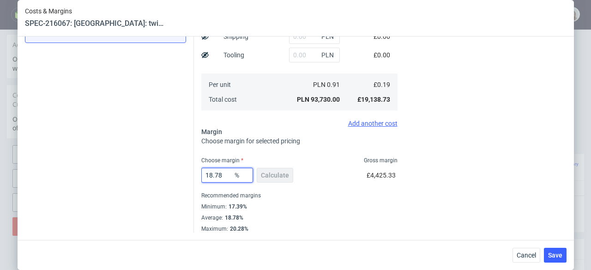
drag, startPoint x: 226, startPoint y: 174, endPoint x: 207, endPoint y: 172, distance: 19.5
click at [207, 172] on input "18.78" at bounding box center [227, 175] width 52 height 15
type input "17"
type input "0.22"
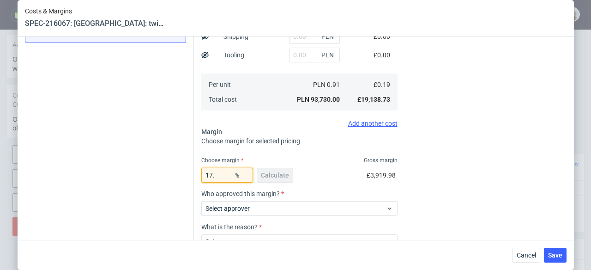
type input "17.5"
type input "0.23"
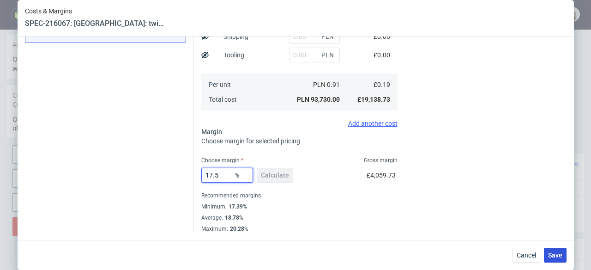
type input "17.5"
click at [559, 255] on span "Save" at bounding box center [555, 255] width 14 height 6
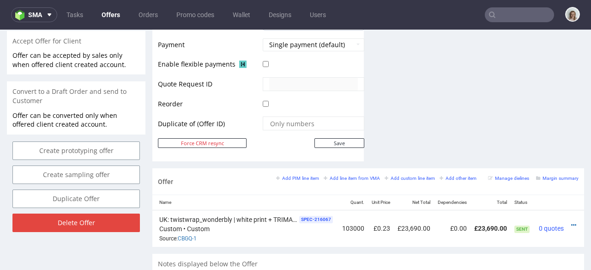
scroll to position [0, 105]
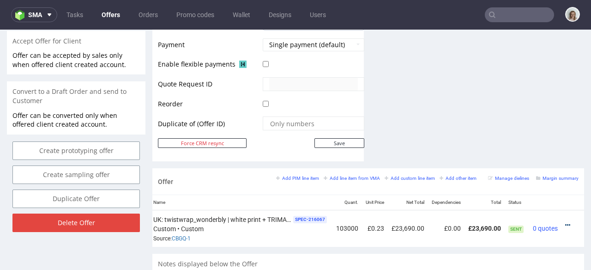
click at [565, 222] on icon at bounding box center [567, 225] width 5 height 6
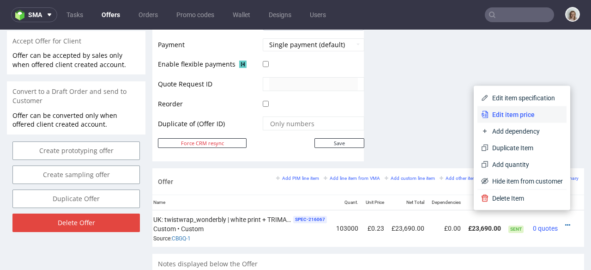
click at [522, 114] on span "Edit item price" at bounding box center [526, 114] width 74 height 9
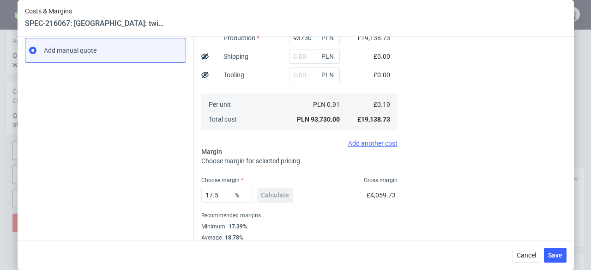
scroll to position [161, 0]
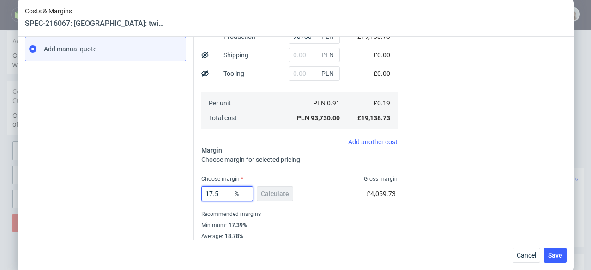
click at [228, 194] on input "17.5" at bounding box center [227, 193] width 52 height 15
type input "17"
type input "0.22"
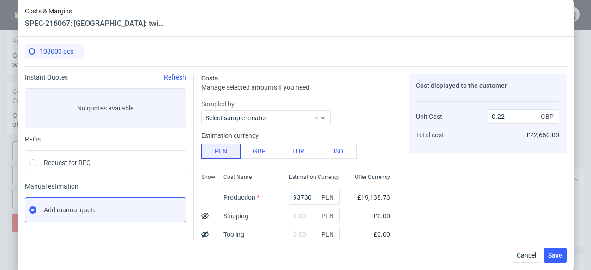
scroll to position [246, 0]
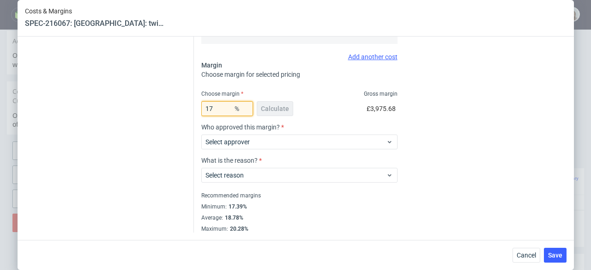
type input "173"
type input "-0.25"
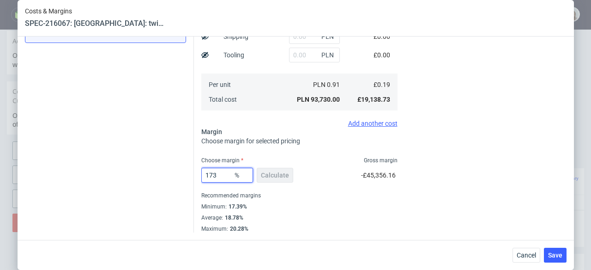
scroll to position [179, 0]
type input "17"
type input "0.22"
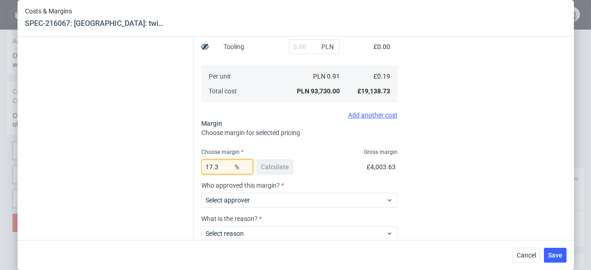
scroll to position [246, 0]
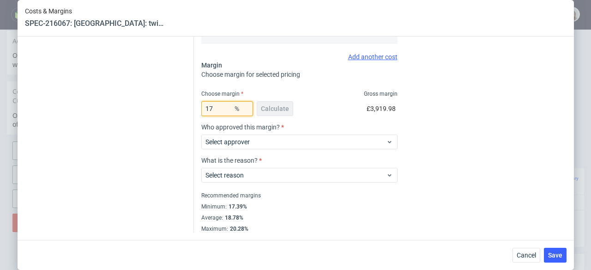
type input "174"
type input "-0.25"
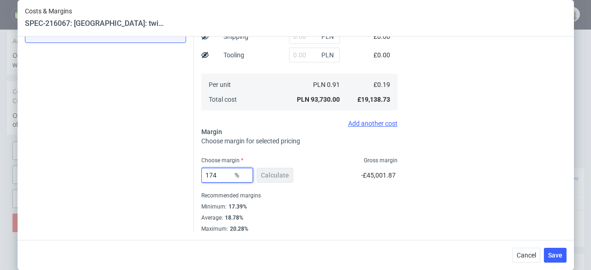
scroll to position [179, 0]
type input "17"
type input "0.22"
type input "175"
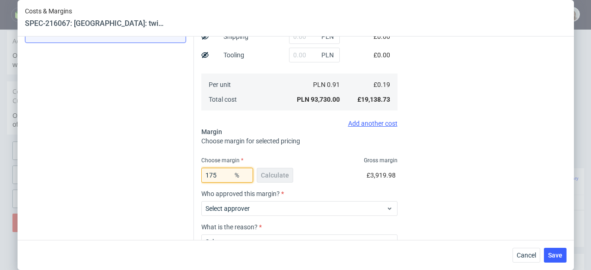
type input "-0.25"
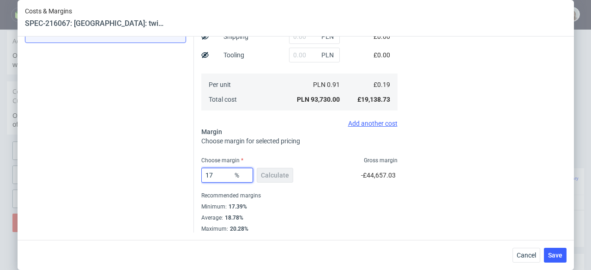
type input "17."
type input "0.22"
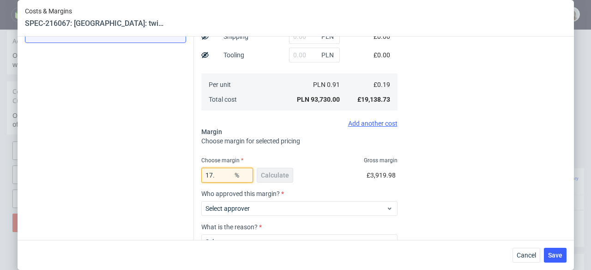
type input "17.5"
type input "0.23"
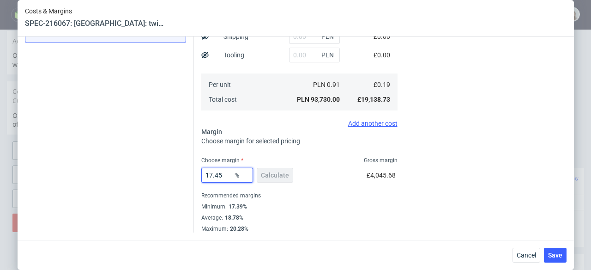
type input "17.4"
type input "0.22"
type input "17.4"
click at [556, 250] on button "Save" at bounding box center [555, 255] width 23 height 15
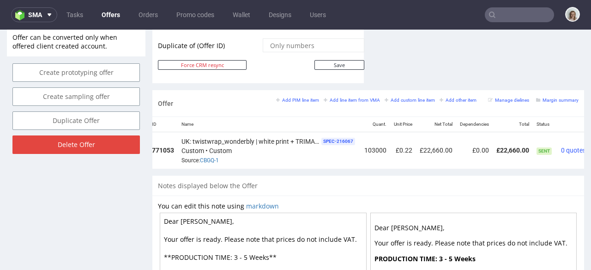
scroll to position [0, 65]
drag, startPoint x: 177, startPoint y: 128, endPoint x: 253, endPoint y: 132, distance: 75.4
click at [253, 133] on td "UK: twistwrap_wonderbly | white print + TRIMAN LOGO SPEC- 216067 Custom • Custo…" at bounding box center [267, 150] width 183 height 36
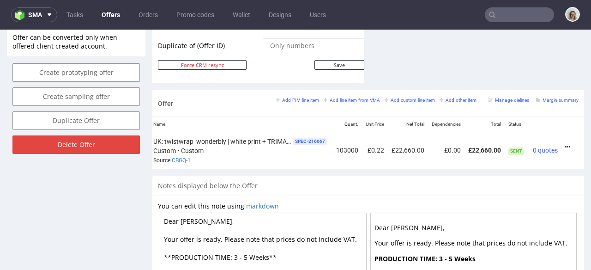
click at [565, 144] on icon at bounding box center [567, 147] width 5 height 6
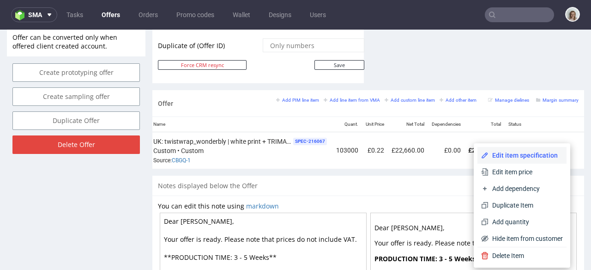
click at [517, 153] on span "Edit item specification" at bounding box center [526, 155] width 74 height 9
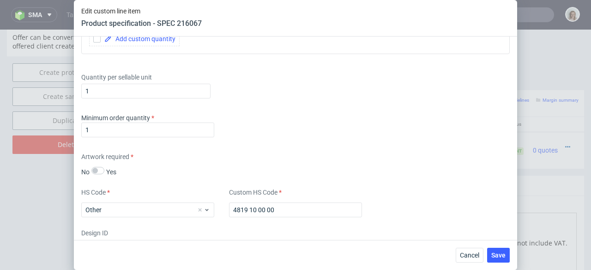
scroll to position [1503, 0]
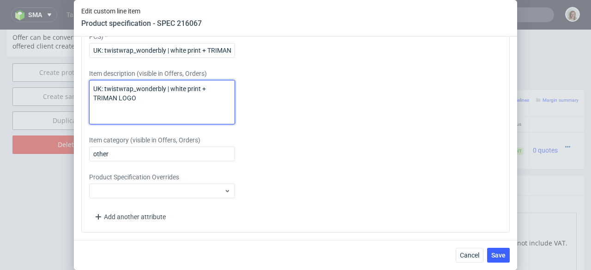
drag, startPoint x: 152, startPoint y: 100, endPoint x: 87, endPoint y: 88, distance: 66.2
click at [87, 88] on div "Please provide custom item attributes These will be shown in Offers, on Proform…" at bounding box center [295, 107] width 429 height 249
drag, startPoint x: 143, startPoint y: 98, endPoint x: 83, endPoint y: 83, distance: 61.5
click at [83, 83] on div "Please provide custom item attributes These will be shown in Offers, on Proform…" at bounding box center [295, 107] width 429 height 249
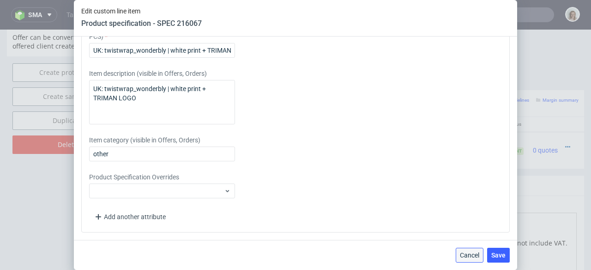
click at [466, 258] on span "Cancel" at bounding box center [469, 255] width 19 height 6
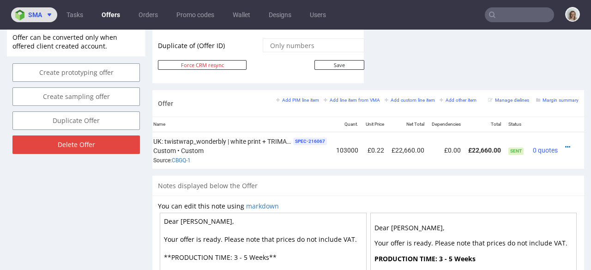
click at [43, 17] on span at bounding box center [47, 14] width 11 height 7
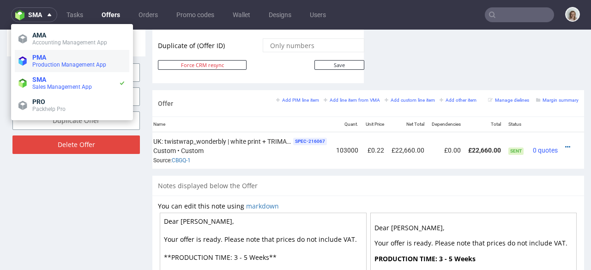
click at [45, 60] on span "PMA" at bounding box center [39, 57] width 14 height 7
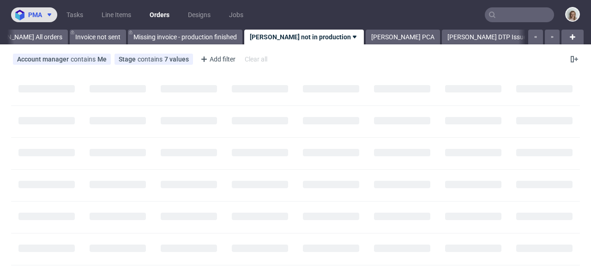
click at [43, 14] on span at bounding box center [47, 14] width 11 height 7
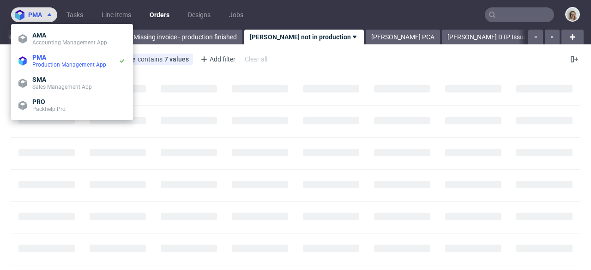
scroll to position [0, 51]
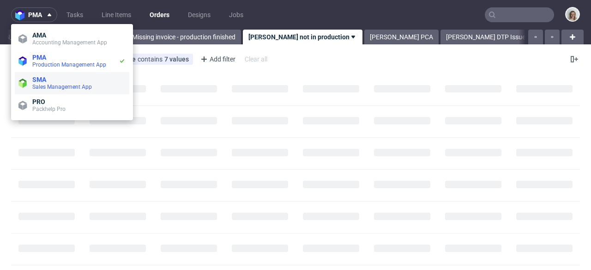
click at [52, 78] on span "SMA" at bounding box center [78, 79] width 93 height 7
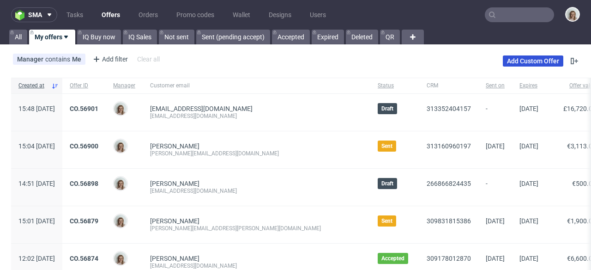
click at [546, 63] on link "Add Custom Offer" at bounding box center [533, 60] width 61 height 11
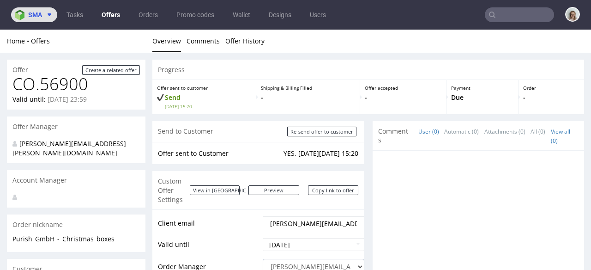
click at [34, 14] on span "sma" at bounding box center [35, 15] width 14 height 6
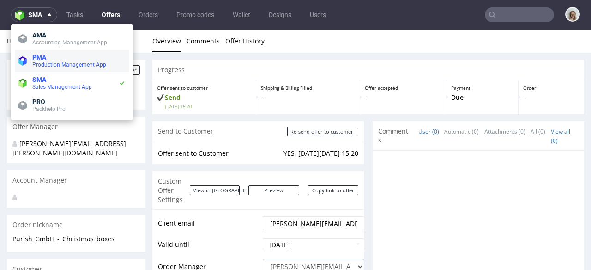
click at [35, 54] on span "PMA" at bounding box center [39, 57] width 14 height 7
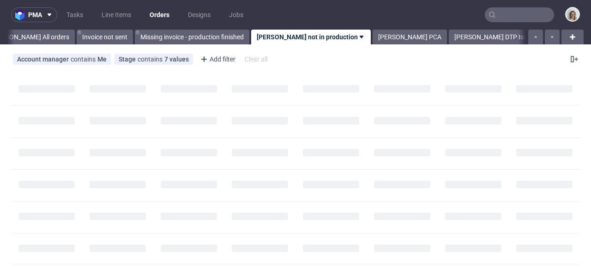
scroll to position [0, 51]
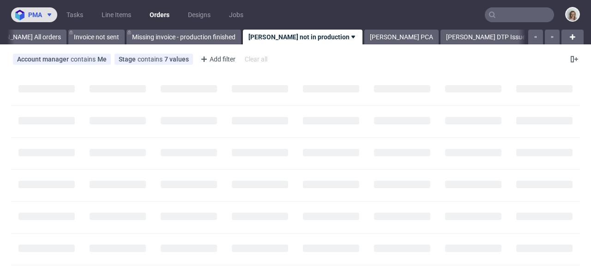
click at [38, 13] on span "pma" at bounding box center [35, 15] width 14 height 6
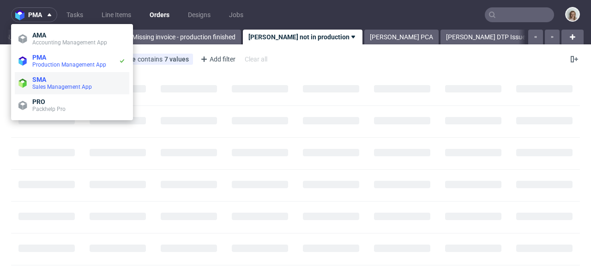
click at [41, 74] on li "SMA Sales Management App" at bounding box center [72, 83] width 115 height 22
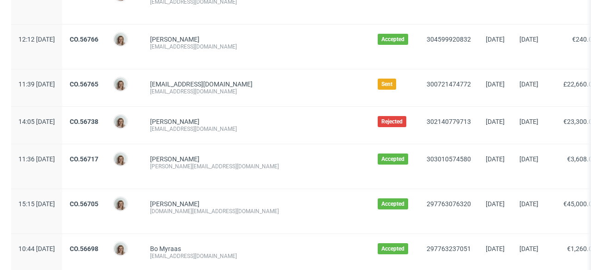
scroll to position [474, 0]
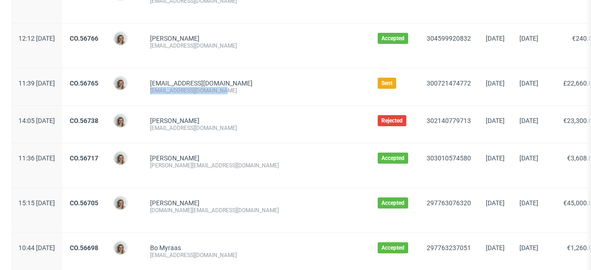
drag, startPoint x: 255, startPoint y: 92, endPoint x: 178, endPoint y: 91, distance: 76.7
click at [178, 91] on div "[EMAIL_ADDRESS][DOMAIN_NAME]" at bounding box center [256, 90] width 213 height 7
copy div "[EMAIL_ADDRESS][DOMAIN_NAME]"
click at [98, 80] on link "CO.56765" at bounding box center [84, 82] width 29 height 7
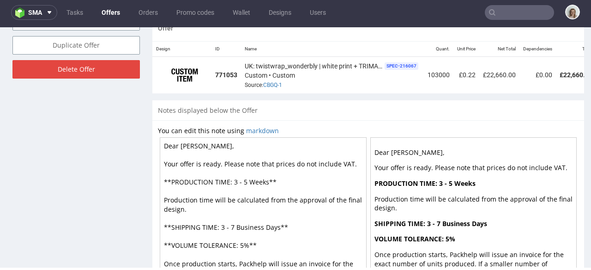
scroll to position [589, 0]
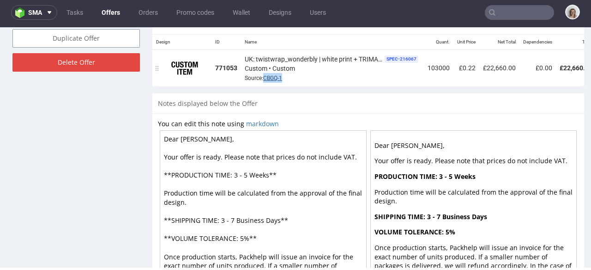
drag, startPoint x: 288, startPoint y: 68, endPoint x: 265, endPoint y: 66, distance: 23.2
click at [265, 67] on div "UK: twistwrap_wonderbly | white print + TRIMAN LOGO SPEC- 216067 Custom • Custo…" at bounding box center [333, 68] width 176 height 29
copy link "CBGQ-1"
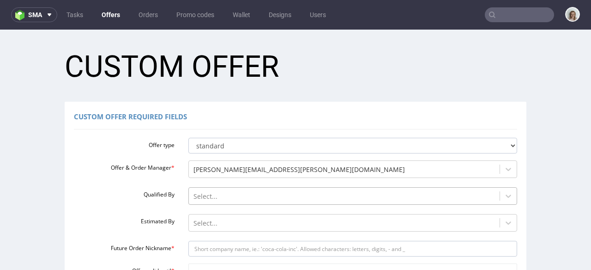
click at [193, 193] on div "Select..." at bounding box center [352, 193] width 329 height 13
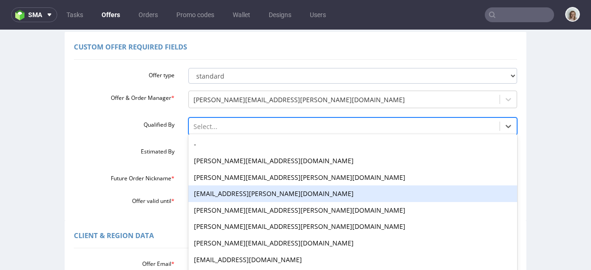
scroll to position [76, 0]
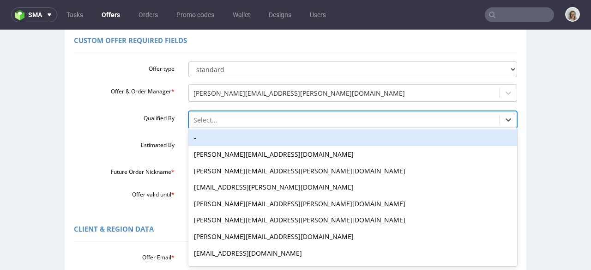
click at [195, 138] on div "-" at bounding box center [352, 137] width 329 height 17
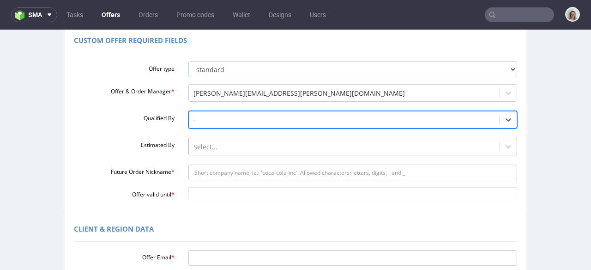
click at [197, 143] on div "Select..." at bounding box center [352, 144] width 329 height 13
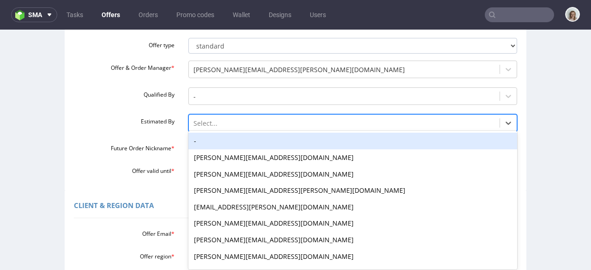
scroll to position [103, 0]
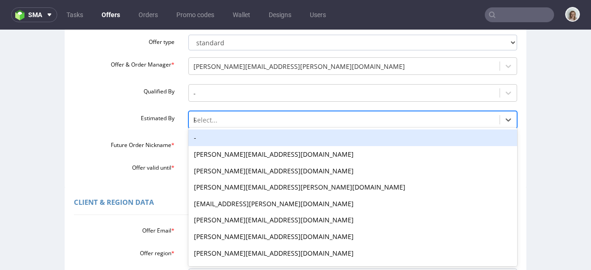
type input "kl"
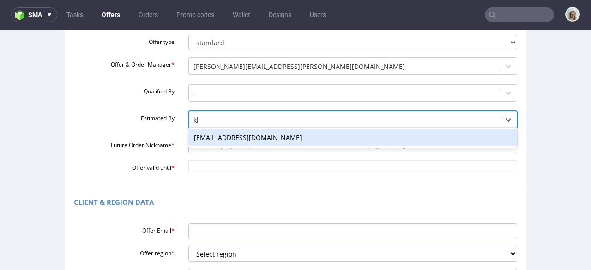
click at [207, 140] on div "[EMAIL_ADDRESS][DOMAIN_NAME]" at bounding box center [352, 137] width 329 height 17
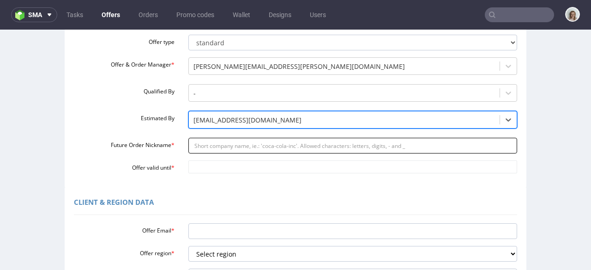
click at [229, 144] on input "Future Order Nickname *" at bounding box center [352, 146] width 329 height 16
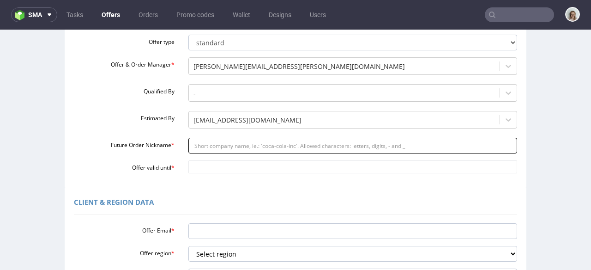
paste input "Wonderbly_-_UE_Reorder_of_Wonderbly_Twistwrap_re_order_350k_units"
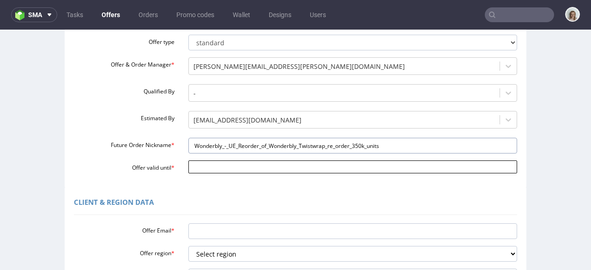
type input "Wonderbly_-_UE_Reorder_of_Wonderbly_Twistwrap_re_order_350k_units"
click at [217, 170] on input "Offer valid until *" at bounding box center [352, 166] width 329 height 13
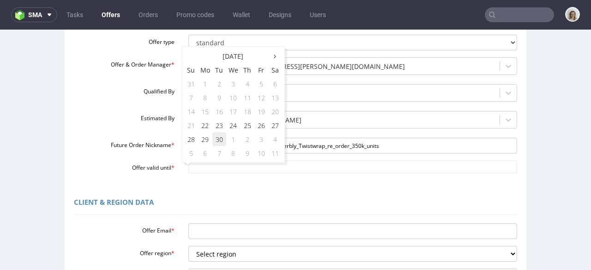
click at [217, 142] on td "30" at bounding box center [220, 139] width 14 height 14
type input "[DATE]"
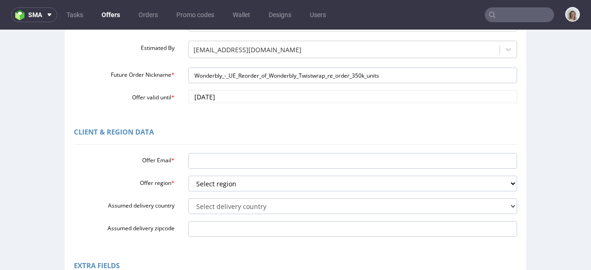
scroll to position [176, 0]
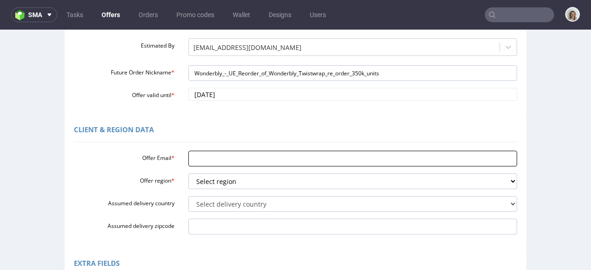
click at [192, 162] on input "Offer Email *" at bounding box center [352, 159] width 329 height 16
paste input "[EMAIL_ADDRESS][DOMAIN_NAME]"
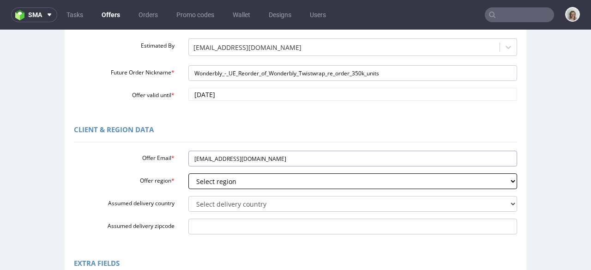
type input "[EMAIL_ADDRESS][DOMAIN_NAME]"
click at [195, 178] on select "Select region eu gb de pl fr it es" at bounding box center [352, 181] width 329 height 16
select select "gb"
click at [188, 173] on select "Select region eu gb de pl fr it es" at bounding box center [352, 181] width 329 height 16
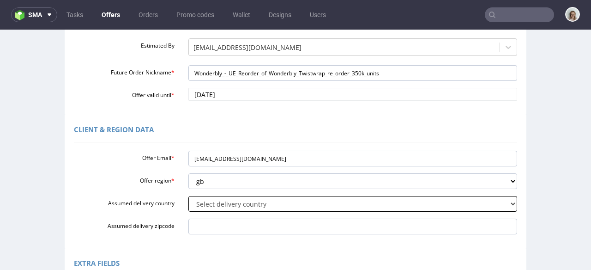
click at [194, 201] on select "Select delivery country [GEOGRAPHIC_DATA] [GEOGRAPHIC_DATA] [GEOGRAPHIC_DATA] […" at bounding box center [352, 204] width 329 height 16
select select "57"
click at [188, 196] on select "Select delivery country [GEOGRAPHIC_DATA] [GEOGRAPHIC_DATA] [GEOGRAPHIC_DATA] […" at bounding box center [352, 204] width 329 height 16
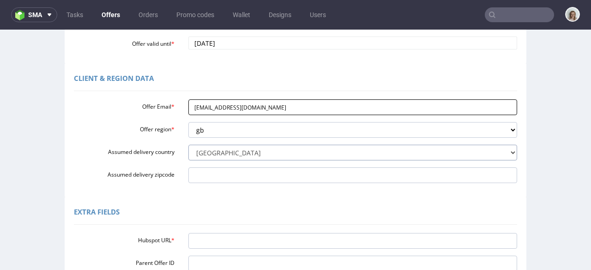
scroll to position [235, 0]
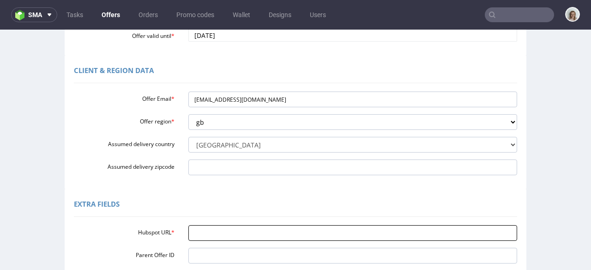
click at [218, 228] on input "Hubspot URL *" at bounding box center [352, 233] width 329 height 16
paste input "[URL][DOMAIN_NAME]"
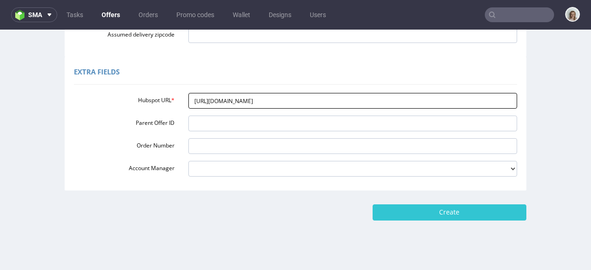
scroll to position [377, 0]
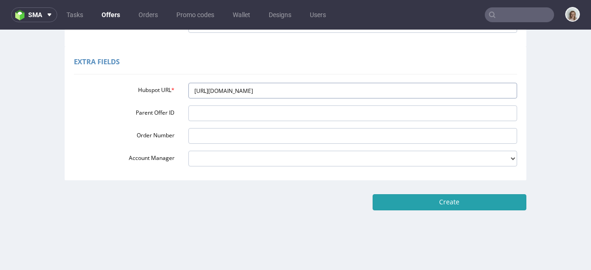
type input "[URL][DOMAIN_NAME]"
click at [427, 204] on input "Create" at bounding box center [450, 202] width 154 height 16
type input "Please wait..."
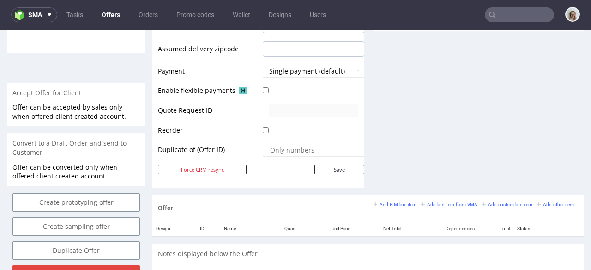
scroll to position [423, 0]
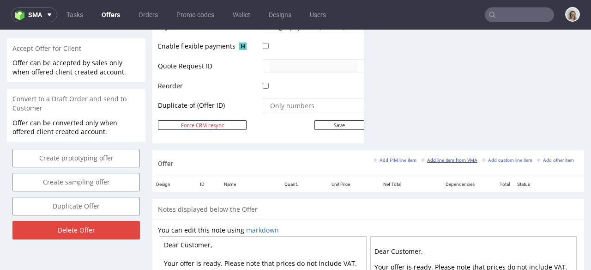
click at [434, 162] on small "Add line item from VMA" at bounding box center [449, 160] width 56 height 5
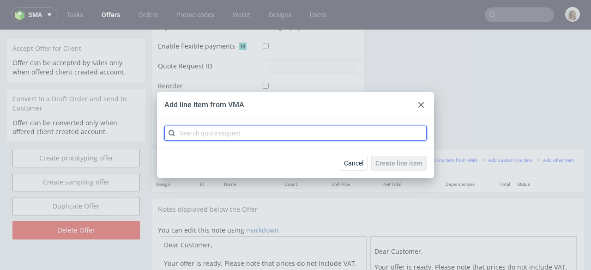
click at [300, 135] on input "text" at bounding box center [295, 133] width 262 height 15
paste input "CBGQ-1"
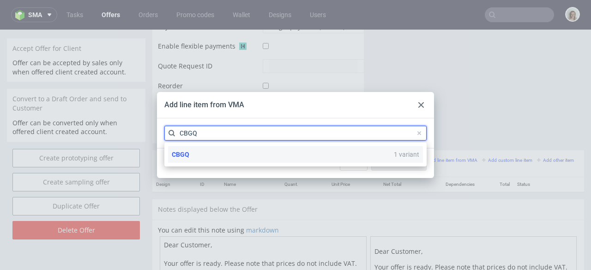
type input "CBGQ"
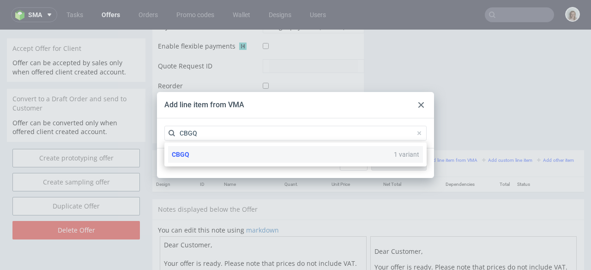
click at [277, 157] on div "CBGQ 1 variant" at bounding box center [295, 154] width 255 height 17
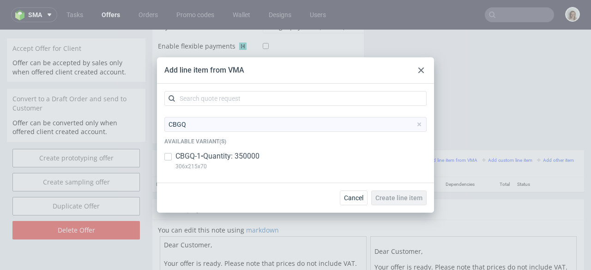
click at [254, 156] on p "CBGQ-1 • Quantity: 350000" at bounding box center [218, 156] width 84 height 10
checkbox input "true"
click at [417, 202] on button "Create line item" at bounding box center [398, 197] width 55 height 15
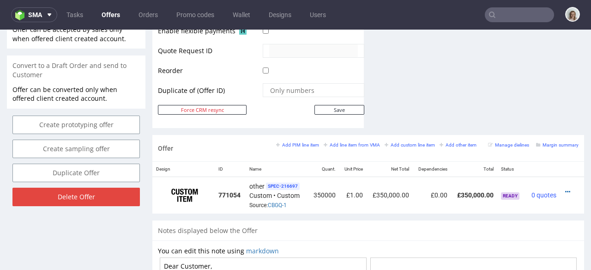
scroll to position [457, 0]
click at [565, 188] on icon at bounding box center [567, 191] width 5 height 6
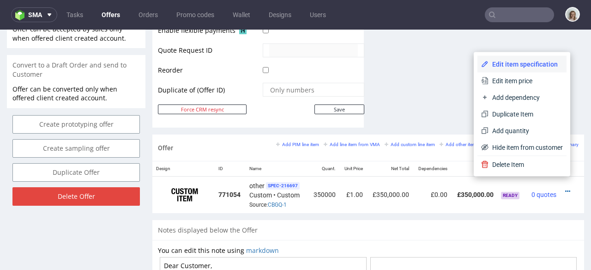
click at [520, 71] on li "Edit item specification" at bounding box center [522, 64] width 89 height 17
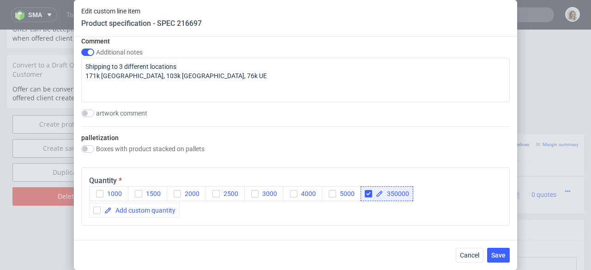
scroll to position [1113, 0]
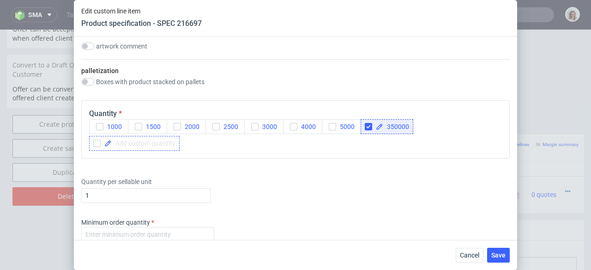
click at [153, 136] on div at bounding box center [134, 143] width 91 height 15
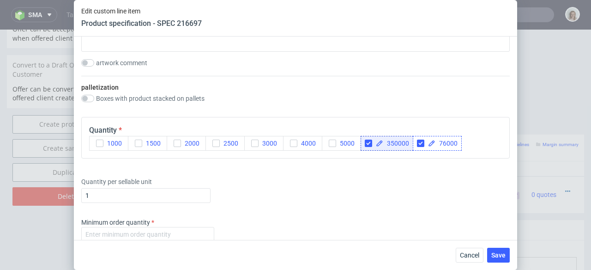
checkbox input "true"
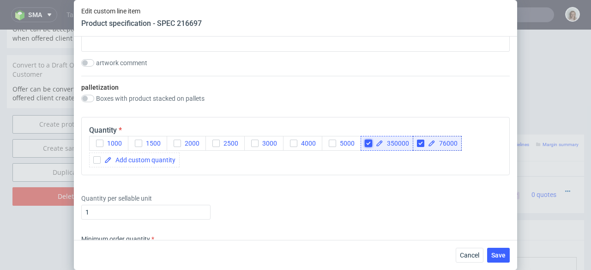
click at [368, 143] on input "checkbox" at bounding box center [368, 143] width 7 height 7
checkbox input "true"
checkbox input "false"
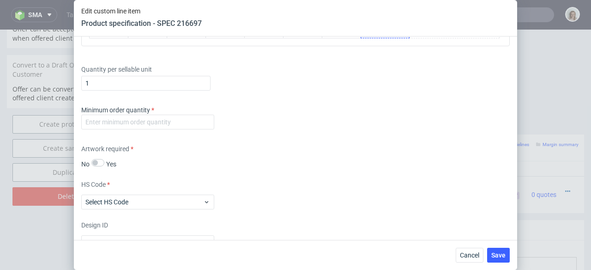
scroll to position [1218, 0]
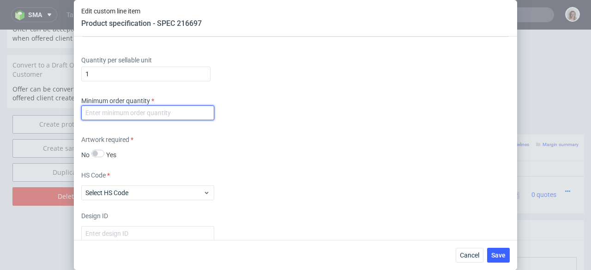
click at [129, 120] on input "number" at bounding box center [147, 112] width 133 height 15
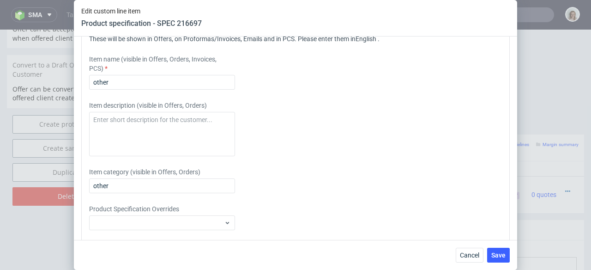
scroll to position [1457, 0]
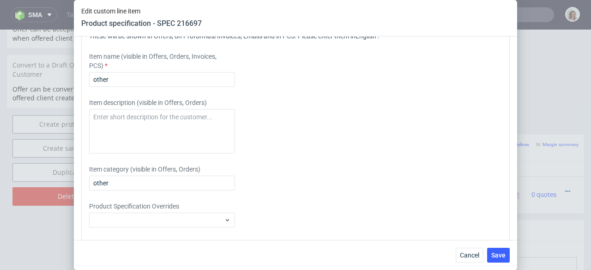
type input "0"
drag, startPoint x: 149, startPoint y: 100, endPoint x: 63, endPoint y: 90, distance: 86.5
click at [63, 90] on div "Edit custom line item Product specification - SPEC 216697 Supplier TFP Sp. z o.…" at bounding box center [295, 135] width 591 height 270
paste input "UK: twistwrap_wonderbly | white print + TRIMAN LOGO"
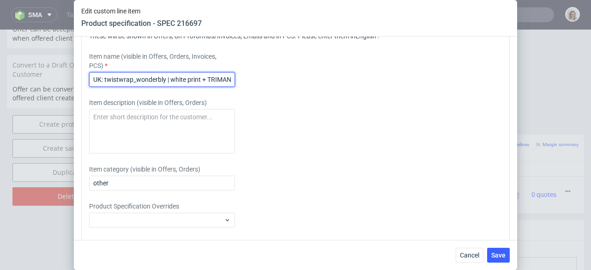
scroll to position [0, 20]
click at [102, 87] on input "UK: twistwrap_wonderbly | white print + TRIMAN LOGO" at bounding box center [162, 79] width 146 height 15
drag, startPoint x: 93, startPoint y: 94, endPoint x: 253, endPoint y: 103, distance: 160.1
click at [253, 87] on div "Item name (visible in Offers, Orders, Invoices, PCS) UE: twistwrap_wonderbly | …" at bounding box center [242, 69] width 307 height 35
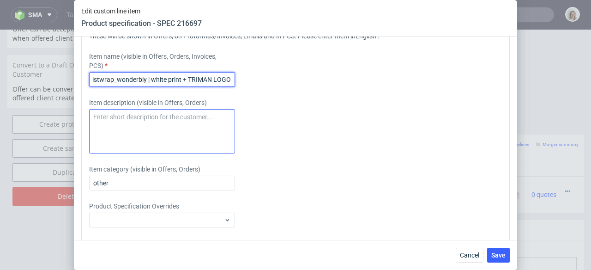
type input "UE: twistwrap_wonderbly | white print + TRIMAN LOGO"
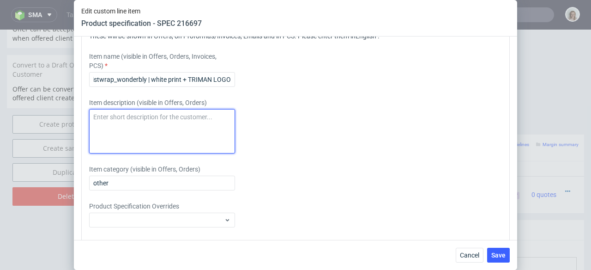
click at [164, 153] on textarea at bounding box center [162, 131] width 146 height 44
paste textarea "UE: twistwrap_wonderbly | white print + TRIMAN LOGO"
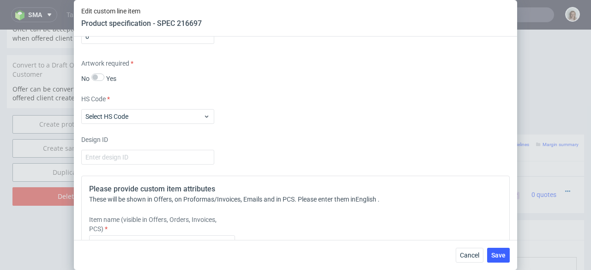
scroll to position [1293, 0]
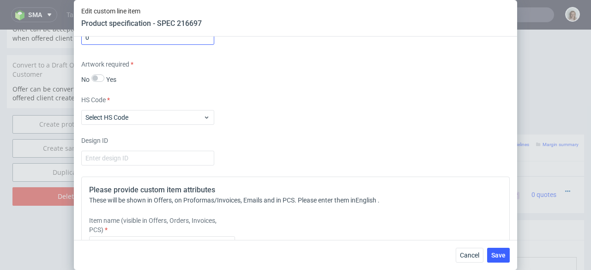
type textarea "UE: twistwrap_wonderbly | white print + TRIMAN LOGO"
click at [182, 45] on input "0" at bounding box center [147, 37] width 133 height 15
type input "1"
click at [499, 252] on span "Save" at bounding box center [499, 255] width 14 height 6
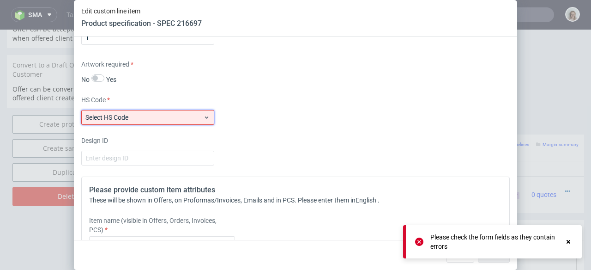
click at [194, 122] on span "Select HS Code" at bounding box center [144, 117] width 118 height 9
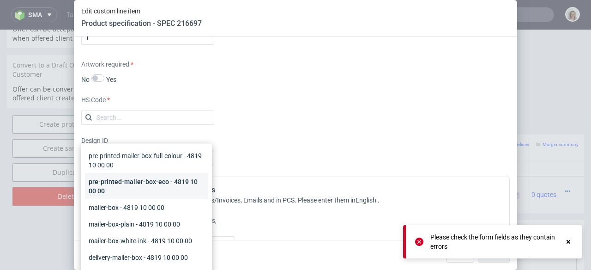
click at [166, 190] on div "pre-printed-mailer-box-eco - 4819 10 00 00" at bounding box center [146, 186] width 123 height 26
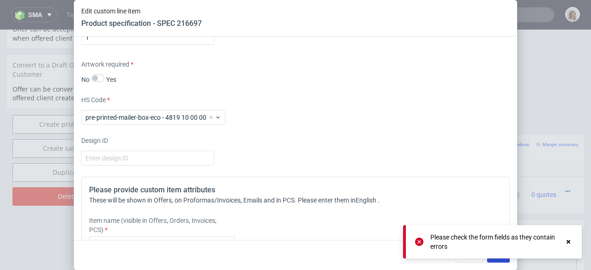
click at [496, 261] on button "Save" at bounding box center [498, 255] width 23 height 15
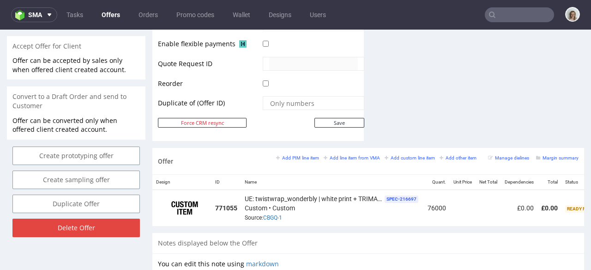
scroll to position [0, 113]
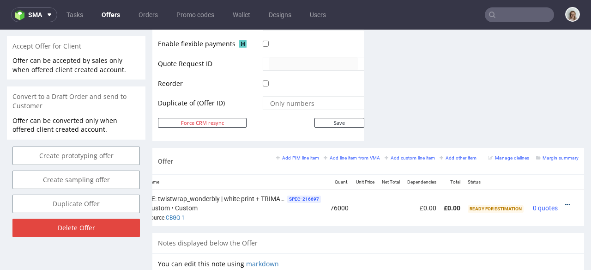
click at [565, 204] on icon at bounding box center [567, 204] width 5 height 6
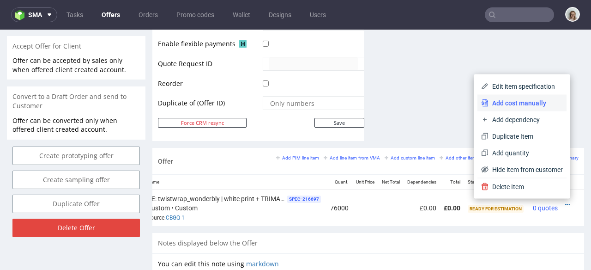
click at [515, 103] on span "Add cost manually" at bounding box center [526, 102] width 74 height 9
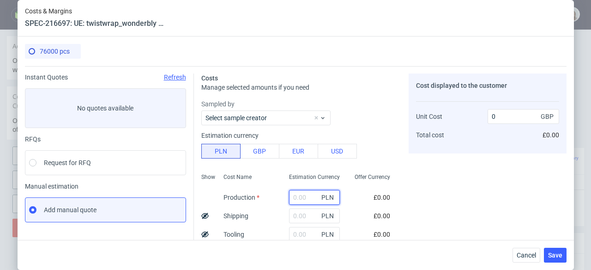
click at [290, 195] on input "text" at bounding box center [314, 197] width 51 height 15
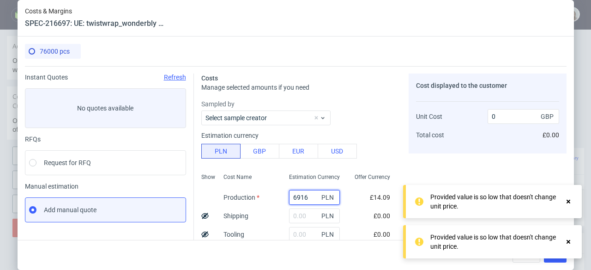
type input "69160"
type input "0.19"
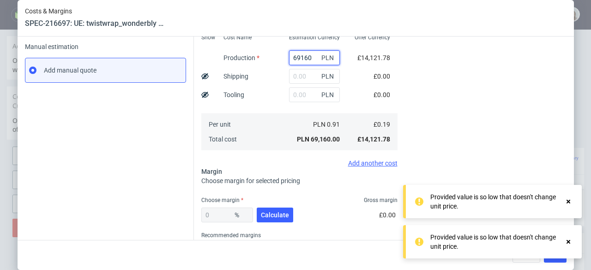
scroll to position [179, 0]
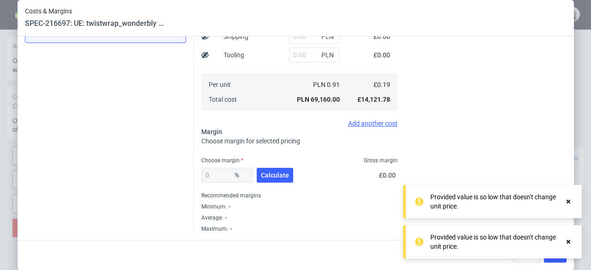
type input "69160"
click at [270, 166] on div "0 % Calculate" at bounding box center [248, 177] width 94 height 26
click at [269, 169] on button "Calculate" at bounding box center [275, 175] width 36 height 15
type input "20.8"
type input "0.23"
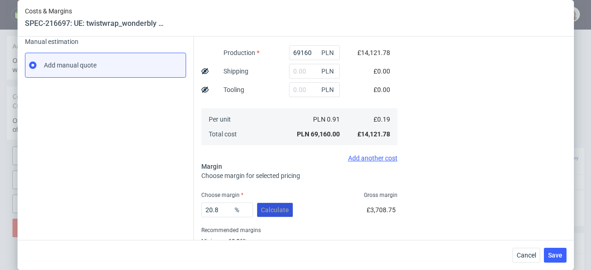
scroll to position [162, 0]
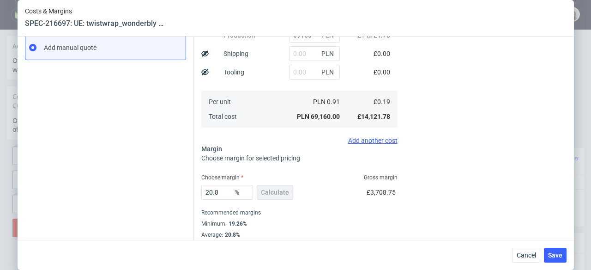
click at [233, 190] on span "%" at bounding box center [242, 192] width 18 height 13
click at [219, 190] on input "20.8" at bounding box center [227, 192] width 52 height 15
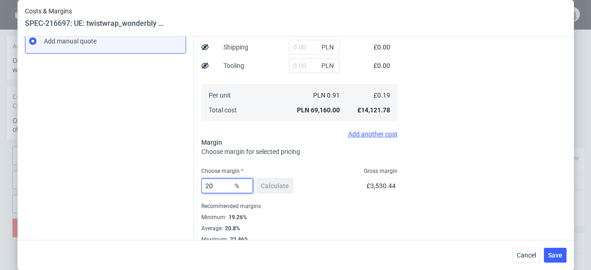
scroll to position [179, 0]
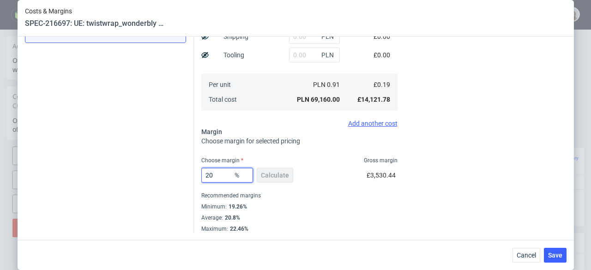
type input "2"
type input "0"
type input "0.19"
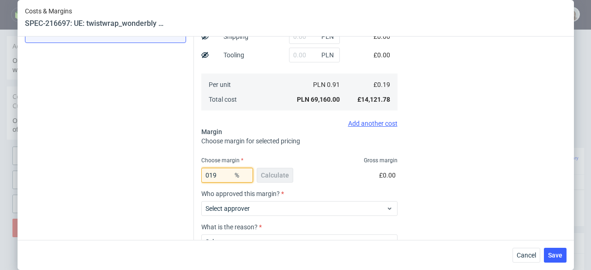
type input "19"
type input "0.23"
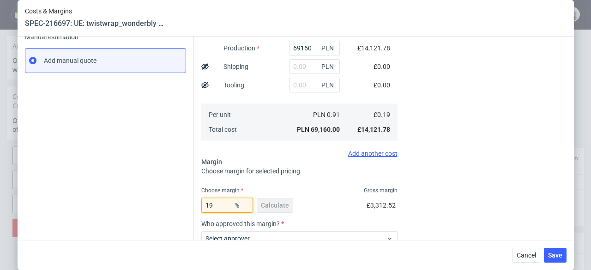
scroll to position [246, 0]
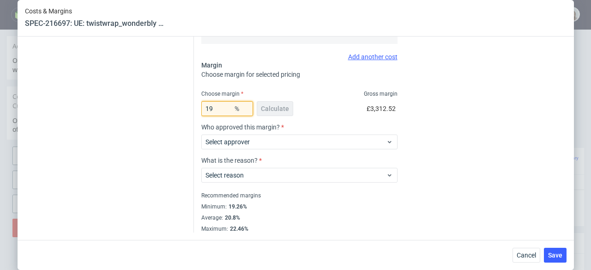
type input "1"
type input "0.19"
type input "18"
type input "0.23"
type input "1"
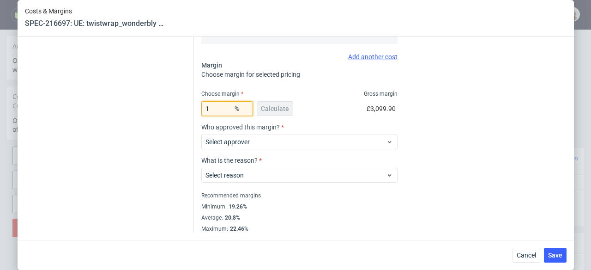
type input "0.19"
type input "17"
type input "0.22"
type input "17.5"
type input "0.23"
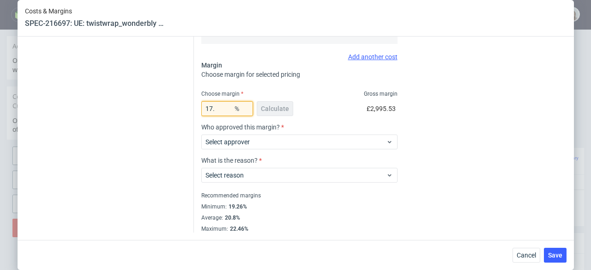
type input "17"
type input "0.22"
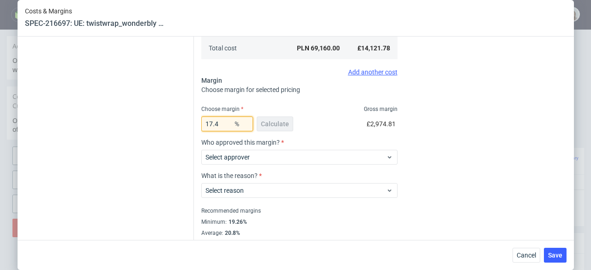
scroll to position [242, 0]
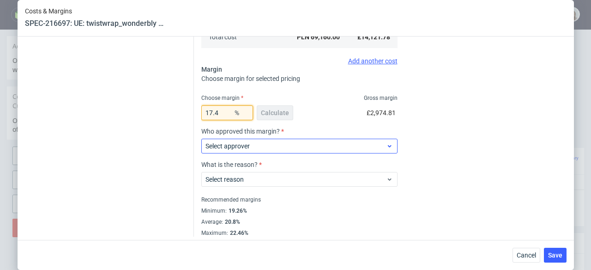
type input "17.4"
click at [322, 146] on span "Select approver" at bounding box center [296, 145] width 181 height 9
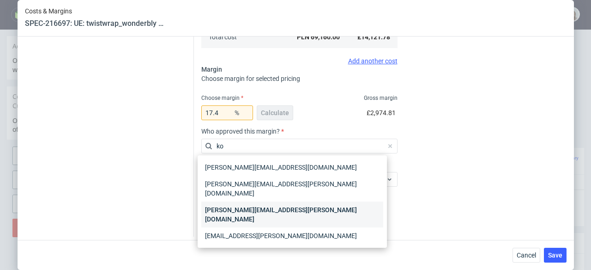
type input "ko"
click at [316, 202] on div "marta.kozlowska@packhelp.com" at bounding box center [292, 214] width 182 height 26
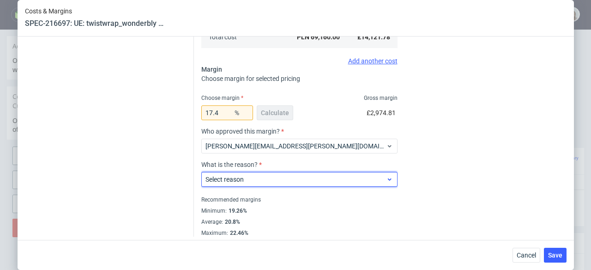
click at [315, 183] on span "Select reason" at bounding box center [296, 179] width 181 height 9
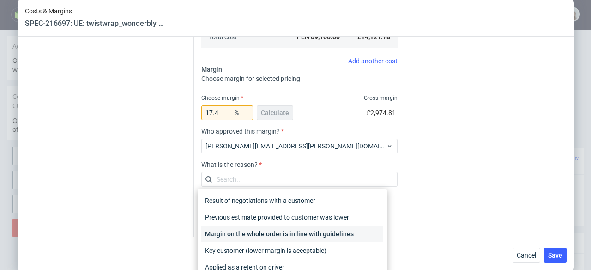
click at [304, 230] on div "Margin on the whole order is in line with guidelines" at bounding box center [292, 233] width 182 height 17
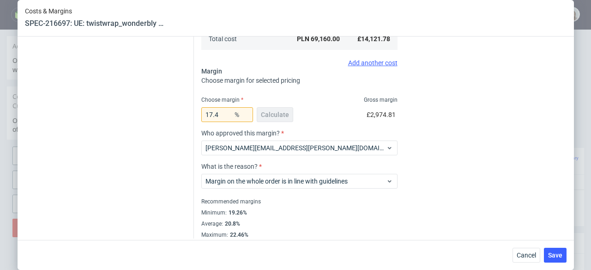
scroll to position [246, 0]
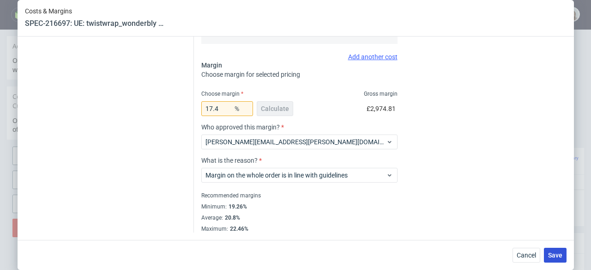
click at [554, 253] on span "Save" at bounding box center [555, 255] width 14 height 6
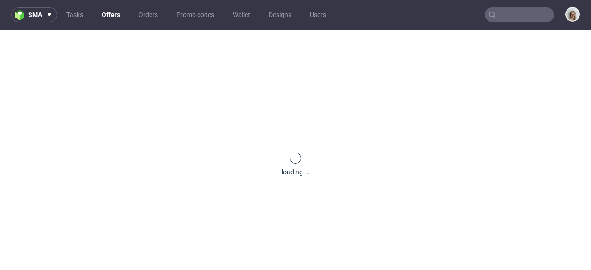
scroll to position [0, 0]
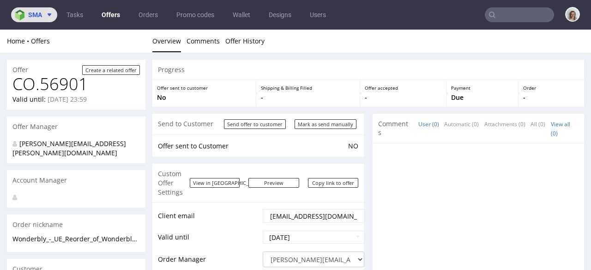
click at [51, 19] on button "sma" at bounding box center [34, 14] width 46 height 15
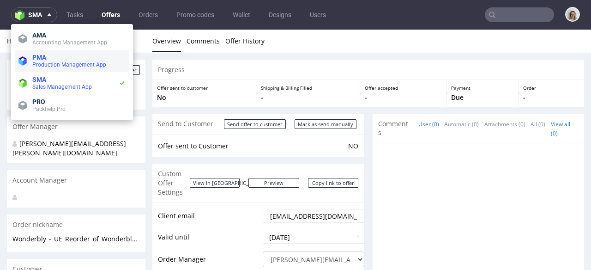
click at [51, 68] on li "PMA Production Management App" at bounding box center [72, 61] width 115 height 22
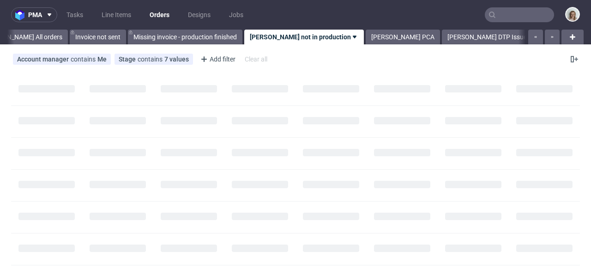
click at [38, 3] on nav "pma Tasks Line Items Orders Designs Jobs" at bounding box center [295, 15] width 591 height 30
click at [38, 10] on button "pma" at bounding box center [34, 14] width 46 height 15
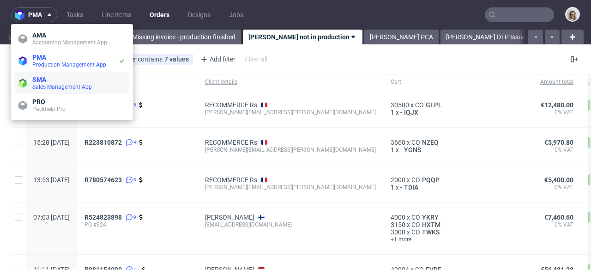
click at [42, 77] on span "SMA" at bounding box center [39, 79] width 14 height 7
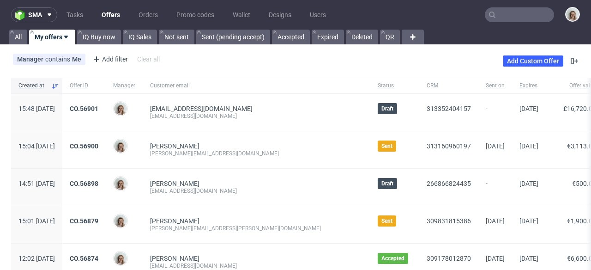
drag, startPoint x: 251, startPoint y: 113, endPoint x: 247, endPoint y: 112, distance: 4.6
click at [251, 113] on div "sarahhatton@wonderbly.com" at bounding box center [256, 115] width 213 height 7
click at [98, 112] on link "CO.56901" at bounding box center [84, 108] width 29 height 7
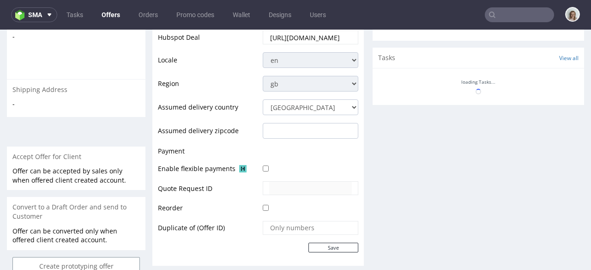
scroll to position [549, 0]
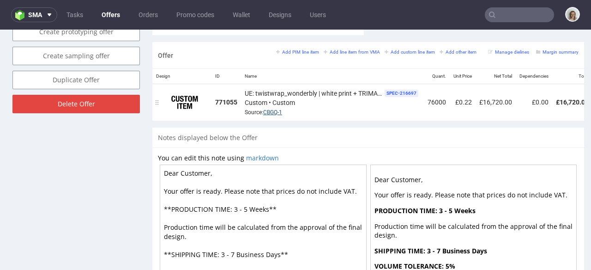
click at [281, 109] on link "CBGQ-1" at bounding box center [272, 112] width 19 height 6
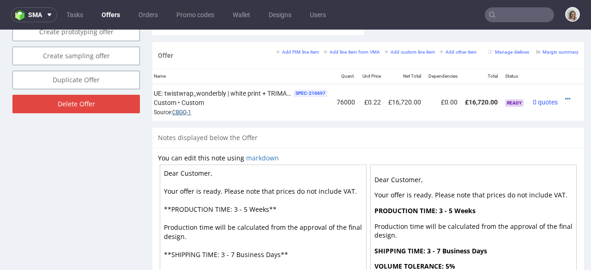
scroll to position [0, 98]
click at [565, 96] on icon at bounding box center [567, 99] width 5 height 6
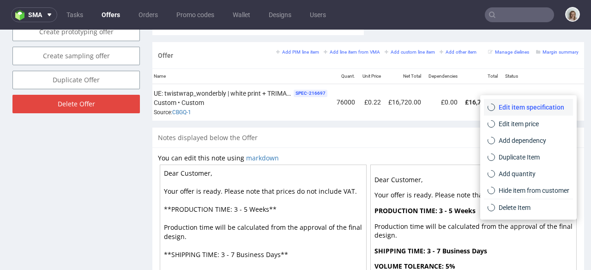
click at [535, 102] on li "Edit item specification" at bounding box center [528, 107] width 89 height 17
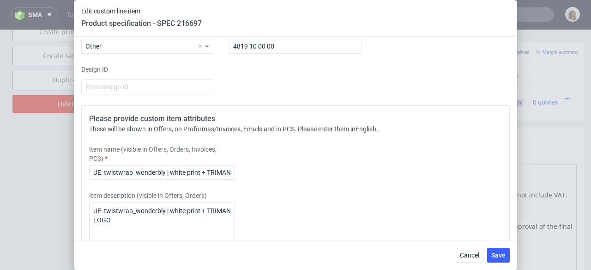
scroll to position [1503, 0]
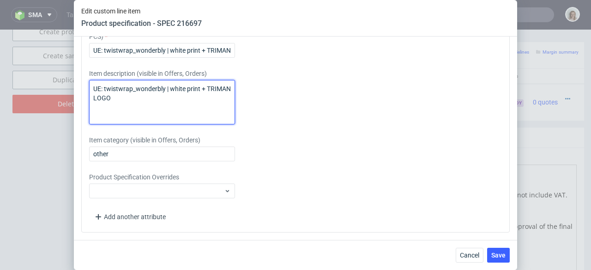
drag, startPoint x: 120, startPoint y: 103, endPoint x: 85, endPoint y: 89, distance: 38.2
click at [85, 89] on div "Please provide custom item attributes These will be shown in Offers, on Proform…" at bounding box center [295, 107] width 429 height 249
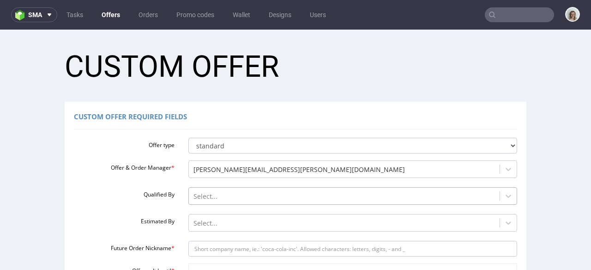
click at [245, 192] on div "Select..." at bounding box center [352, 193] width 329 height 13
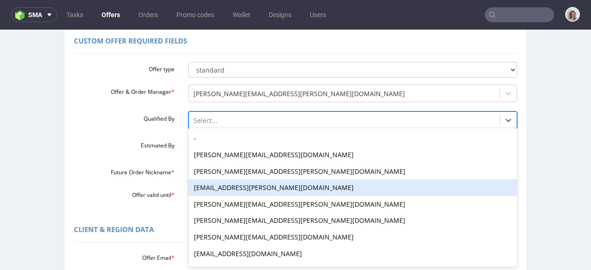
scroll to position [76, 0]
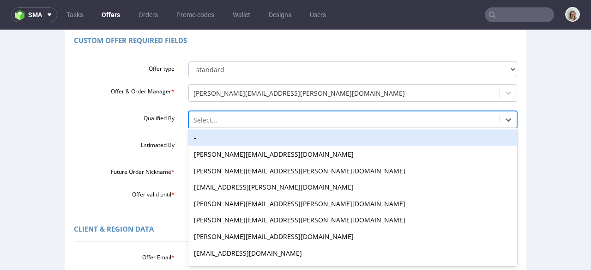
click at [229, 135] on div "-" at bounding box center [352, 137] width 329 height 17
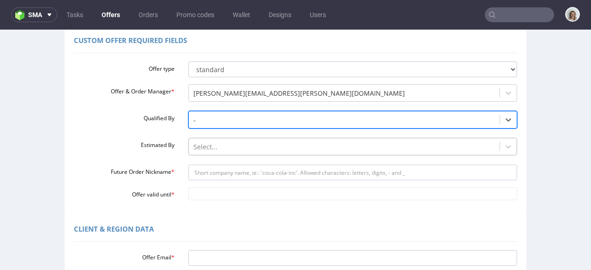
click at [222, 146] on div "Select..." at bounding box center [352, 144] width 329 height 13
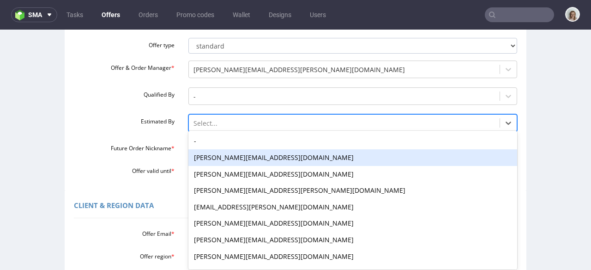
scroll to position [103, 0]
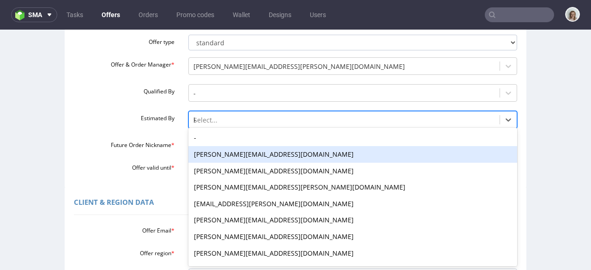
type input "kl"
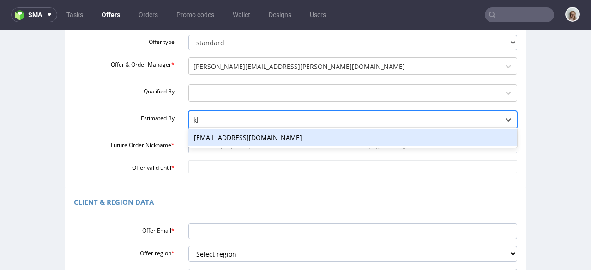
click at [227, 136] on div "[EMAIL_ADDRESS][DOMAIN_NAME]" at bounding box center [352, 137] width 329 height 17
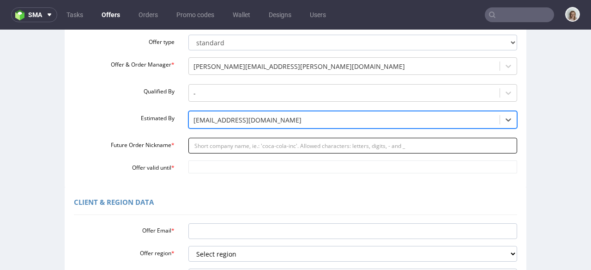
click at [231, 148] on input "Future Order Nickname *" at bounding box center [352, 146] width 329 height 16
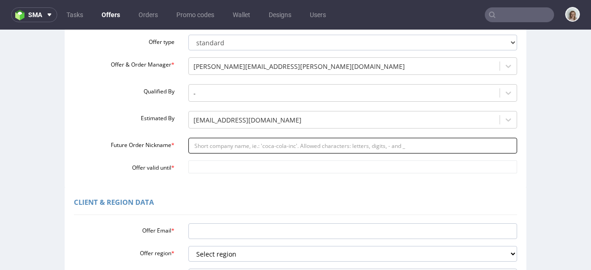
paste input "Wonderbly_-_New_DealWonderbly_-_USA_Reorder_of_Wonderbly_Twistwrap_re_order_350…"
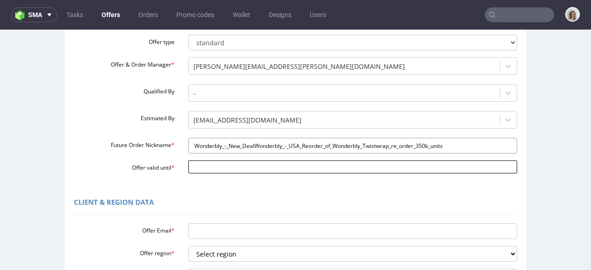
type input "Wonderbly_-_New_DealWonderbly_-_USA_Reorder_of_Wonderbly_Twistwrap_re_order_350…"
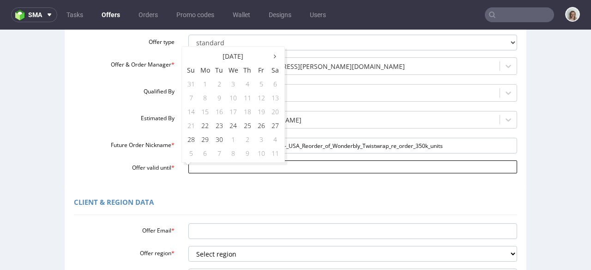
click at [221, 167] on input "Offer valid until *" at bounding box center [352, 166] width 329 height 13
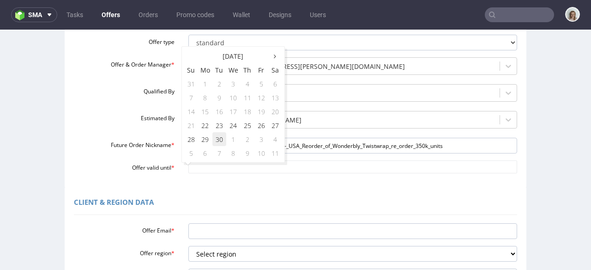
click at [220, 141] on td "30" at bounding box center [220, 139] width 14 height 14
type input "[DATE]"
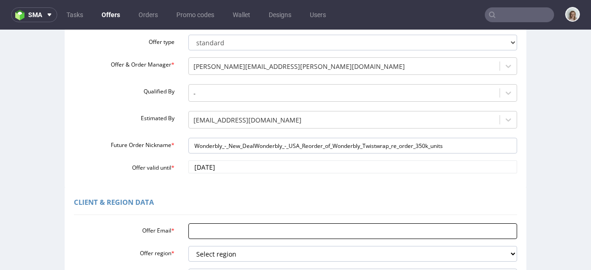
click at [212, 227] on input "Offer Email *" at bounding box center [352, 231] width 329 height 16
paste input "[EMAIL_ADDRESS][DOMAIN_NAME]"
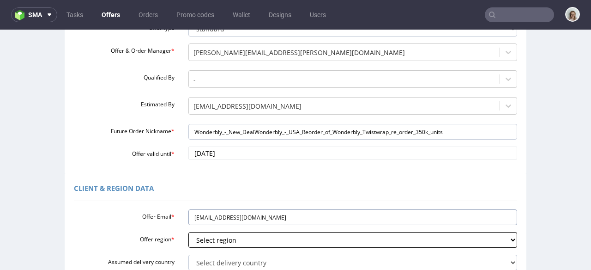
type input "[EMAIL_ADDRESS][DOMAIN_NAME]"
click at [229, 240] on select "Select region eu gb de pl fr it es" at bounding box center [352, 240] width 329 height 16
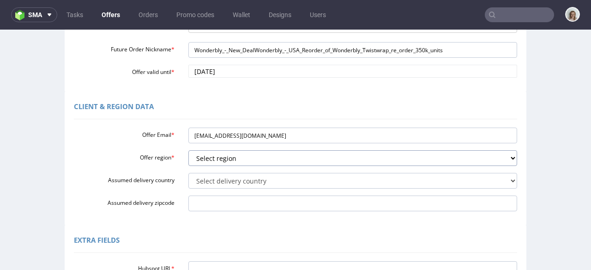
scroll to position [210, 0]
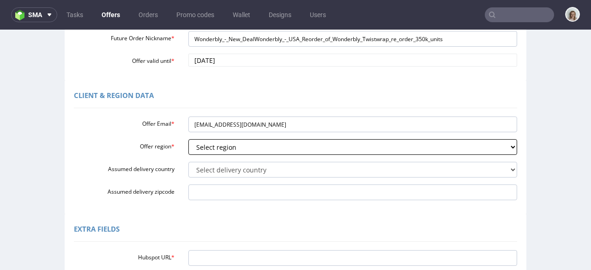
click at [230, 144] on select "Select region eu gb de pl fr it es" at bounding box center [352, 147] width 329 height 16
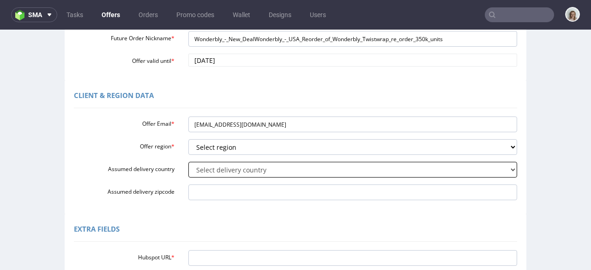
click at [208, 168] on select "Select delivery country [GEOGRAPHIC_DATA] [GEOGRAPHIC_DATA] [GEOGRAPHIC_DATA] […" at bounding box center [352, 170] width 329 height 16
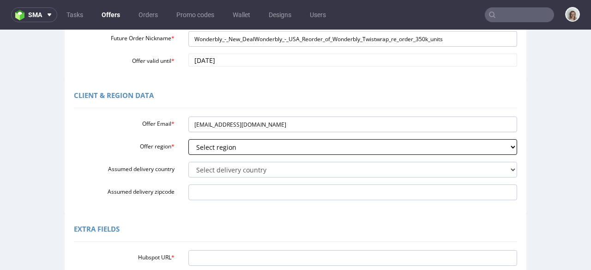
click at [236, 144] on select "Select region eu gb de pl fr it es" at bounding box center [352, 147] width 329 height 16
click at [188, 139] on select "Select region eu gb de pl fr it es" at bounding box center [352, 147] width 329 height 16
click at [227, 148] on select "Select region eu gb de pl fr it es" at bounding box center [352, 147] width 329 height 16
select select "gb"
click at [188, 139] on select "Select region eu gb de pl fr it es" at bounding box center [352, 147] width 329 height 16
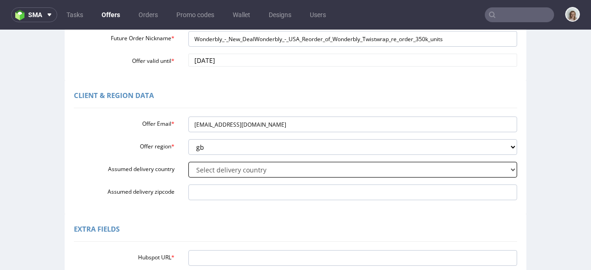
click at [217, 166] on select "Select delivery country [GEOGRAPHIC_DATA] [GEOGRAPHIC_DATA] [GEOGRAPHIC_DATA] […" at bounding box center [352, 170] width 329 height 16
select select "232"
click at [188, 162] on select "Select delivery country [GEOGRAPHIC_DATA] [GEOGRAPHIC_DATA] [GEOGRAPHIC_DATA] […" at bounding box center [352, 170] width 329 height 16
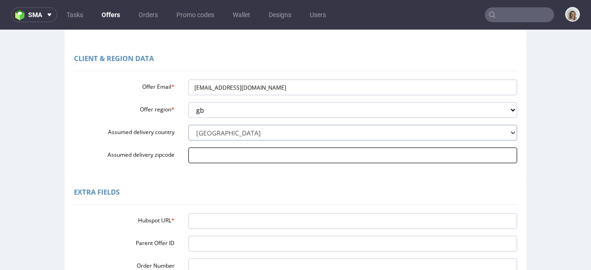
scroll to position [263, 0]
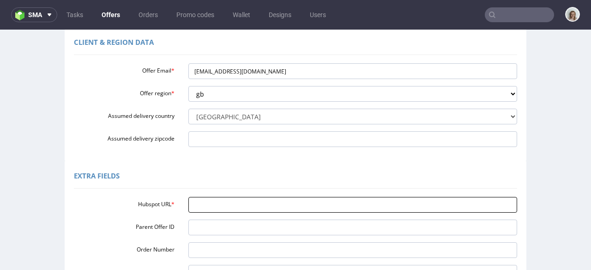
click at [225, 200] on input "Hubspot URL *" at bounding box center [352, 205] width 329 height 16
paste input "[URL][DOMAIN_NAME]"
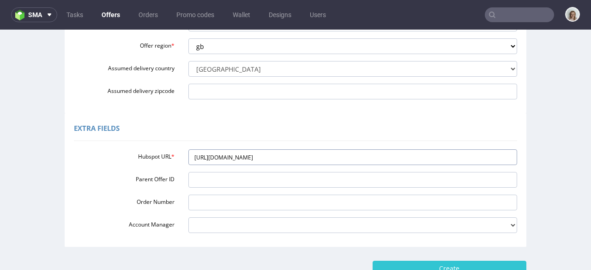
scroll to position [377, 0]
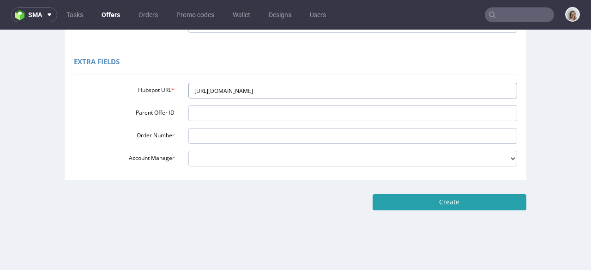
type input "[URL][DOMAIN_NAME]"
click at [383, 199] on input "Create" at bounding box center [450, 202] width 154 height 16
type input "Please wait..."
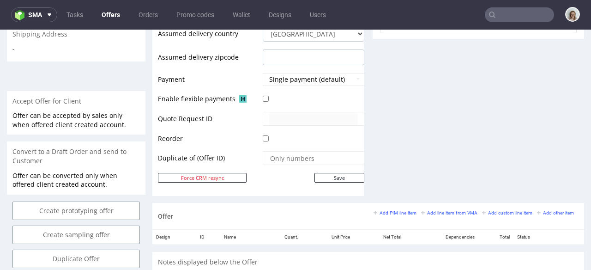
scroll to position [392, 0]
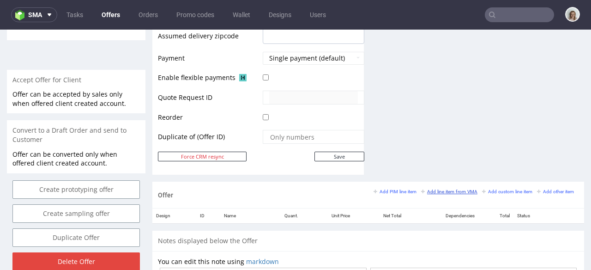
click at [436, 194] on small "Add line item from VMA" at bounding box center [449, 191] width 56 height 5
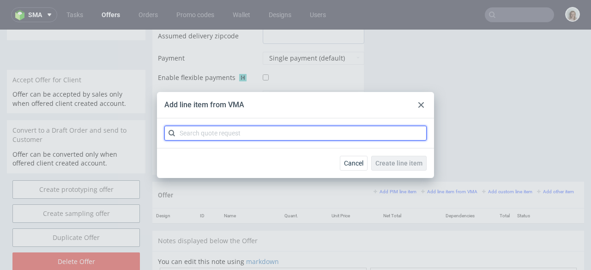
click at [229, 131] on input "text" at bounding box center [295, 133] width 262 height 15
paste input "CBGQ-1"
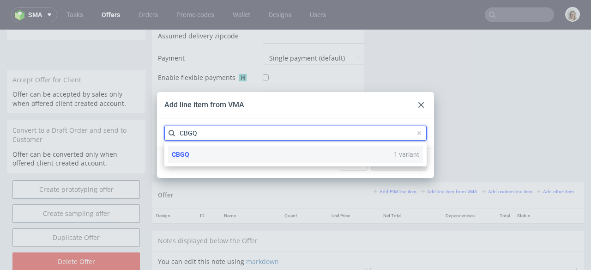
type input "CBGQ"
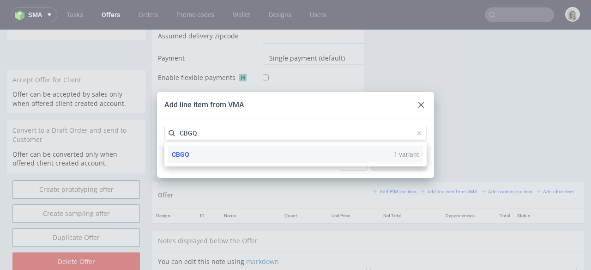
click at [230, 156] on div "CBGQ 1 variant" at bounding box center [295, 154] width 255 height 17
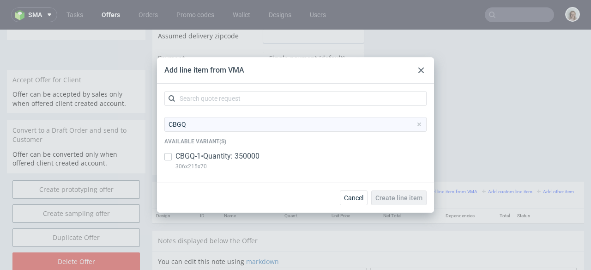
click at [230, 156] on p "CBGQ-1 • Quantity: 350000" at bounding box center [218, 156] width 84 height 10
checkbox input "true"
click at [389, 198] on span "Create line item" at bounding box center [399, 198] width 47 height 6
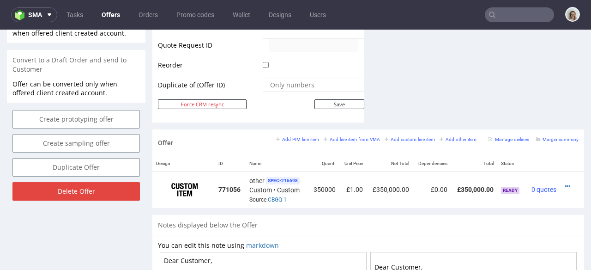
scroll to position [474, 0]
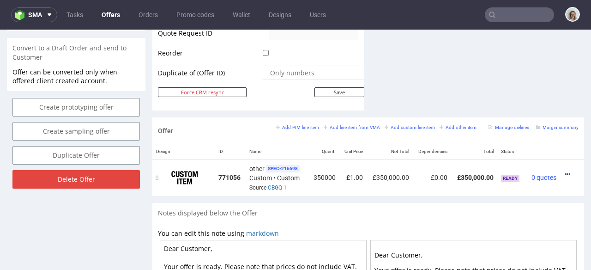
click at [565, 171] on icon at bounding box center [567, 174] width 5 height 6
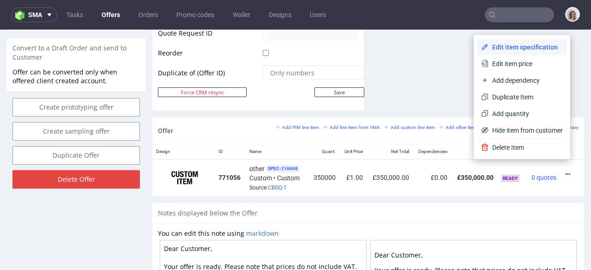
click at [496, 41] on li "Edit item specification" at bounding box center [522, 47] width 89 height 17
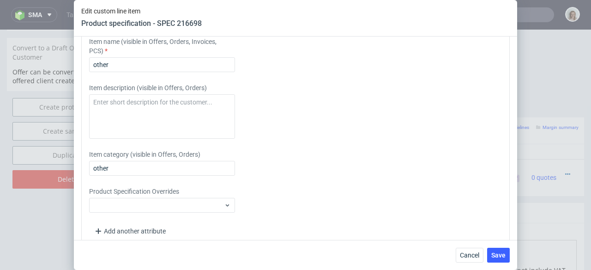
scroll to position [1503, 0]
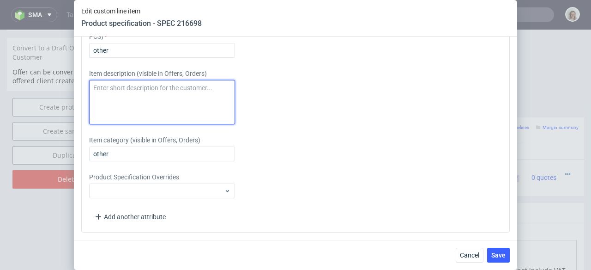
click at [133, 101] on textarea at bounding box center [162, 102] width 146 height 44
paste textarea "UE: twistwrap_wonderbly | white print + TRIMAN LOGO"
click at [102, 87] on textarea "UE: twistwrap_wonderbly | white print + TRIMAN LOGO" at bounding box center [162, 102] width 146 height 44
drag, startPoint x: 158, startPoint y: 96, endPoint x: 78, endPoint y: 88, distance: 80.8
click at [78, 88] on div "Supplier TFP Sp. z o.o. Technical specification Instant price RFQ Type Product …" at bounding box center [296, 137] width 444 height 203
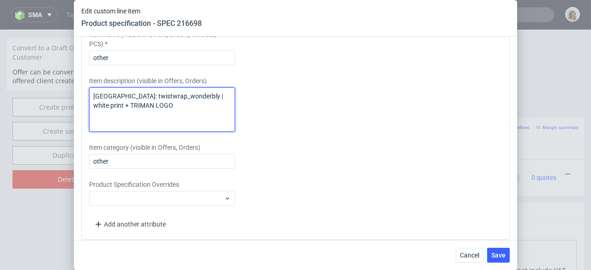
scroll to position [1491, 0]
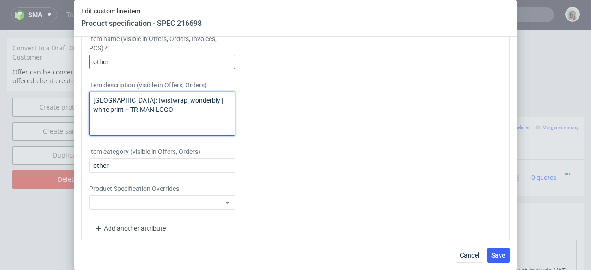
type textarea "USA: twistwrap_wonderbly | white print + TRIMAN LOGO"
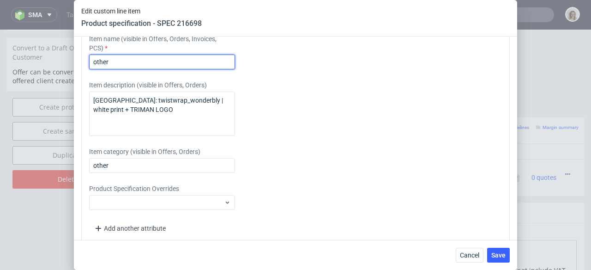
drag, startPoint x: 116, startPoint y: 61, endPoint x: 89, endPoint y: 61, distance: 27.3
click at [89, 61] on input "other" at bounding box center [162, 62] width 146 height 15
paste input "USA: twistwrap_wonderbly | white print + TRIMAN LOGO"
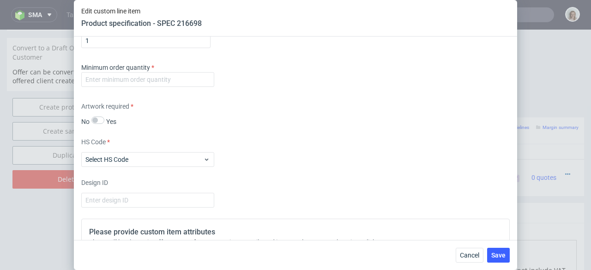
scroll to position [1266, 0]
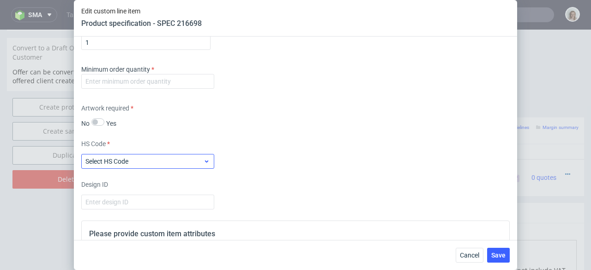
type input "USA: twistwrap_wonderbly | white print + TRIMAN LOGO"
click at [140, 157] on span "Select HS Code" at bounding box center [144, 161] width 118 height 9
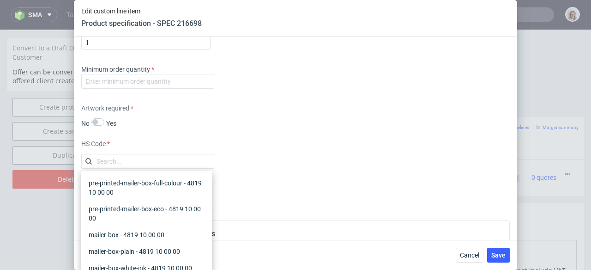
scroll to position [0, 0]
click at [126, 241] on div "mailer-box - 4819 10 00 00" at bounding box center [146, 234] width 123 height 17
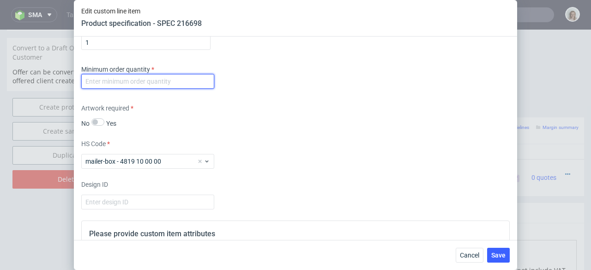
click at [147, 87] on input "number" at bounding box center [147, 81] width 133 height 15
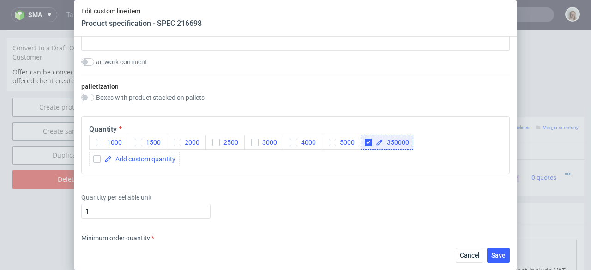
scroll to position [1033, 0]
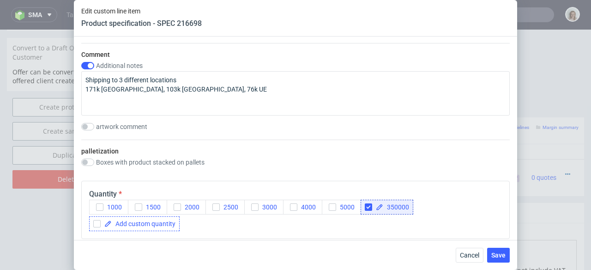
type input "1"
click at [140, 223] on span at bounding box center [144, 223] width 64 height 6
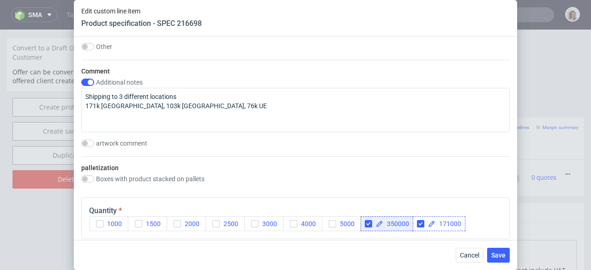
checkbox input "true"
click at [367, 224] on input "checkbox" at bounding box center [368, 223] width 7 height 7
checkbox input "true"
checkbox input "false"
click at [499, 253] on span "Save" at bounding box center [499, 255] width 14 height 6
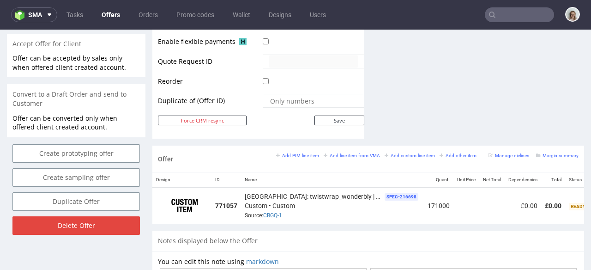
scroll to position [440, 0]
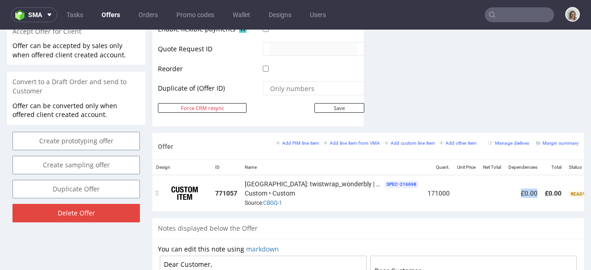
drag, startPoint x: 442, startPoint y: 210, endPoint x: 525, endPoint y: 209, distance: 82.7
click at [525, 209] on tr "771057 USA: twistwrap_wonderbly | white print + TRIMAN LOGO SPEC- 216698 Custom…" at bounding box center [418, 193] width 533 height 36
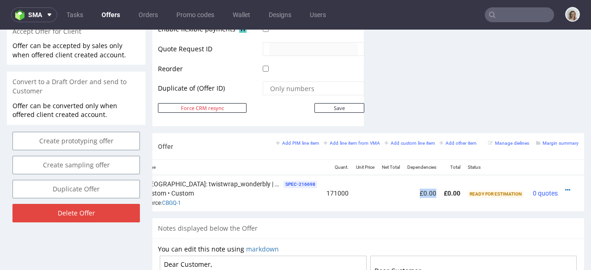
scroll to position [0, 117]
drag, startPoint x: 470, startPoint y: 214, endPoint x: 584, endPoint y: 245, distance: 118.7
click at [565, 191] on icon at bounding box center [567, 190] width 5 height 6
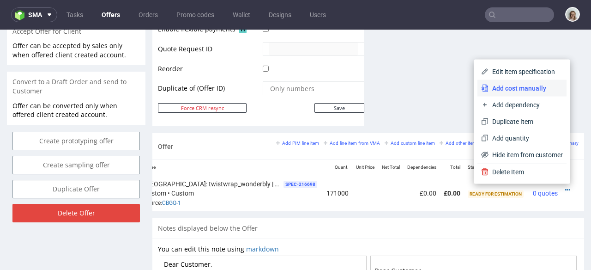
click at [512, 85] on span "Add cost manually" at bounding box center [526, 88] width 74 height 9
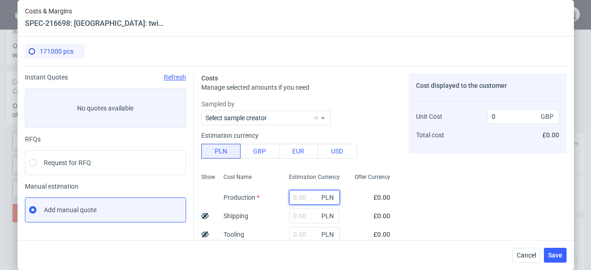
click at [296, 193] on input "text" at bounding box center [314, 197] width 51 height 15
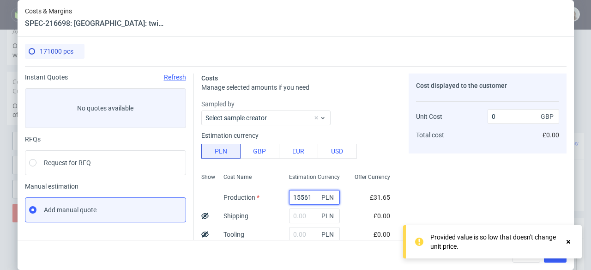
type input "155610"
type input "0.19"
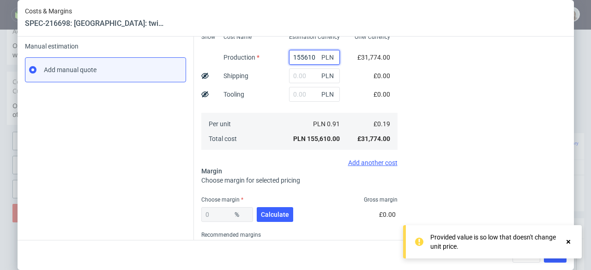
scroll to position [143, 0]
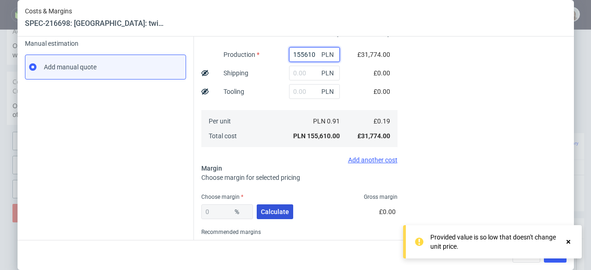
type input "155610"
click at [261, 212] on span "Calculate" at bounding box center [275, 211] width 28 height 6
type input "15.4"
type input "0.22"
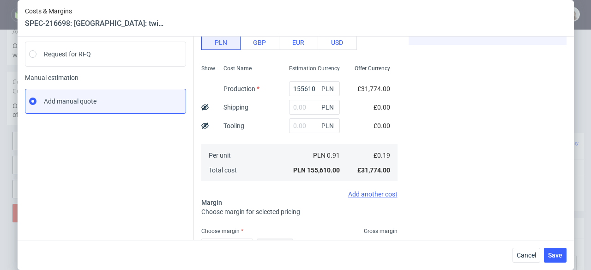
scroll to position [179, 0]
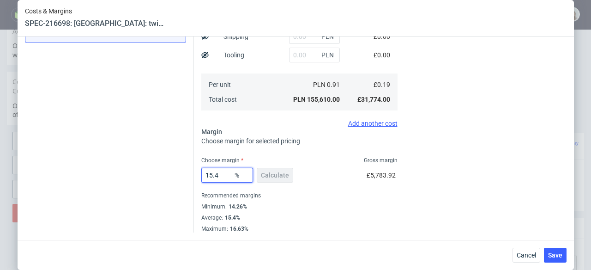
drag, startPoint x: 221, startPoint y: 174, endPoint x: 196, endPoint y: 170, distance: 25.3
click at [196, 170] on div "Costs Manage selected amounts if you need Sampled by Select sample creator Esti…" at bounding box center [380, 60] width 373 height 346
type input "118"
type input "-1.03"
type input "1"
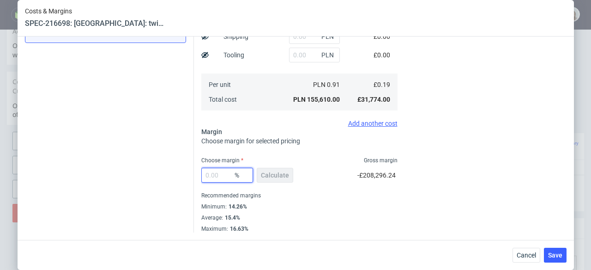
type input "0"
type input "0.19"
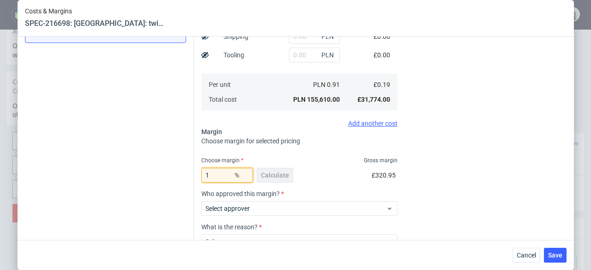
type input "19"
type input "0.23"
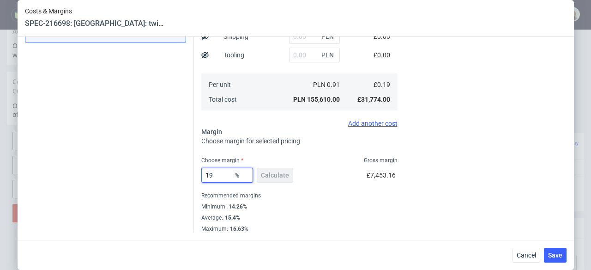
type input "1"
type input "0.19"
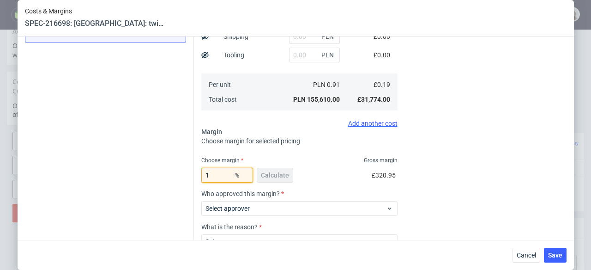
type input "18"
type input "0.23"
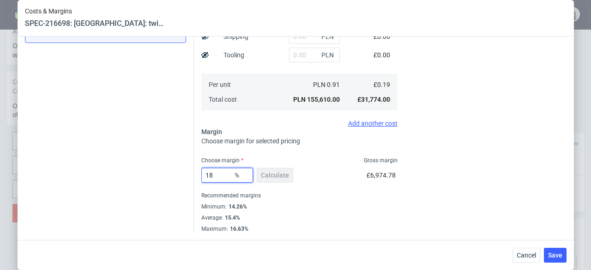
type input "1"
type input "0.19"
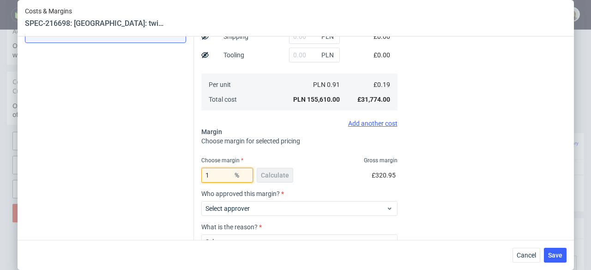
type input "17"
type input "0.22"
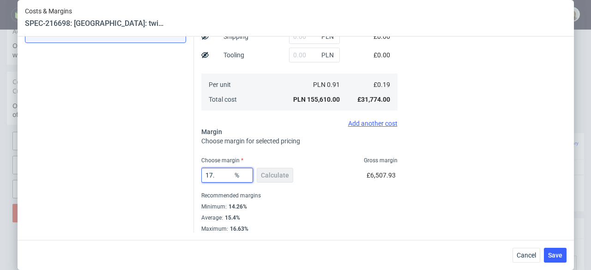
type input "17.5"
type input "0.23"
type input "17.4"
type input "0.22"
type input "17.4"
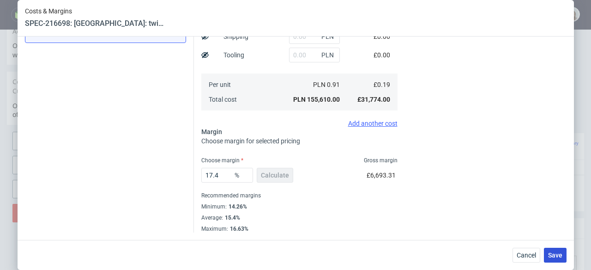
click at [555, 252] on span "Save" at bounding box center [555, 255] width 14 height 6
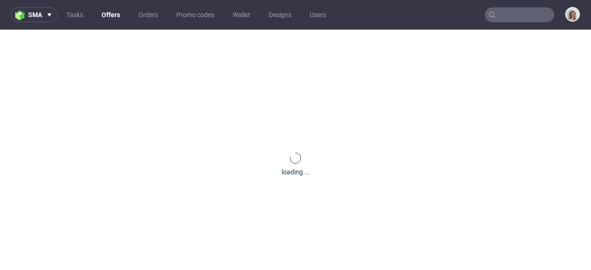
scroll to position [0, 0]
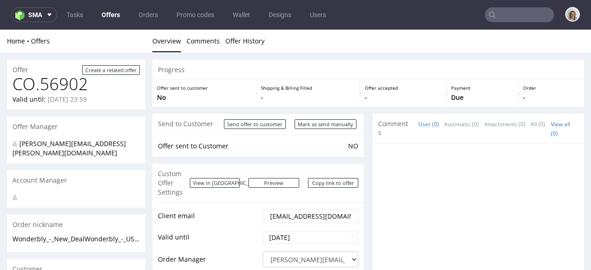
drag, startPoint x: 555, startPoint y: 282, endPoint x: 517, endPoint y: 225, distance: 68.9
click at [546, 247] on div at bounding box center [481, 234] width 206 height 170
click at [49, 16] on icon at bounding box center [49, 14] width 7 height 7
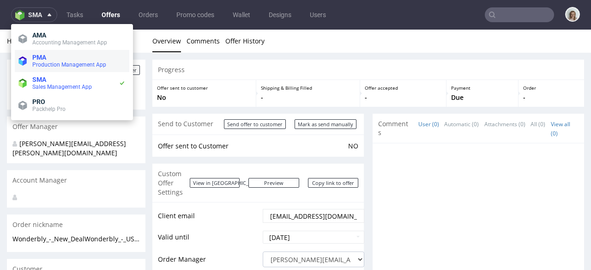
click at [51, 66] on span "Production Management App" at bounding box center [69, 64] width 74 height 6
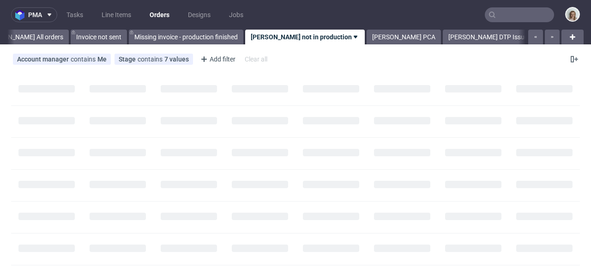
scroll to position [0, 51]
click at [41, 10] on button "pma" at bounding box center [34, 14] width 46 height 15
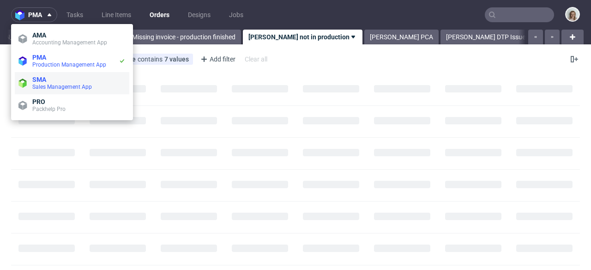
click at [40, 76] on span "SMA" at bounding box center [39, 79] width 14 height 7
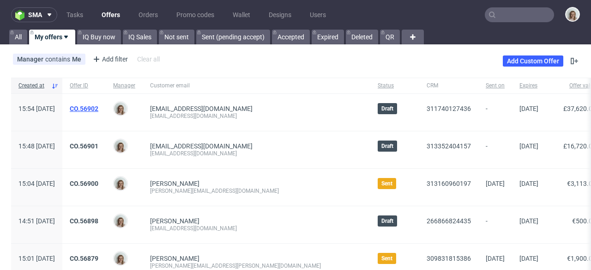
click at [98, 107] on link "CO.56902" at bounding box center [84, 108] width 29 height 7
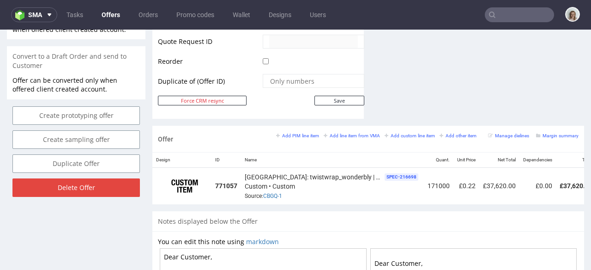
scroll to position [0, 109]
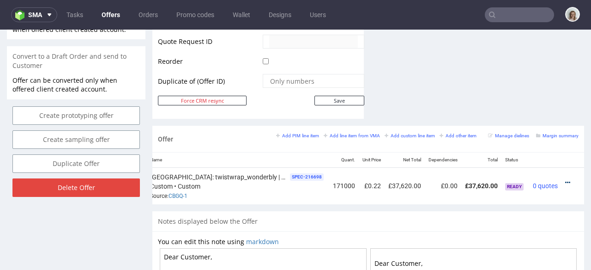
click at [565, 179] on link at bounding box center [567, 182] width 5 height 7
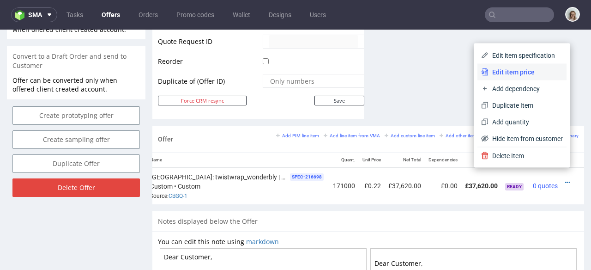
click at [522, 67] on span "Edit item price" at bounding box center [526, 71] width 74 height 9
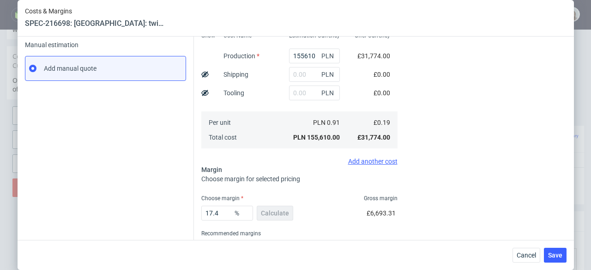
scroll to position [151, 0]
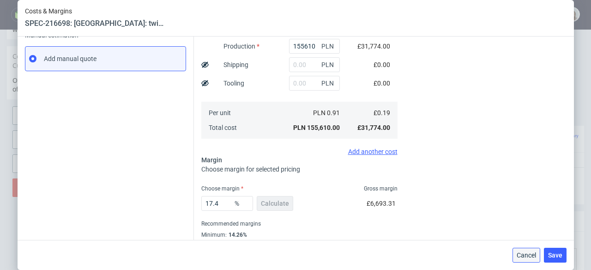
click at [521, 252] on span "Cancel" at bounding box center [526, 255] width 19 height 6
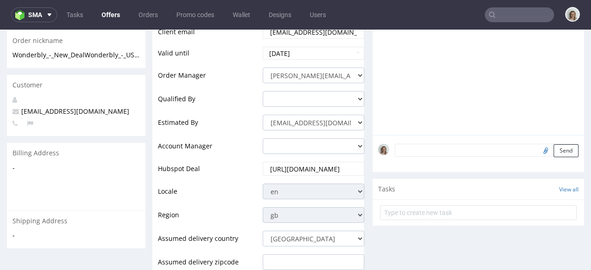
scroll to position [0, 0]
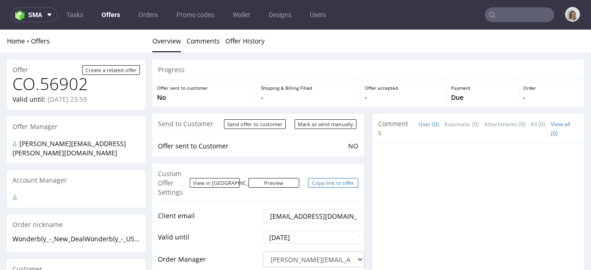
click at [325, 179] on link "Copy link to offer" at bounding box center [333, 183] width 51 height 10
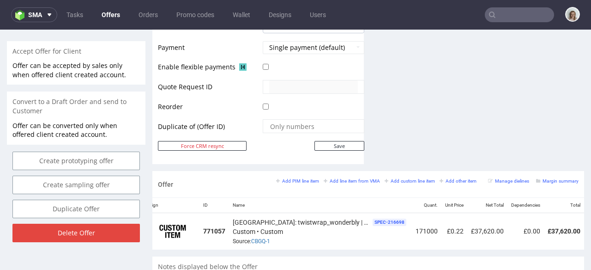
scroll to position [0, 4]
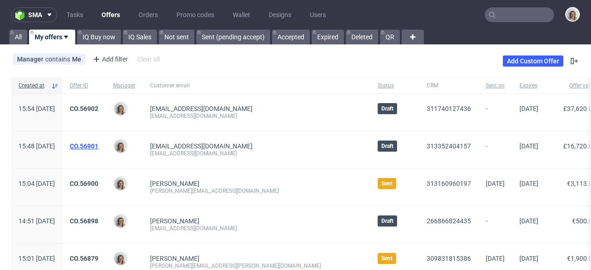
click at [98, 146] on link "CO.56901" at bounding box center [84, 145] width 29 height 7
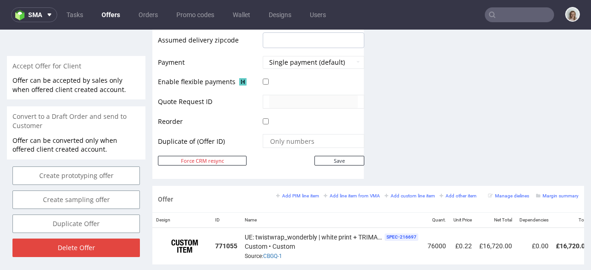
scroll to position [0, 105]
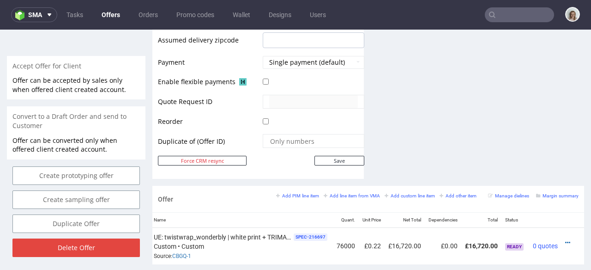
click at [565, 238] on div at bounding box center [570, 242] width 10 height 9
click at [565, 239] on icon at bounding box center [567, 242] width 5 height 6
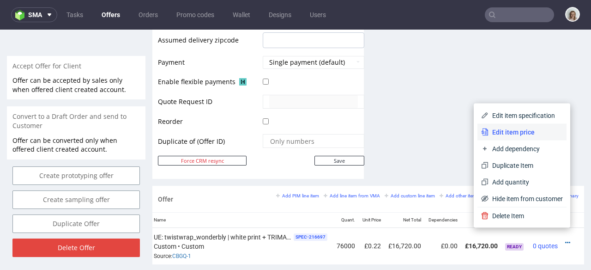
click at [526, 129] on span "Edit item price" at bounding box center [526, 132] width 74 height 9
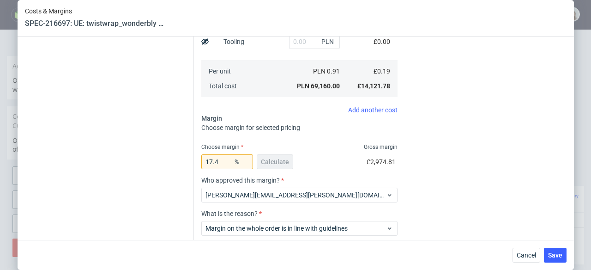
scroll to position [246, 0]
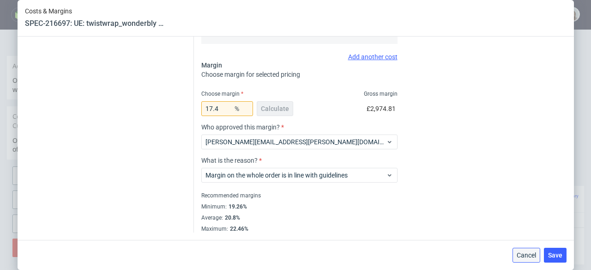
click at [517, 254] on button "Cancel" at bounding box center [527, 255] width 28 height 15
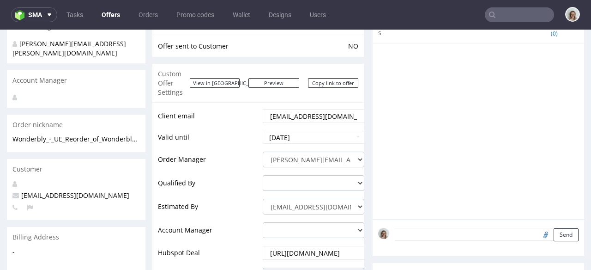
scroll to position [75, 0]
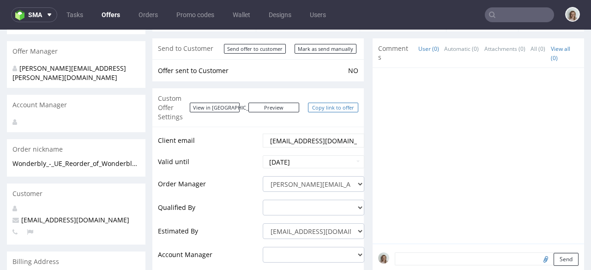
click at [345, 103] on link "Copy link to offer" at bounding box center [333, 108] width 51 height 10
click at [48, 19] on button "sma" at bounding box center [34, 14] width 46 height 15
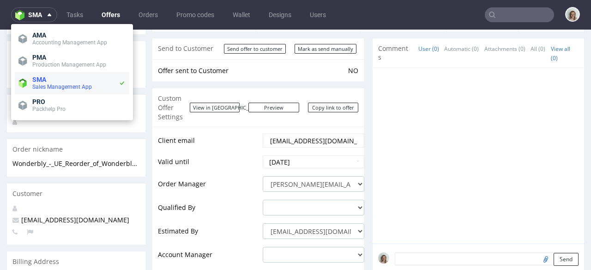
click at [50, 78] on span "SMA" at bounding box center [75, 79] width 86 height 7
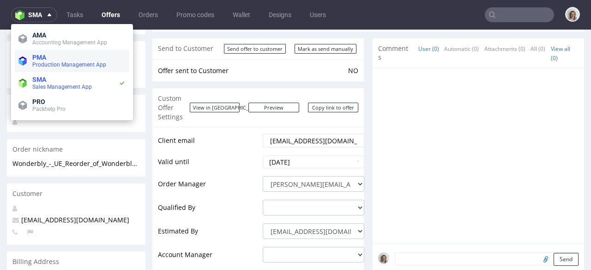
click at [51, 58] on span "PMA" at bounding box center [78, 57] width 93 height 7
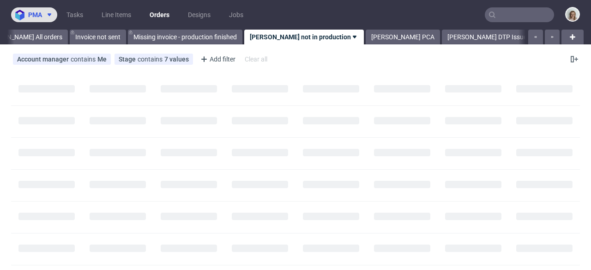
scroll to position [0, 51]
click at [45, 19] on button "pma" at bounding box center [34, 14] width 46 height 15
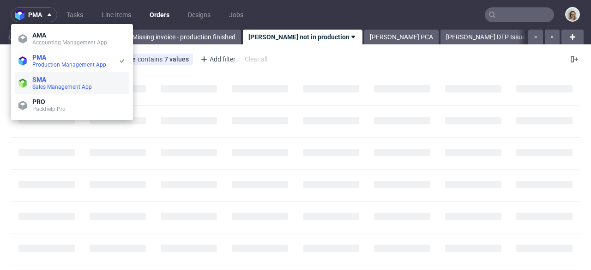
click at [48, 84] on span "Sales Management App" at bounding box center [62, 87] width 60 height 6
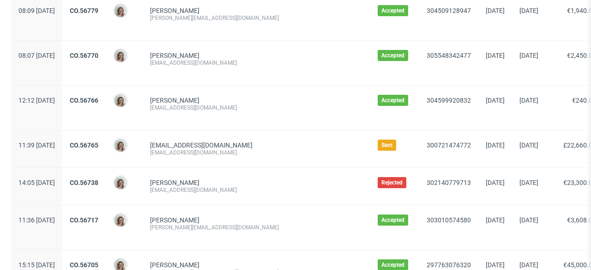
scroll to position [487, 0]
click at [98, 147] on link "CO.56765" at bounding box center [84, 144] width 29 height 7
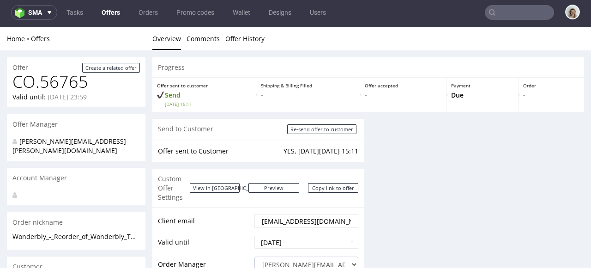
scroll to position [2, 0]
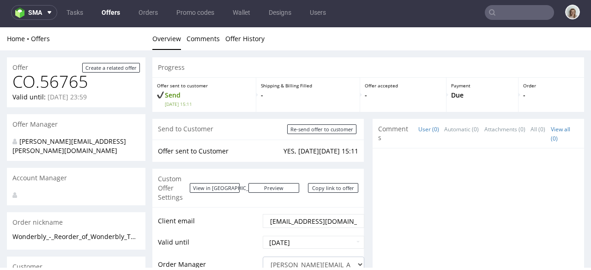
click at [327, 178] on div "Custom Offer Settings View in Hubspot Preview https://packhelp.co.uk/packhelp-p…" at bounding box center [258, 188] width 212 height 38
click at [327, 183] on link "Copy link to offer" at bounding box center [333, 188] width 51 height 10
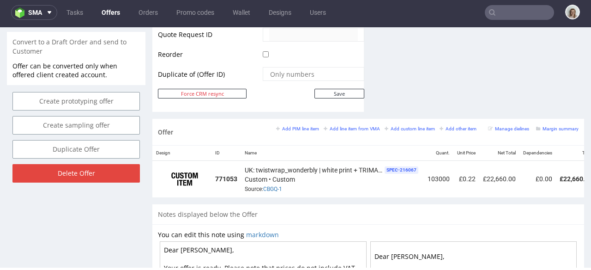
scroll to position [484, 0]
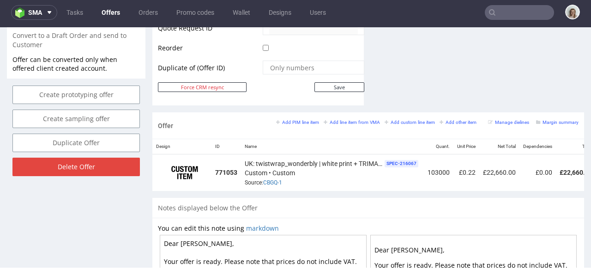
click at [443, 190] on div "Offer Add PIM line item Add line item from VMA Add custom line item Add other i…" at bounding box center [368, 154] width 432 height 85
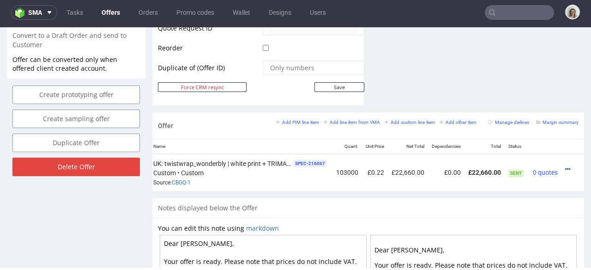
click at [565, 166] on icon at bounding box center [567, 169] width 5 height 6
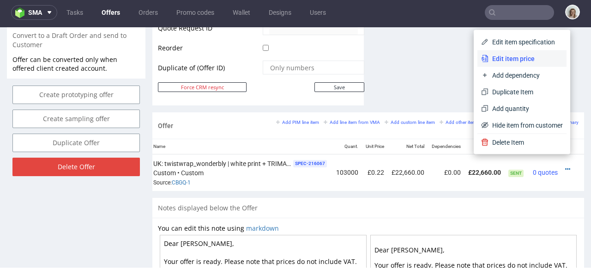
click at [511, 61] on span "Edit item price" at bounding box center [526, 58] width 74 height 9
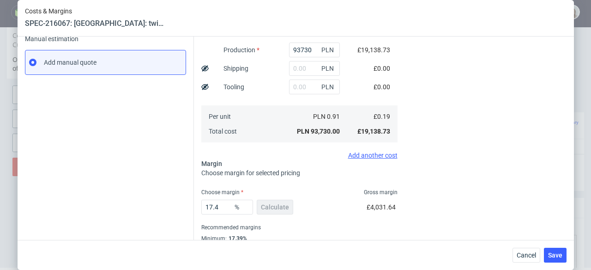
scroll to position [179, 0]
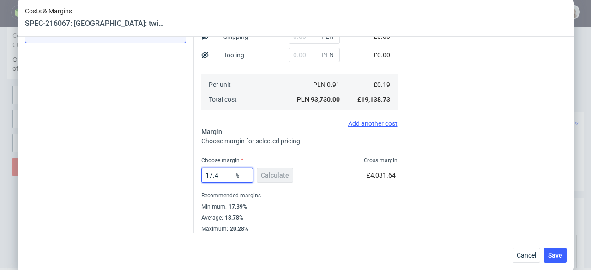
click at [228, 171] on input "17.4" at bounding box center [227, 175] width 52 height 15
type input "17.45"
type input "0.23"
type input "17.4"
type input "0.22"
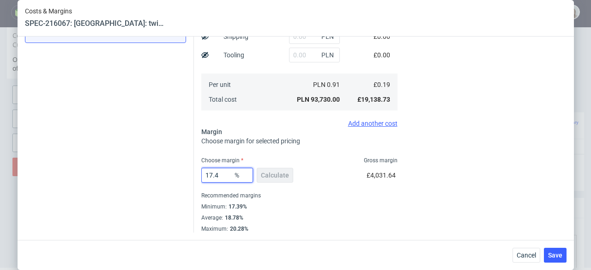
type input "17.43"
type input "0.23"
type input "17.4"
type input "0.22"
type input "17.42"
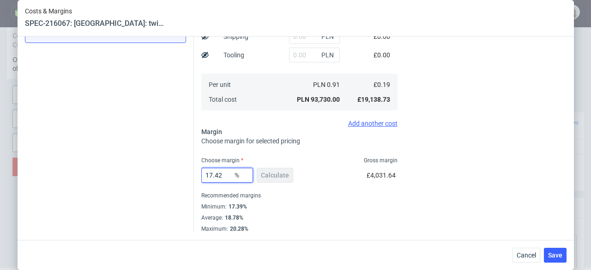
type input "0.23"
type input "17.41"
type input "0.22"
type input "17.41"
click at [563, 253] on span "Save" at bounding box center [555, 255] width 14 height 6
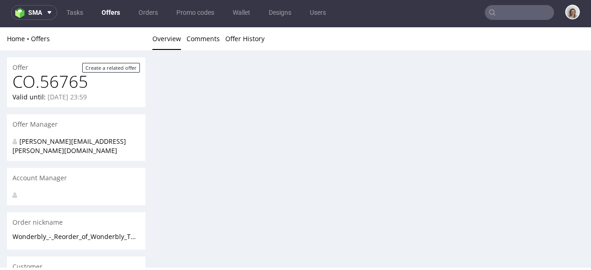
scroll to position [0, 0]
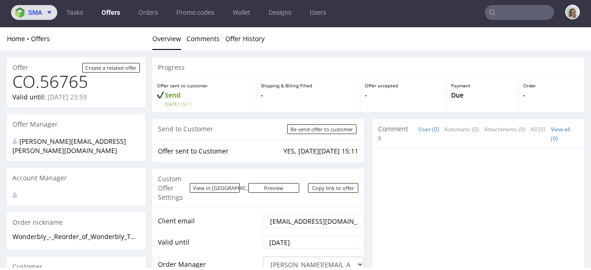
click at [49, 10] on icon at bounding box center [49, 12] width 7 height 7
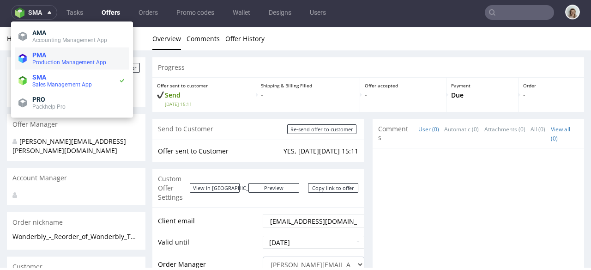
click at [49, 55] on span "PMA" at bounding box center [78, 54] width 93 height 7
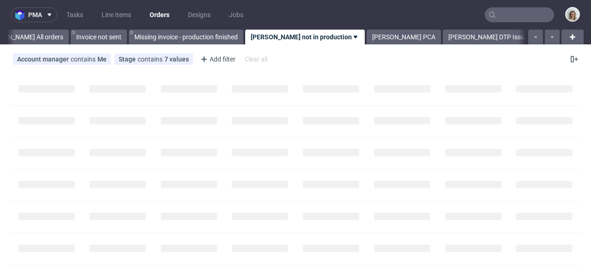
scroll to position [0, 51]
click at [47, 18] on icon at bounding box center [49, 14] width 7 height 7
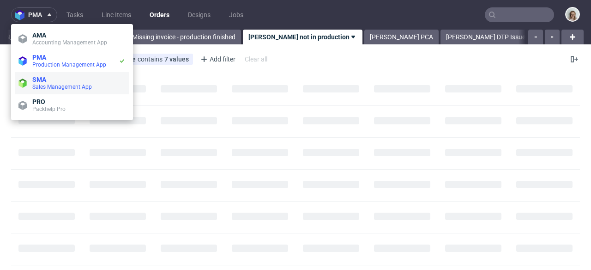
click at [49, 94] on li "SMA Sales Management App" at bounding box center [72, 83] width 115 height 22
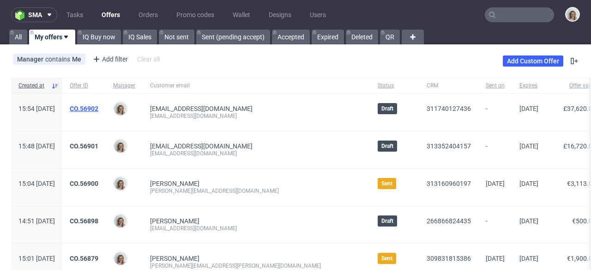
click at [98, 108] on link "CO.56902" at bounding box center [84, 108] width 29 height 7
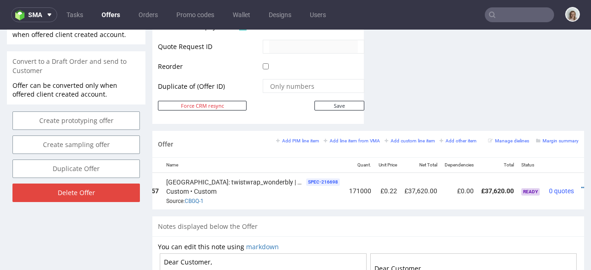
scroll to position [0, 109]
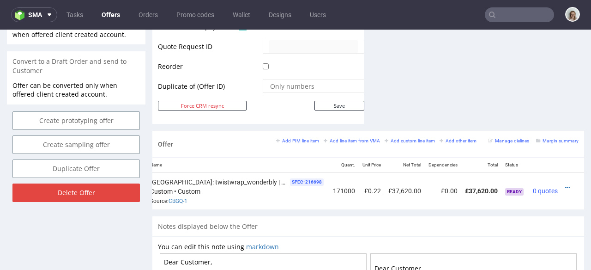
drag, startPoint x: 477, startPoint y: 203, endPoint x: 590, endPoint y: 232, distance: 116.0
click at [565, 184] on icon at bounding box center [567, 187] width 5 height 6
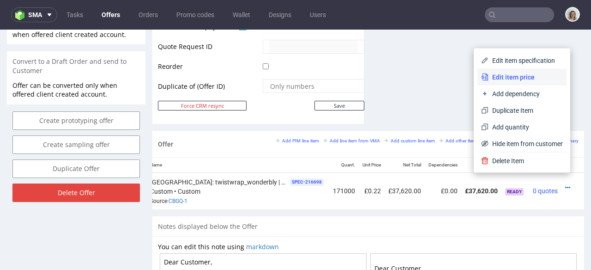
click at [507, 76] on span "Edit item price" at bounding box center [526, 77] width 74 height 9
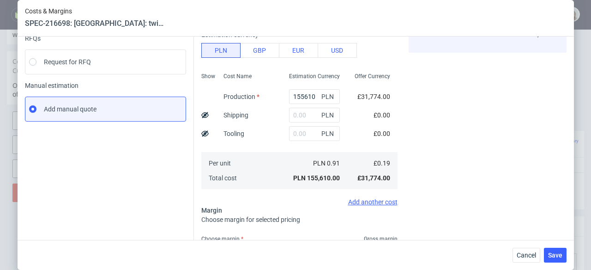
scroll to position [134, 0]
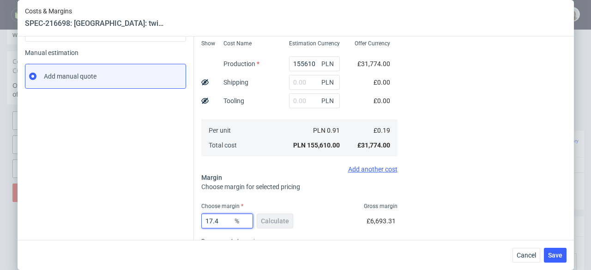
click at [216, 223] on input "17.4" at bounding box center [227, 220] width 52 height 15
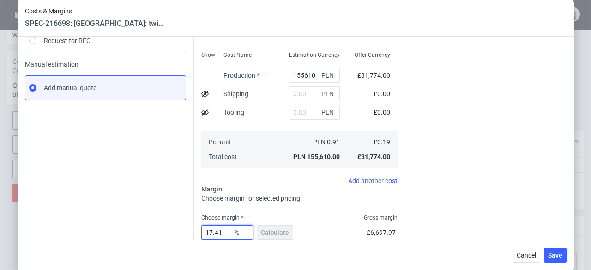
scroll to position [179, 0]
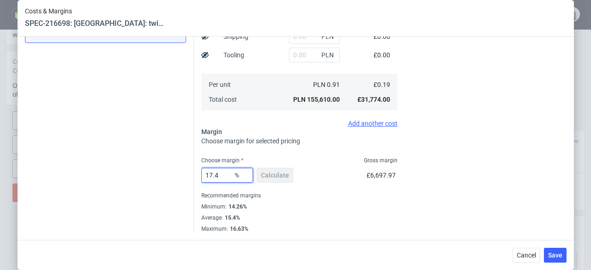
type input "17.42"
type input "0.23"
type input "17.41"
type input "0.22"
type input "17.41"
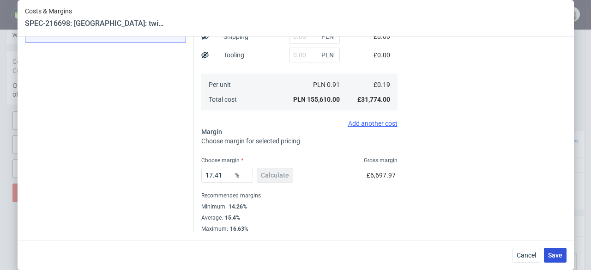
click at [550, 253] on button "Save" at bounding box center [555, 255] width 23 height 15
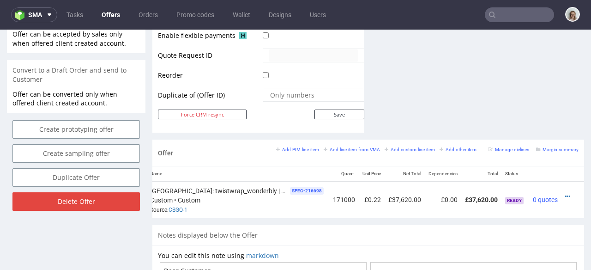
scroll to position [0, 103]
click at [565, 193] on icon at bounding box center [567, 196] width 5 height 6
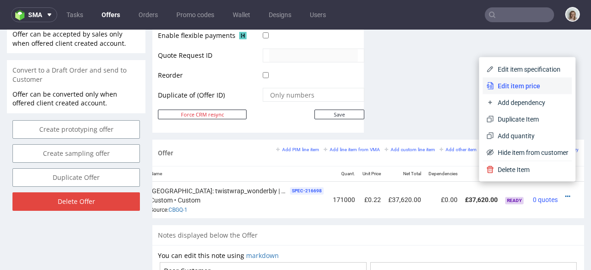
click at [530, 90] on li "Edit item price" at bounding box center [527, 86] width 89 height 17
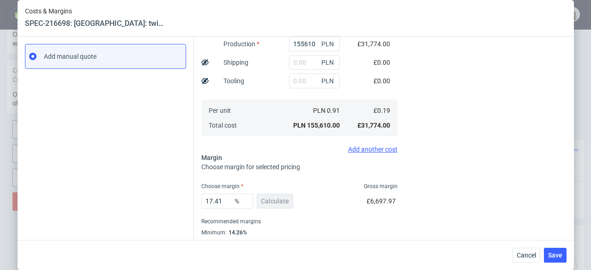
scroll to position [179, 0]
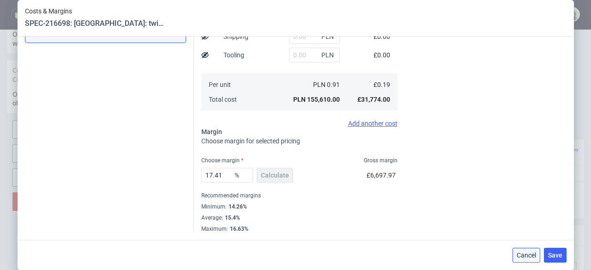
click at [529, 256] on span "Cancel" at bounding box center [526, 255] width 19 height 6
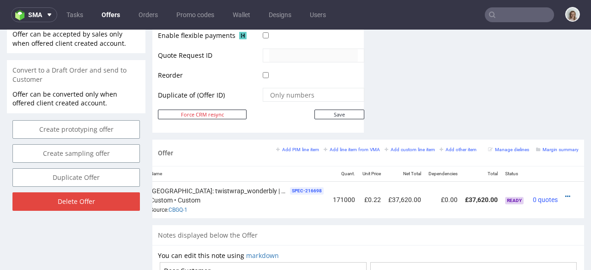
scroll to position [0, 0]
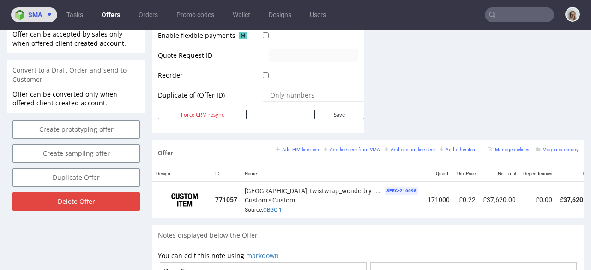
click at [22, 13] on img at bounding box center [21, 15] width 13 height 11
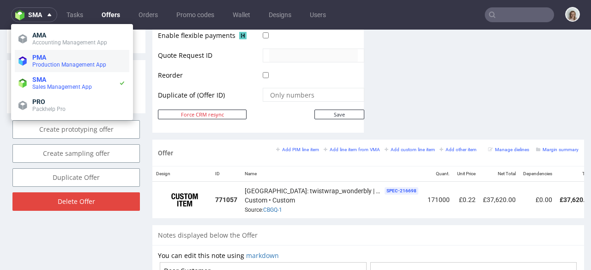
click at [35, 63] on span "Production Management App" at bounding box center [69, 64] width 74 height 6
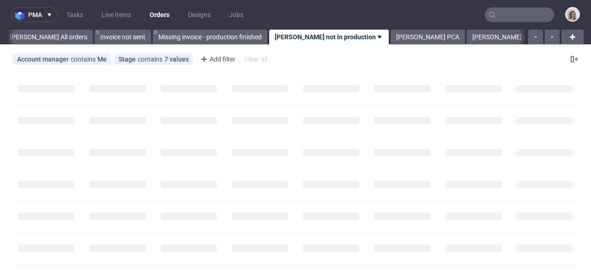
scroll to position [0, 51]
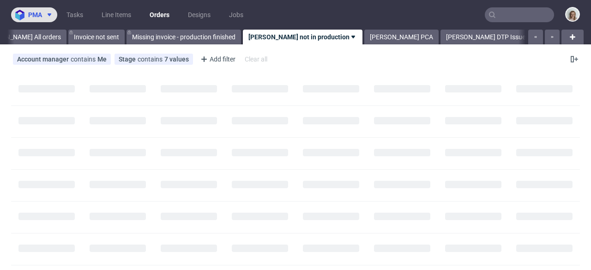
click at [43, 13] on span at bounding box center [47, 14] width 11 height 7
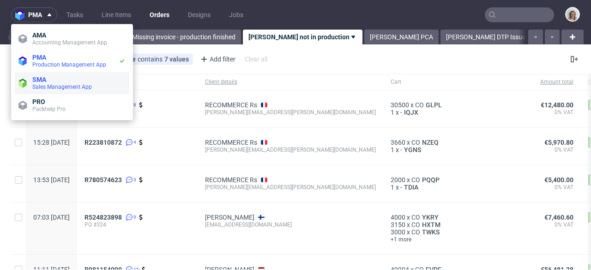
click at [48, 78] on span "SMA" at bounding box center [78, 79] width 93 height 7
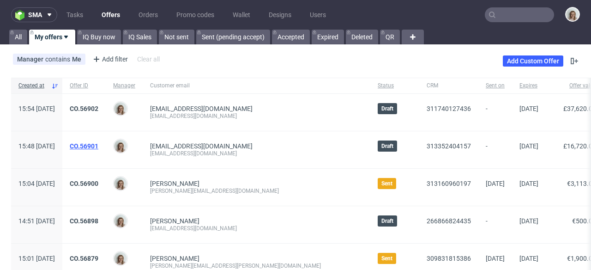
click at [98, 146] on link "CO.56901" at bounding box center [84, 145] width 29 height 7
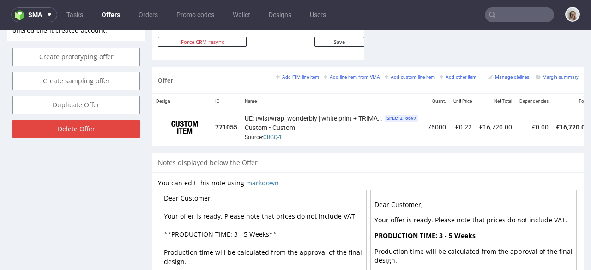
scroll to position [0, 105]
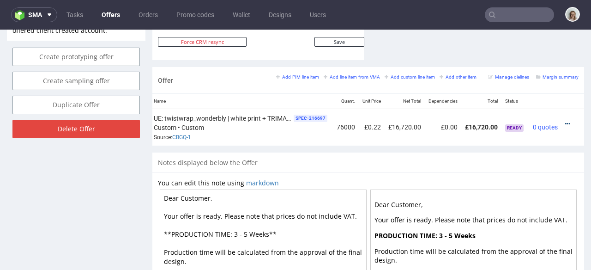
click at [565, 121] on icon at bounding box center [567, 124] width 5 height 6
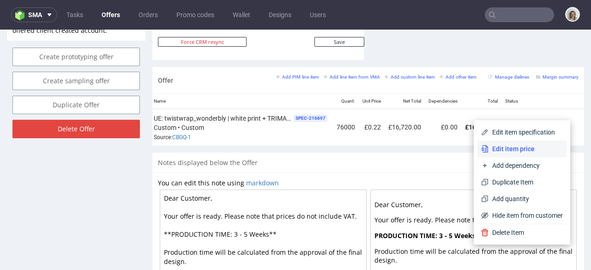
click at [516, 143] on li "Edit item price" at bounding box center [522, 148] width 89 height 17
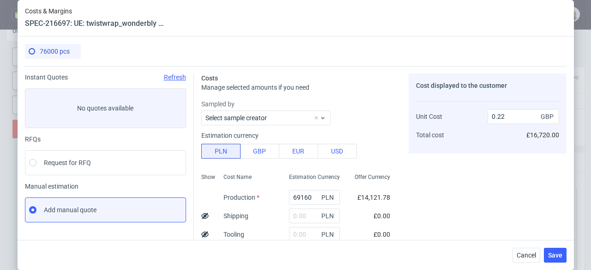
scroll to position [246, 0]
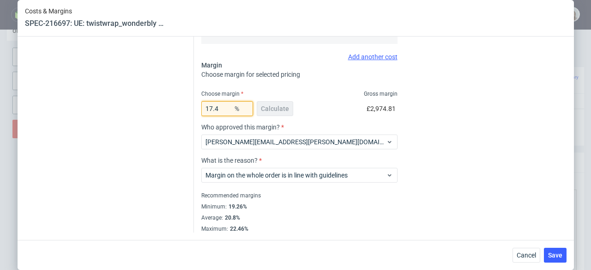
click at [227, 109] on input "17.4" at bounding box center [227, 108] width 52 height 15
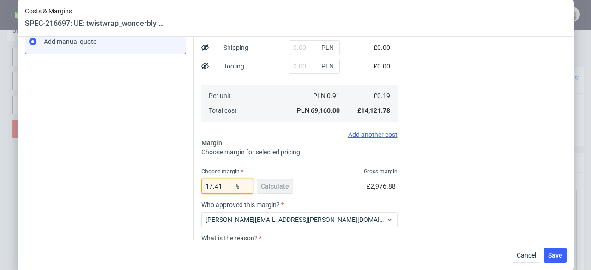
scroll to position [169, 0]
type input "17.42"
type input "0.23"
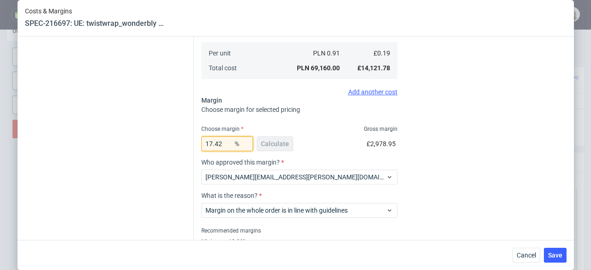
scroll to position [246, 0]
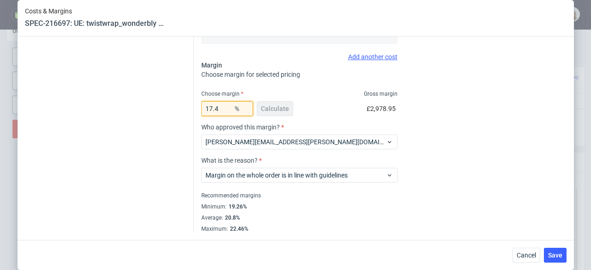
type input "17.41"
type input "0.22"
type input "17.41"
click at [565, 250] on button "Save" at bounding box center [555, 255] width 23 height 15
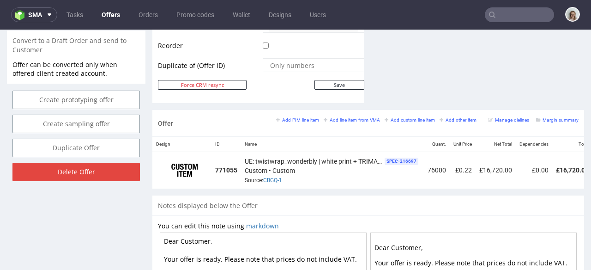
scroll to position [482, 0]
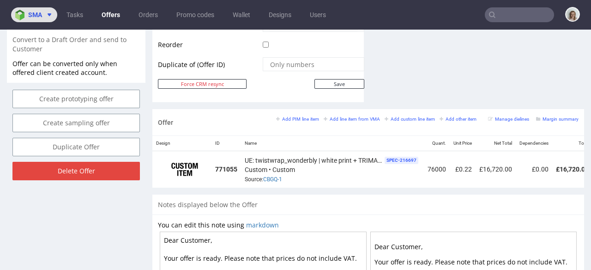
click at [47, 13] on icon at bounding box center [49, 14] width 7 height 7
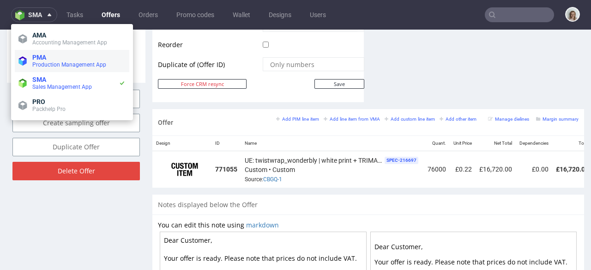
click at [50, 64] on span "Production Management App" at bounding box center [69, 64] width 74 height 6
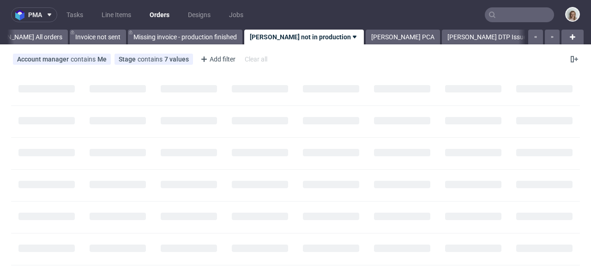
scroll to position [0, 51]
click at [36, 10] on button "pma" at bounding box center [34, 14] width 46 height 15
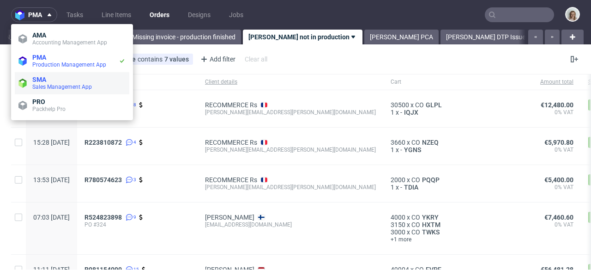
click at [43, 84] on span "Sales Management App" at bounding box center [62, 87] width 60 height 6
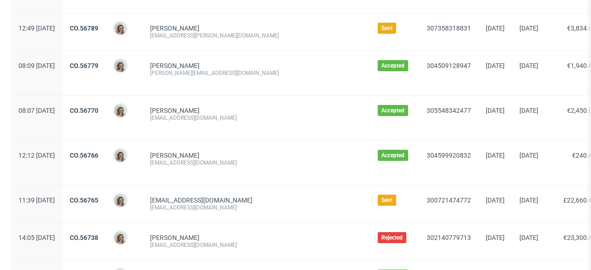
scroll to position [432, 0]
click at [98, 202] on link "CO.56765" at bounding box center [84, 200] width 29 height 7
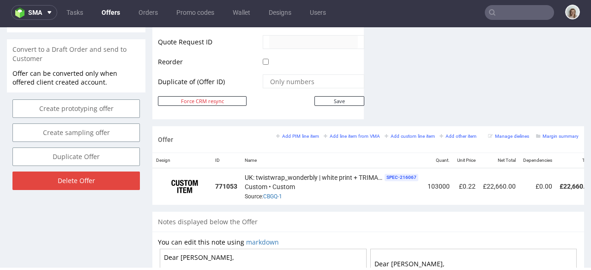
scroll to position [0, 105]
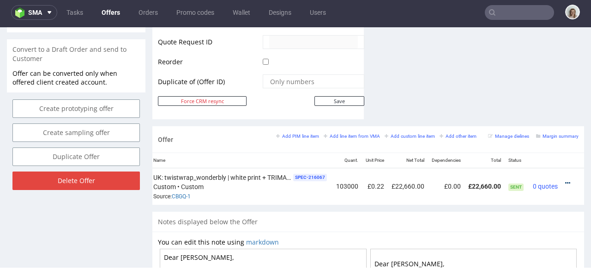
click at [565, 180] on icon at bounding box center [567, 183] width 5 height 6
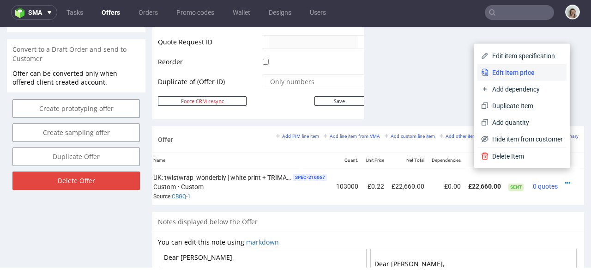
click at [520, 72] on span "Edit item price" at bounding box center [526, 72] width 74 height 9
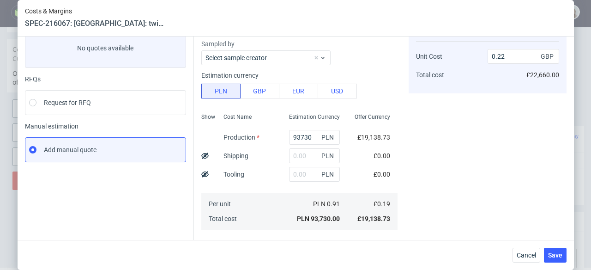
scroll to position [179, 0]
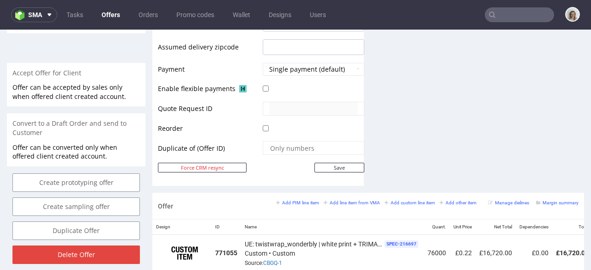
scroll to position [399, 0]
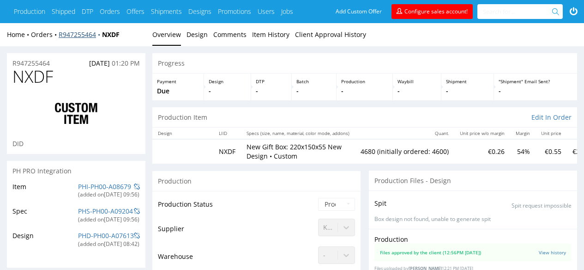
click at [72, 31] on link "R947255464" at bounding box center [80, 34] width 43 height 9
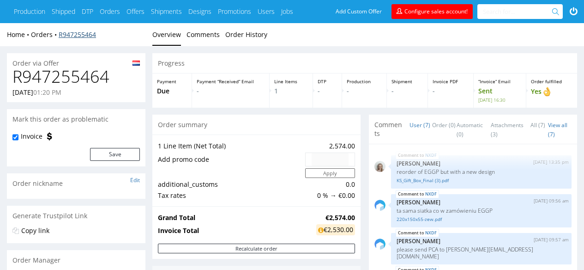
scroll to position [121, 0]
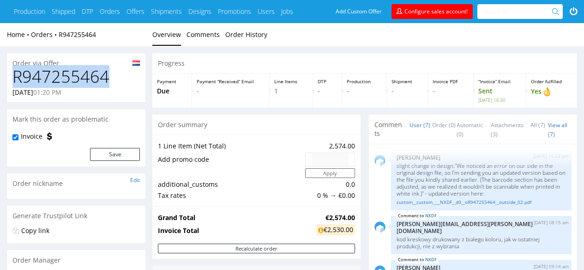
drag, startPoint x: 119, startPoint y: 82, endPoint x: 9, endPoint y: 83, distance: 109.5
click at [9, 84] on div "R947255464 [DATE] 01:20 PM" at bounding box center [76, 84] width 139 height 35
copy h1 "R947255464"
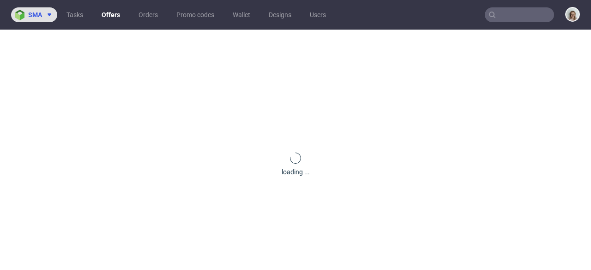
click at [29, 10] on button "sma" at bounding box center [34, 14] width 46 height 15
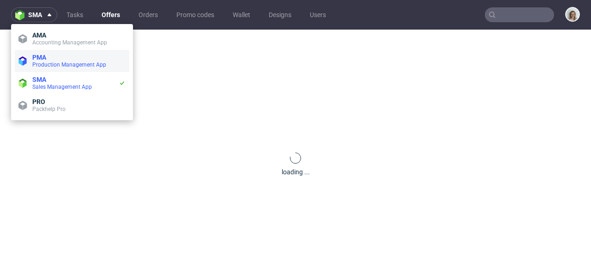
click at [55, 66] on span "Production Management App" at bounding box center [69, 64] width 74 height 6
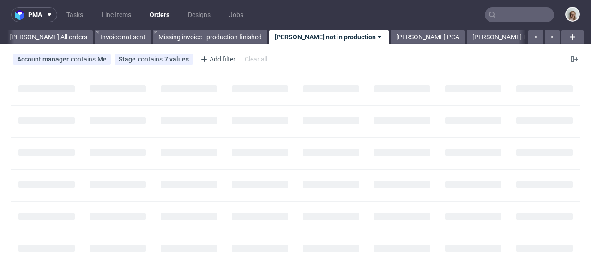
scroll to position [0, 51]
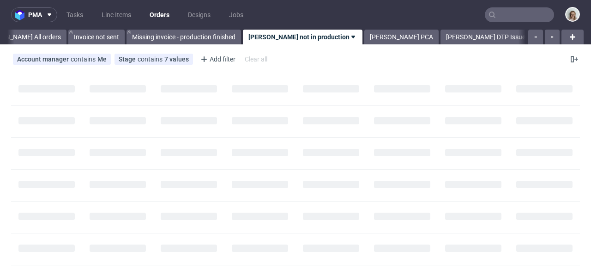
click at [524, 11] on input "text" at bounding box center [519, 14] width 69 height 15
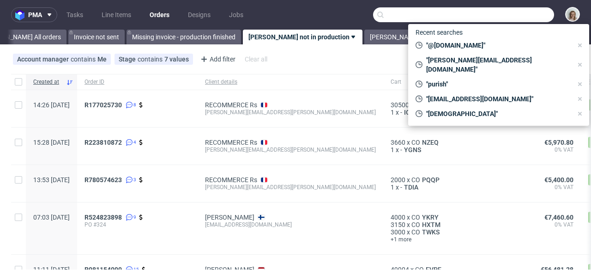
paste input "R947255464"
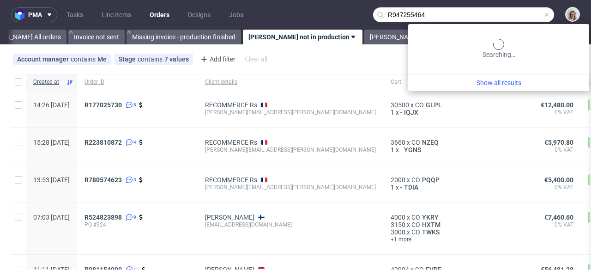
type input "R947255464"
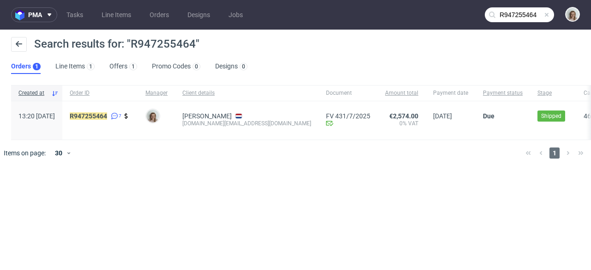
click at [109, 112] on div "R947255464 7" at bounding box center [100, 120] width 76 height 38
click at [107, 113] on mark "R947255464" at bounding box center [88, 115] width 37 height 7
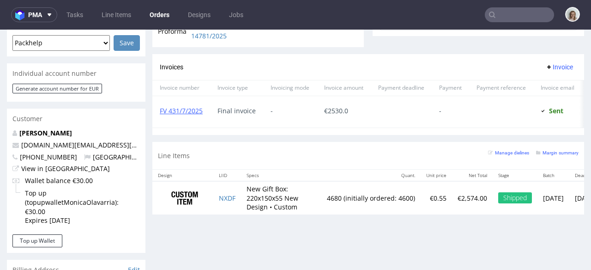
scroll to position [415, 0]
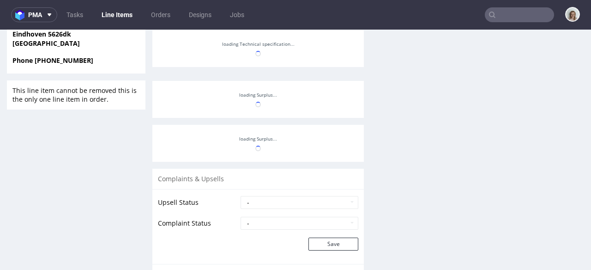
scroll to position [128, 0]
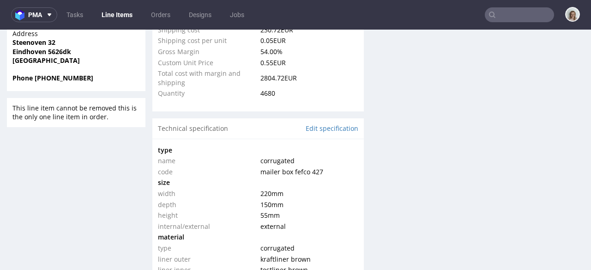
select select "in_progress"
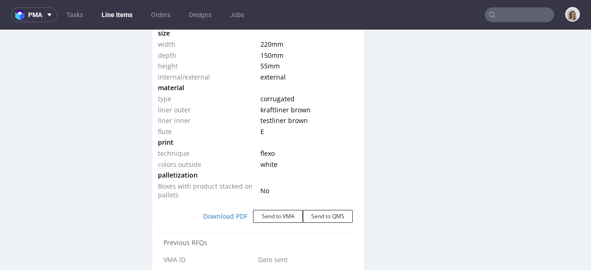
scroll to position [954, 0]
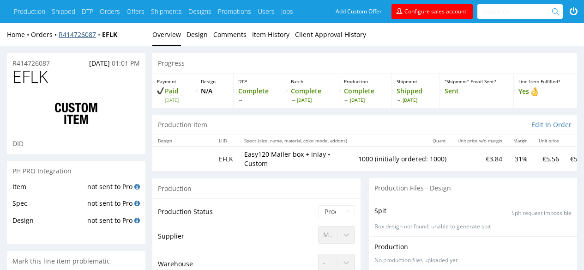
click at [79, 35] on link "R414726087" at bounding box center [80, 34] width 43 height 9
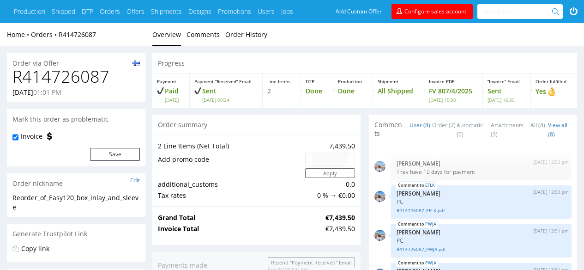
scroll to position [123, 0]
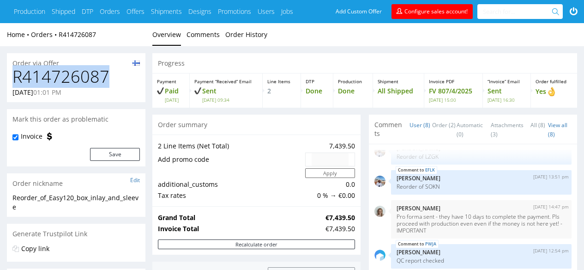
drag, startPoint x: 119, startPoint y: 78, endPoint x: 12, endPoint y: 76, distance: 107.2
click at [12, 76] on h1 "R414726087" at bounding box center [76, 76] width 128 height 18
copy h1 "R414726087"
